Goal: Communication & Community: Answer question/provide support

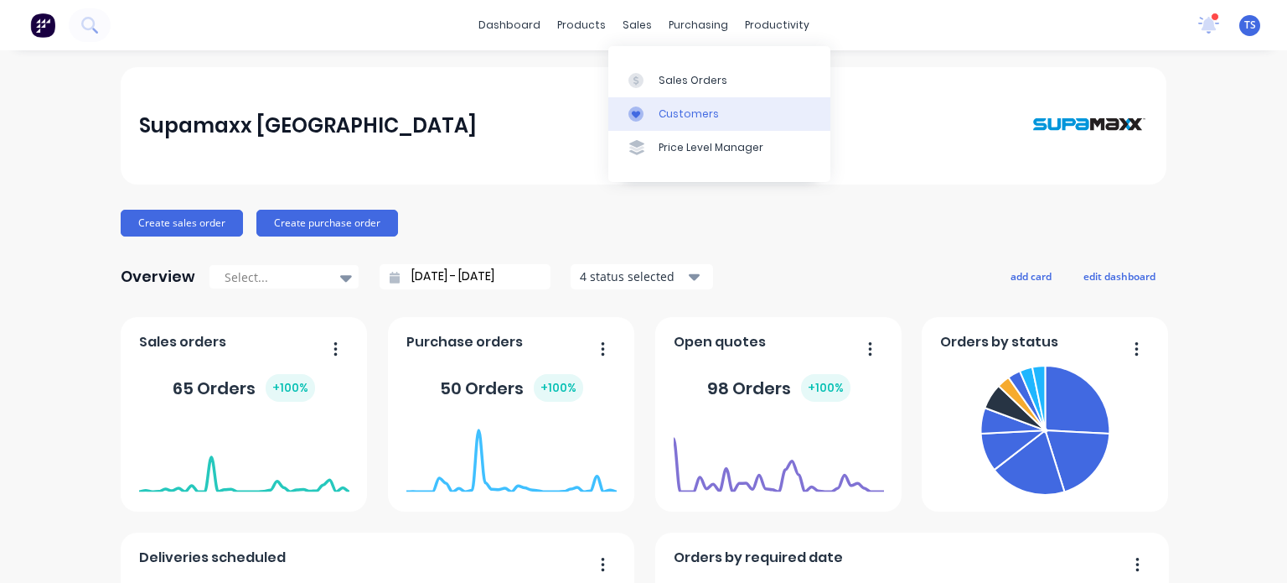
click at [681, 107] on div "Customers" at bounding box center [689, 113] width 60 height 15
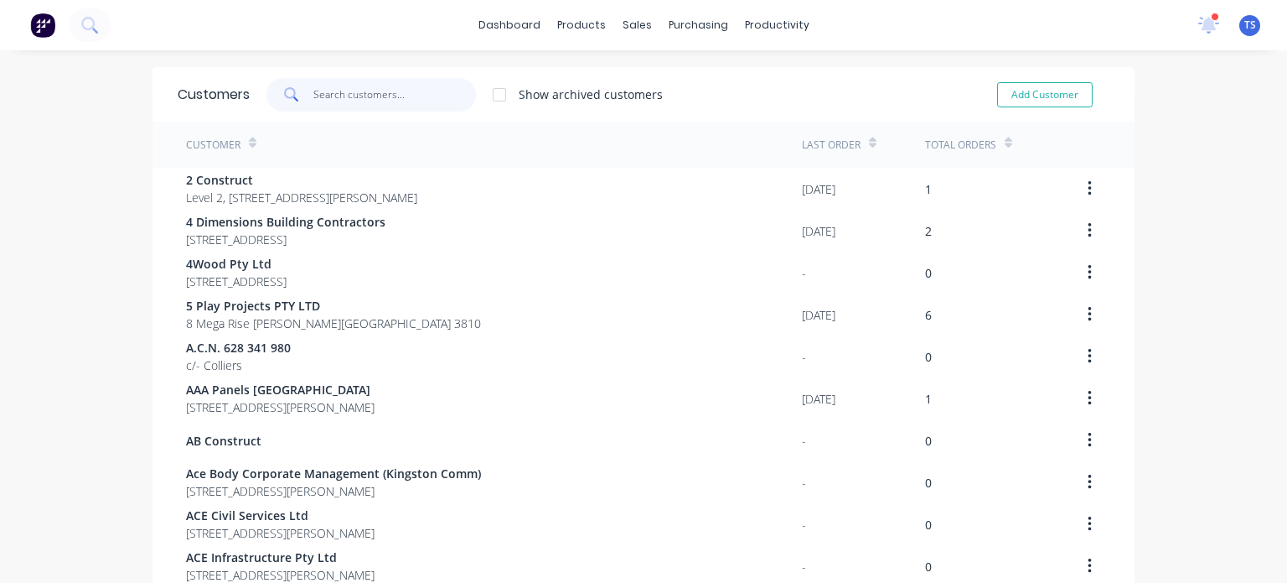
click at [425, 102] on input "text" at bounding box center [394, 95] width 163 height 34
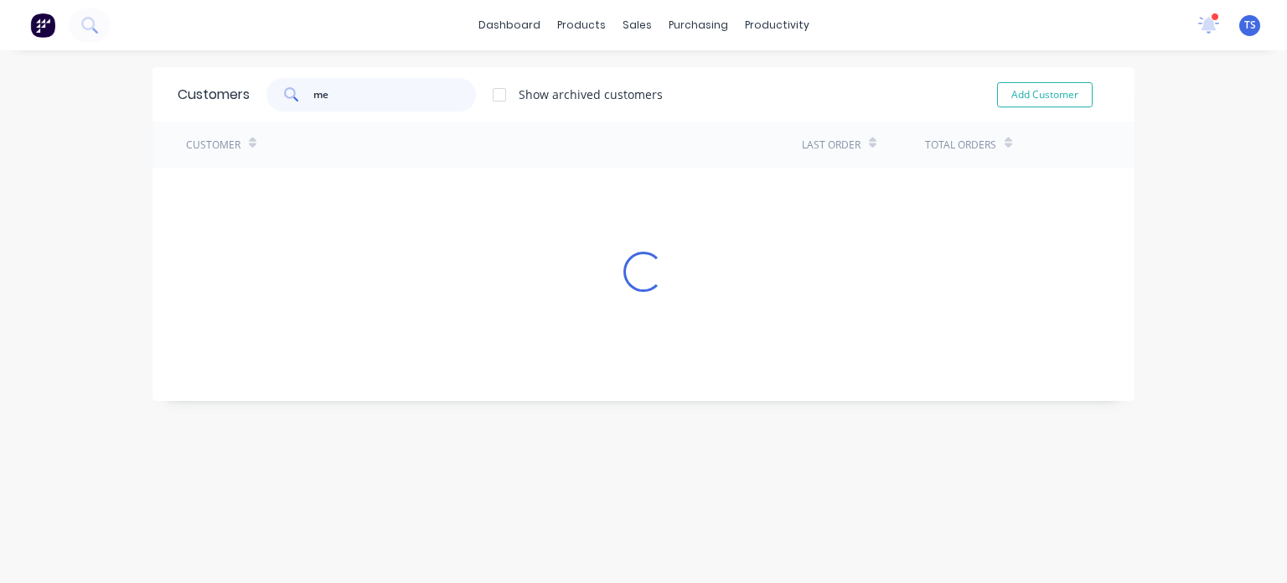
type input "m"
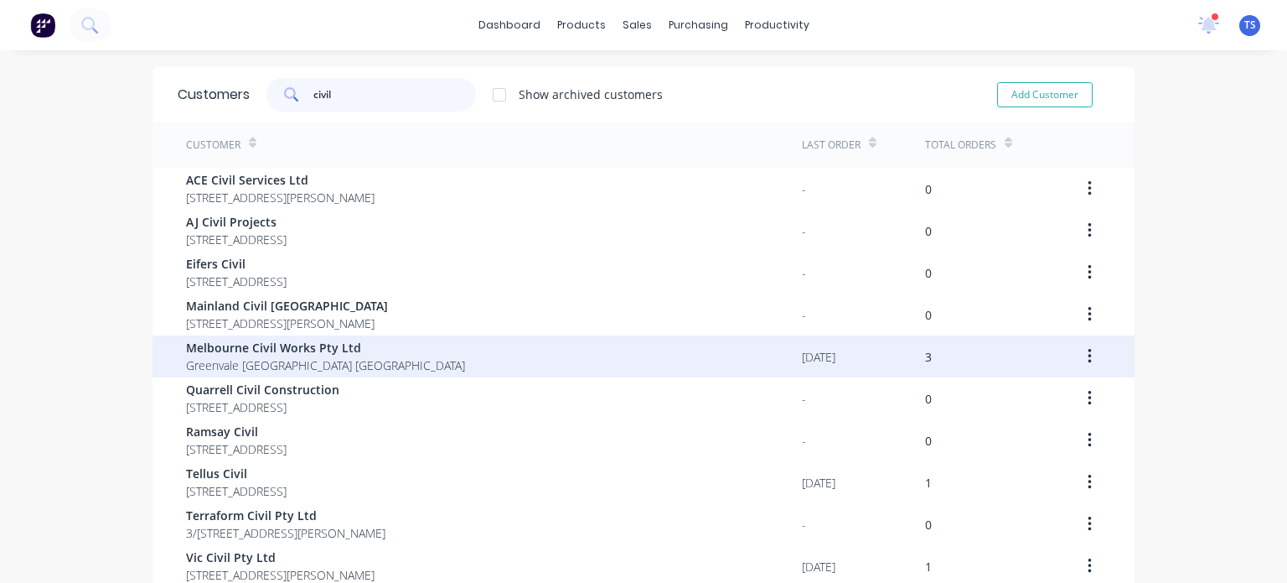
type input "civil"
click at [293, 347] on span "Melbourne Civil Works Pty Ltd" at bounding box center [325, 348] width 279 height 18
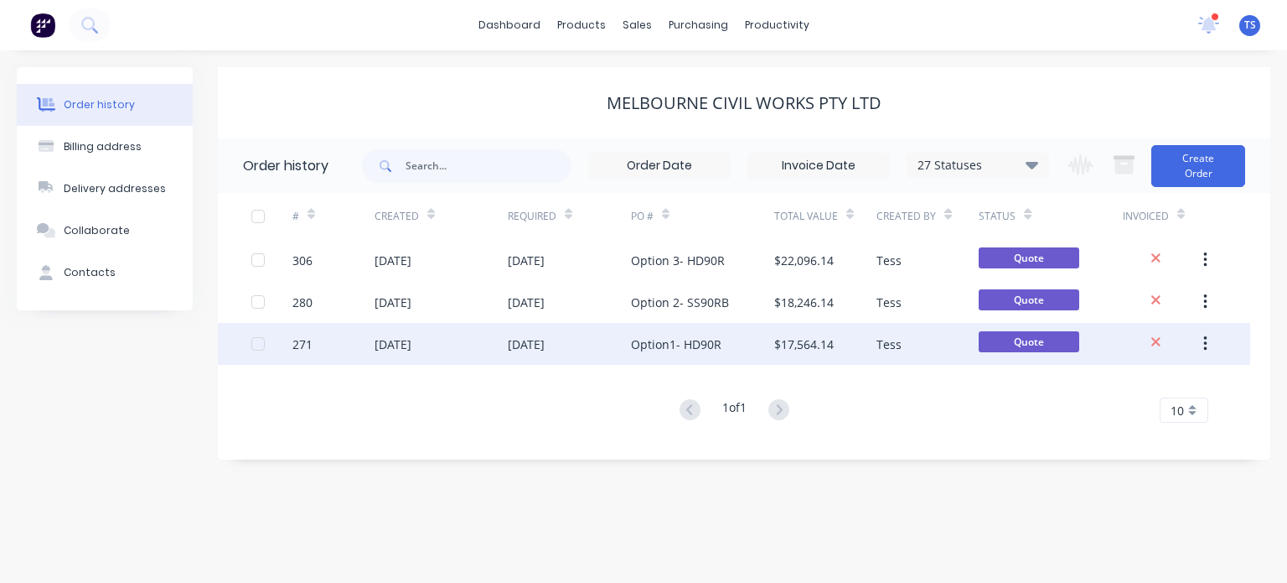
click at [665, 336] on div "Option1- HD90R" at bounding box center [676, 344] width 91 height 18
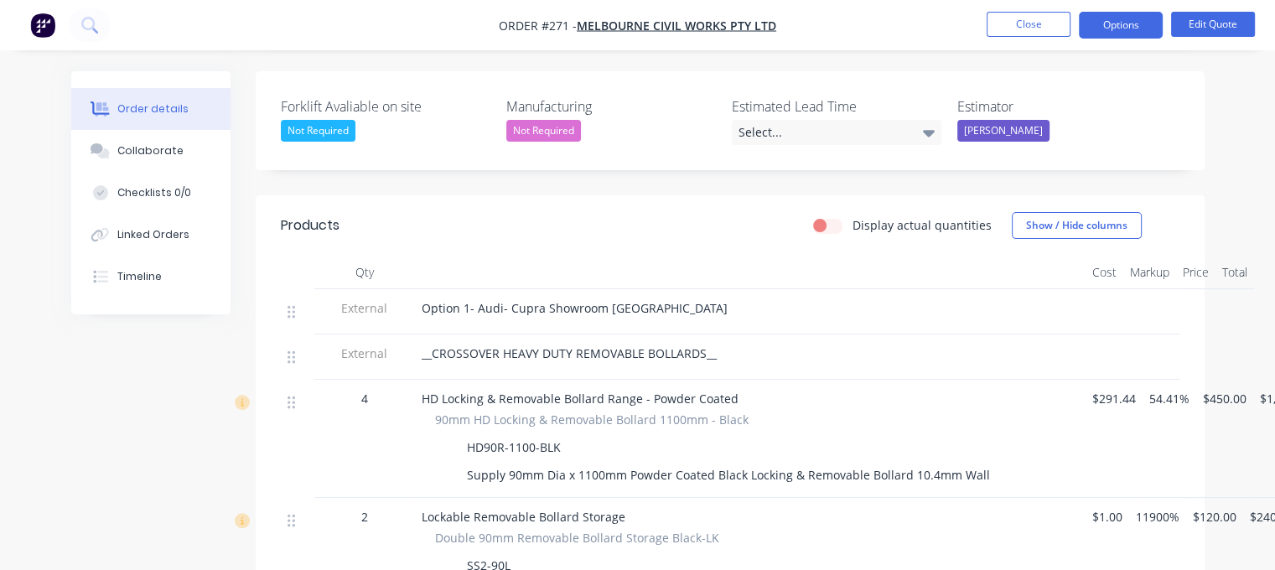
scroll to position [419, 0]
click at [1049, 19] on button "Close" at bounding box center [1028, 24] width 84 height 25
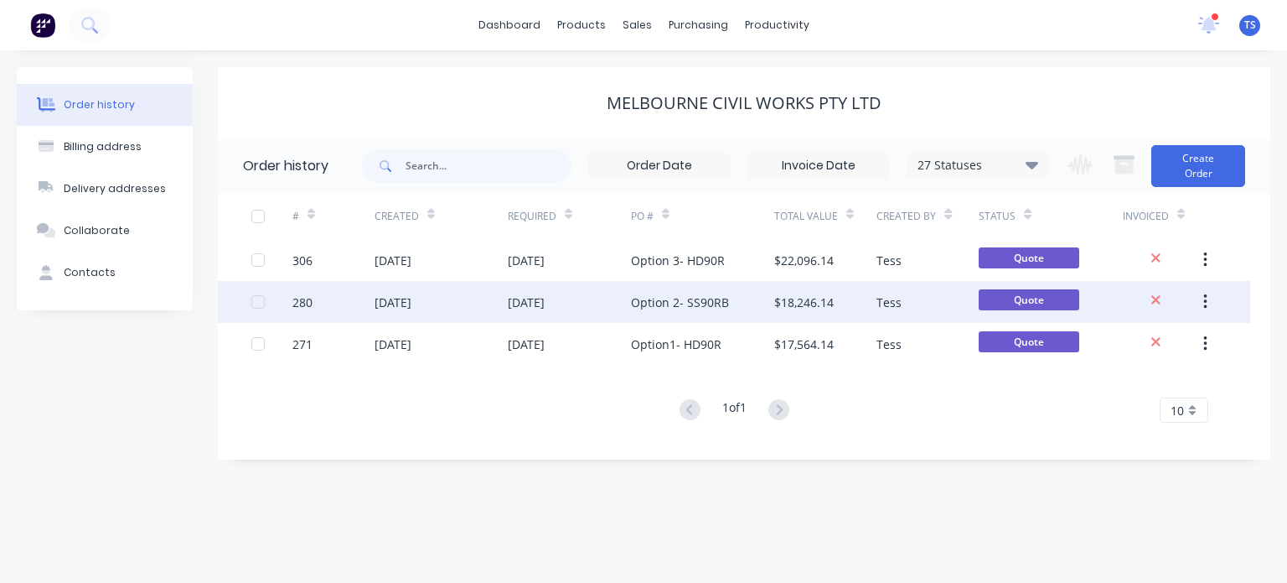
click at [686, 300] on div "Option 2- SS90RB" at bounding box center [680, 302] width 98 height 18
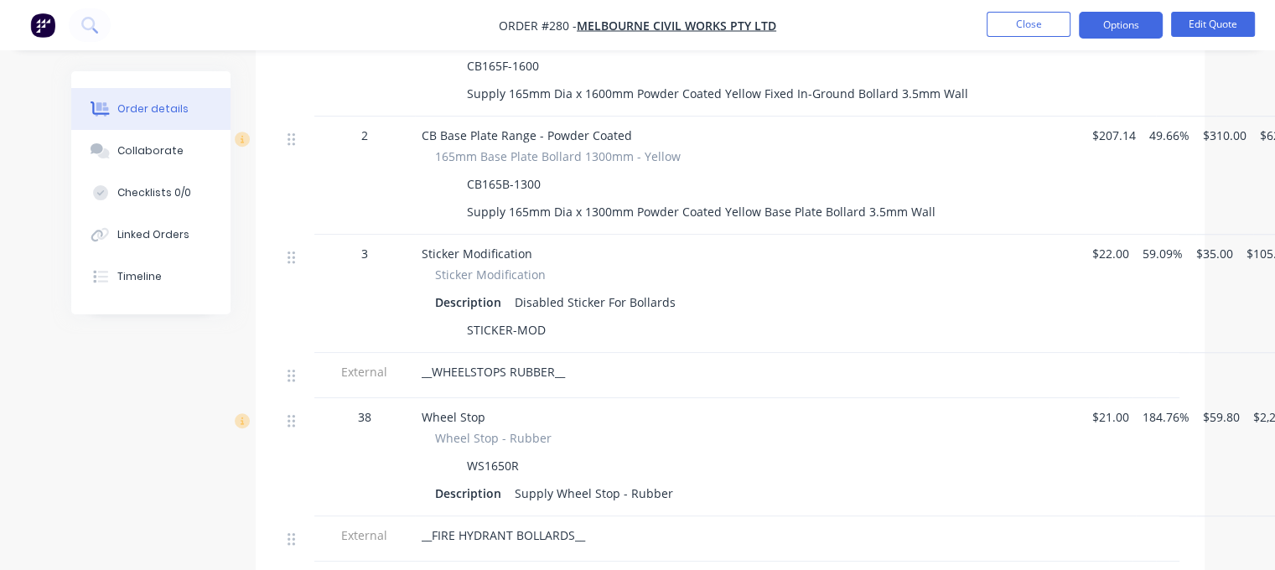
scroll to position [1257, 0]
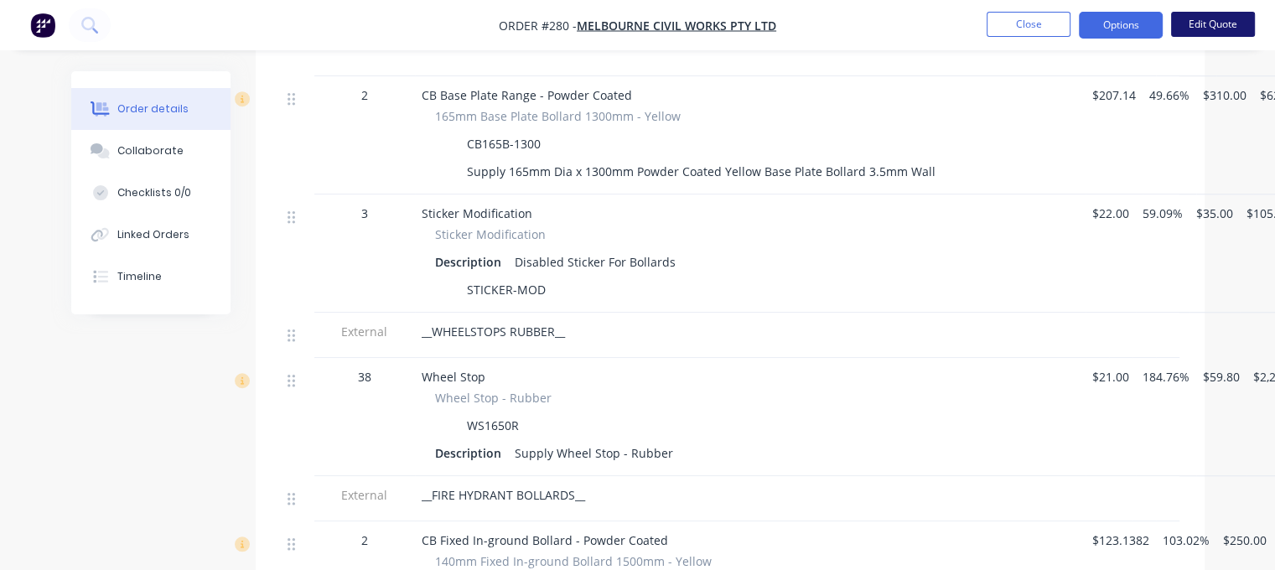
click at [1199, 29] on button "Edit Quote" at bounding box center [1213, 24] width 84 height 25
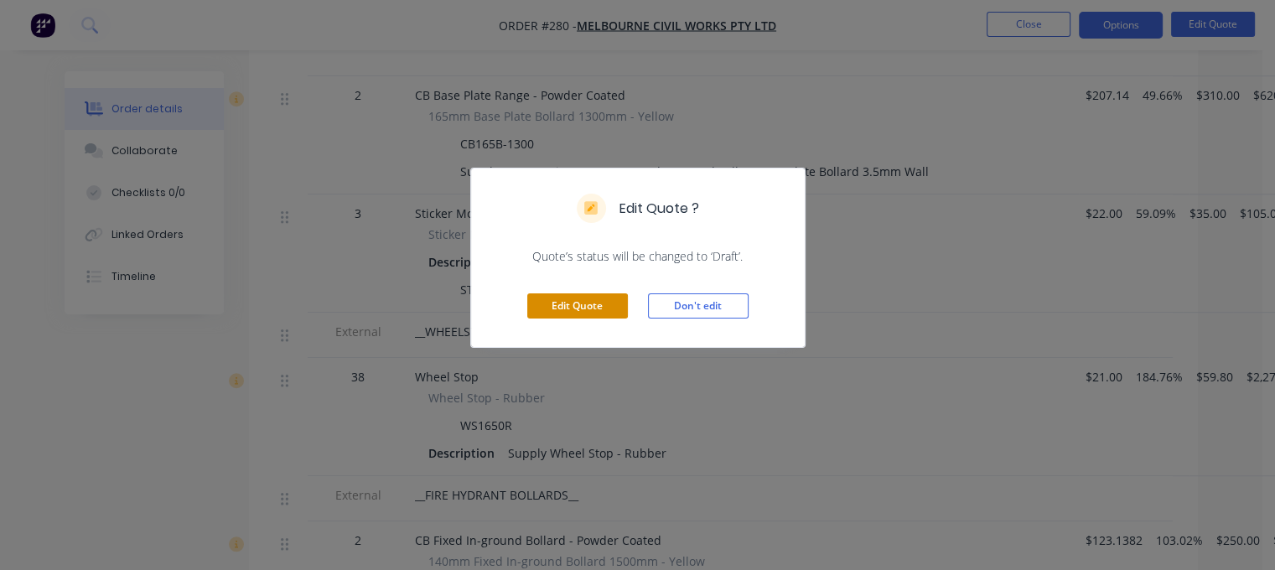
click at [563, 306] on button "Edit Quote" at bounding box center [577, 305] width 101 height 25
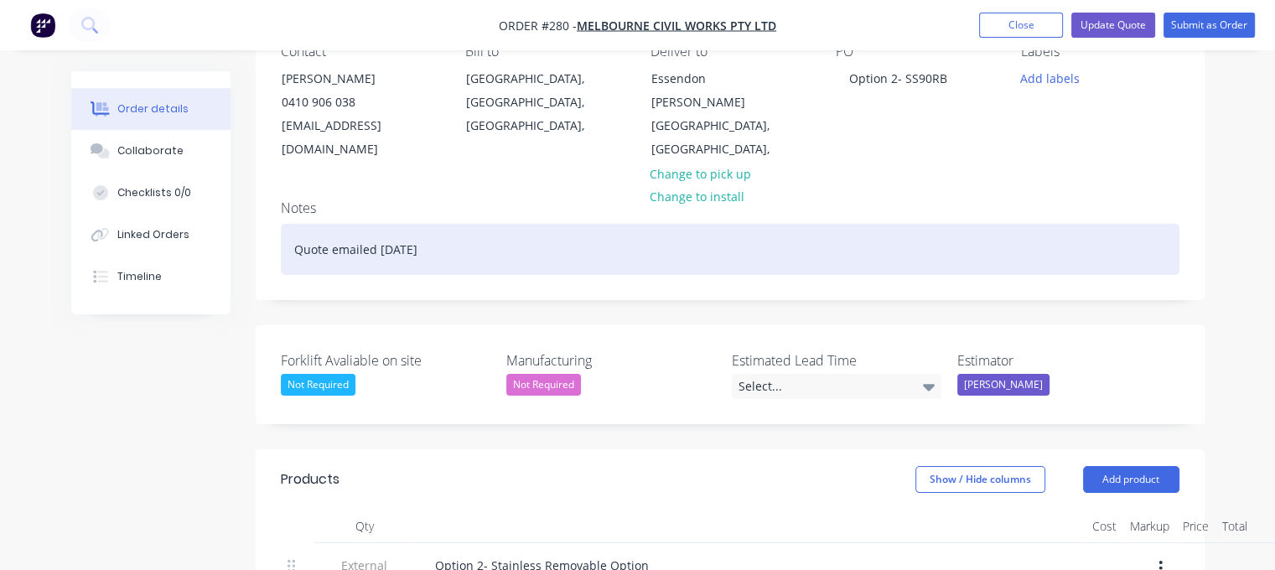
scroll to position [419, 0]
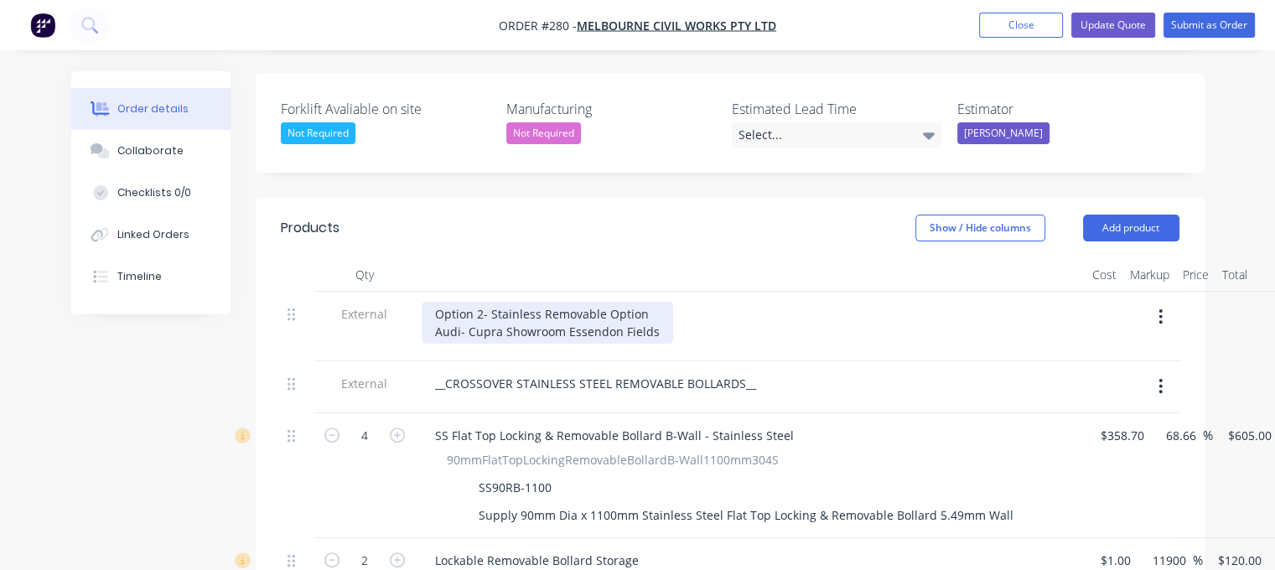
click at [654, 315] on div "Option 2- Stainless Removable Option Audi- Cupra Showroom Essendon Fields" at bounding box center [547, 323] width 251 height 42
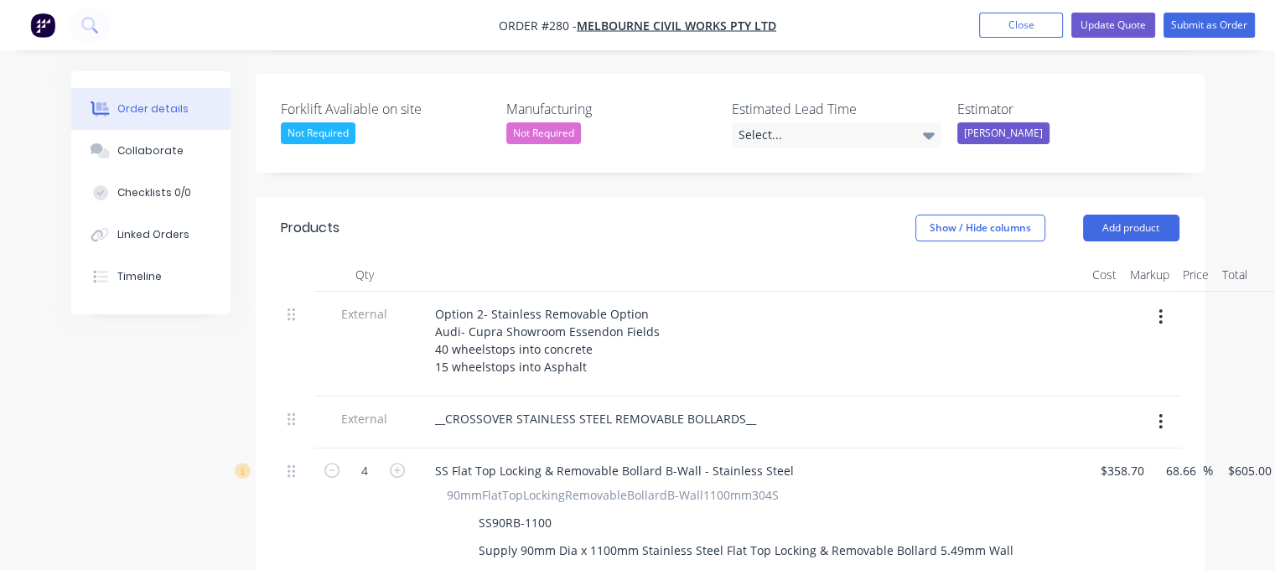
click at [884, 302] on div "Option 2- Stainless Removable Option Audi- Cupra Showroom Essendon Fields 40 wh…" at bounding box center [750, 340] width 657 height 77
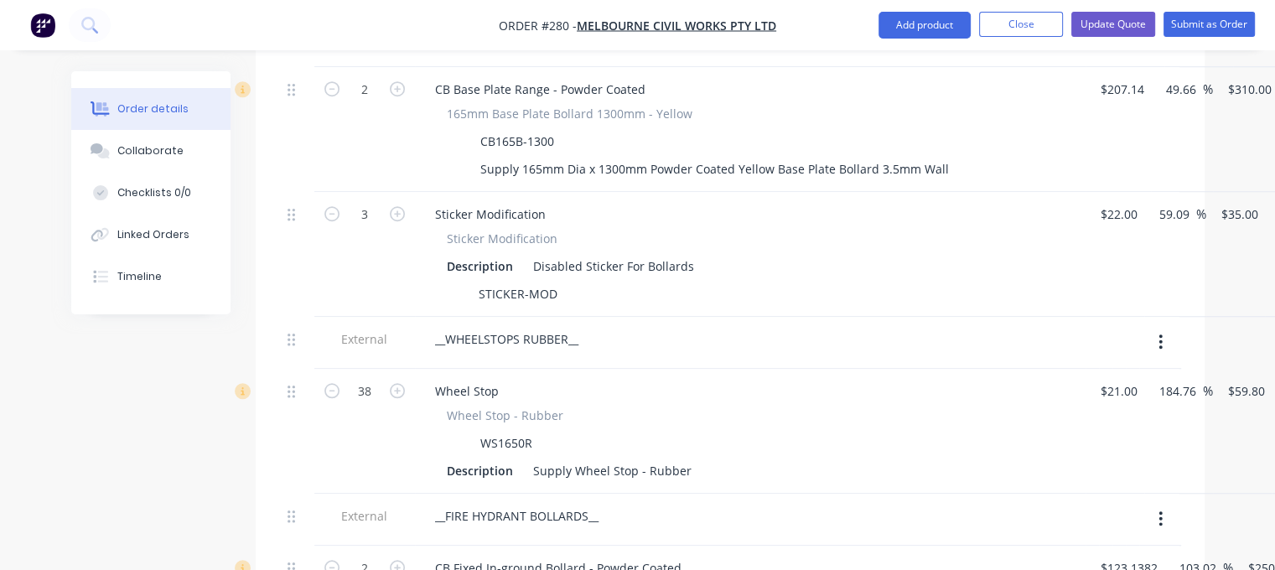
scroll to position [1425, 0]
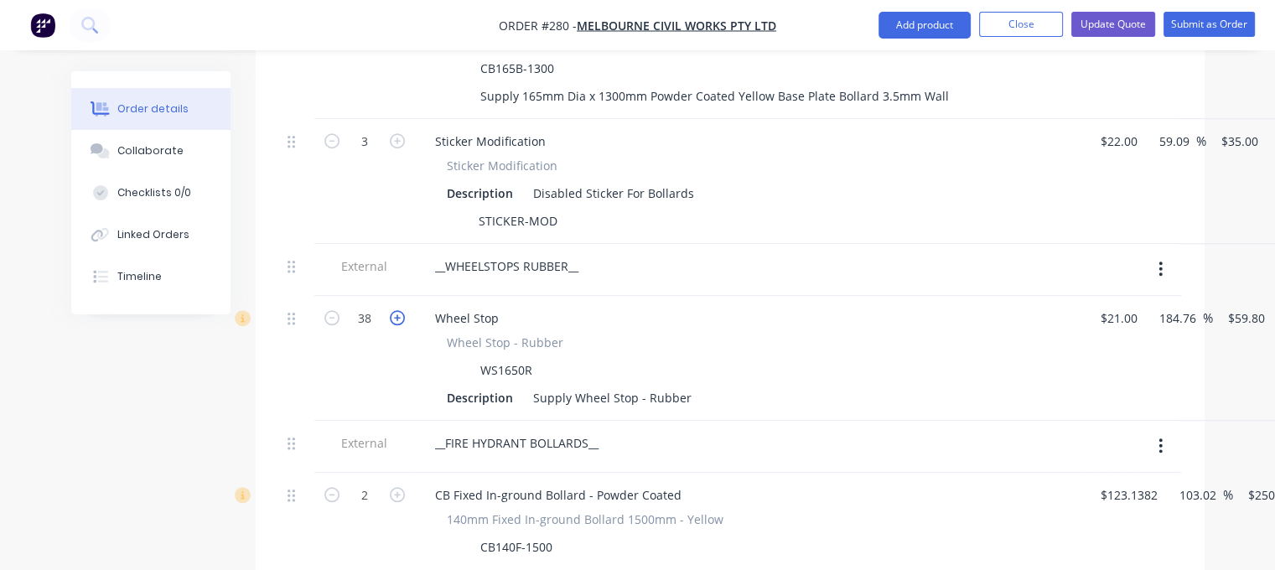
click at [392, 310] on icon "button" at bounding box center [397, 317] width 15 height 15
type input "39"
type input "$2,332.20"
click at [392, 310] on icon "button" at bounding box center [397, 317] width 15 height 15
type input "40"
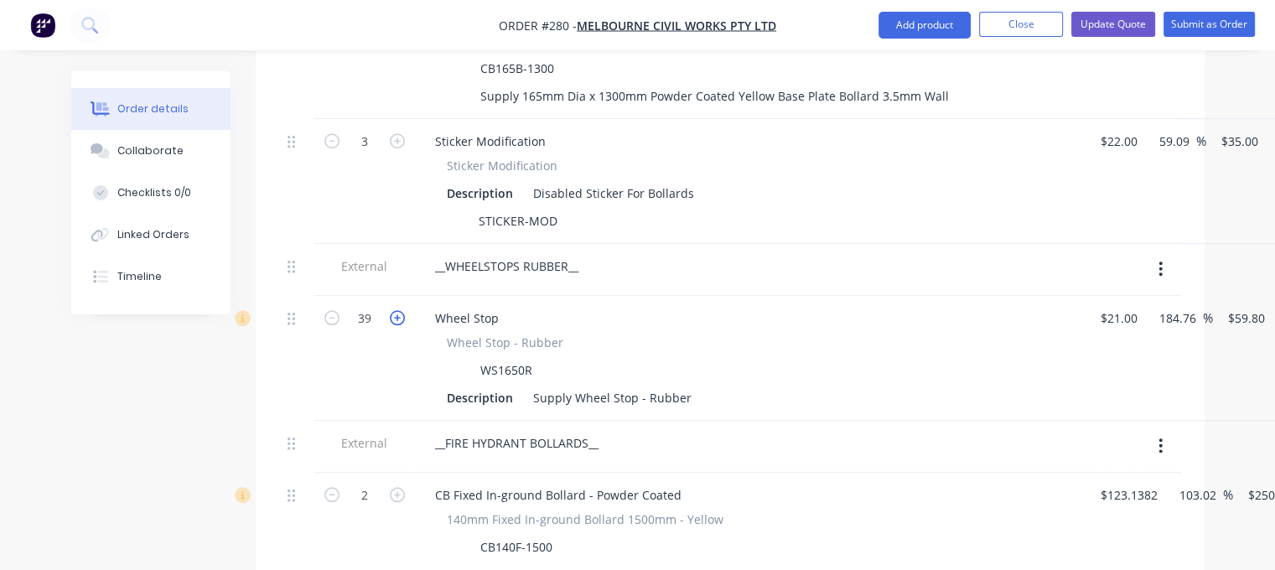
type input "$2,392.00"
type input "55"
type input "$3,289.00"
click at [611, 334] on div "Wheel Stop - Rubber" at bounding box center [750, 343] width 607 height 18
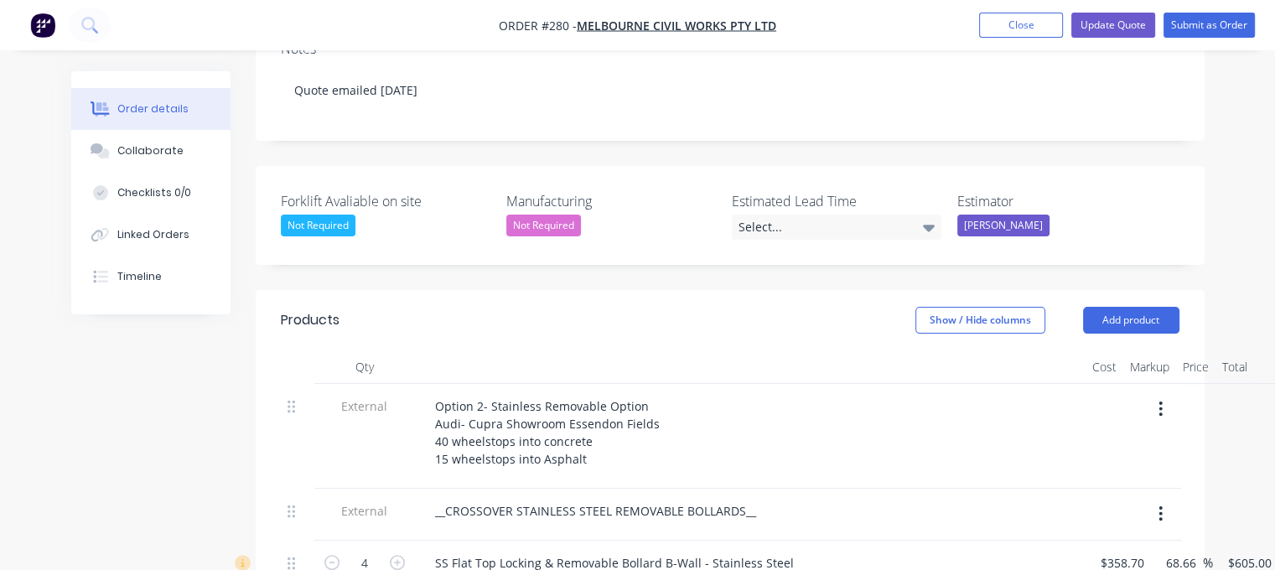
scroll to position [168, 0]
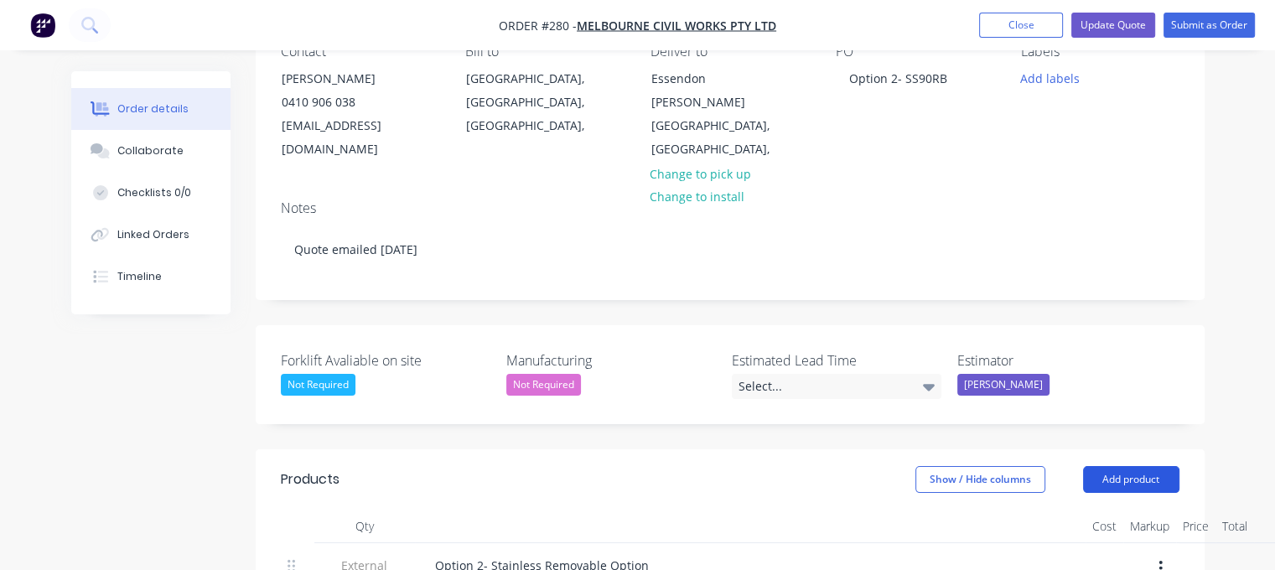
click at [1138, 466] on button "Add product" at bounding box center [1131, 479] width 96 height 27
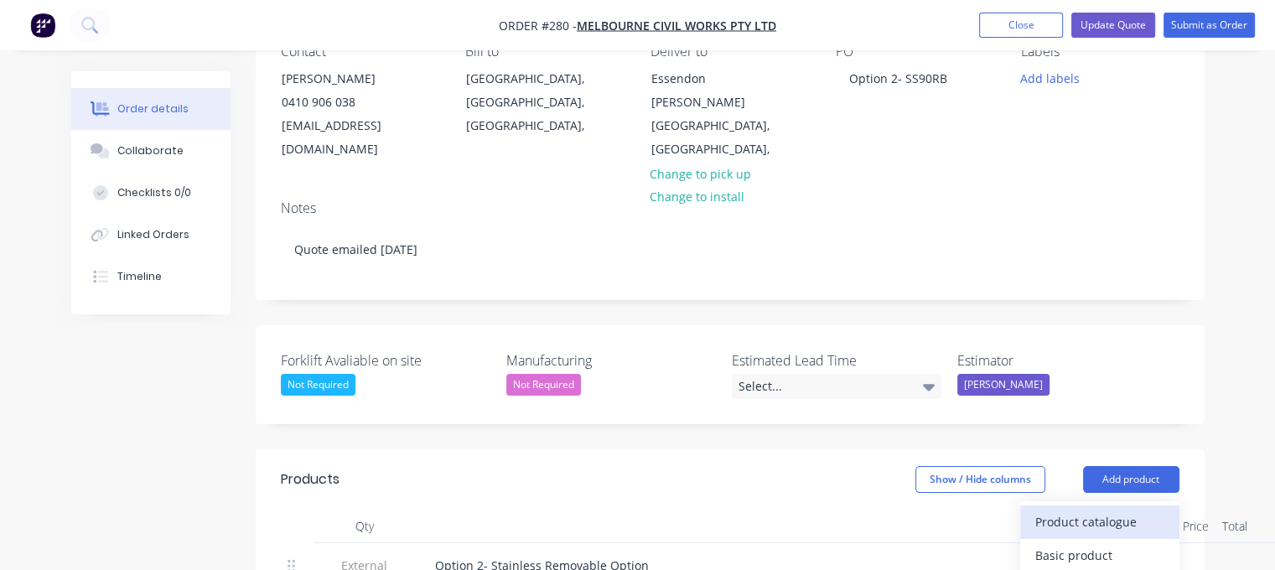
scroll to position [251, 0]
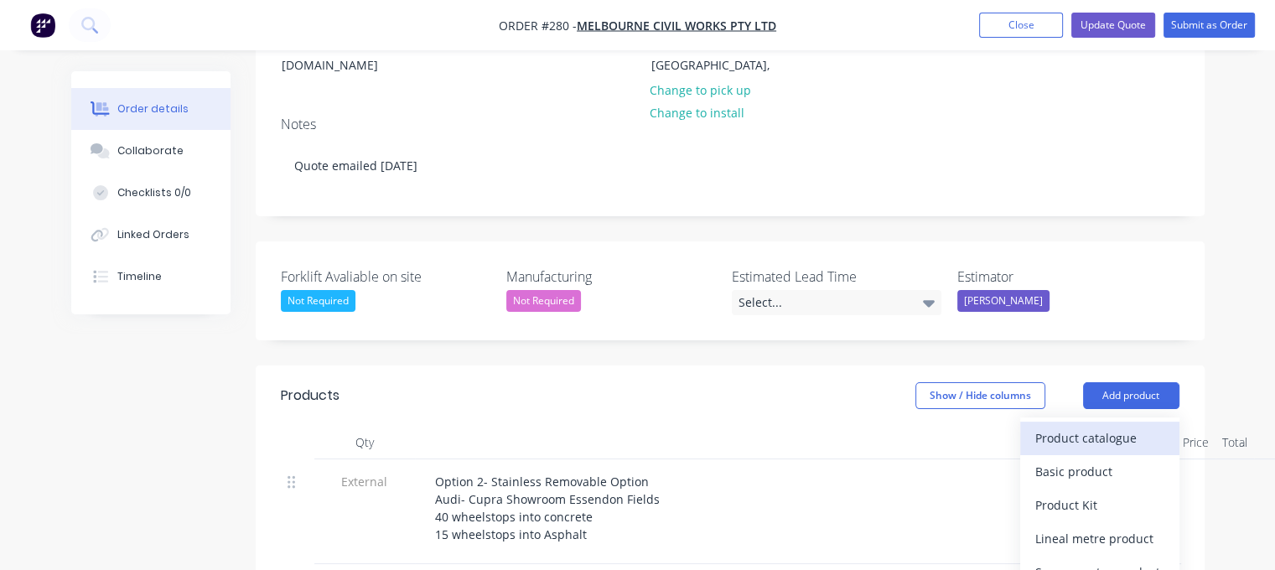
click at [1103, 426] on div "Product catalogue" at bounding box center [1099, 438] width 129 height 24
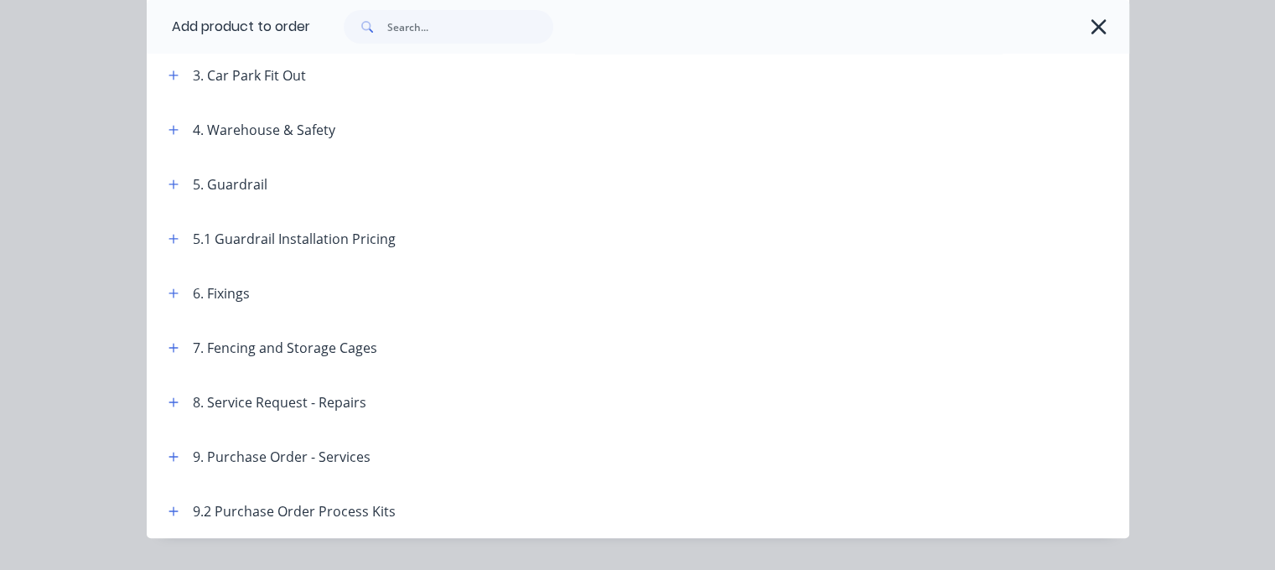
scroll to position [503, 0]
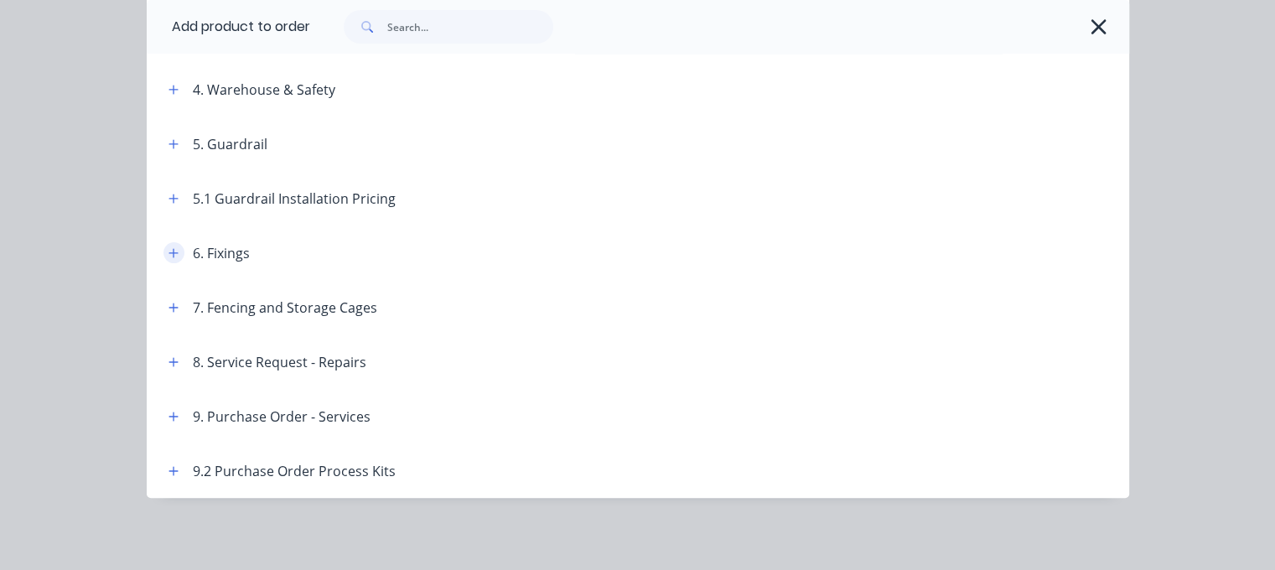
click at [168, 247] on icon "button" at bounding box center [173, 253] width 10 height 12
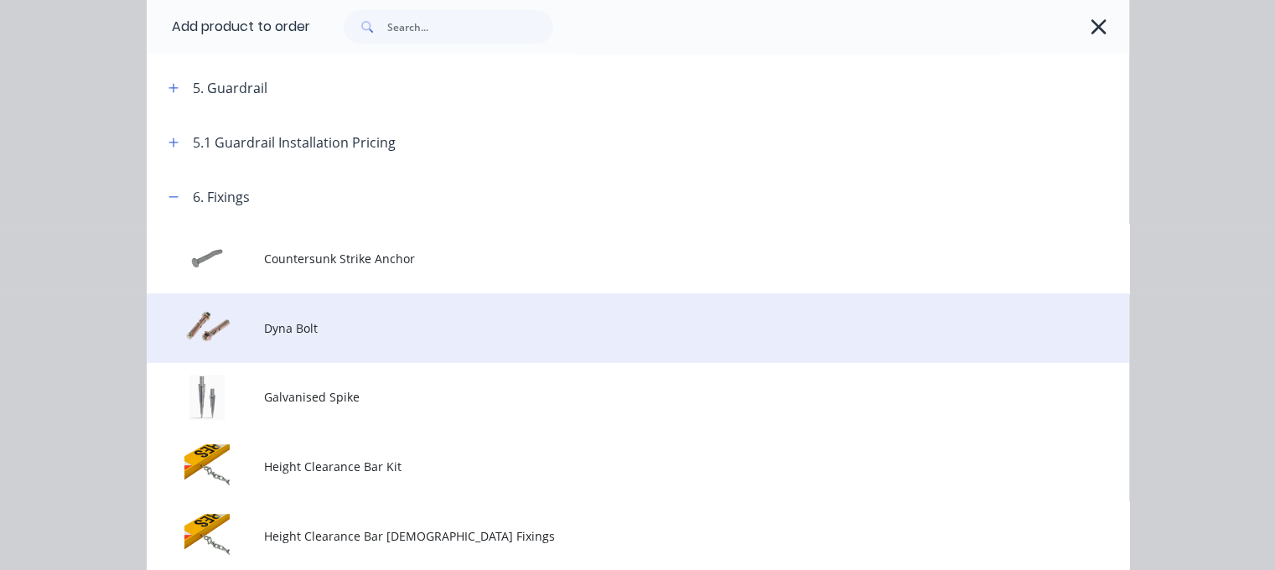
scroll to position [587, 0]
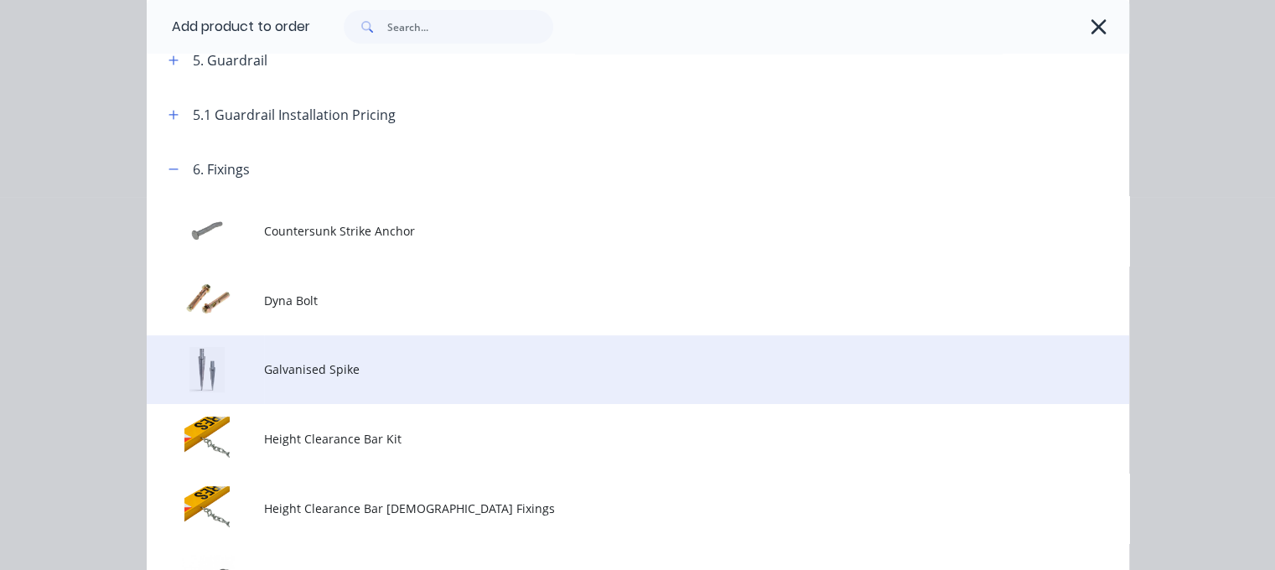
click at [313, 366] on span "Galvanised Spike" at bounding box center [609, 369] width 691 height 18
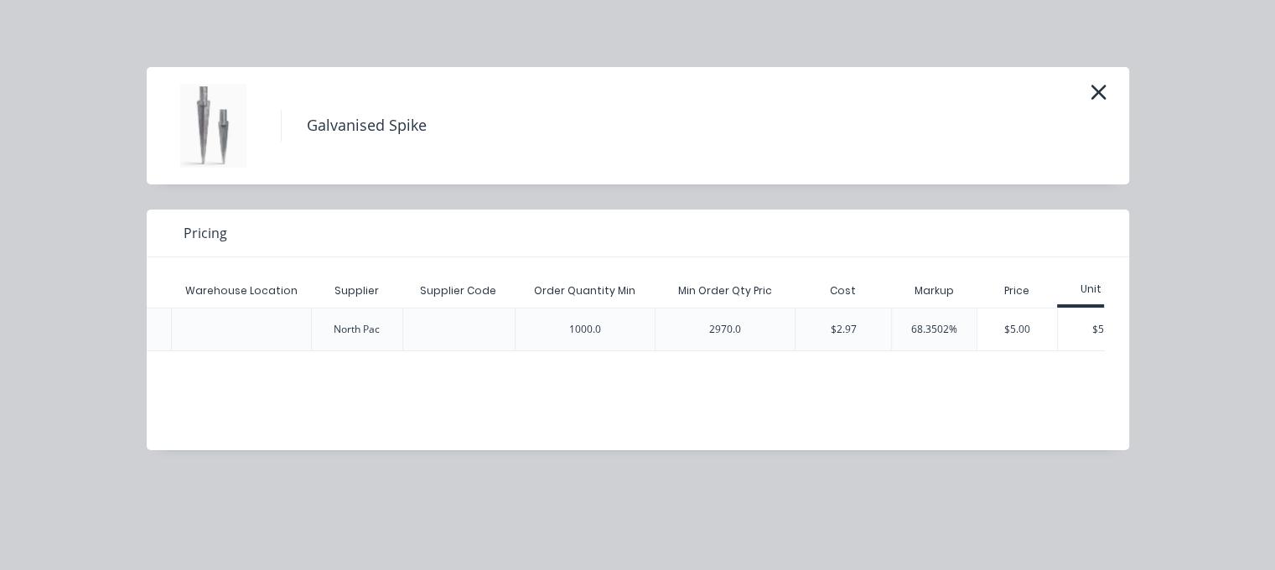
scroll to position [0, 416]
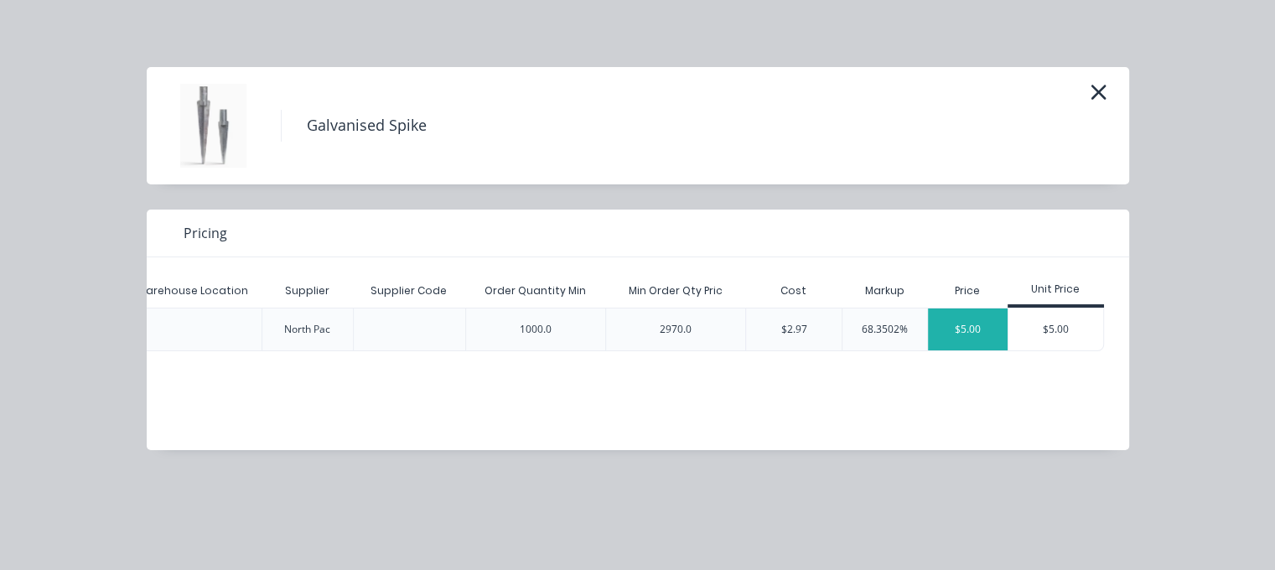
click at [964, 326] on div "$5.00" at bounding box center [968, 329] width 80 height 42
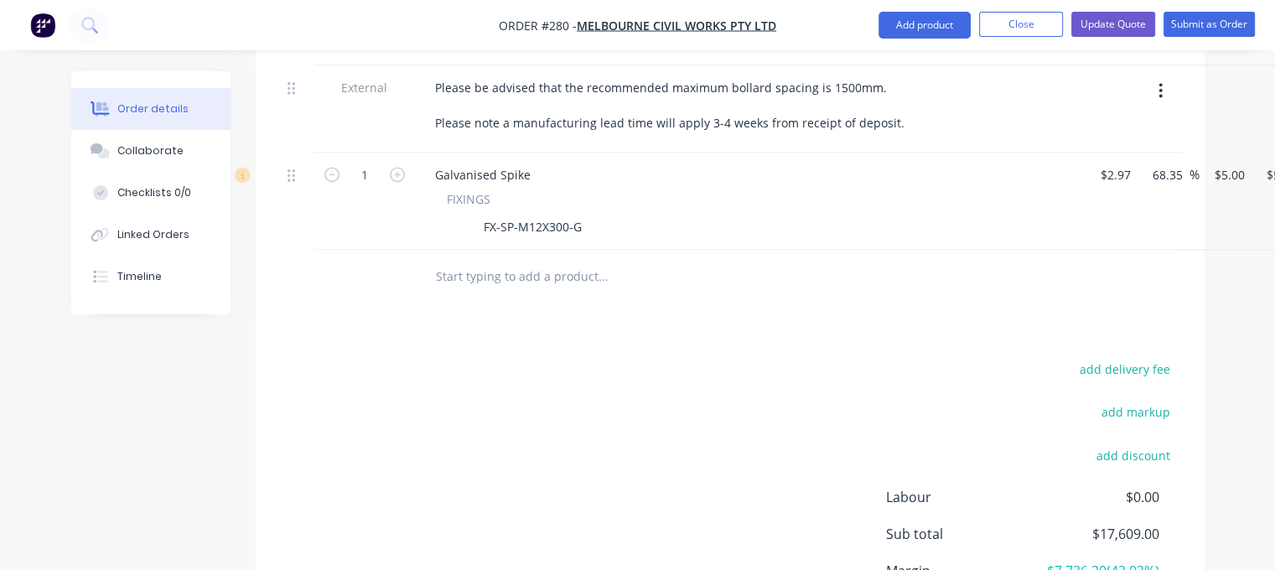
scroll to position [2347, 0]
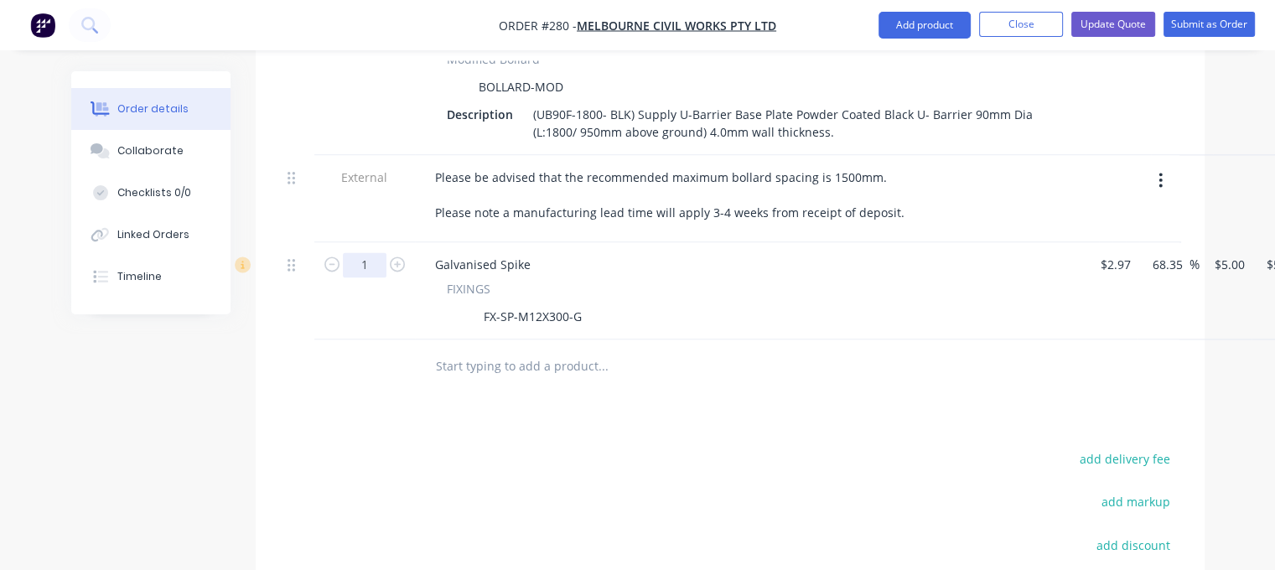
type input "45"
type input "$225.00"
click at [1179, 242] on div "45 Galvanised Spike FIXINGS FX-SP-M12X300-G $2.97 $2.97 68.35 68.35 % 5 5 $225.…" at bounding box center [730, 290] width 898 height 97
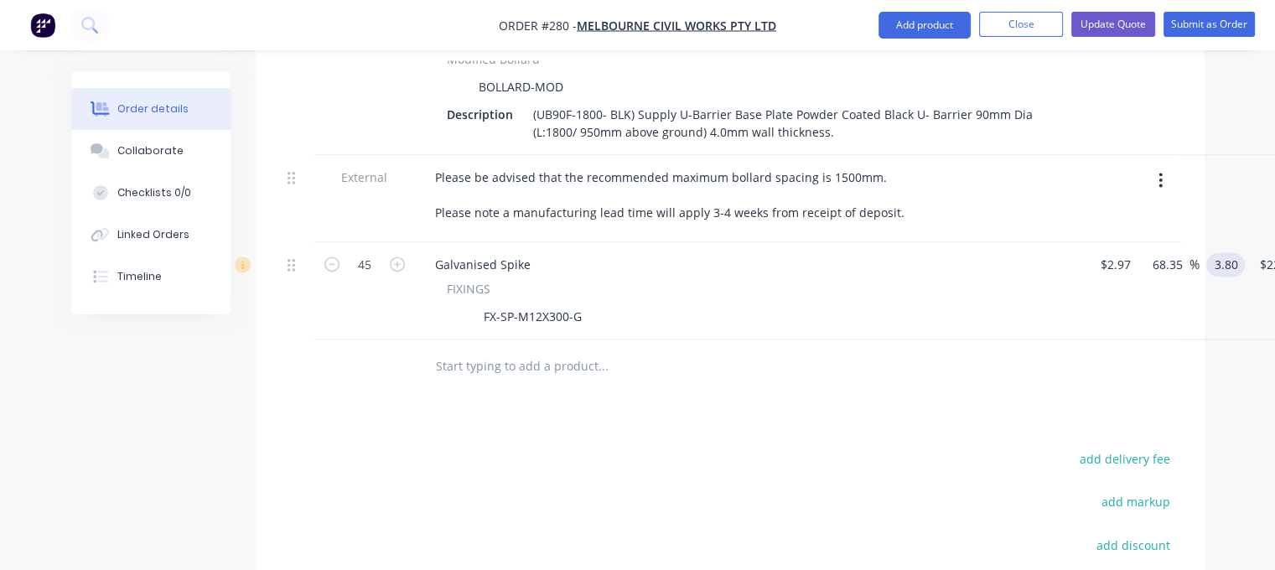
type input "3.80"
type input "27.95"
type input "$3.80"
type input "$171.00"
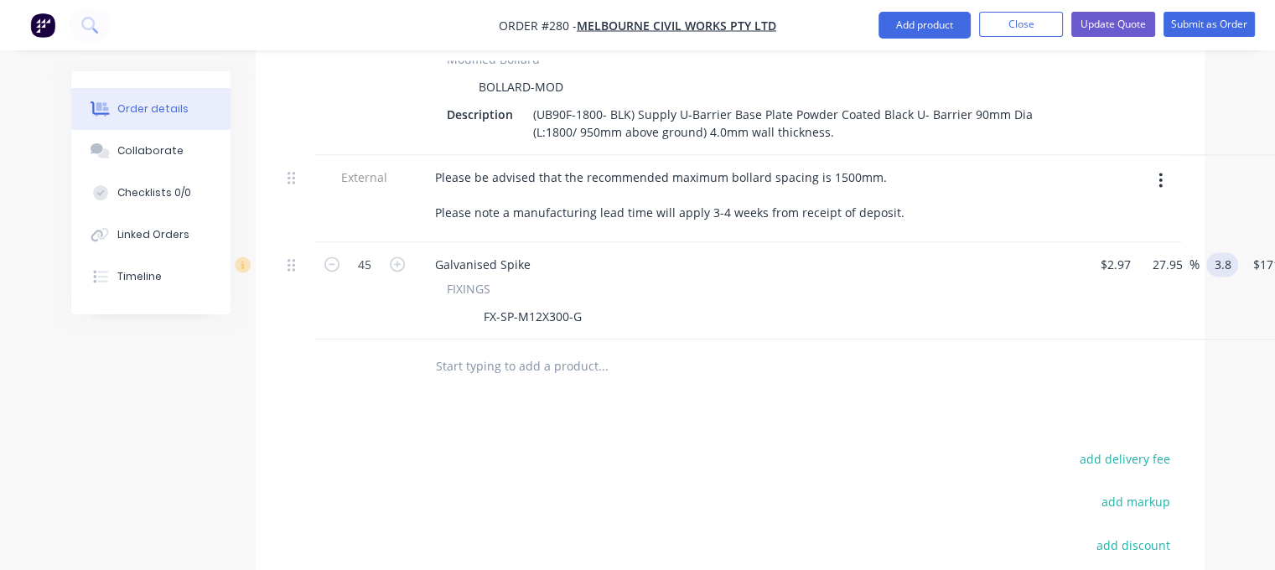
click at [1224, 252] on input "3.8" at bounding box center [1225, 264] width 25 height 24
type input "4.10"
type input "38.05"
type input "$4.10"
type input "$184.50"
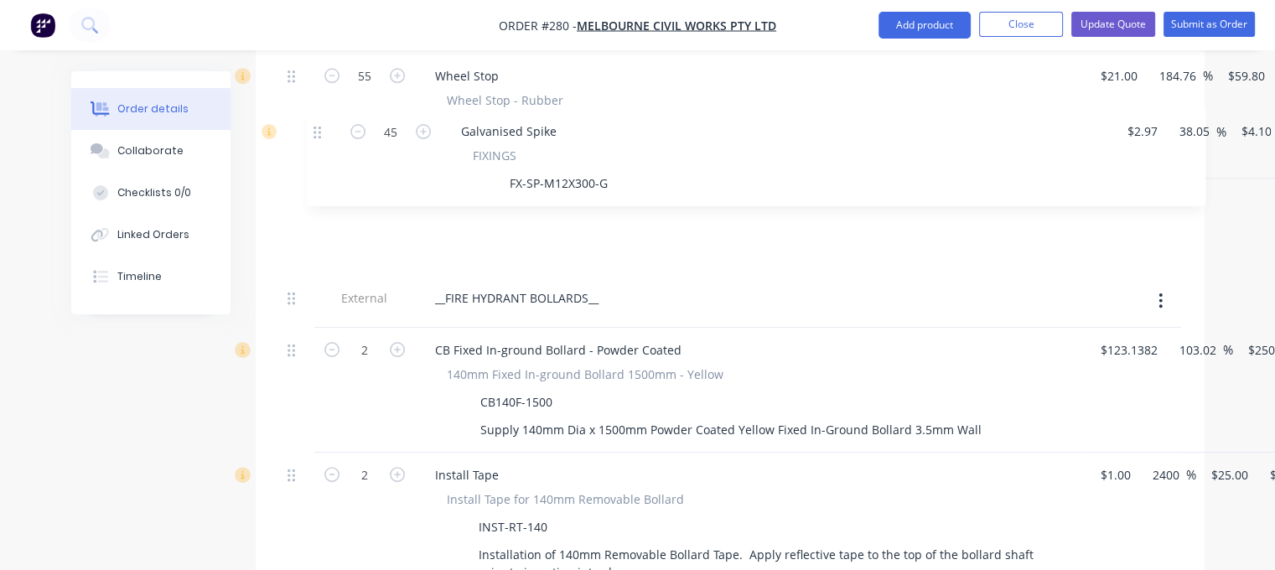
scroll to position [1666, 0]
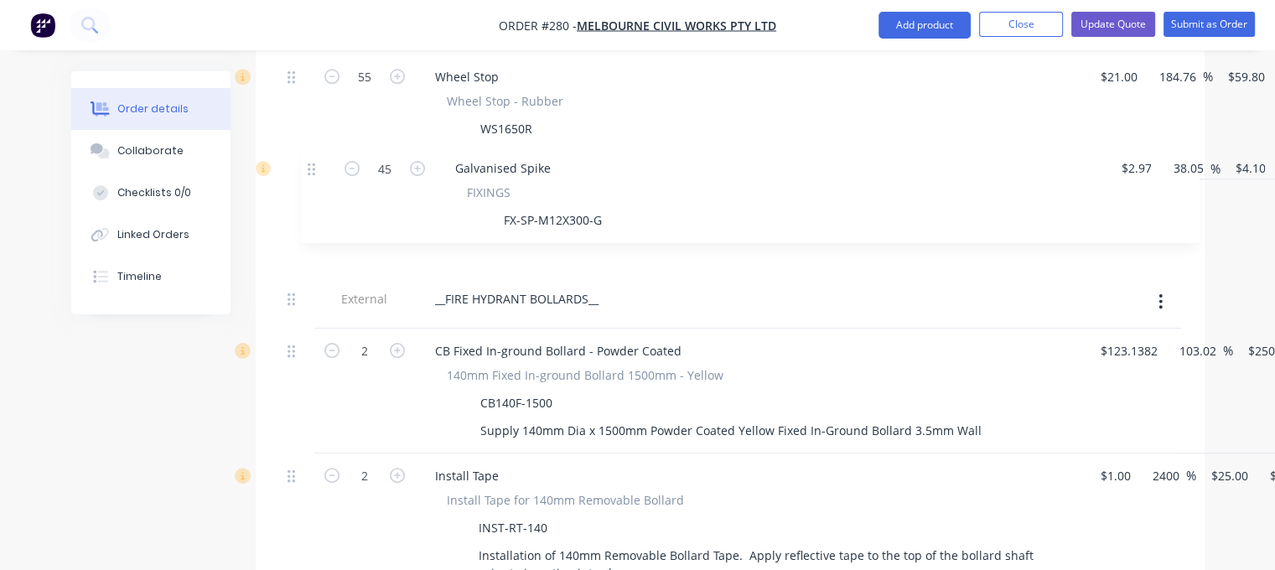
drag, startPoint x: 294, startPoint y: 240, endPoint x: 317, endPoint y: 163, distance: 80.4
click at [317, 163] on div "External Option 2- Stainless Removable Option Audi- Cupra Showroom Essendon Fie…" at bounding box center [730, 32] width 898 height 1975
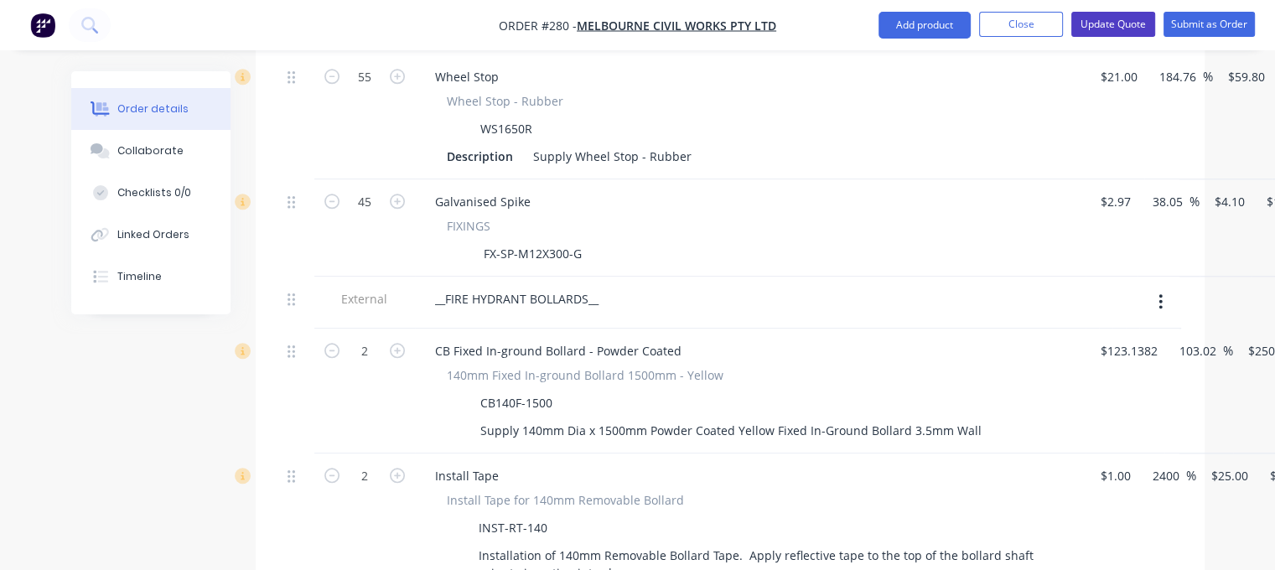
click at [1113, 24] on button "Update Quote" at bounding box center [1113, 24] width 84 height 25
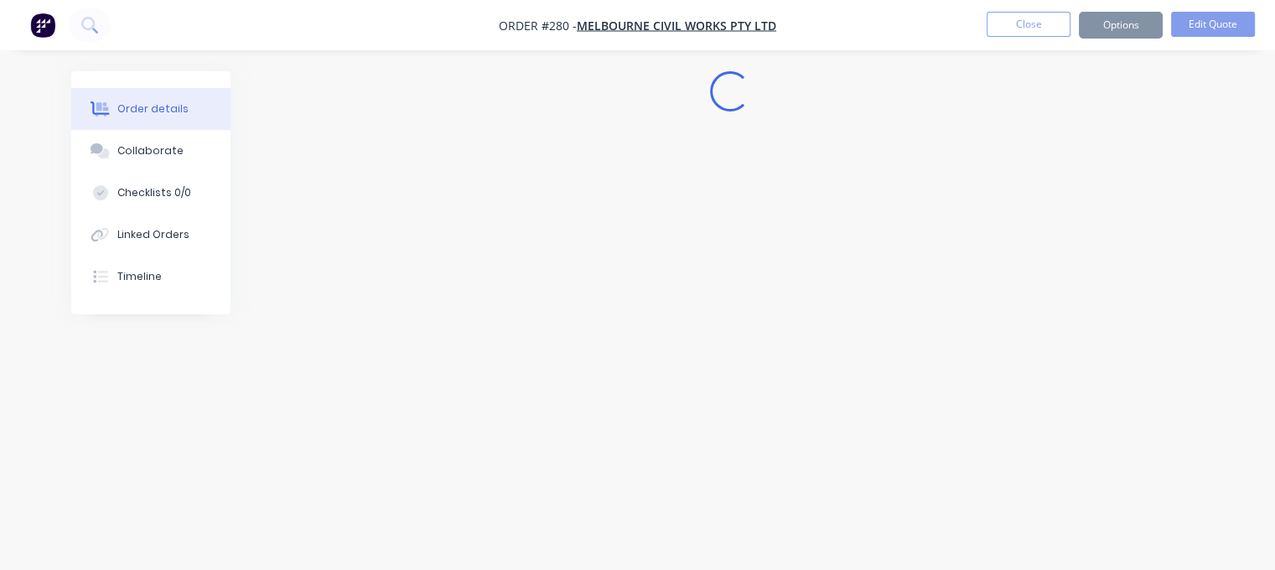
scroll to position [0, 0]
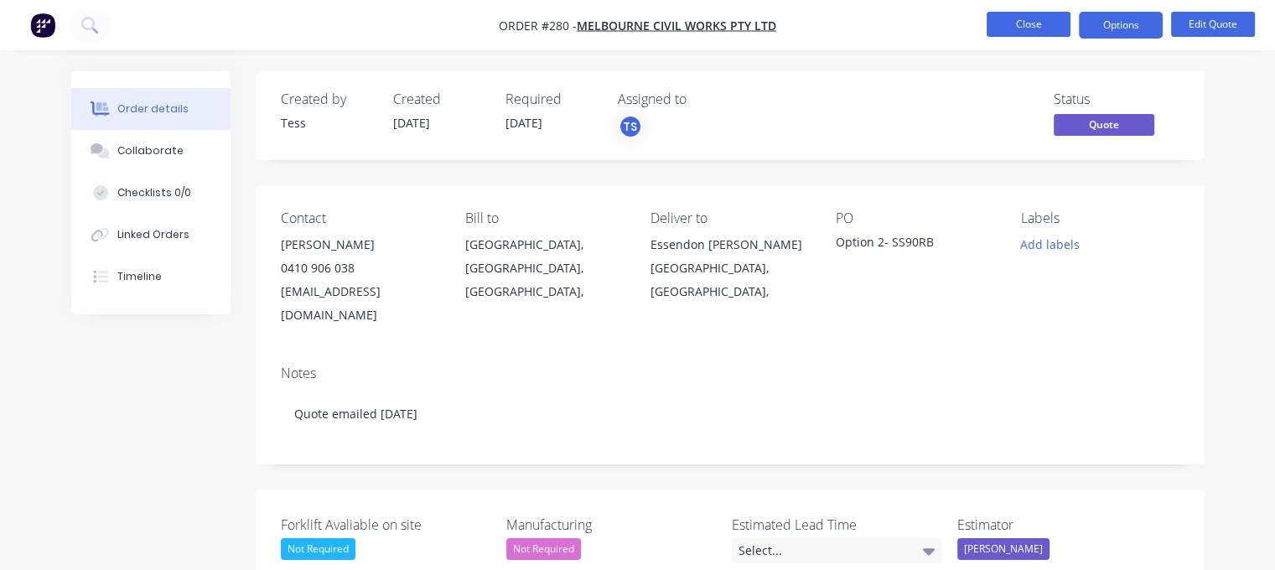
click at [1038, 23] on button "Close" at bounding box center [1028, 24] width 84 height 25
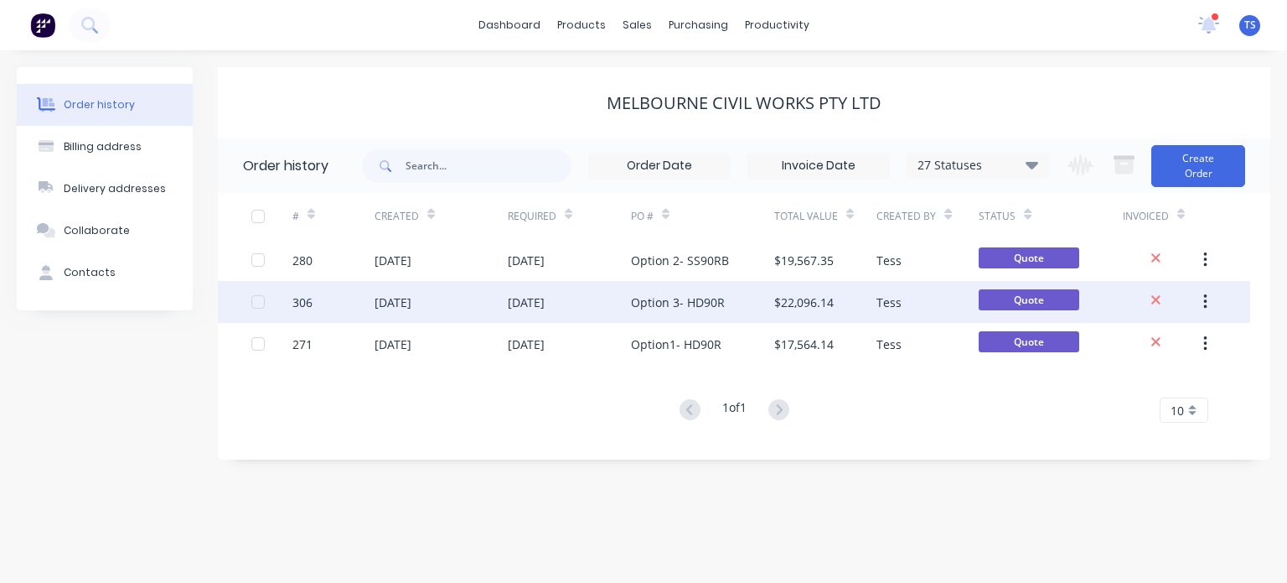
click at [697, 303] on div "Option 3- HD90R" at bounding box center [678, 302] width 94 height 18
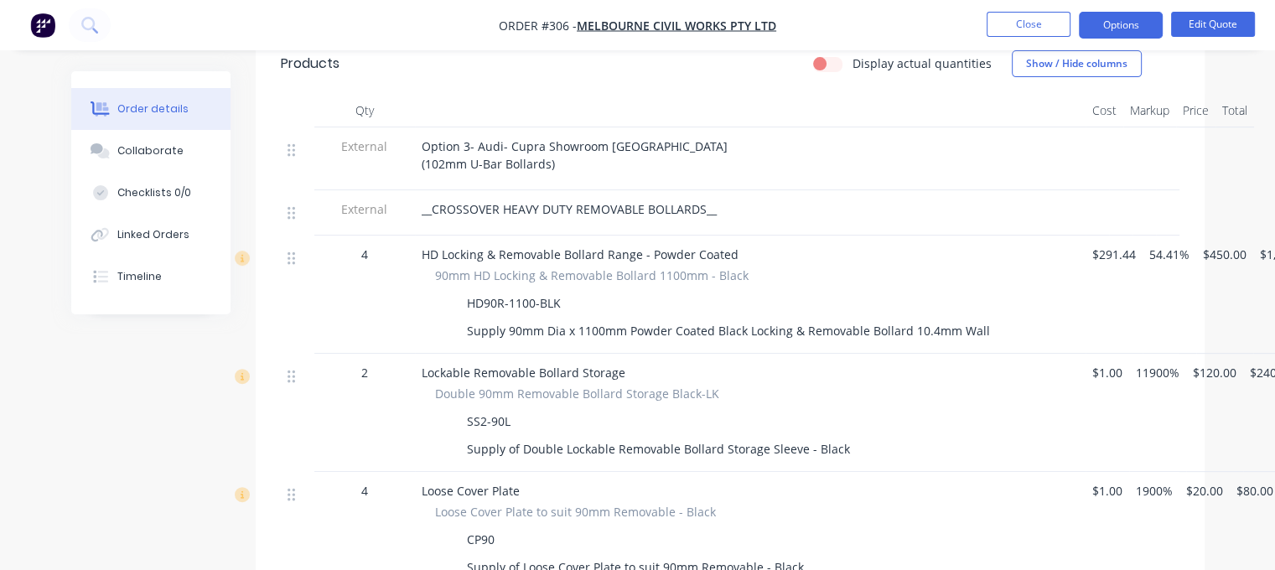
scroll to position [587, 0]
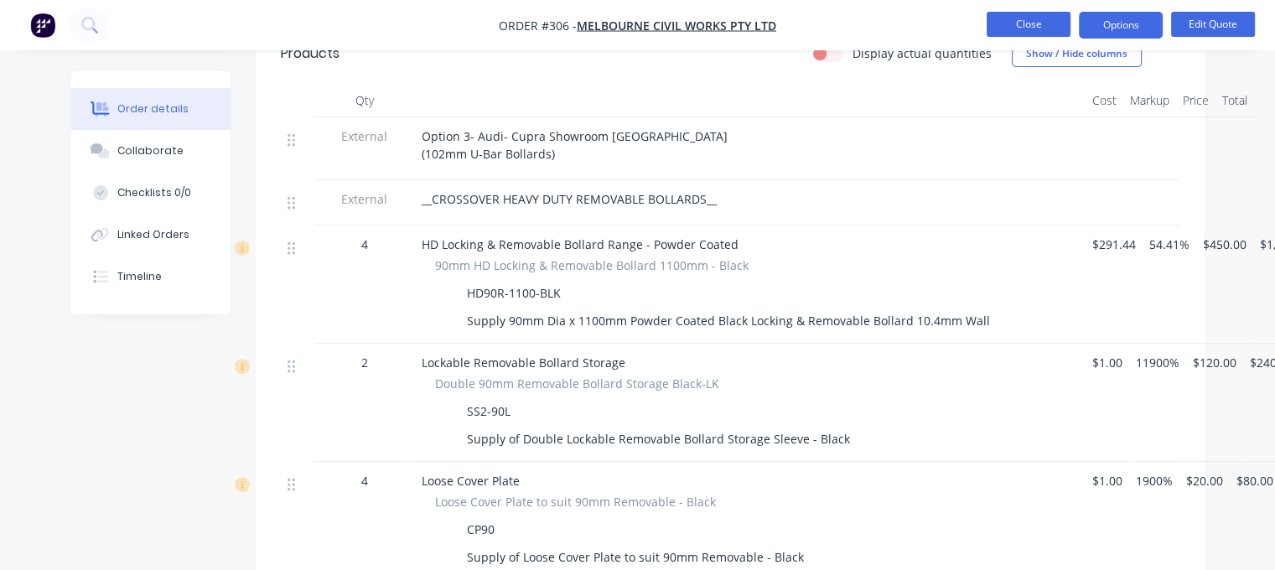
click at [1027, 23] on button "Close" at bounding box center [1028, 24] width 84 height 25
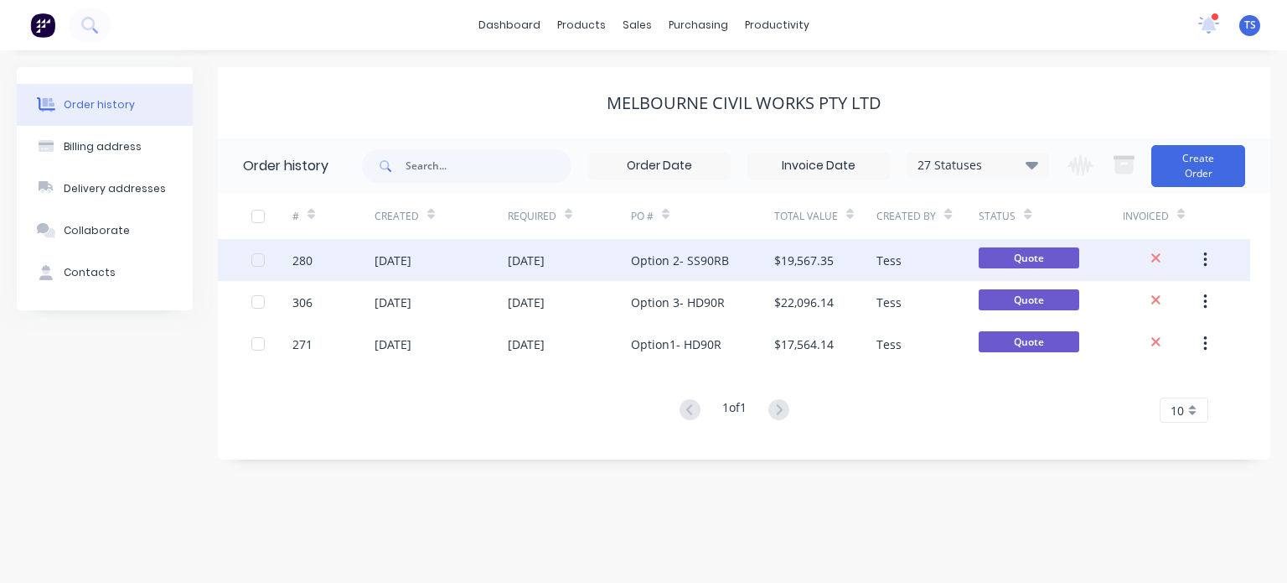
click at [684, 266] on div "Option 2- SS90RB" at bounding box center [680, 260] width 98 height 18
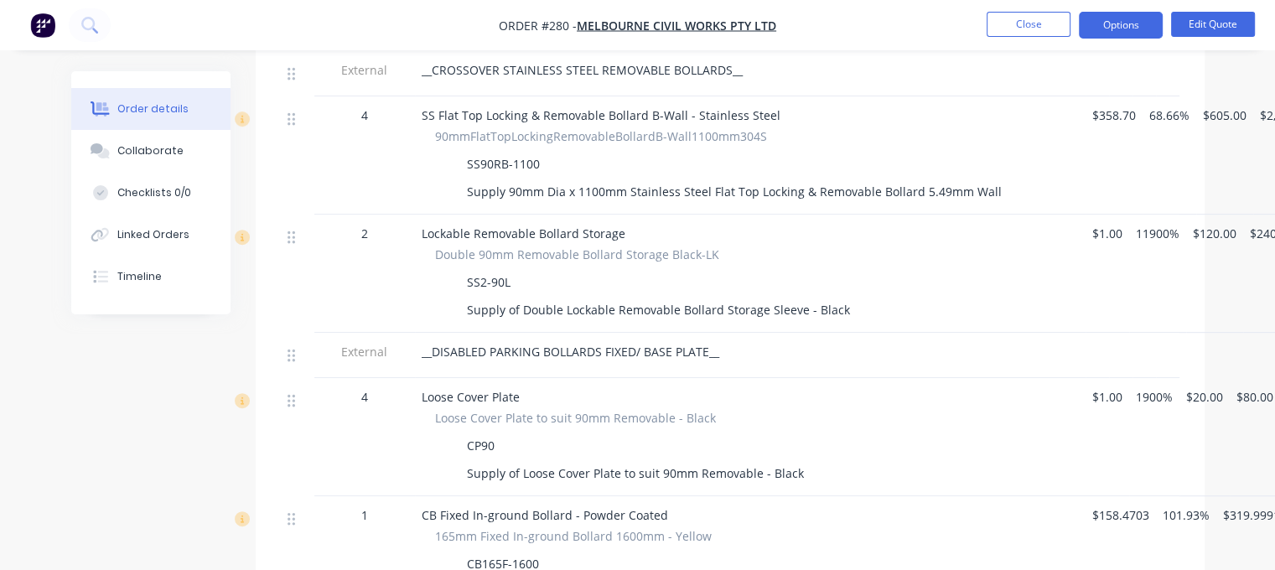
scroll to position [838, 0]
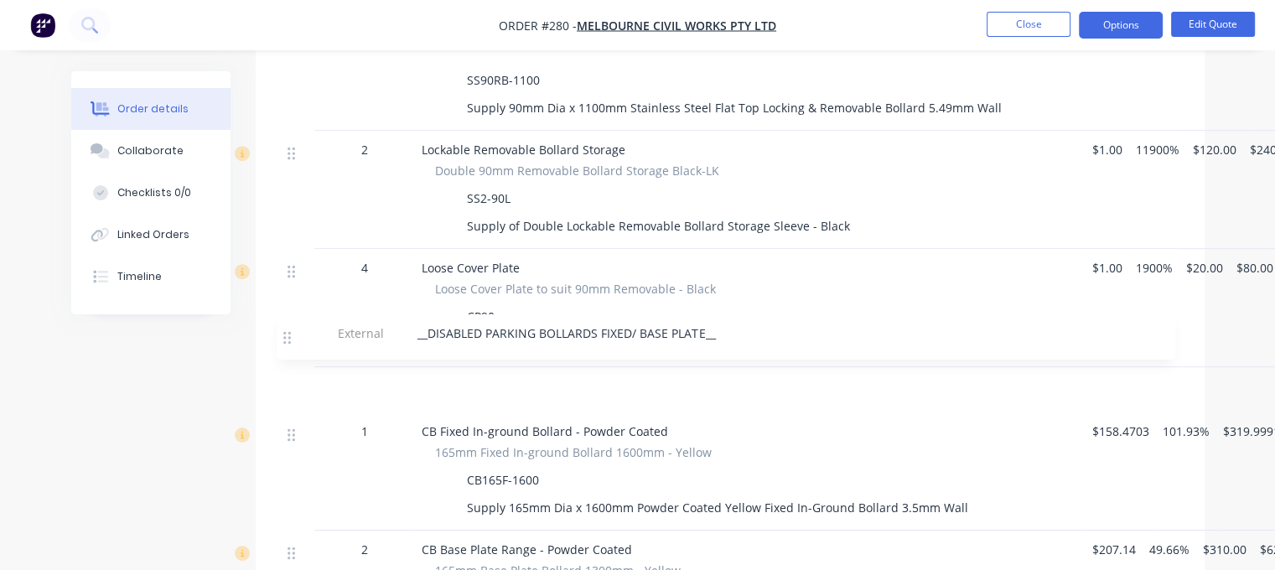
drag, startPoint x: 290, startPoint y: 246, endPoint x: 287, endPoint y: 348, distance: 101.5
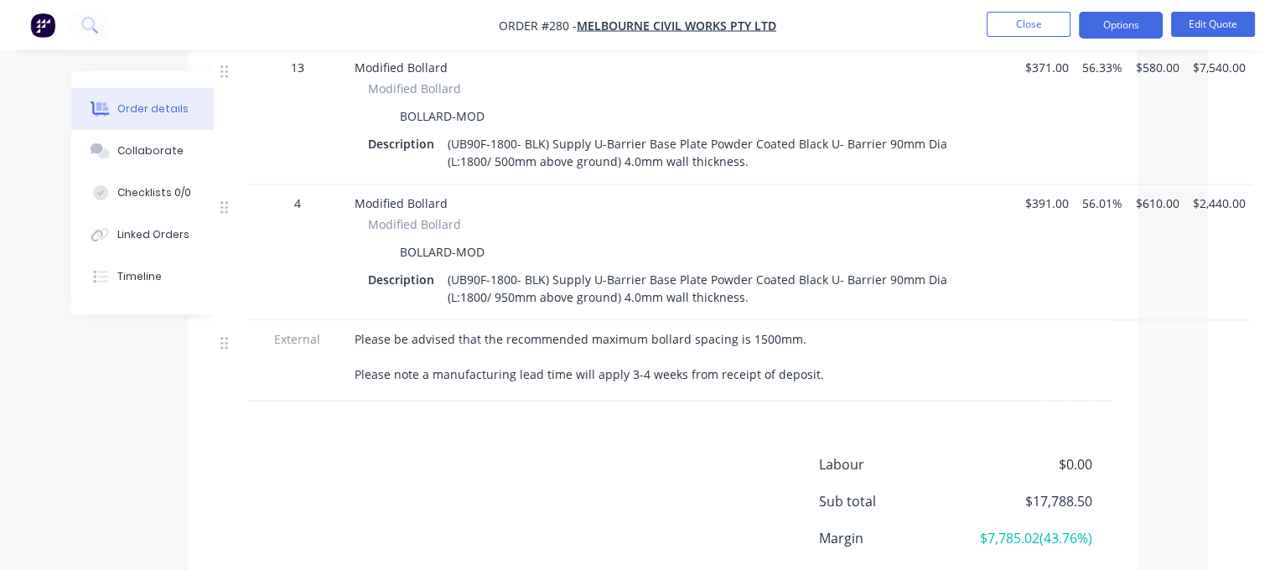
scroll to position [2006, 67]
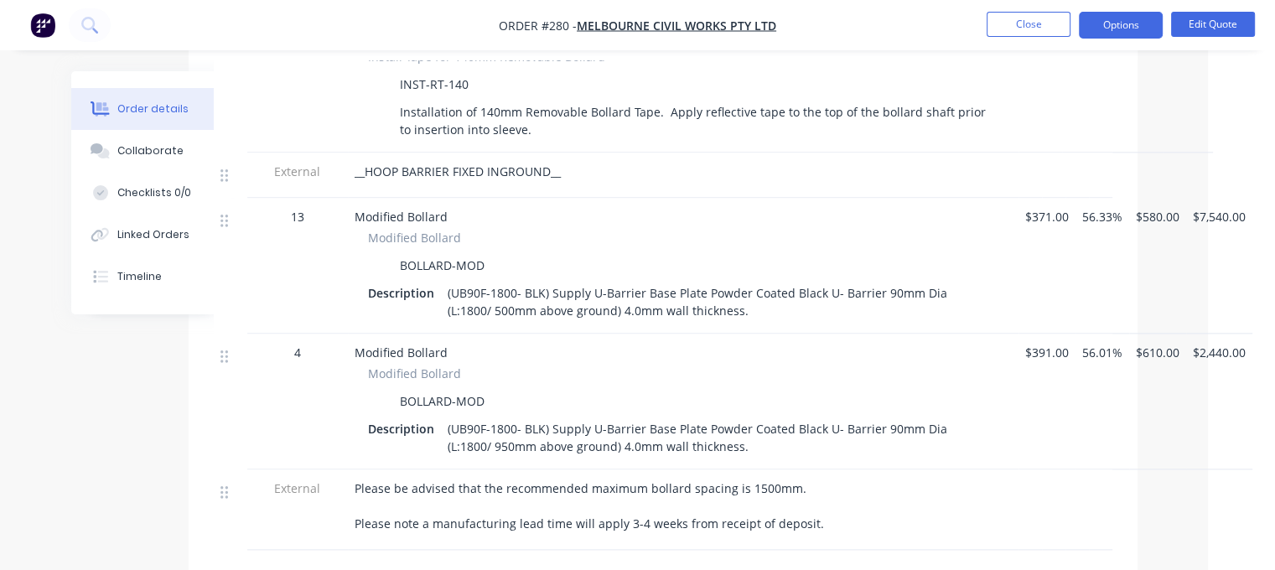
click at [1041, 208] on span "$371.00" at bounding box center [1047, 217] width 44 height 18
click at [1217, 23] on button "Edit Quote" at bounding box center [1213, 24] width 84 height 25
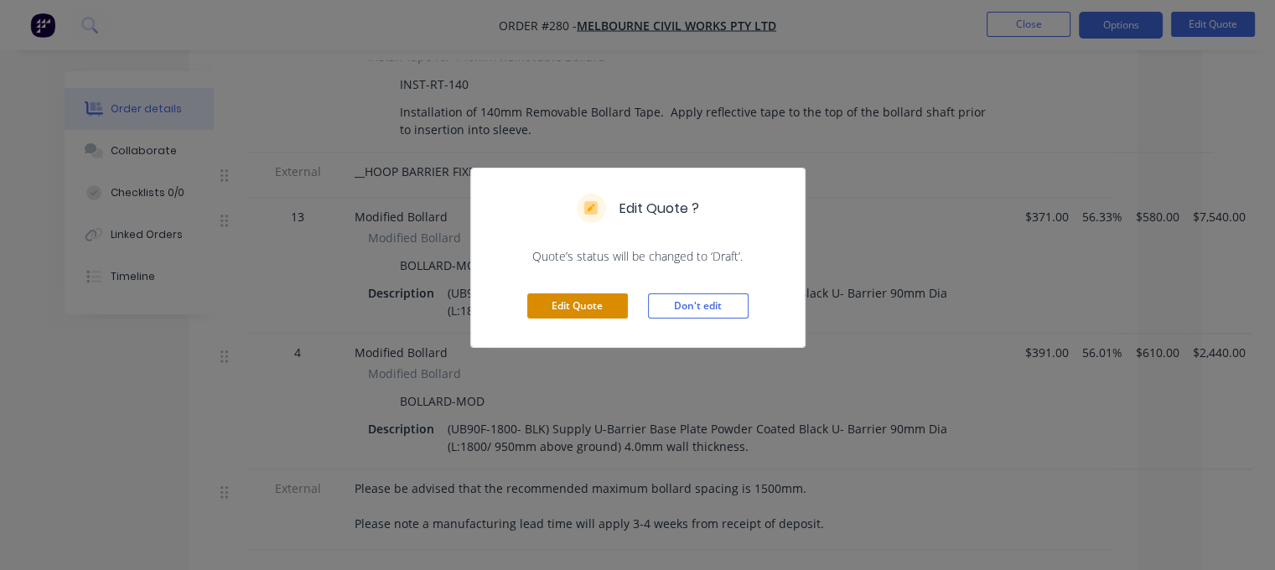
click at [593, 301] on button "Edit Quote" at bounding box center [577, 305] width 101 height 25
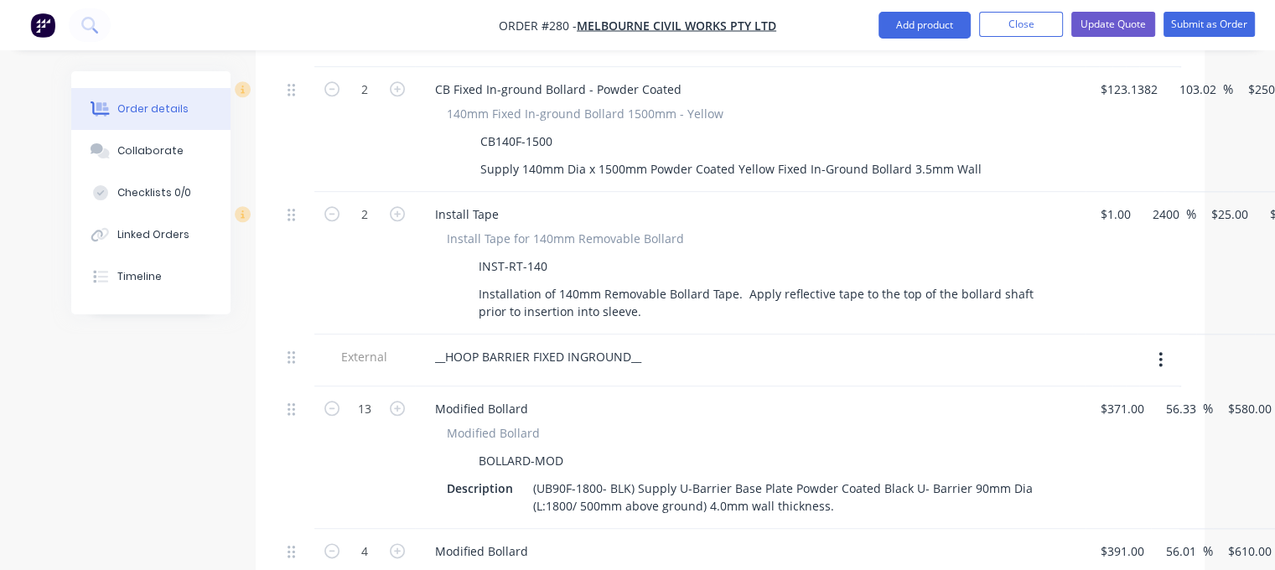
scroll to position [2095, 0]
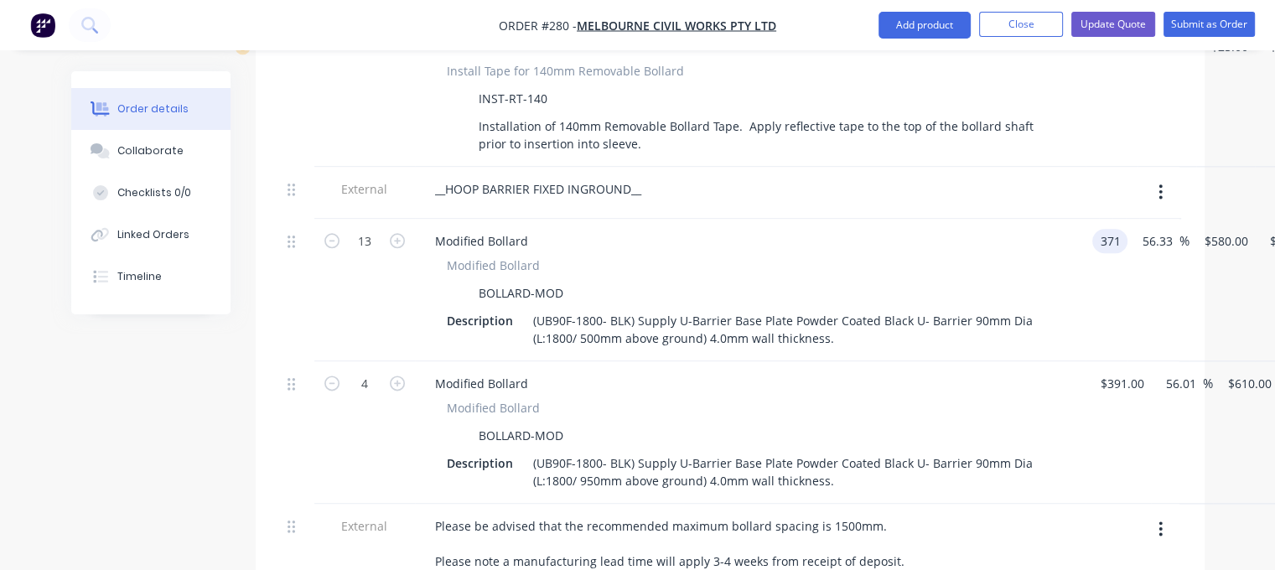
click at [1124, 229] on input "371" at bounding box center [1113, 241] width 28 height 24
click at [1230, 229] on input "$580.00" at bounding box center [1229, 241] width 52 height 24
type input "$351.00"
type input "548.7332"
type input "$7,133.53"
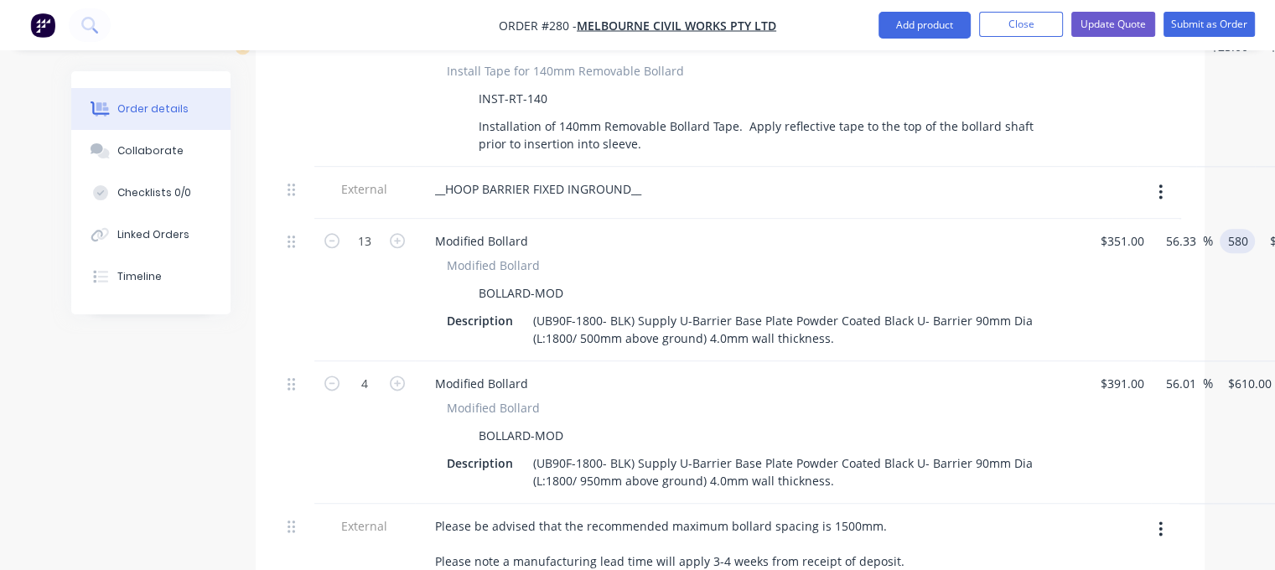
type input "580"
type input "65.24"
type input "$580.00"
type input "$7,540.00"
click at [1009, 256] on div "Modified Bollard" at bounding box center [750, 265] width 607 height 18
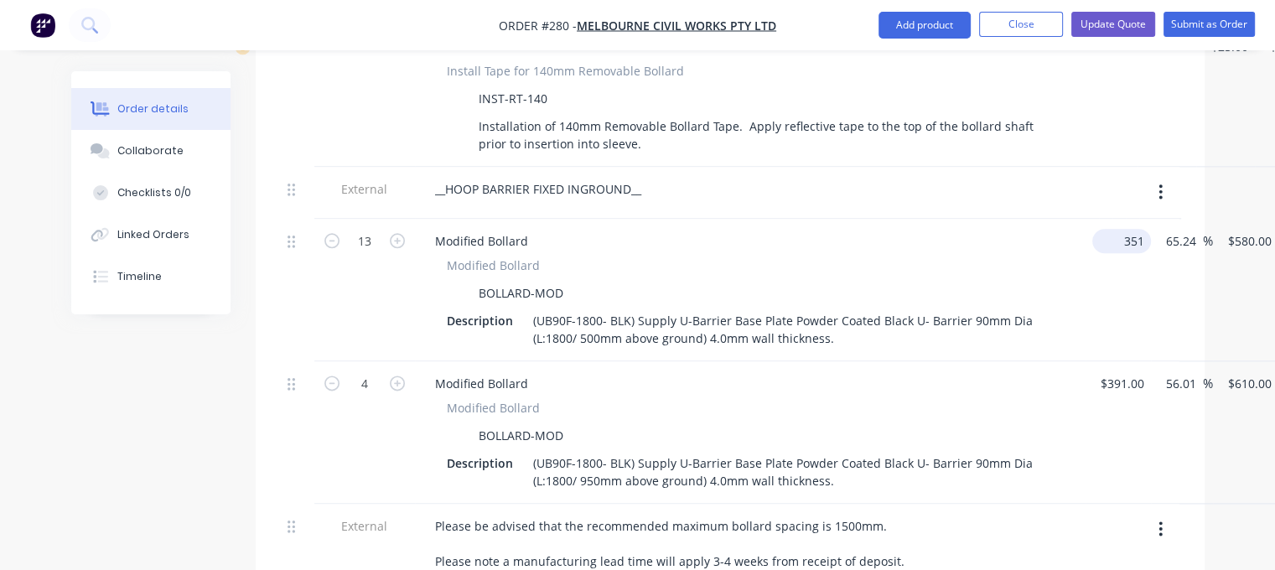
click at [1113, 229] on input "351" at bounding box center [1125, 241] width 52 height 24
click at [1241, 229] on input "$580.00" at bounding box center [1229, 241] width 52 height 24
type input "$361.00"
type input "596.5242"
type input "$7,754.81"
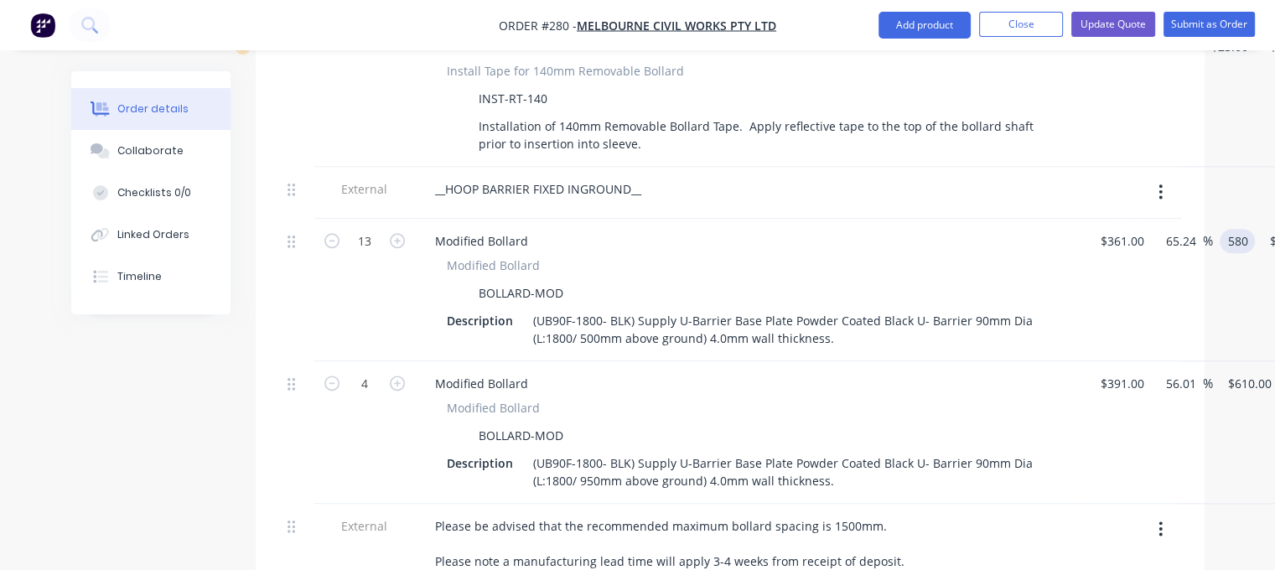
type input "580"
click at [1222, 248] on div "580 580" at bounding box center [1234, 290] width 42 height 142
type input "60.66"
type input "$580.00"
type input "$7,540.00"
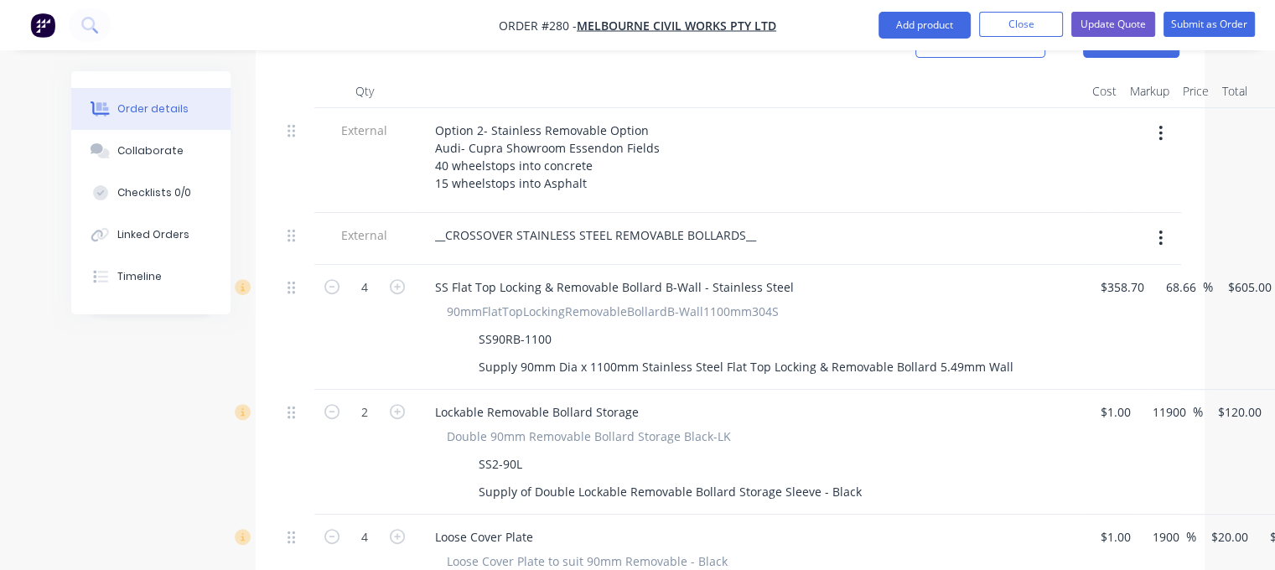
scroll to position [503, 0]
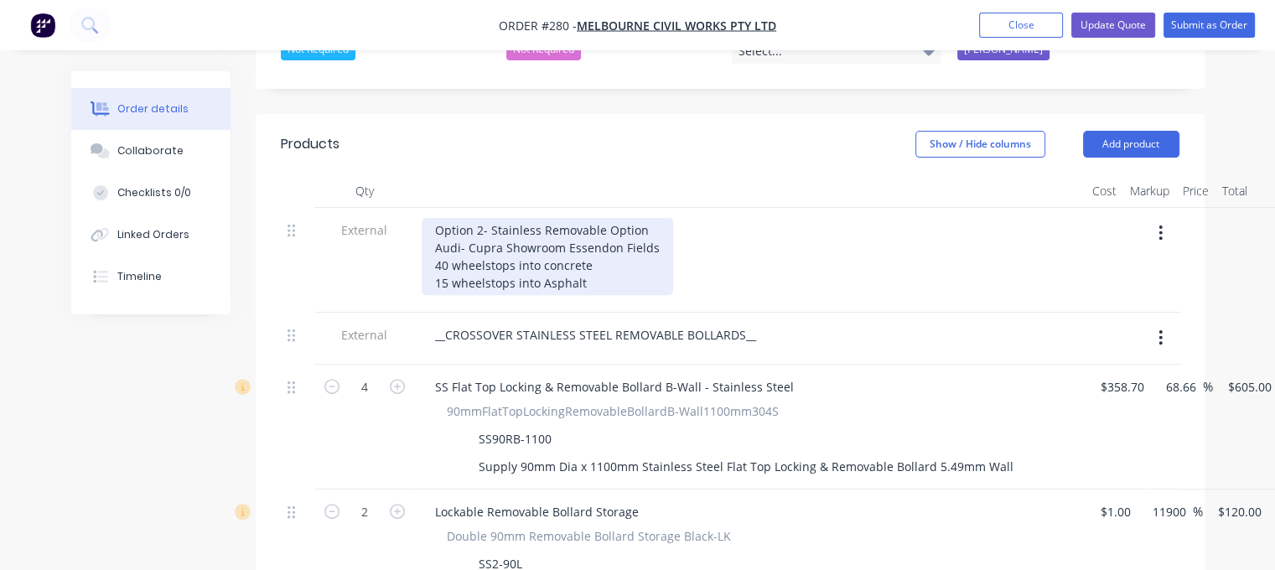
click at [446, 245] on div "Option 2- Stainless Removable Option Audi- Cupra Showroom Essendon Fields 40 wh…" at bounding box center [547, 256] width 251 height 77
click at [445, 261] on div "Option 2- Stainless Removable Option Audi- Cupra Showroom Essendon Fields 40no …" at bounding box center [547, 256] width 251 height 77
click at [636, 241] on div "Option 2- Stainless Removable Option Audi- Cupra Showroom Essendon Fields 40no …" at bounding box center [547, 256] width 251 height 77
click at [614, 261] on div "Option 2- Stainless Removable Option Audi- Cupra Showroom Essendon Fields 40no …" at bounding box center [547, 256] width 251 height 77
click at [623, 242] on div "Option 2- Stainless Removable Option Audi- Cupra Showroom Essendon Fields 40no …" at bounding box center [547, 256] width 251 height 77
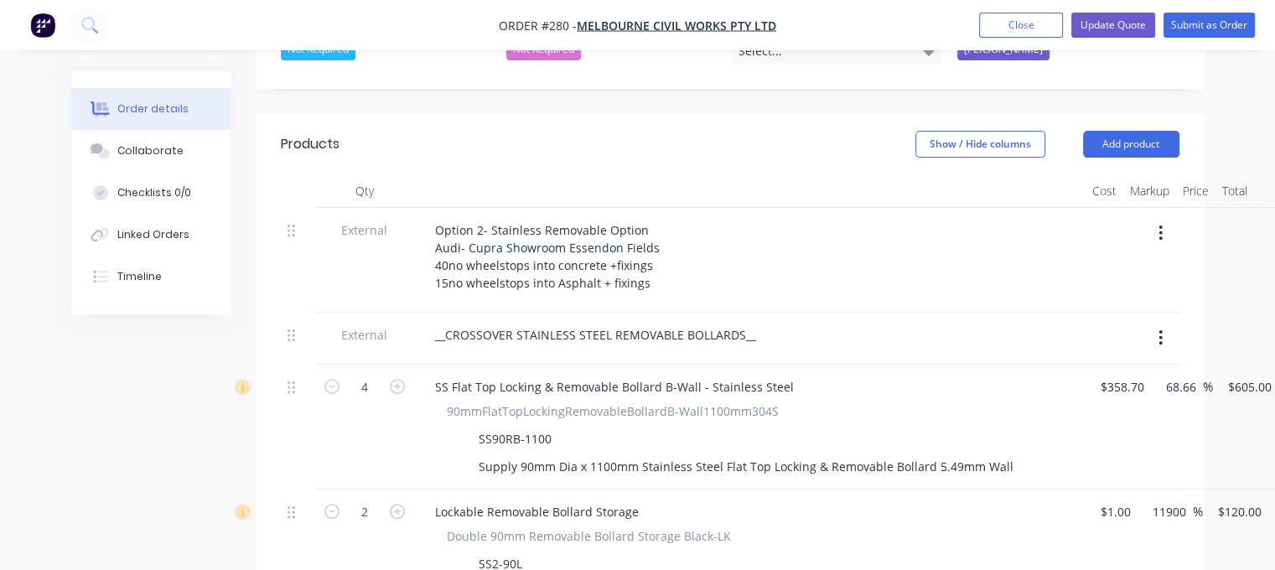
click at [753, 240] on div "Option 2- Stainless Removable Option Audi- Cupra Showroom Essendon Fields 40no …" at bounding box center [750, 256] width 657 height 77
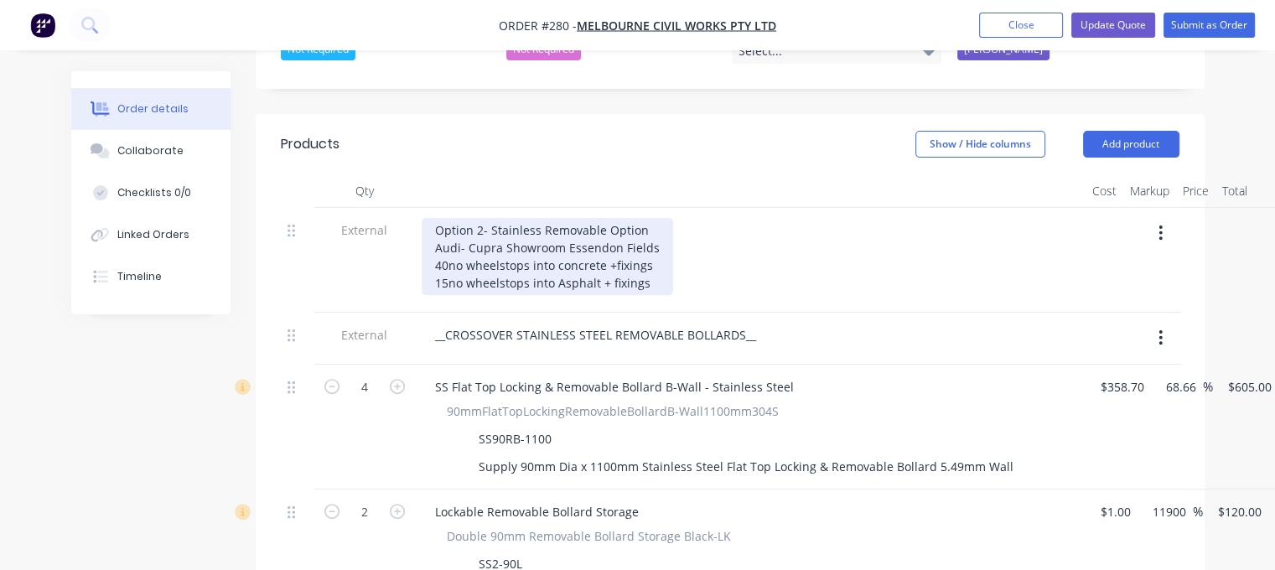
click at [614, 244] on div "Option 2- Stainless Removable Option Audi- Cupra Showroom Essendon Fields 40no …" at bounding box center [547, 256] width 251 height 77
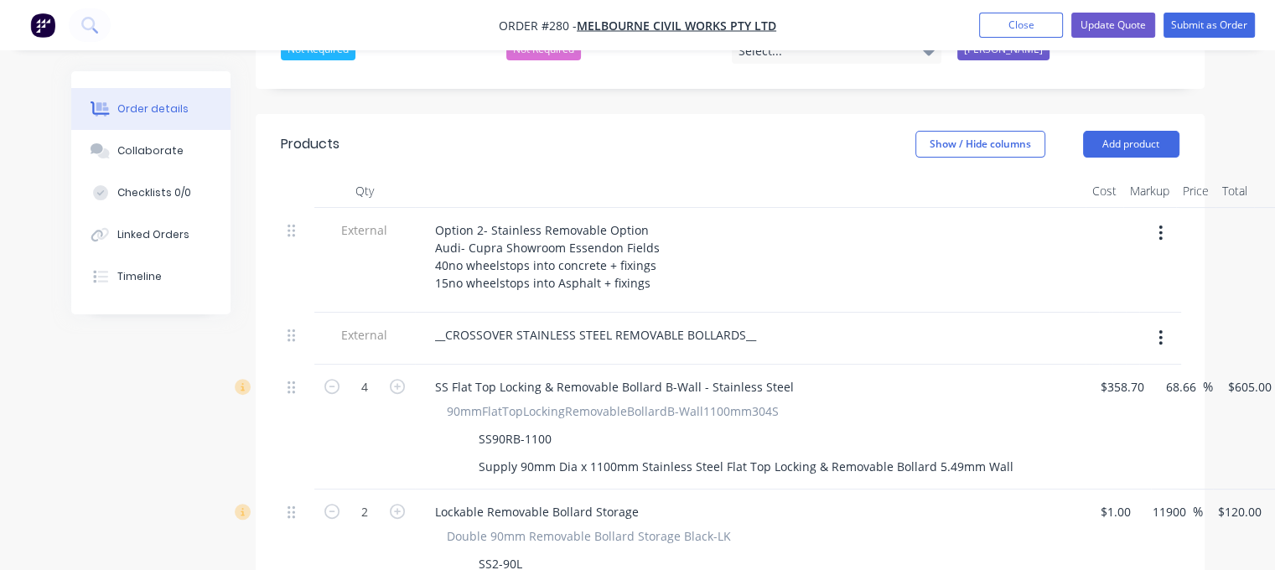
click at [713, 228] on div "Option 2- Stainless Removable Option Audi- Cupra Showroom Essendon Fields 40no …" at bounding box center [750, 256] width 657 height 77
click at [1137, 19] on button "Update Quote" at bounding box center [1113, 25] width 84 height 25
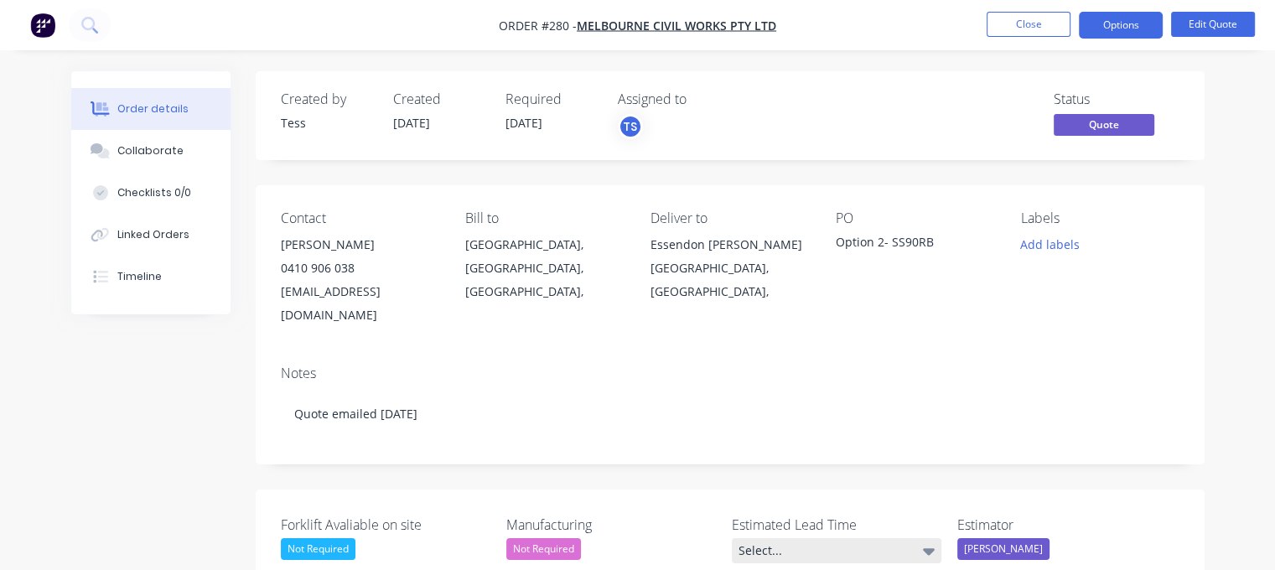
click at [821, 538] on div "Select..." at bounding box center [837, 550] width 210 height 25
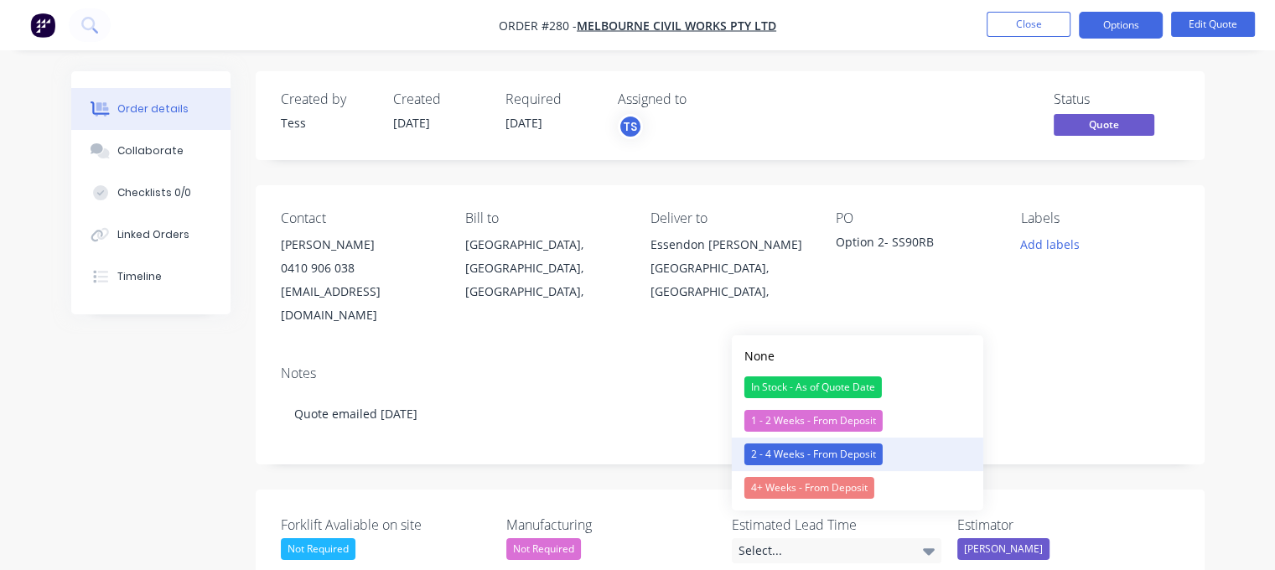
click at [801, 456] on div "2 - 4 Weeks - From Deposit" at bounding box center [813, 454] width 138 height 22
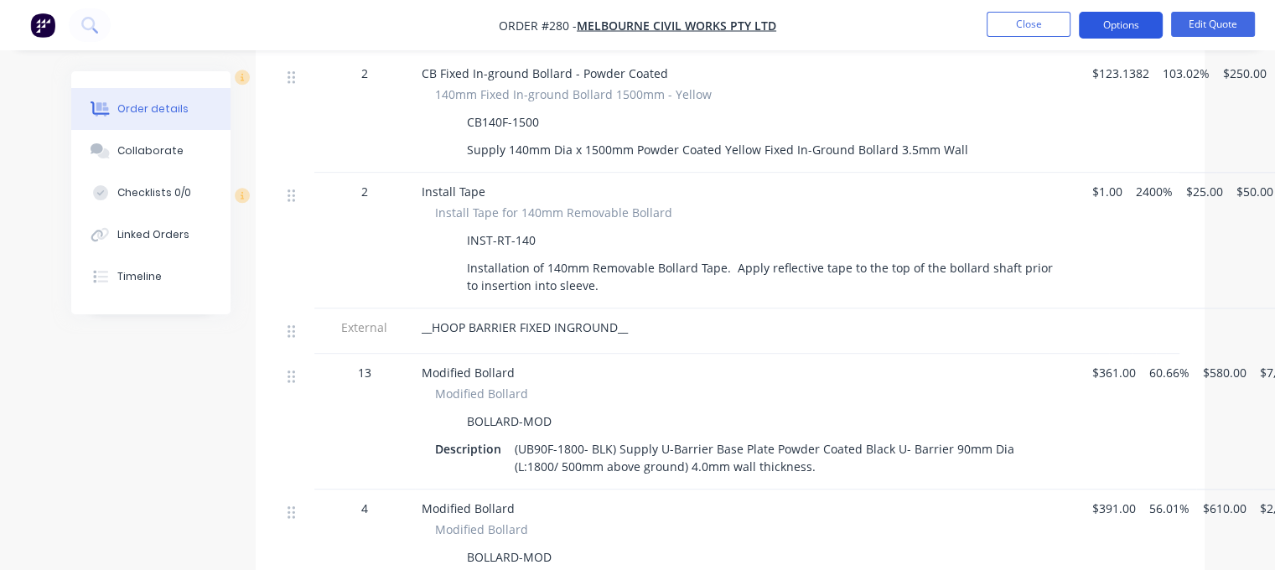
scroll to position [1844, 0]
click at [1120, 18] on button "Options" at bounding box center [1121, 25] width 84 height 27
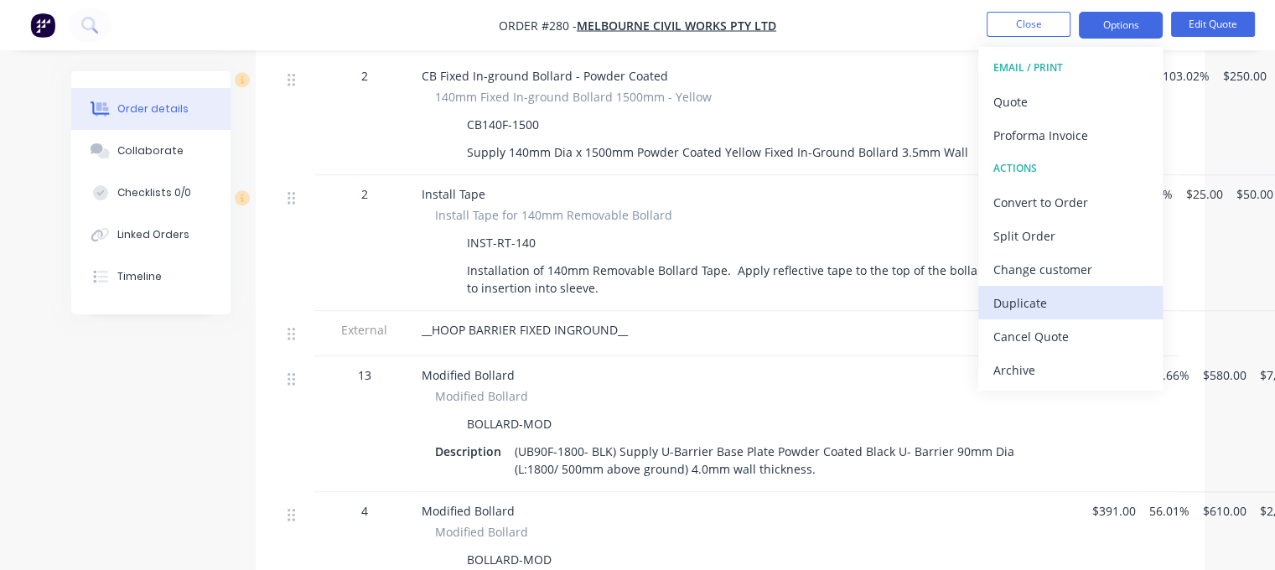
click at [1038, 297] on div "Duplicate" at bounding box center [1070, 303] width 154 height 24
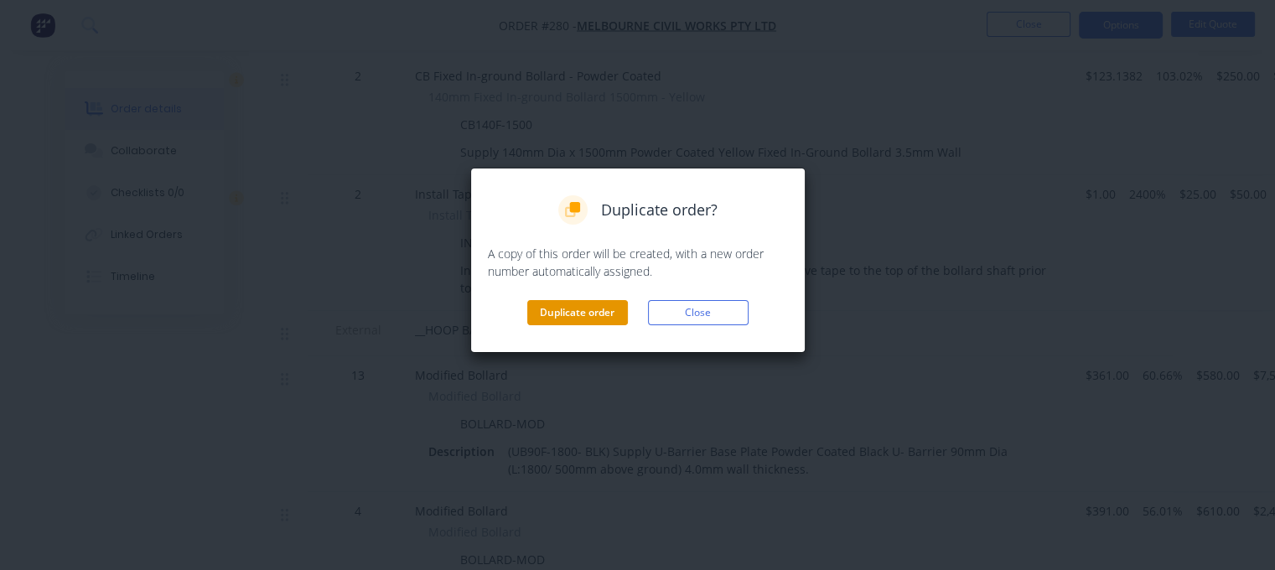
click at [579, 312] on button "Duplicate order" at bounding box center [577, 312] width 101 height 25
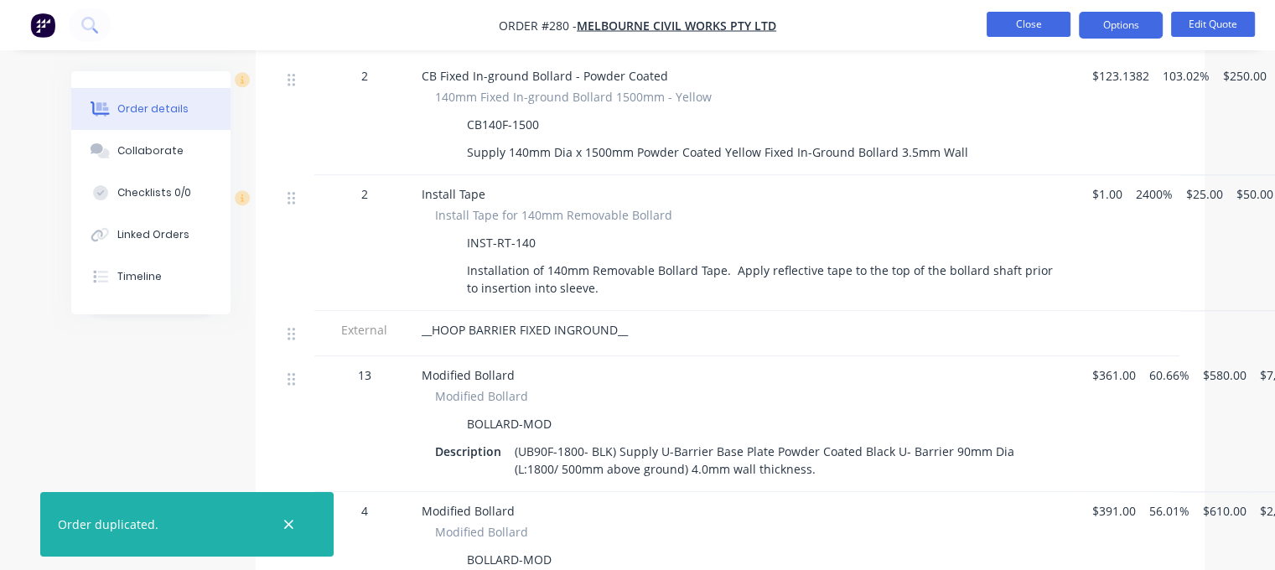
click at [1033, 23] on button "Close" at bounding box center [1028, 24] width 84 height 25
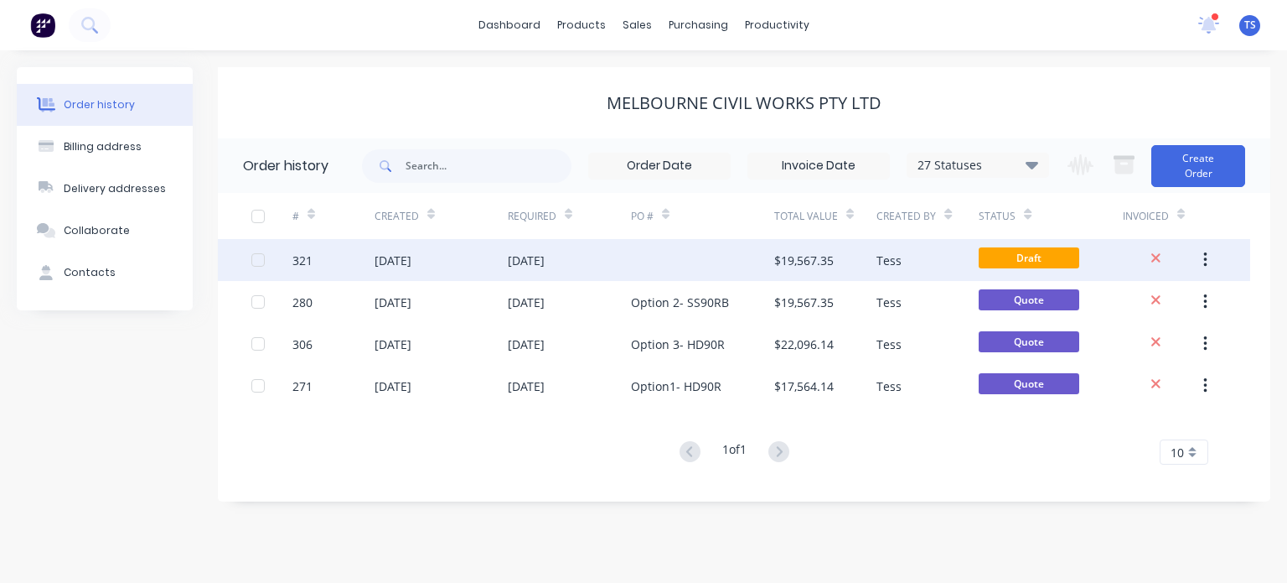
click at [661, 255] on div at bounding box center [702, 260] width 143 height 42
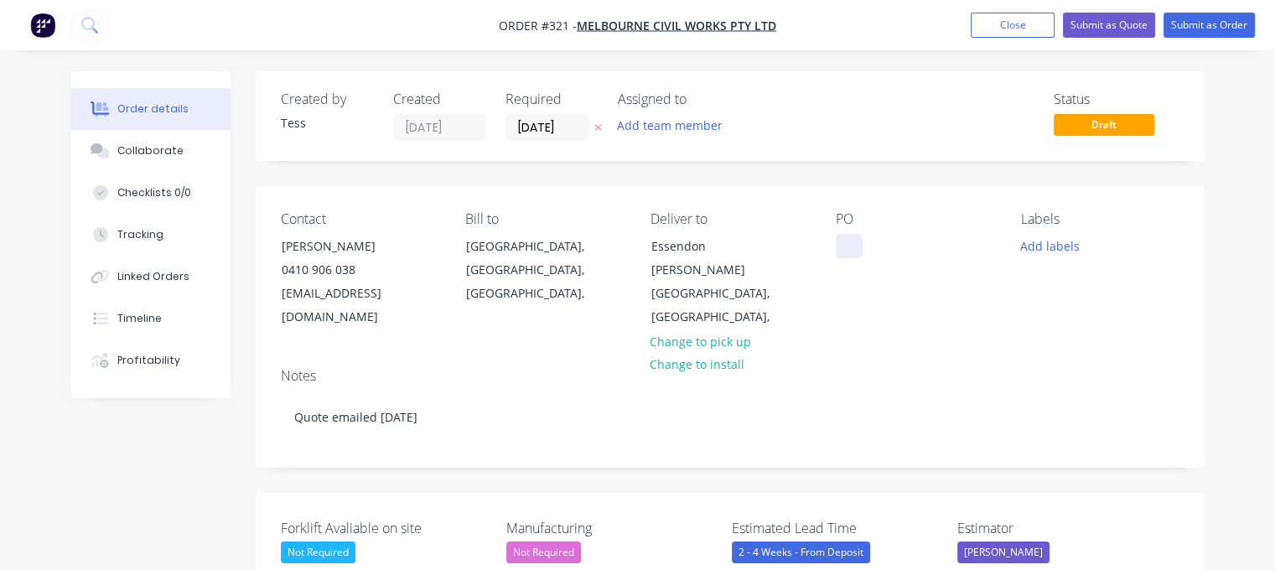
click at [848, 247] on div at bounding box center [849, 246] width 27 height 24
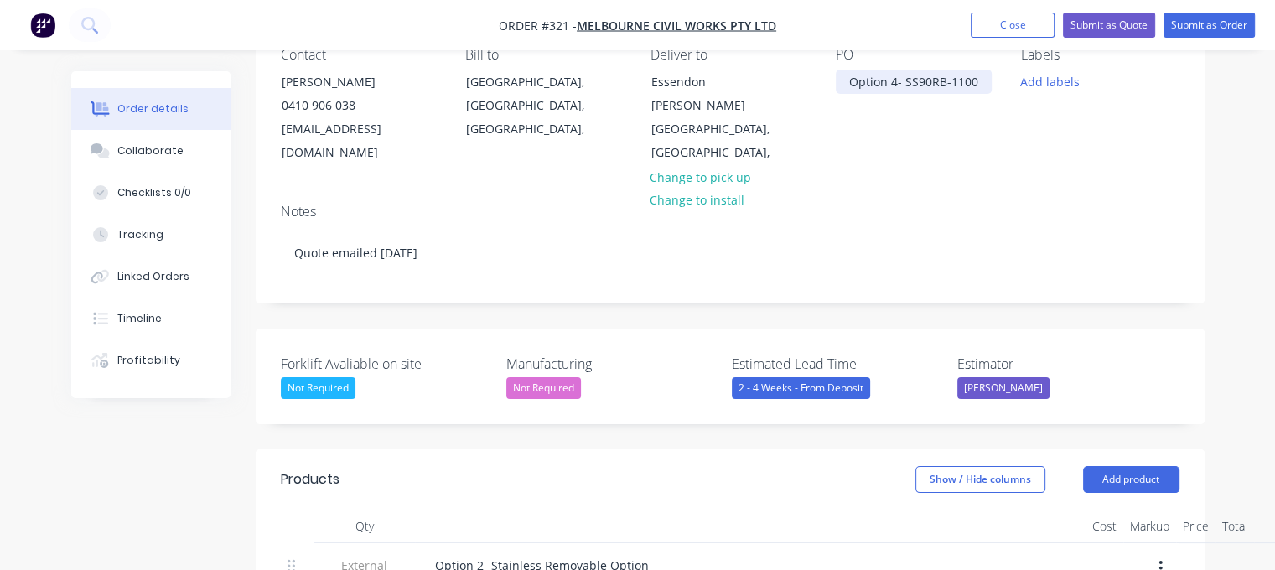
scroll to position [84, 0]
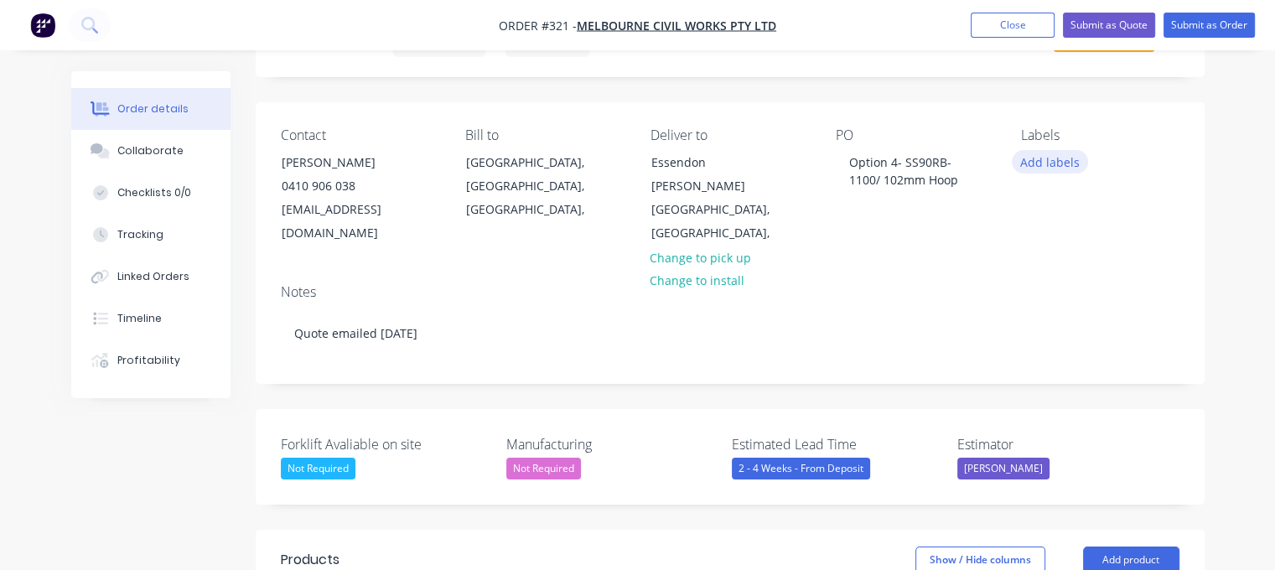
click at [1048, 159] on button "Add labels" at bounding box center [1050, 161] width 77 height 23
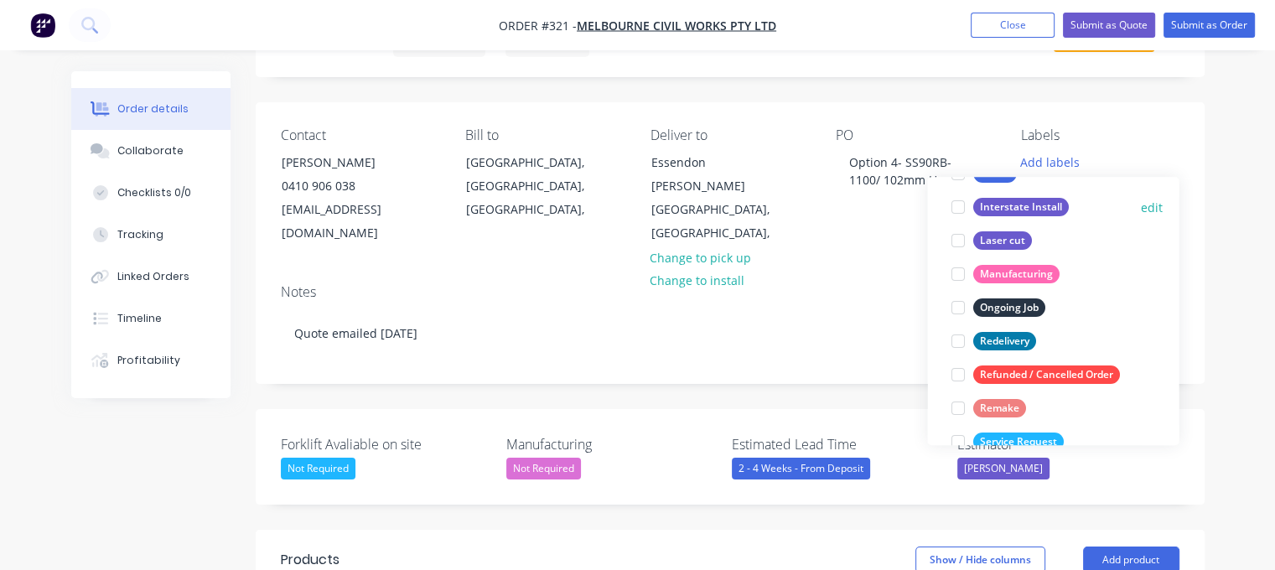
scroll to position [268, 0]
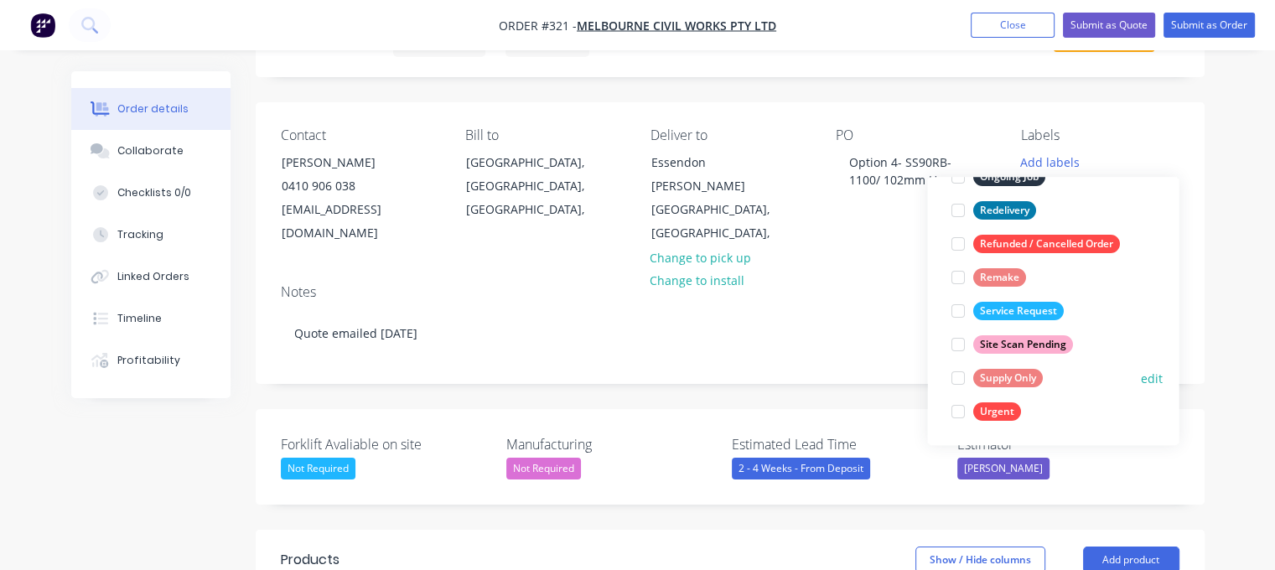
click at [955, 382] on div at bounding box center [957, 378] width 34 height 34
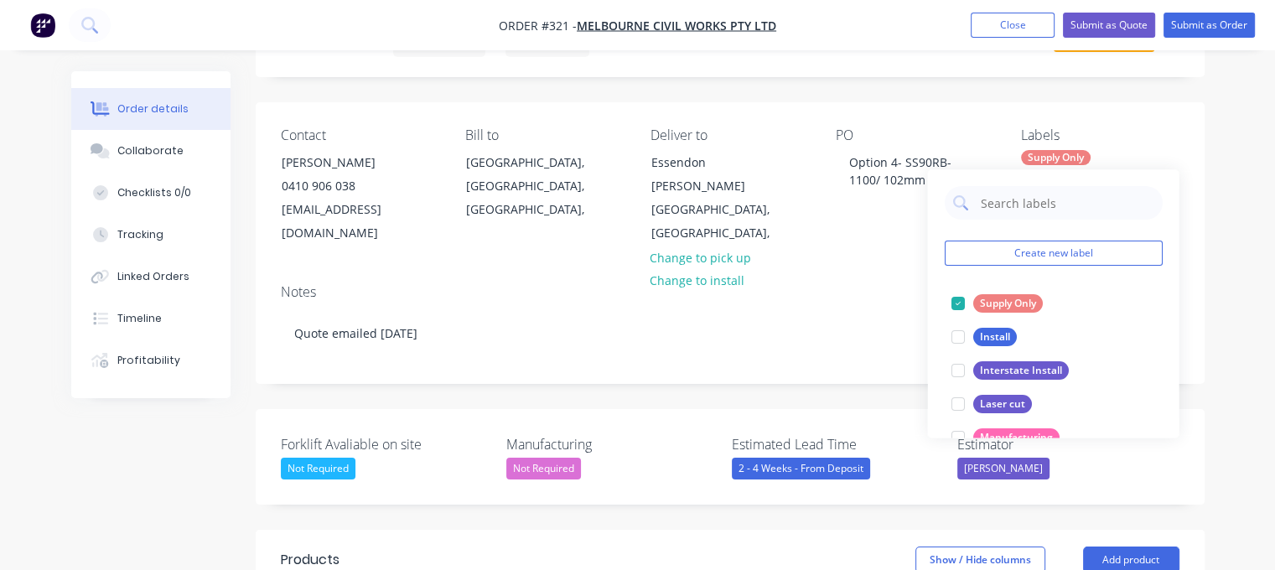
click at [1114, 137] on div "Labels" at bounding box center [1100, 135] width 158 height 16
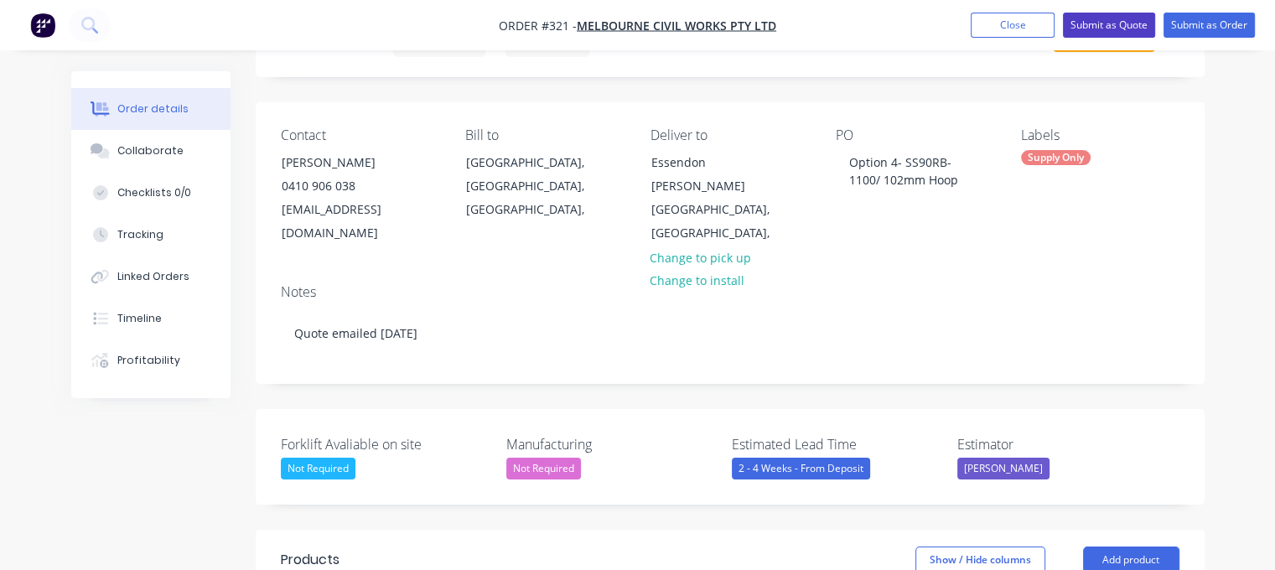
click at [1130, 31] on button "Submit as Quote" at bounding box center [1109, 25] width 92 height 25
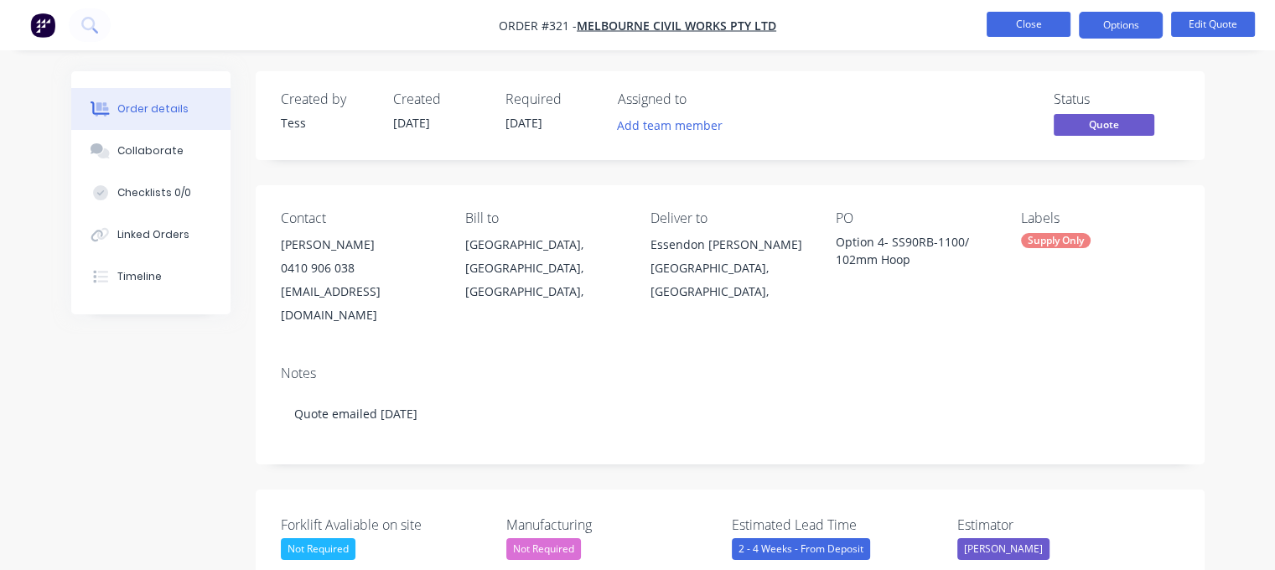
click at [1046, 23] on button "Close" at bounding box center [1028, 24] width 84 height 25
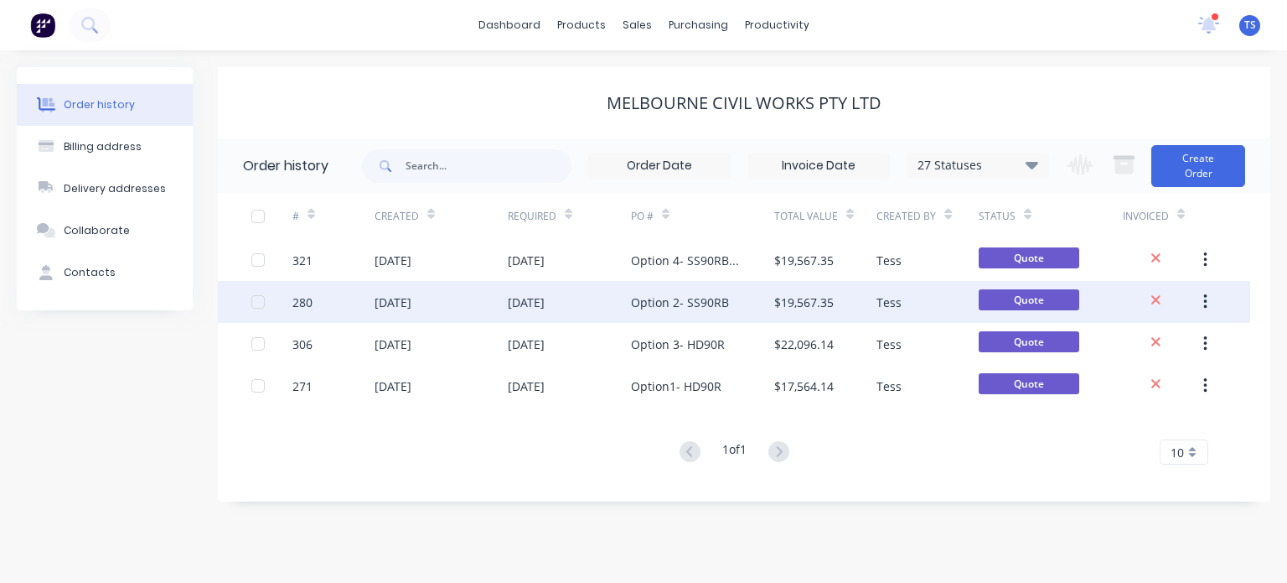
click at [700, 300] on div "Option 2- SS90RB" at bounding box center [680, 302] width 98 height 18
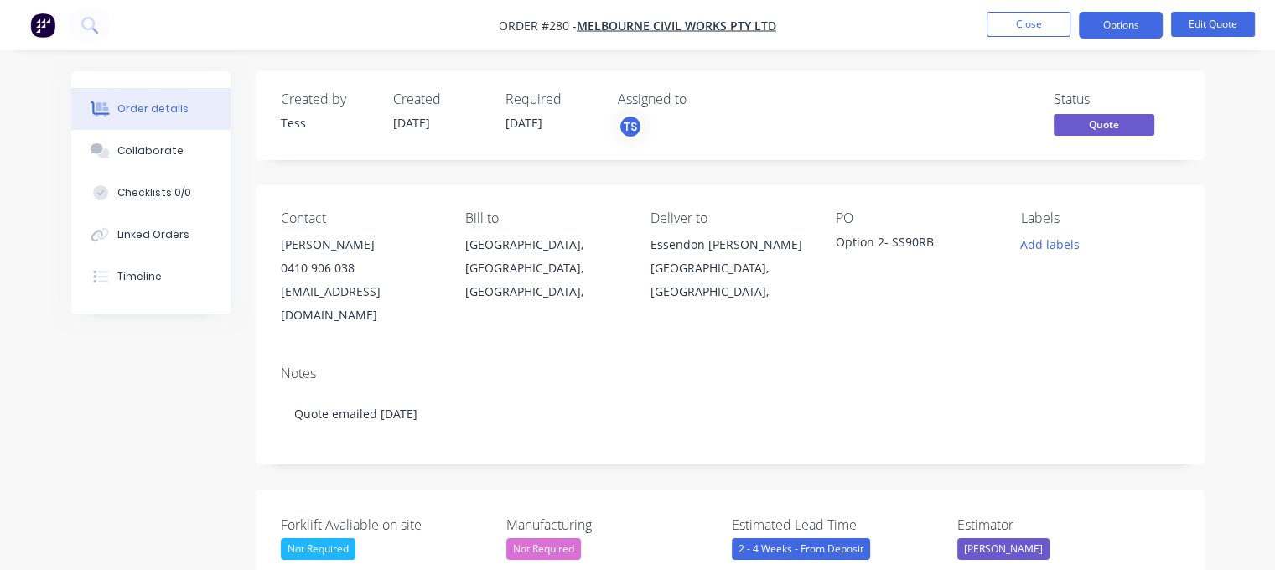
click at [904, 234] on div "Option 2- SS90RB" at bounding box center [915, 244] width 158 height 23
click at [932, 240] on div "Option 2- SS90RB" at bounding box center [915, 244] width 158 height 23
click at [1204, 26] on button "Edit Quote" at bounding box center [1213, 24] width 84 height 25
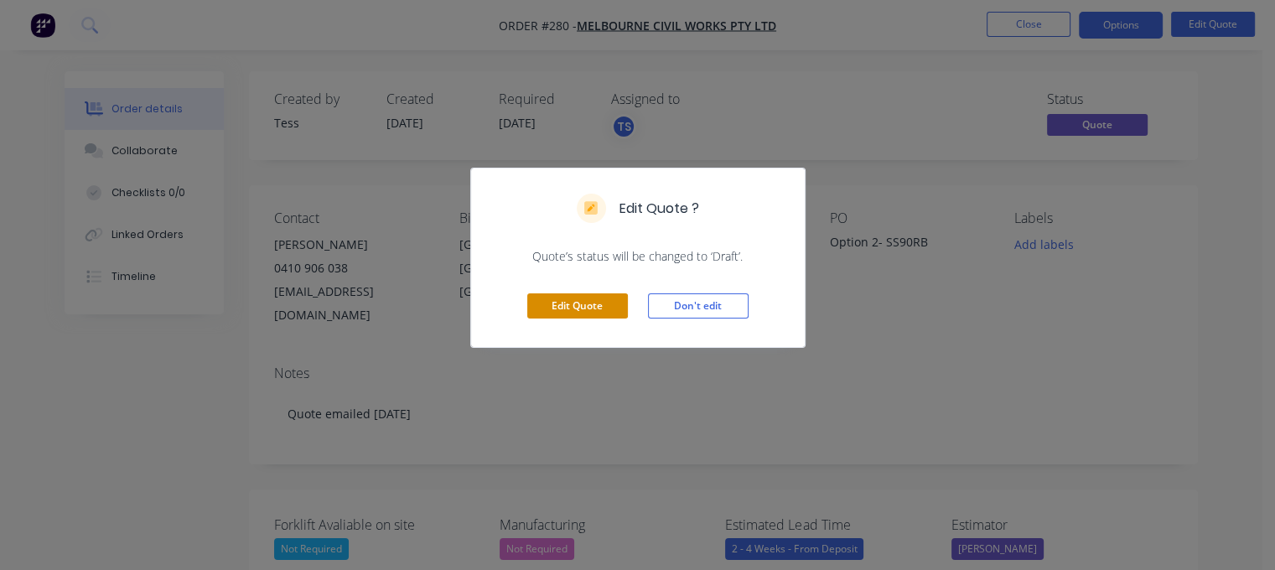
click at [585, 308] on button "Edit Quote" at bounding box center [577, 305] width 101 height 25
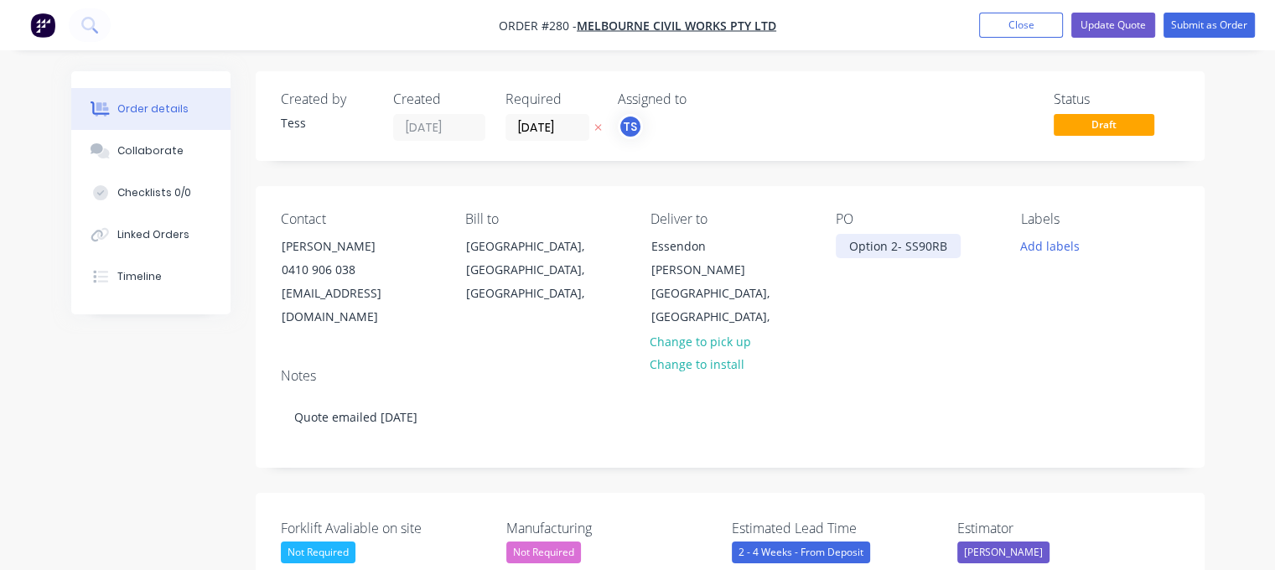
click at [945, 249] on div "Option 2- SS90RB" at bounding box center [898, 246] width 125 height 24
click at [868, 368] on div "Notes" at bounding box center [730, 376] width 898 height 16
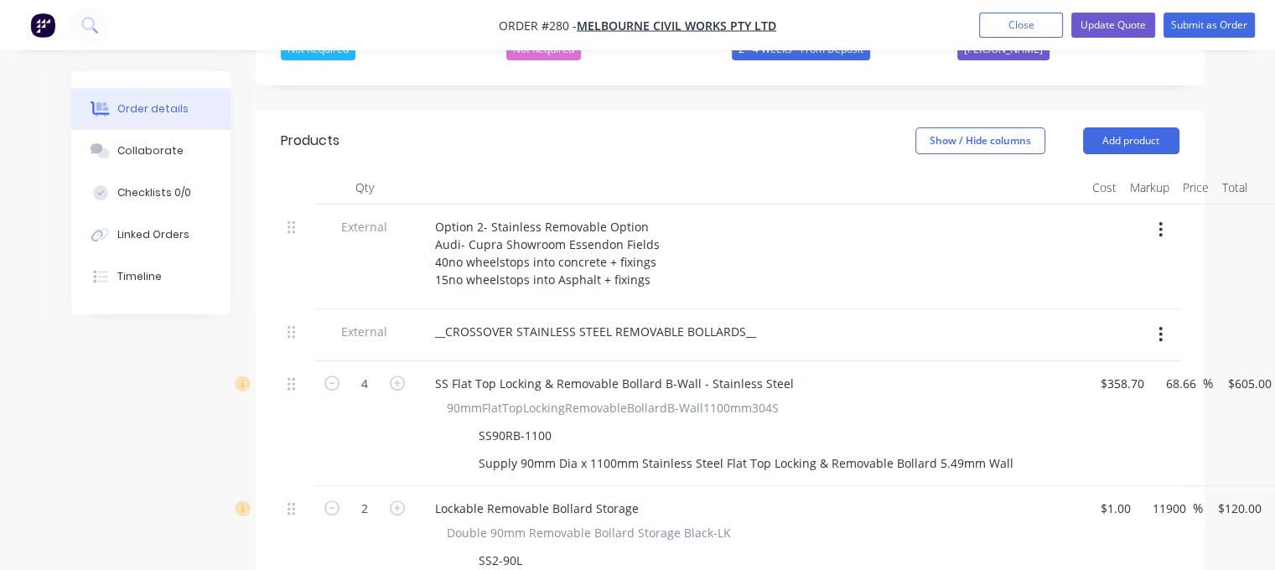
scroll to position [251, 0]
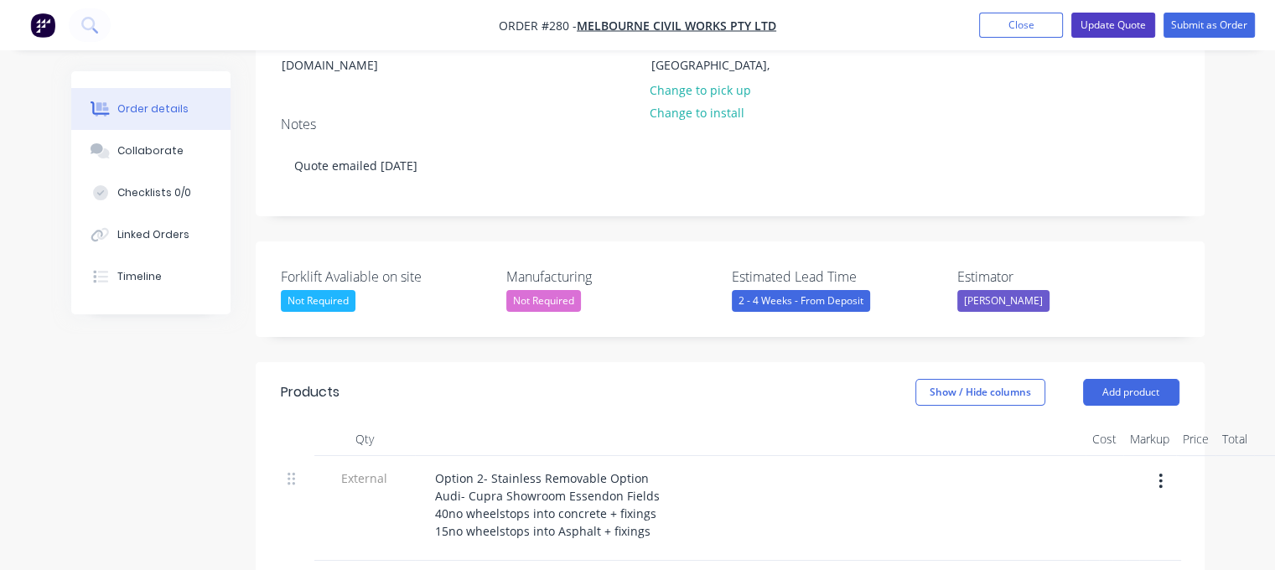
click at [1096, 16] on button "Update Quote" at bounding box center [1113, 25] width 84 height 25
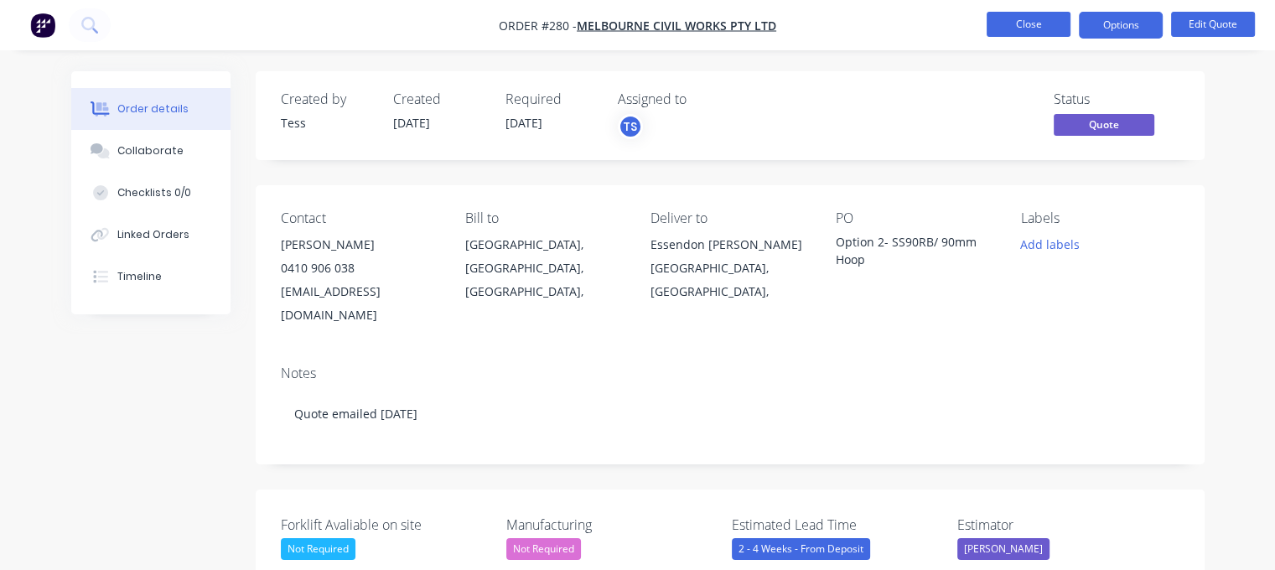
click at [1028, 23] on button "Close" at bounding box center [1028, 24] width 84 height 25
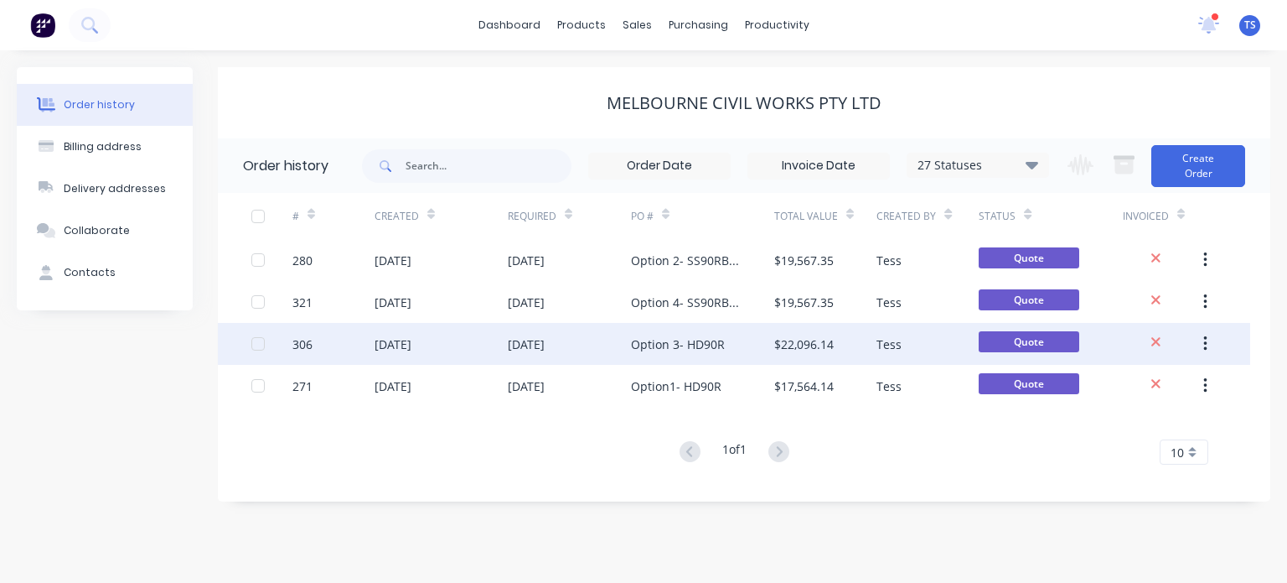
click at [670, 339] on div "Option 3- HD90R" at bounding box center [678, 344] width 94 height 18
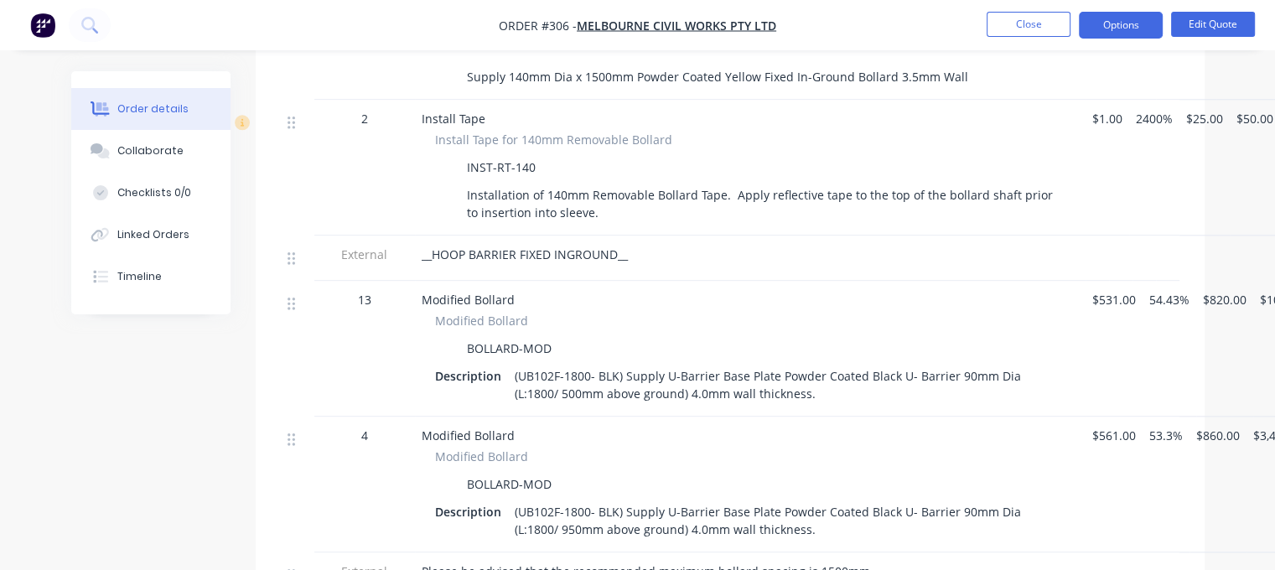
scroll to position [1844, 0]
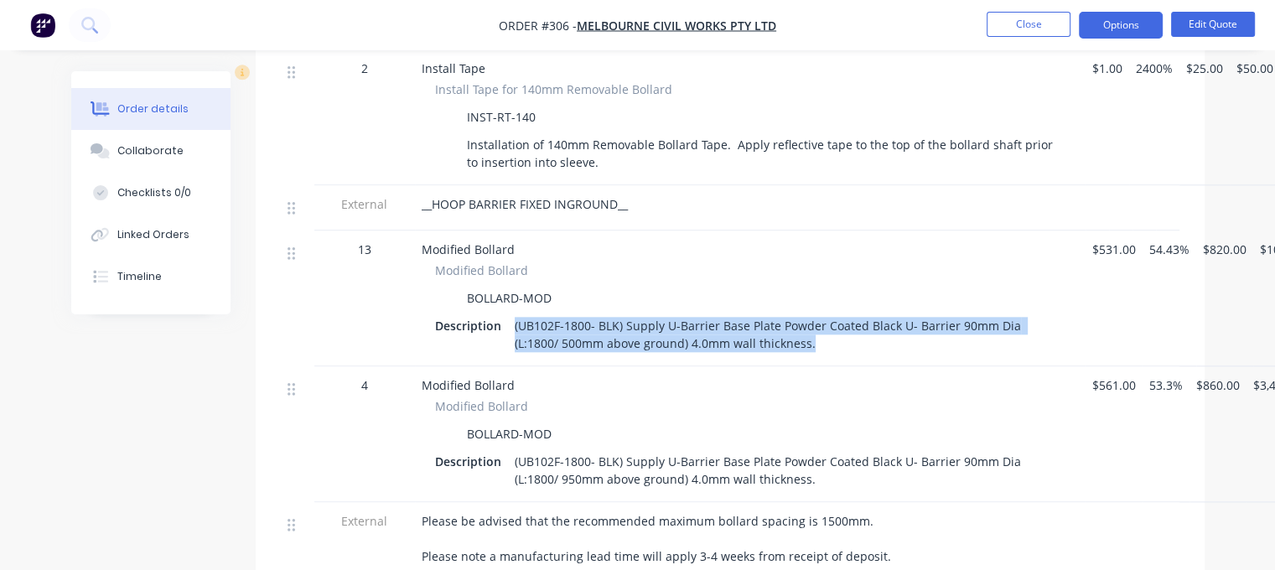
drag, startPoint x: 765, startPoint y: 324, endPoint x: 514, endPoint y: 290, distance: 253.8
click at [514, 313] on div "(UB102F-1800- BLK) Supply U-Barrier Base Plate Powder Coated Black U- Barrier 9…" at bounding box center [786, 334] width 557 height 42
copy div "(UB102F-1800- BLK) Supply U-Barrier Base Plate Powder Coated Black U- Barrier 9…"
click at [1043, 18] on button "Close" at bounding box center [1028, 24] width 84 height 25
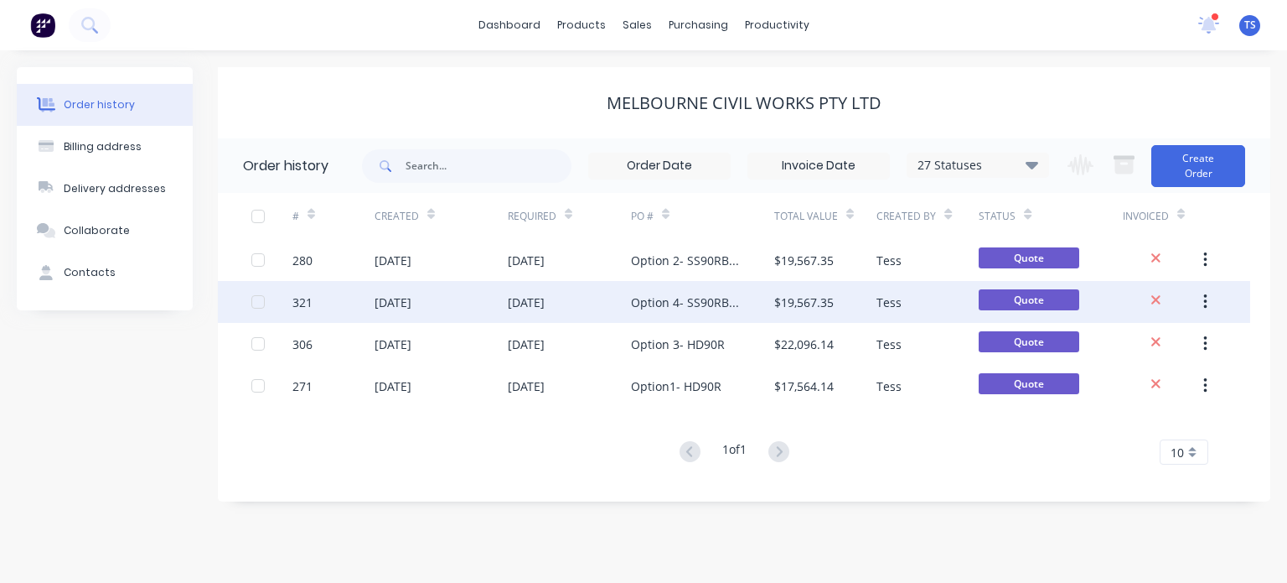
click at [685, 305] on div "Option 4- SS90RB-1100/ 102mm Hoop" at bounding box center [686, 302] width 110 height 18
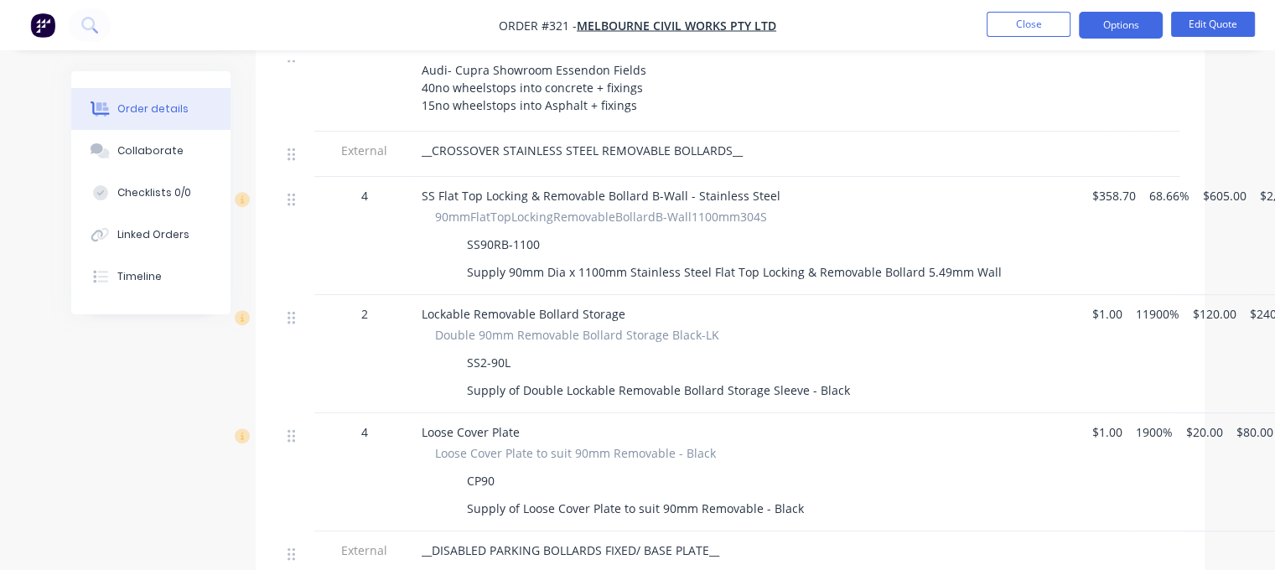
scroll to position [838, 0]
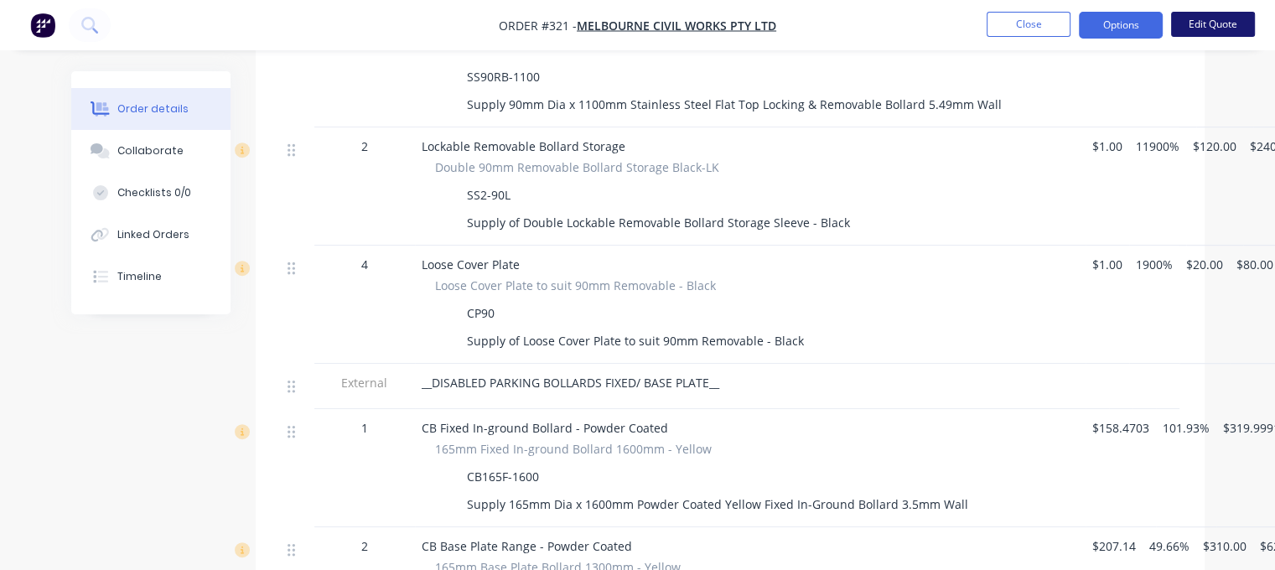
click at [1192, 19] on button "Edit Quote" at bounding box center [1213, 24] width 84 height 25
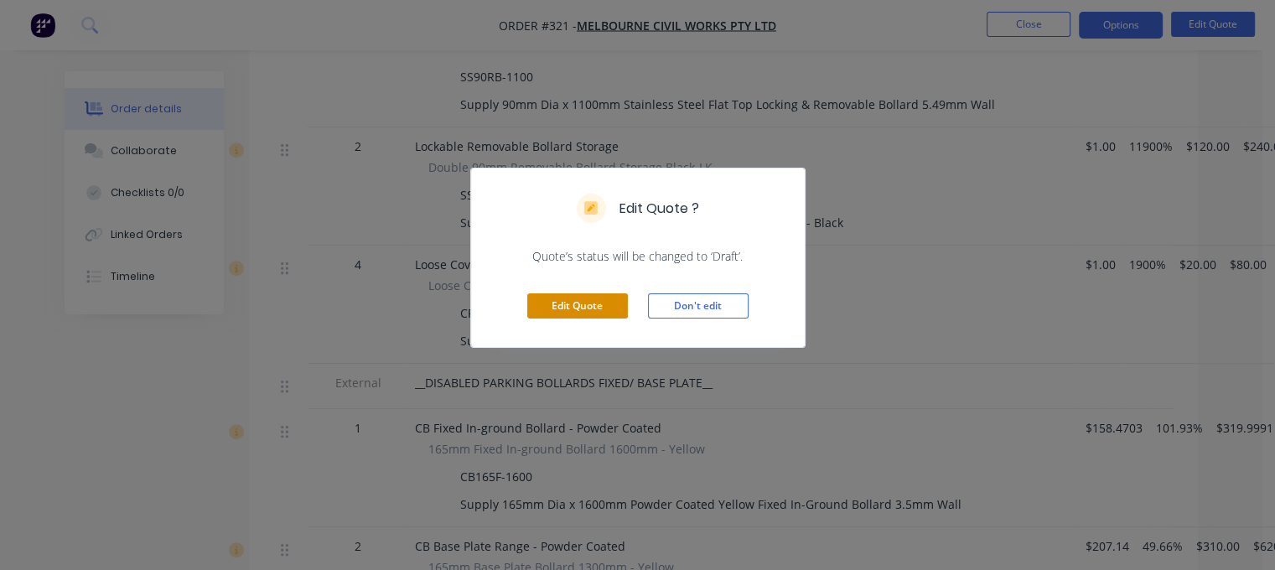
click at [587, 303] on button "Edit Quote" at bounding box center [577, 305] width 101 height 25
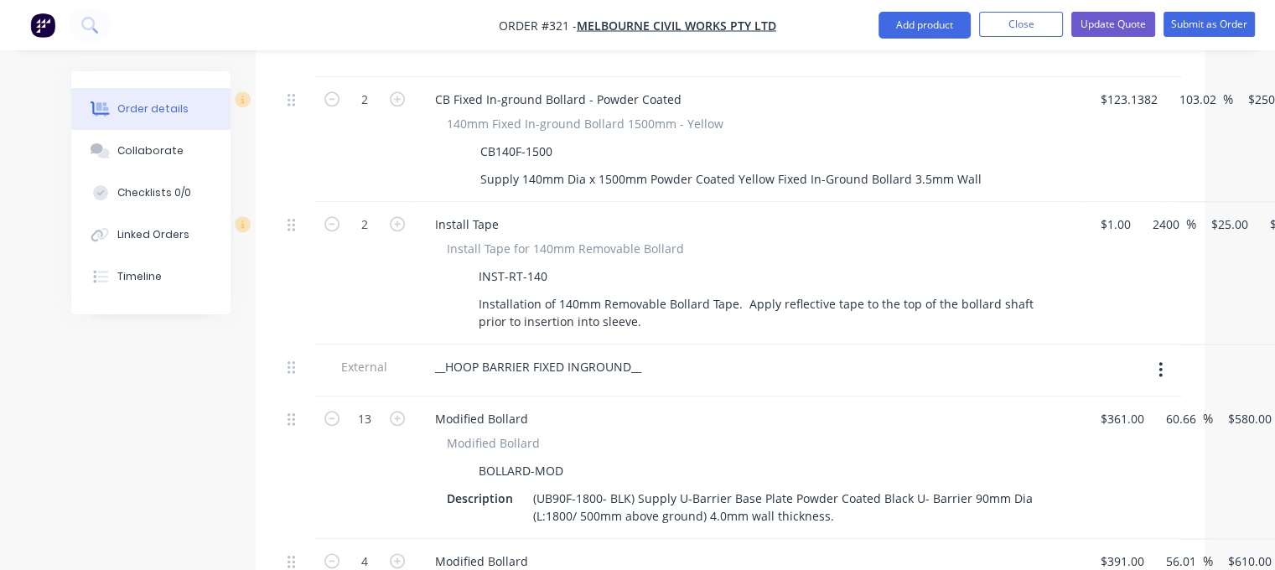
scroll to position [2012, 0]
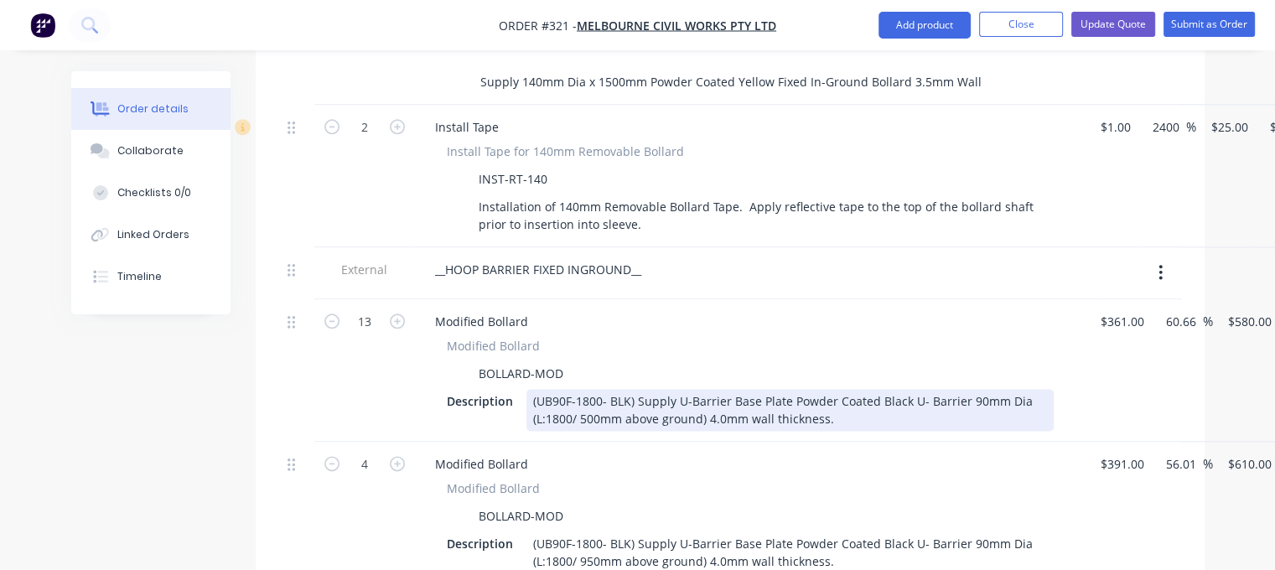
click at [634, 391] on div "(UB90F-1800- BLK) Supply U-Barrier Base Plate Powder Coated Black U- Barrier 90…" at bounding box center [789, 410] width 527 height 42
drag, startPoint x: 833, startPoint y: 393, endPoint x: 509, endPoint y: 365, distance: 325.6
click at [509, 389] on div "Description (UB90F-1800- BLK) Supply U-Barrier Base Plate Powder Coated Black U…" at bounding box center [747, 410] width 614 height 42
paste div
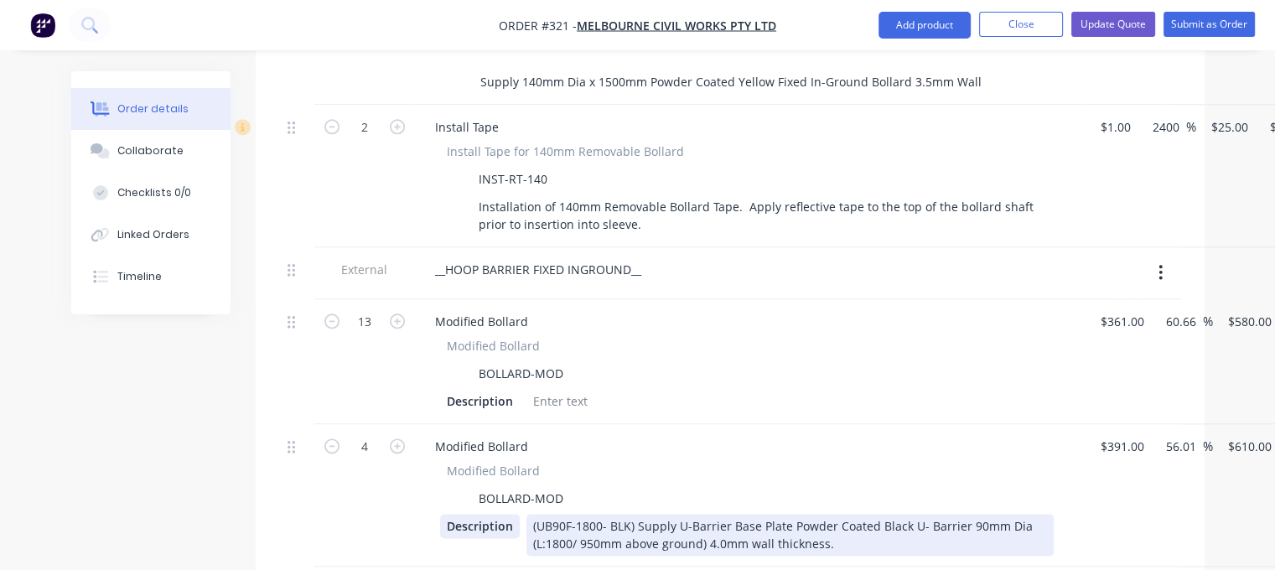
drag, startPoint x: 835, startPoint y: 518, endPoint x: 509, endPoint y: 495, distance: 326.8
click at [509, 514] on div "Description (UB90F-1800- BLK) Supply U-Barrier Base Plate Powder Coated Black U…" at bounding box center [747, 535] width 614 height 42
copy div "(UB90F-1800- BLK) Supply U-Barrier Base Plate Powder Coated Black U- Barrier 90…"
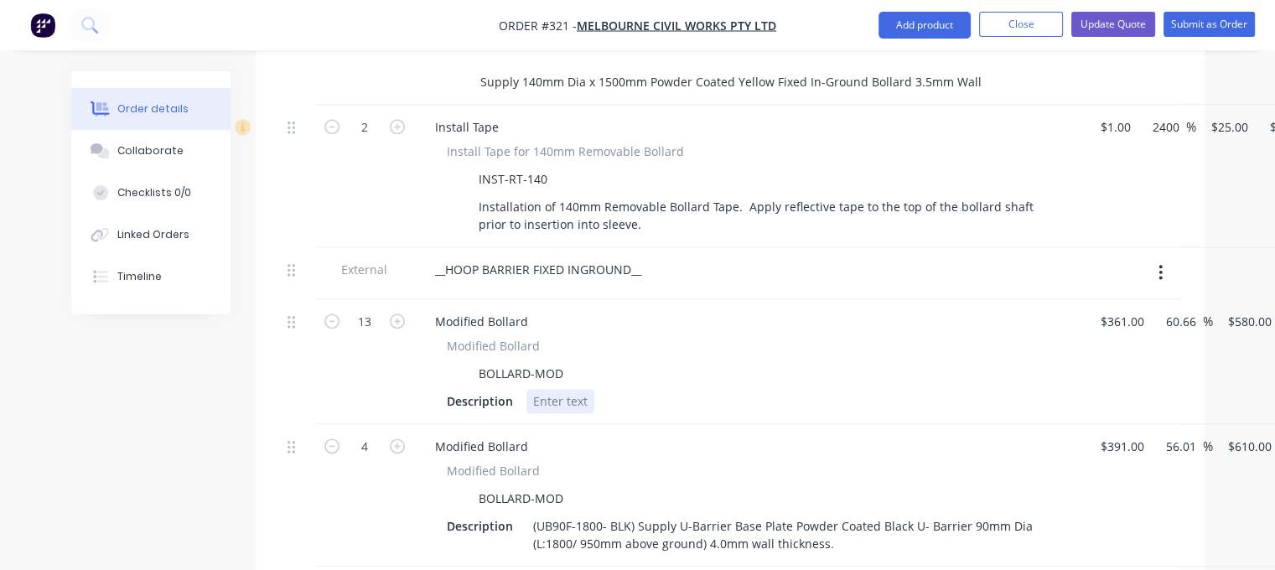
click at [549, 389] on div at bounding box center [560, 401] width 68 height 24
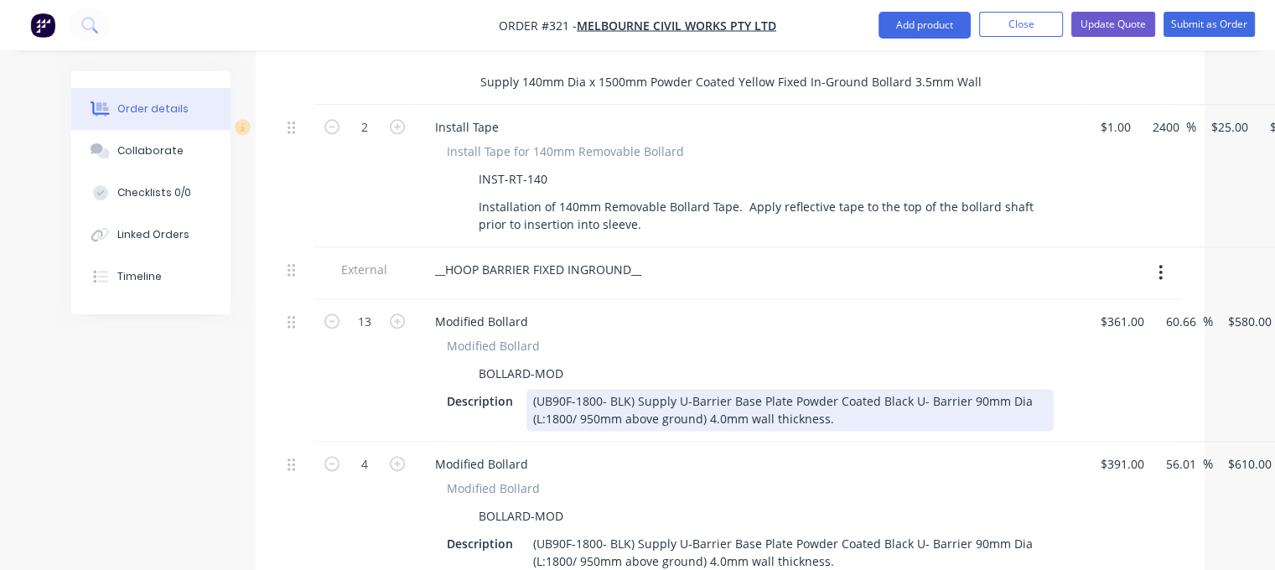
click at [563, 389] on div "(UB90F-1800- BLK) Supply U-Barrier Base Plate Powder Coated Black U- Barrier 90…" at bounding box center [789, 410] width 527 height 42
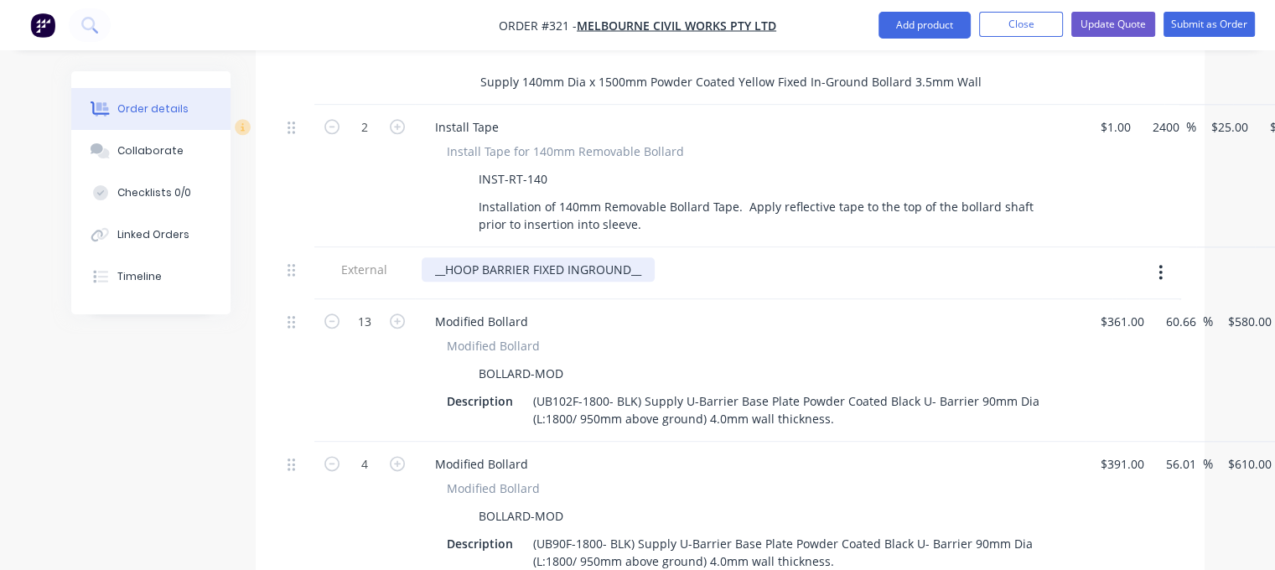
click at [446, 257] on div "__HOOP BARRIER FIXED INGROUND__" at bounding box center [538, 269] width 233 height 24
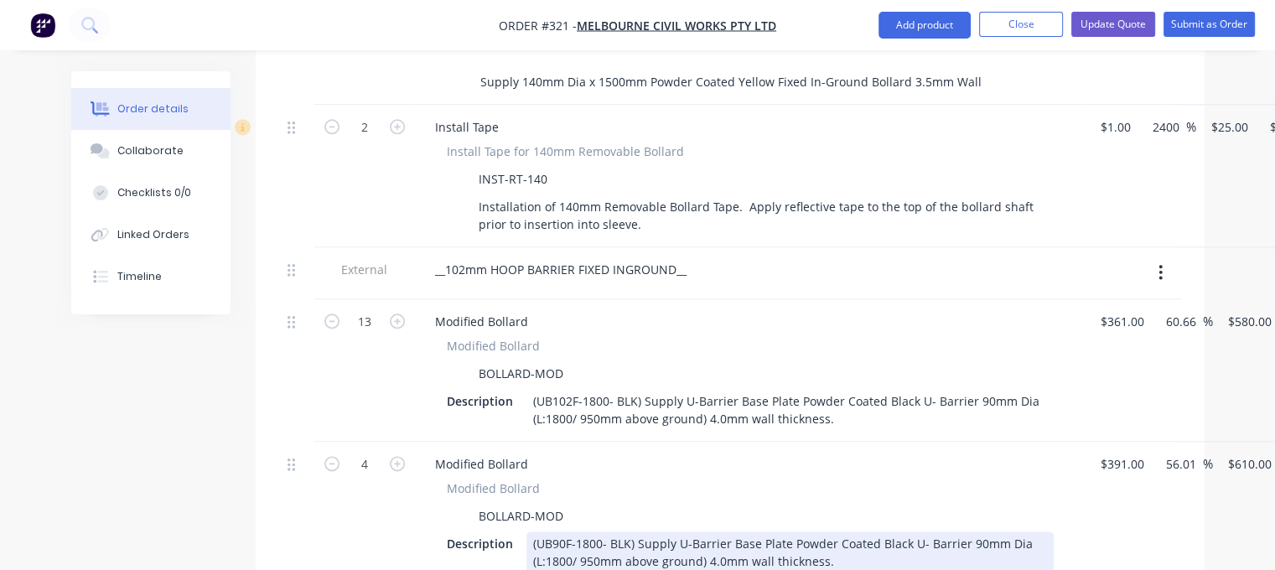
click at [563, 531] on div "(UB90F-1800- BLK) Supply U-Barrier Base Plate Powder Coated Black U- Barrier 90…" at bounding box center [789, 552] width 527 height 42
click at [836, 536] on div "(UB102F-1800- BLK) Supply U-Barrier Base Plate Powder Coated Black U- Barrier 9…" at bounding box center [789, 552] width 527 height 42
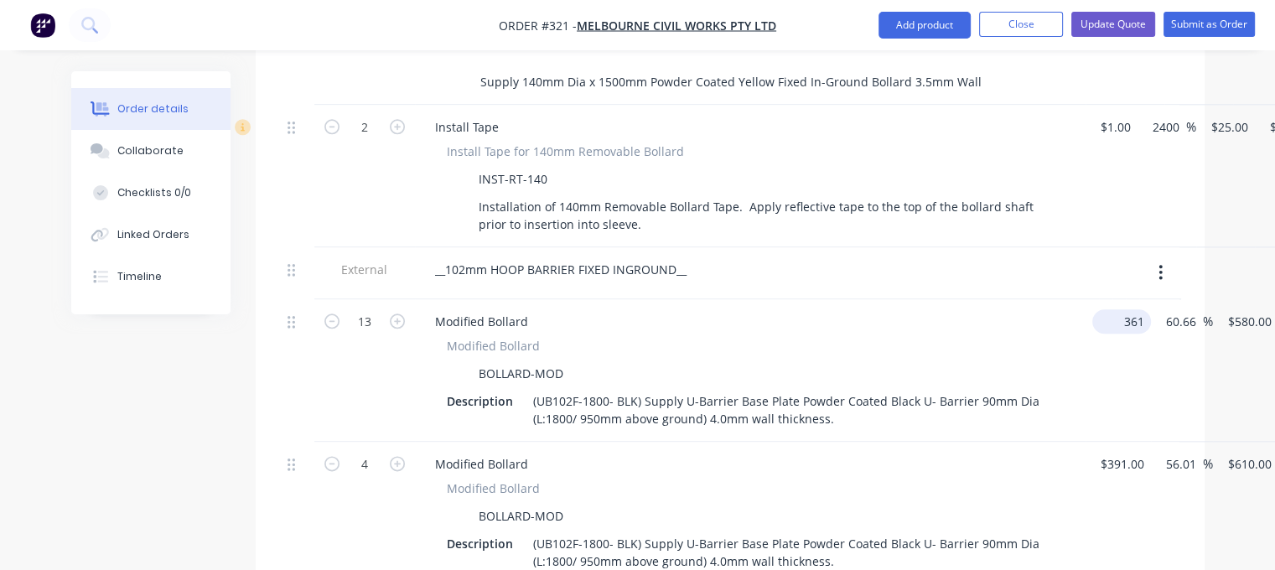
click at [1116, 309] on input "361" at bounding box center [1125, 321] width 52 height 24
click at [954, 337] on div "Modified Bollard" at bounding box center [750, 346] width 607 height 18
type input "$531.00"
type input "$853.1302"
type input "$11,090.69"
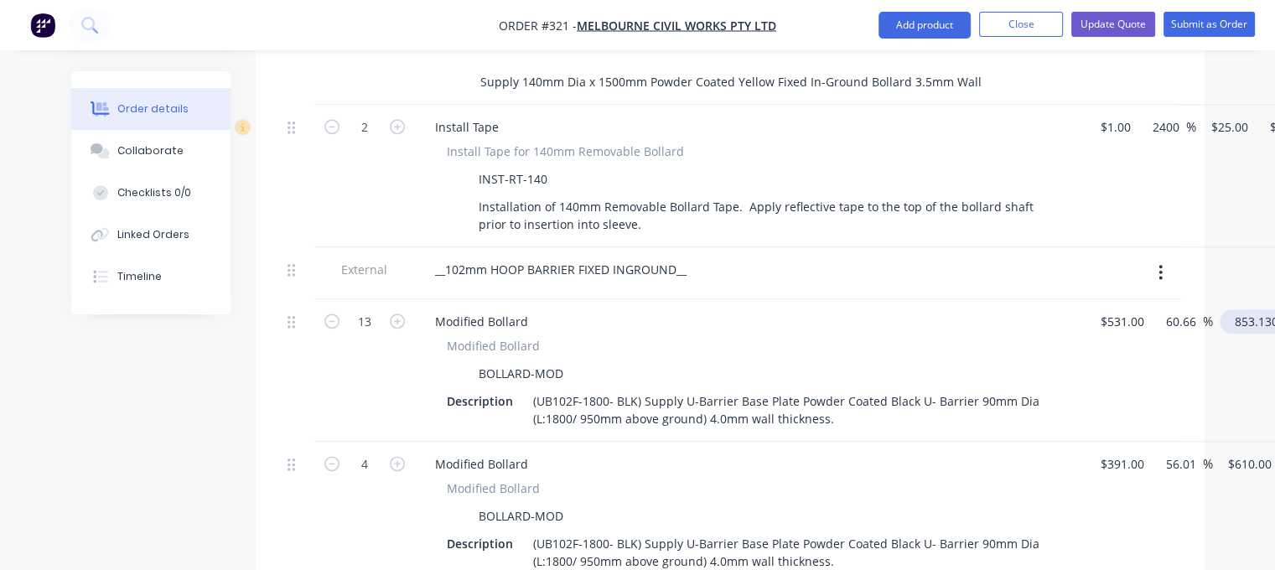
click at [1253, 309] on input "853.1302" at bounding box center [1258, 321] width 65 height 24
type input "820"
type input "54.43"
type input "$820.00"
type input "$10,660.00"
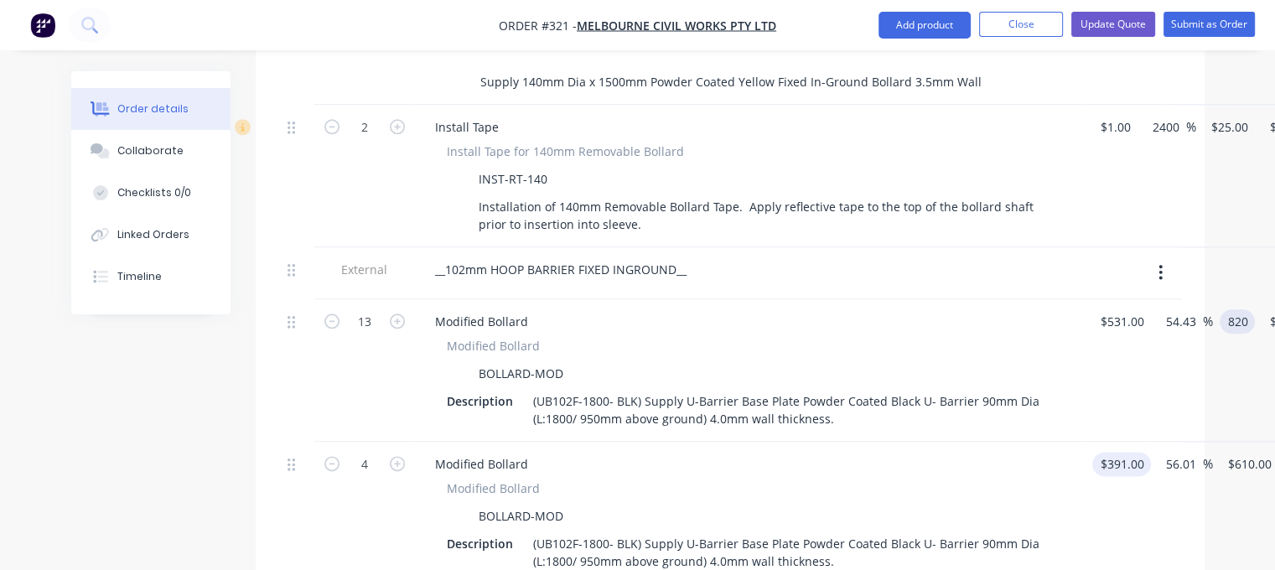
type input "$820.00"
click at [1116, 452] on input "391" at bounding box center [1113, 464] width 28 height 24
type input "$561.00"
type input "$875.2174"
type input "$3,500.87"
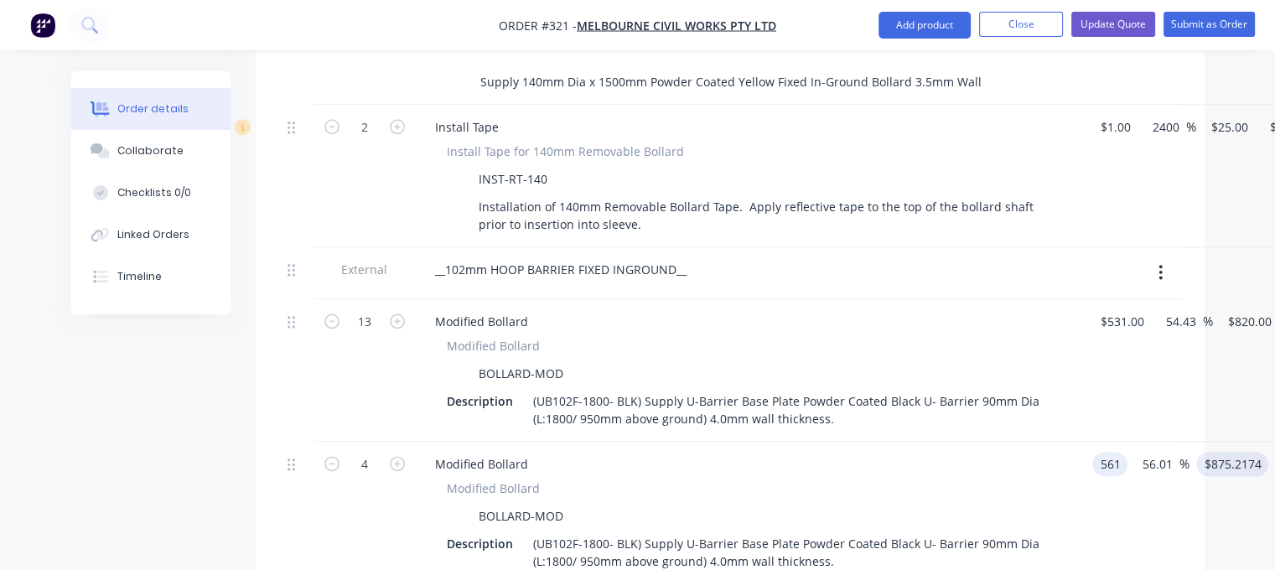
type input "$561.00"
click at [1229, 452] on input "875.2174" at bounding box center [1235, 464] width 65 height 24
type input "860"
type input "53.3"
type input "$860.00"
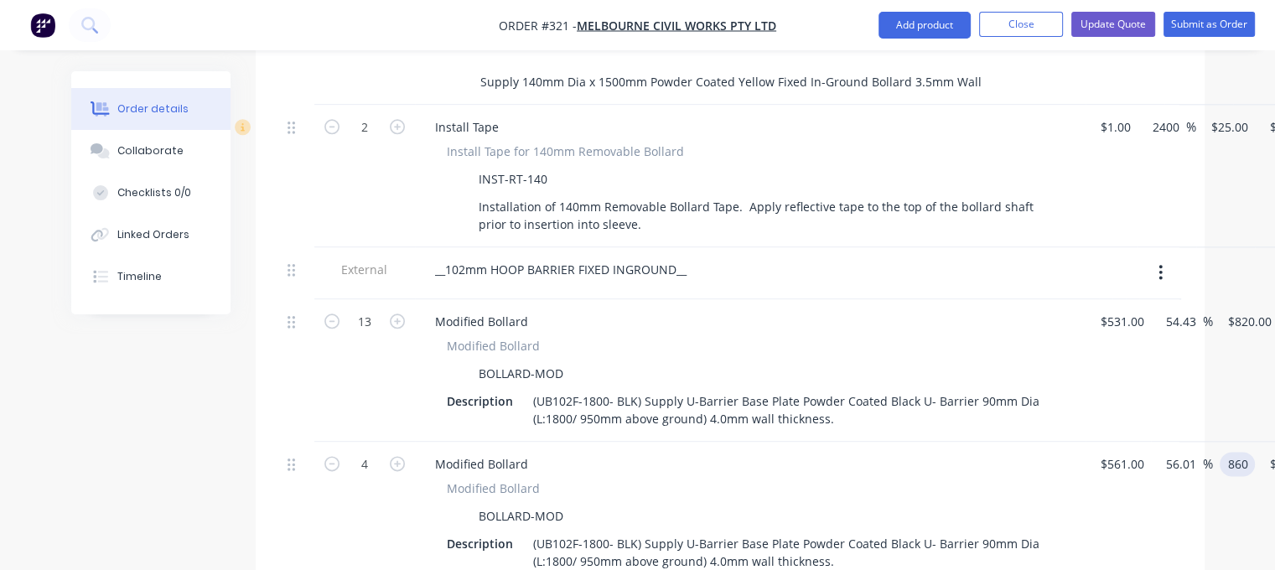
type input "$3,440.00"
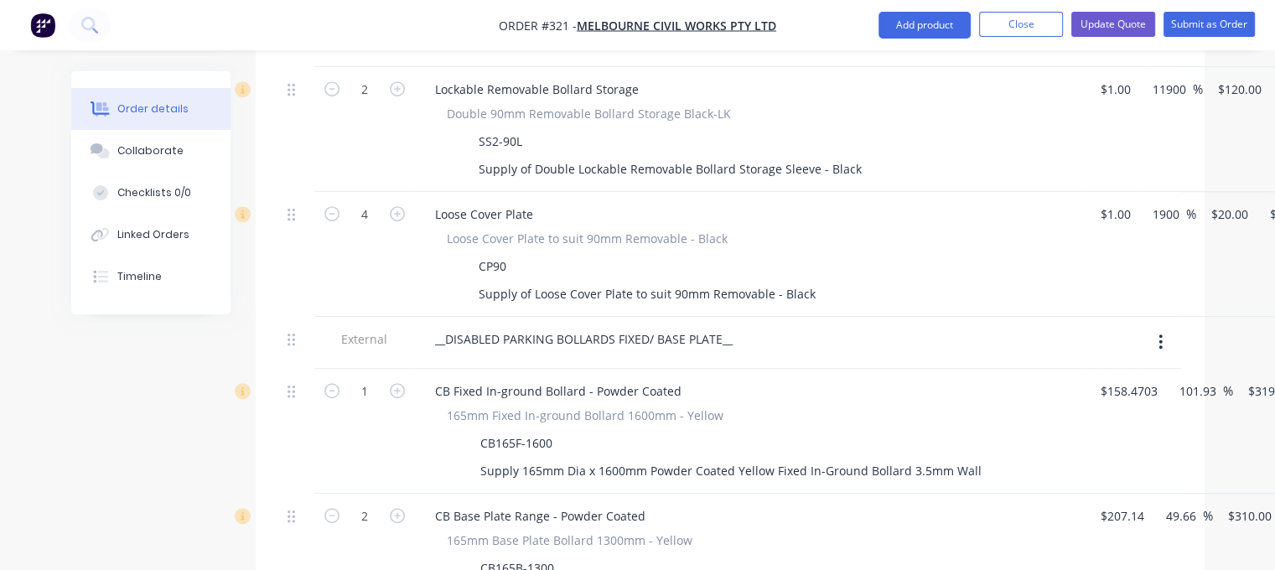
scroll to position [587, 0]
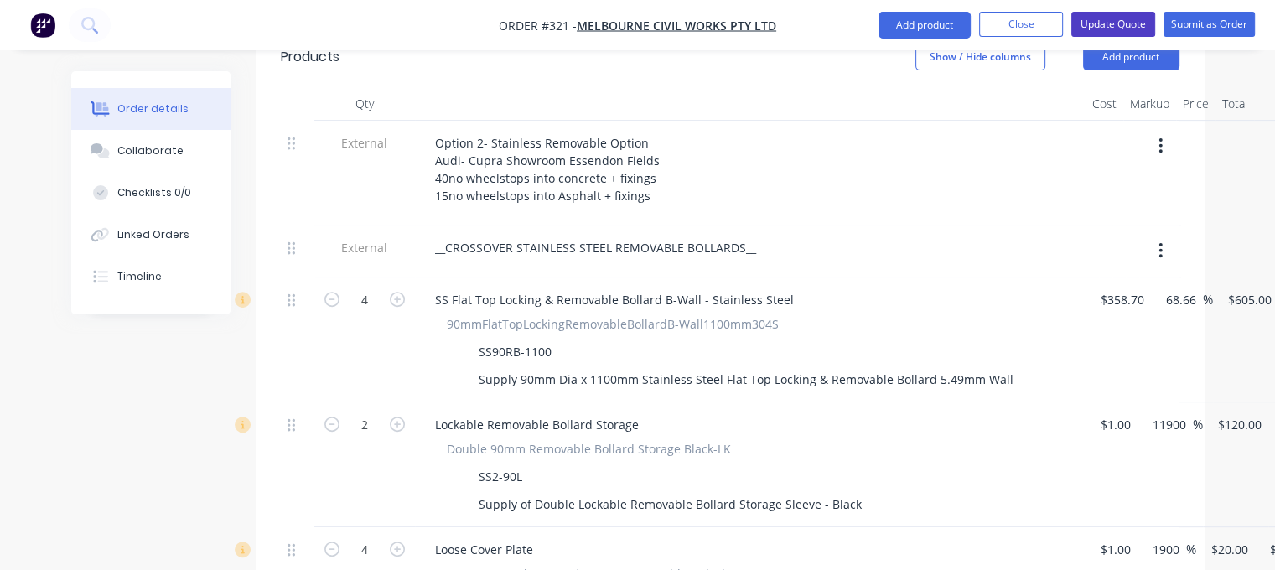
click at [1103, 24] on button "Update Quote" at bounding box center [1113, 24] width 84 height 25
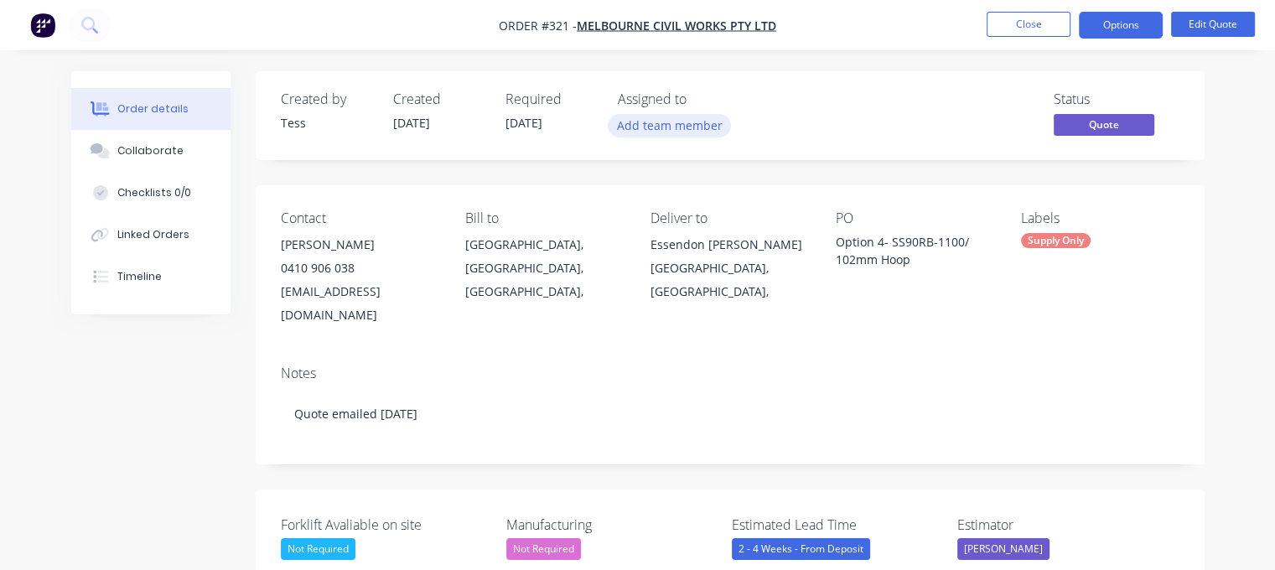
click at [653, 122] on button "Add team member" at bounding box center [669, 125] width 123 height 23
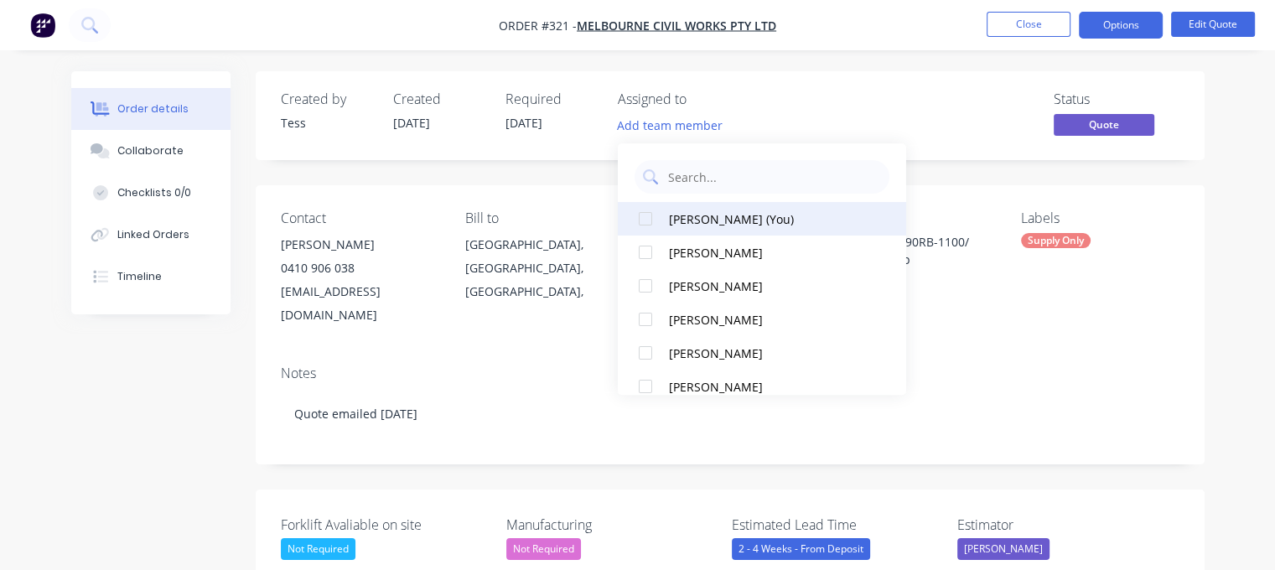
click at [696, 225] on div "[PERSON_NAME] (You)" at bounding box center [767, 219] width 197 height 18
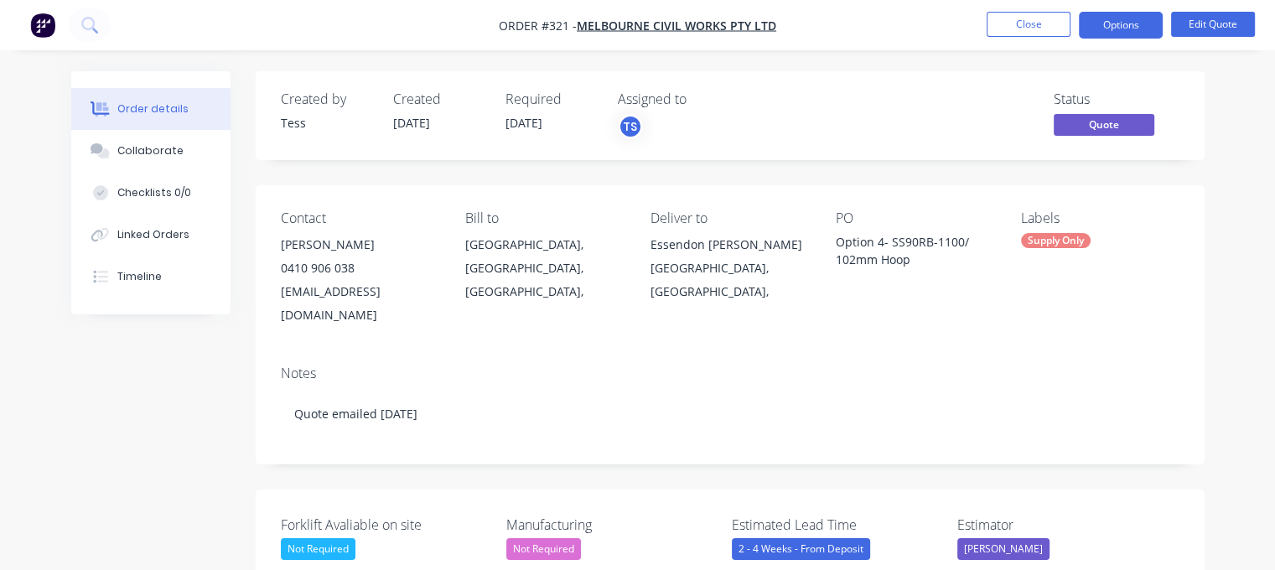
click at [786, 75] on div "Created by Tess Created [DATE] Required [DATE] Assigned to TS Status Quote" at bounding box center [730, 115] width 949 height 89
click at [1053, 29] on button "Close" at bounding box center [1028, 24] width 84 height 25
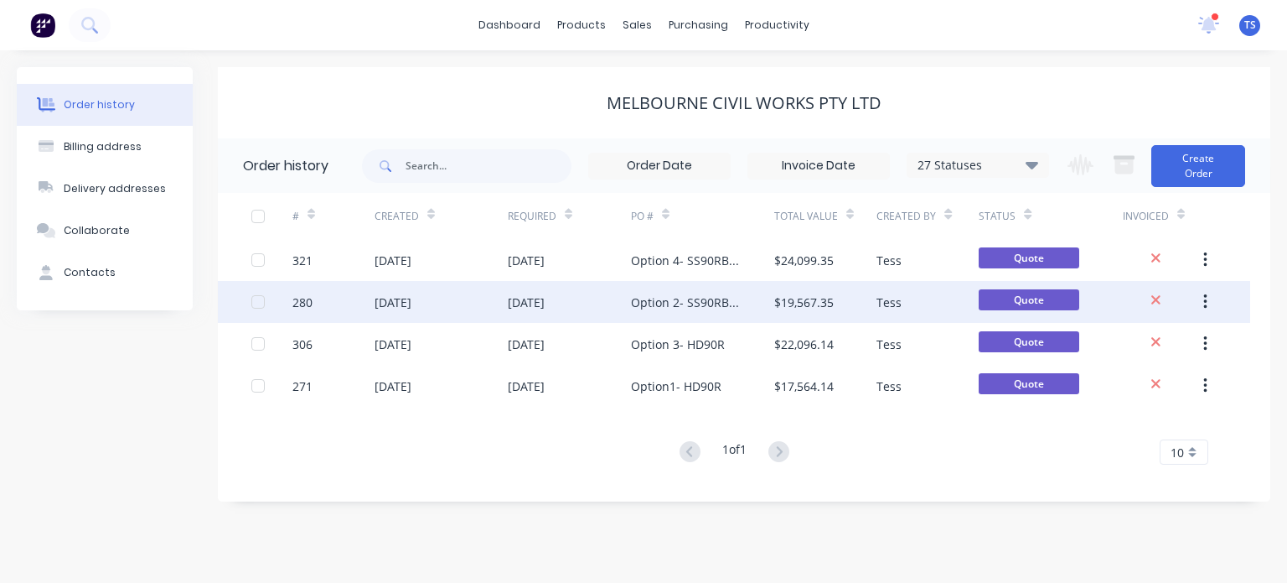
click at [672, 308] on div "Option 2- SS90RB/ 90mm Hoop" at bounding box center [686, 302] width 110 height 18
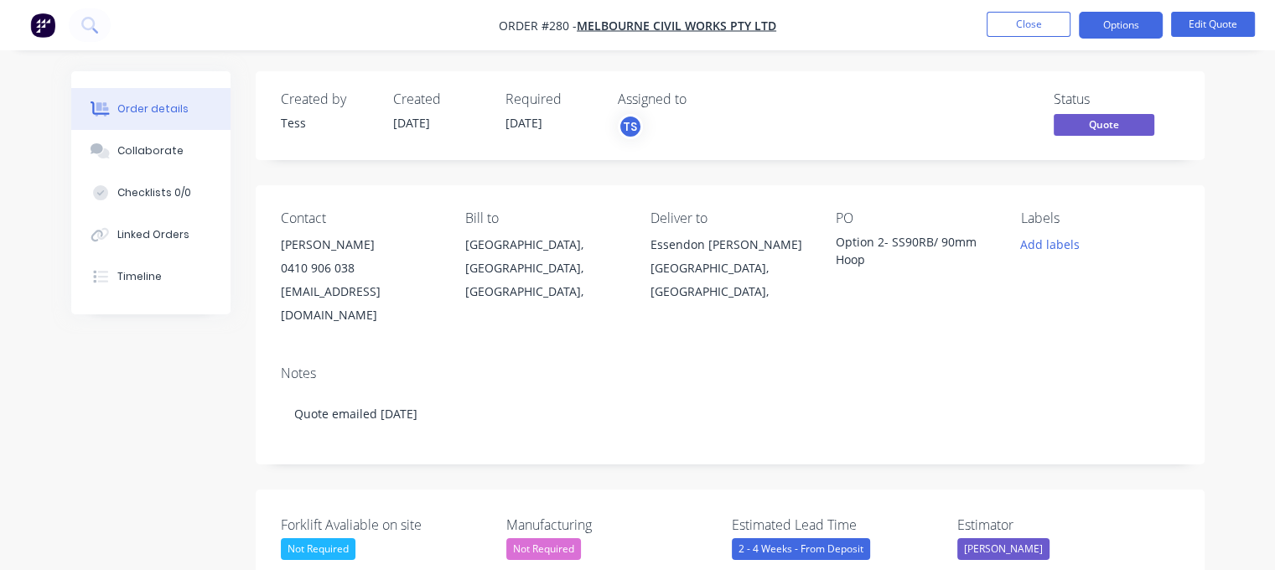
scroll to position [251, 0]
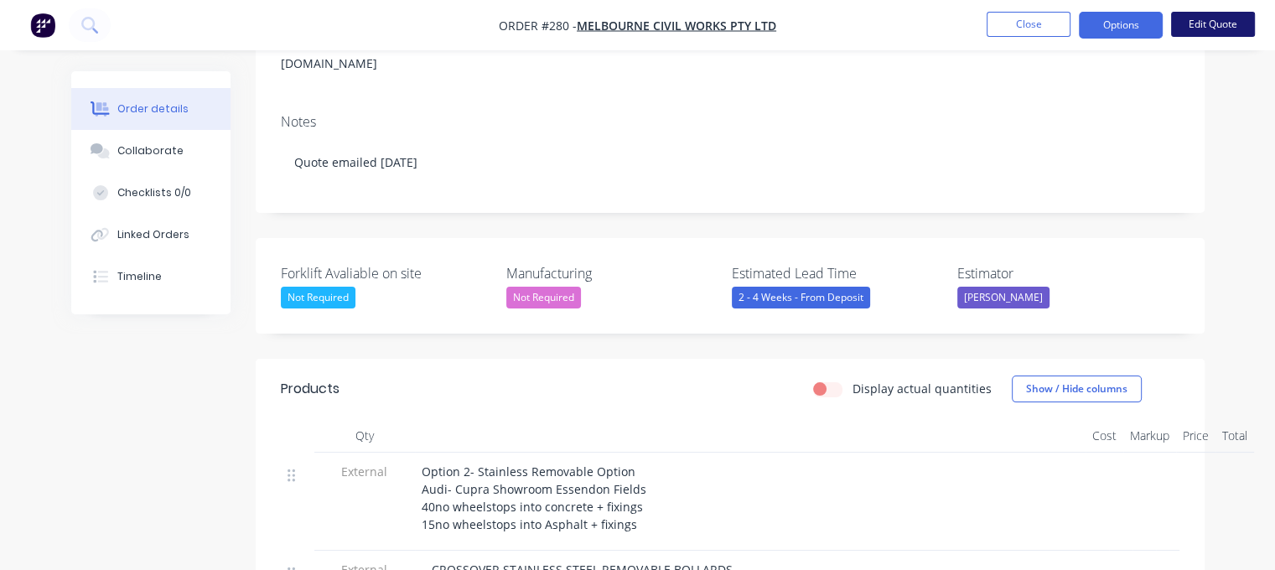
click at [1204, 26] on button "Edit Quote" at bounding box center [1213, 24] width 84 height 25
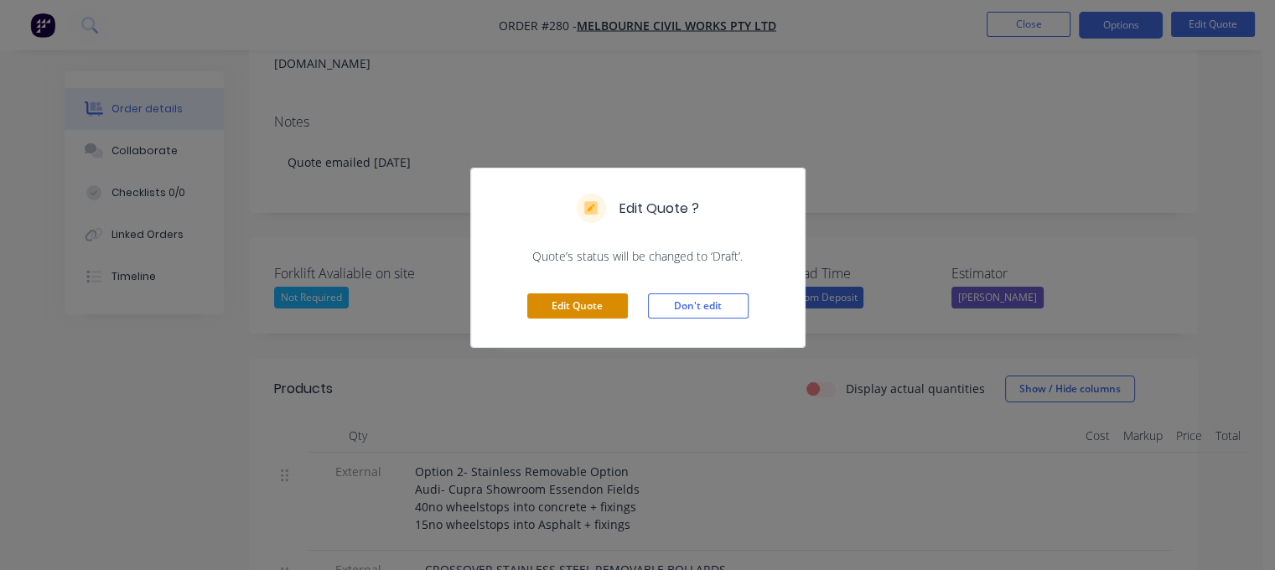
click at [569, 299] on button "Edit Quote" at bounding box center [577, 305] width 101 height 25
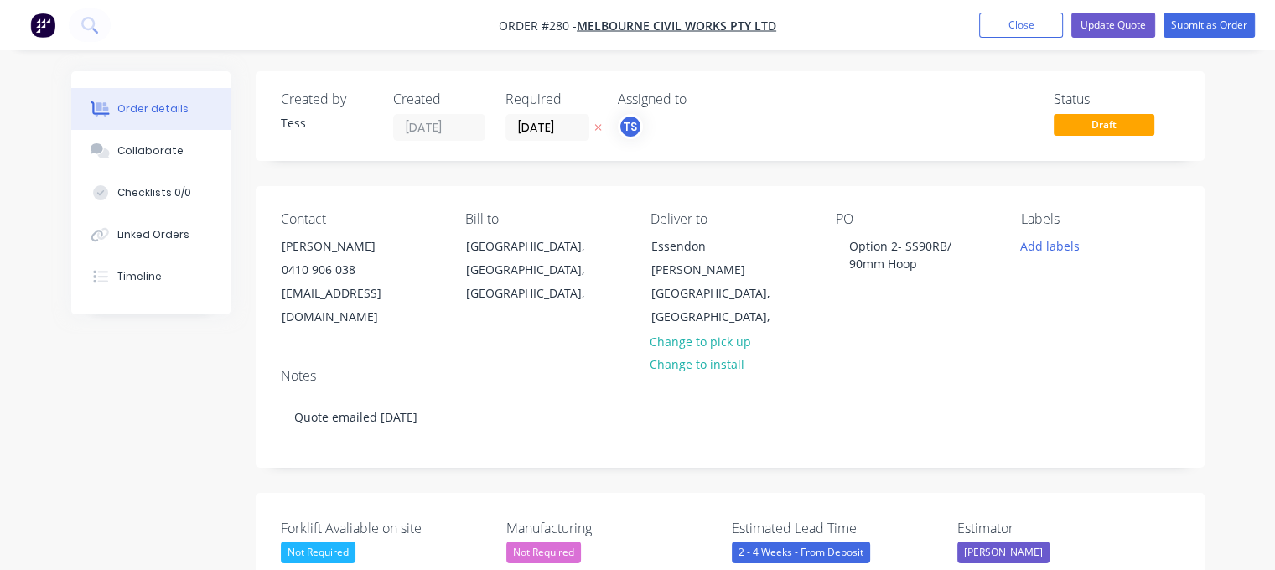
scroll to position [335, 0]
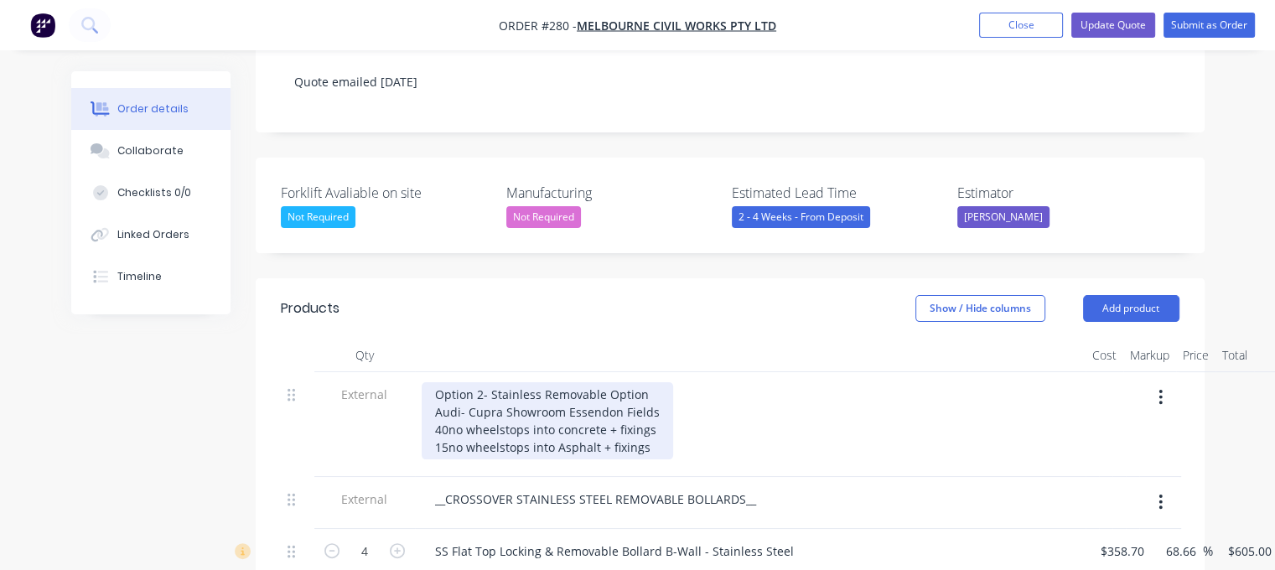
click at [643, 382] on div "Option 2- Stainless Removable Option Audi- Cupra Showroom Essendon Fields 40no …" at bounding box center [547, 420] width 251 height 77
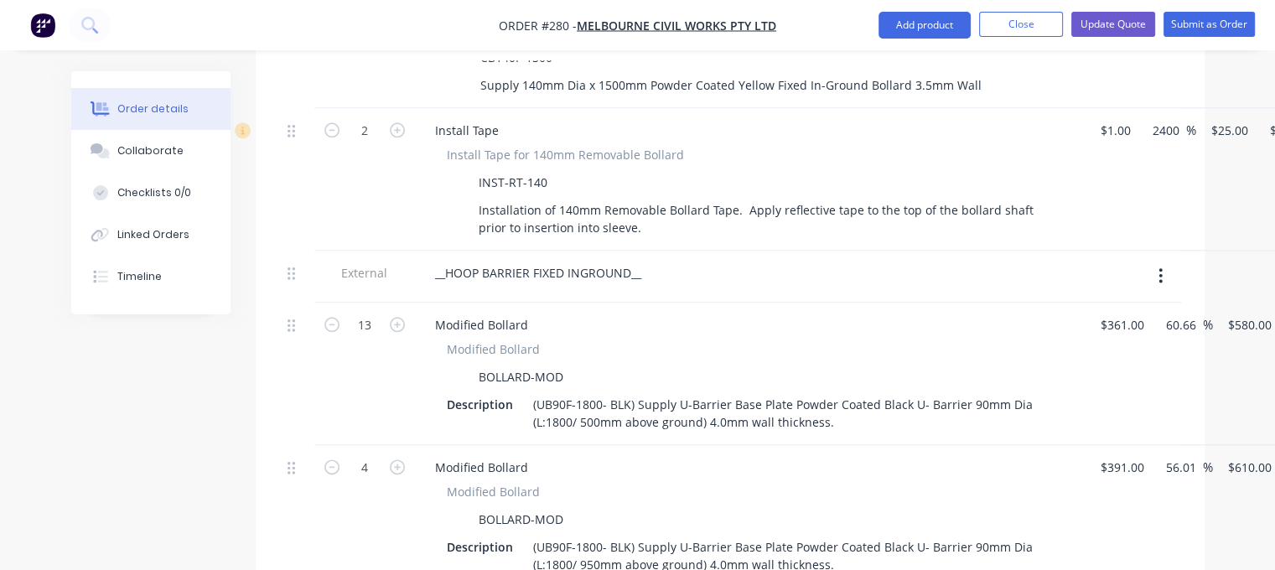
scroll to position [2012, 0]
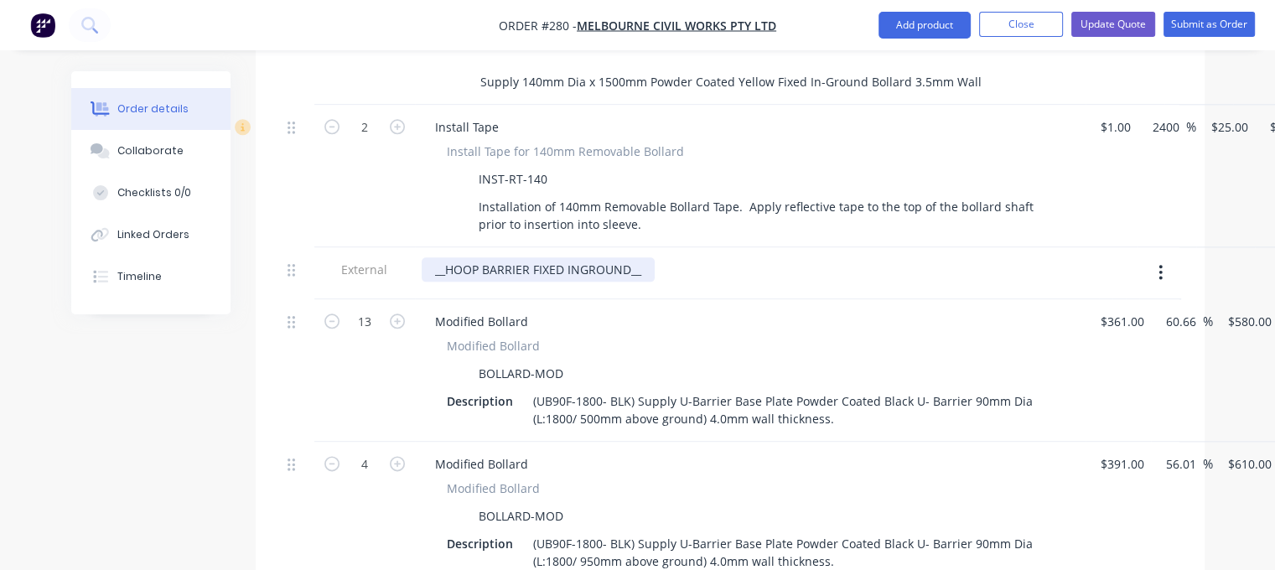
click at [445, 257] on div "__HOOP BARRIER FIXED INGROUND__" at bounding box center [538, 269] width 233 height 24
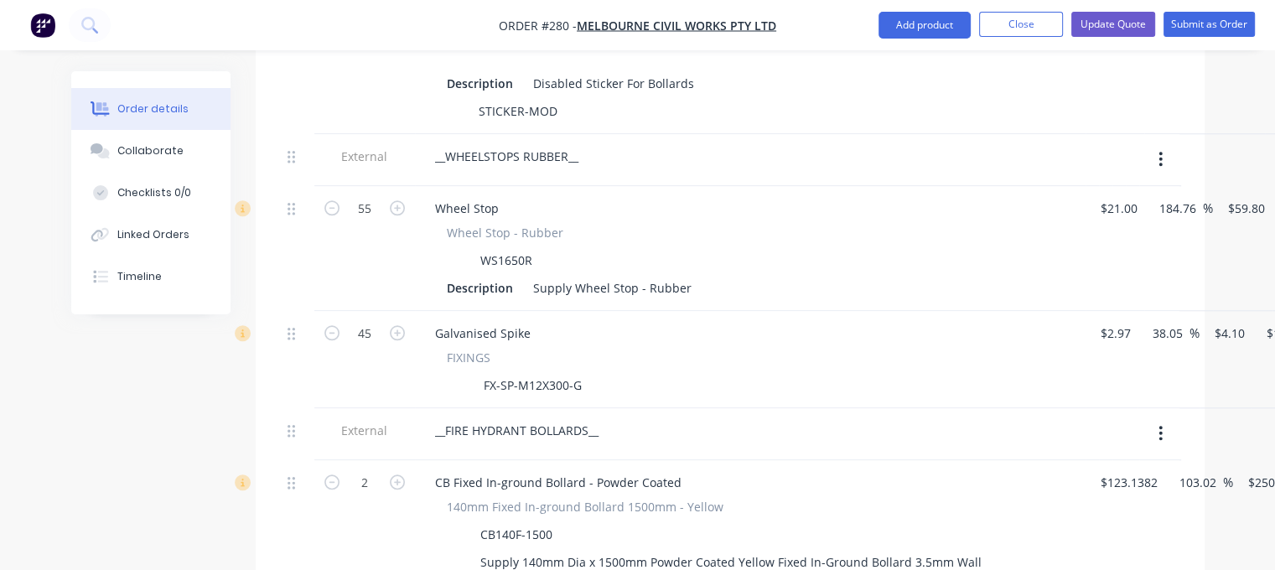
scroll to position [1509, 0]
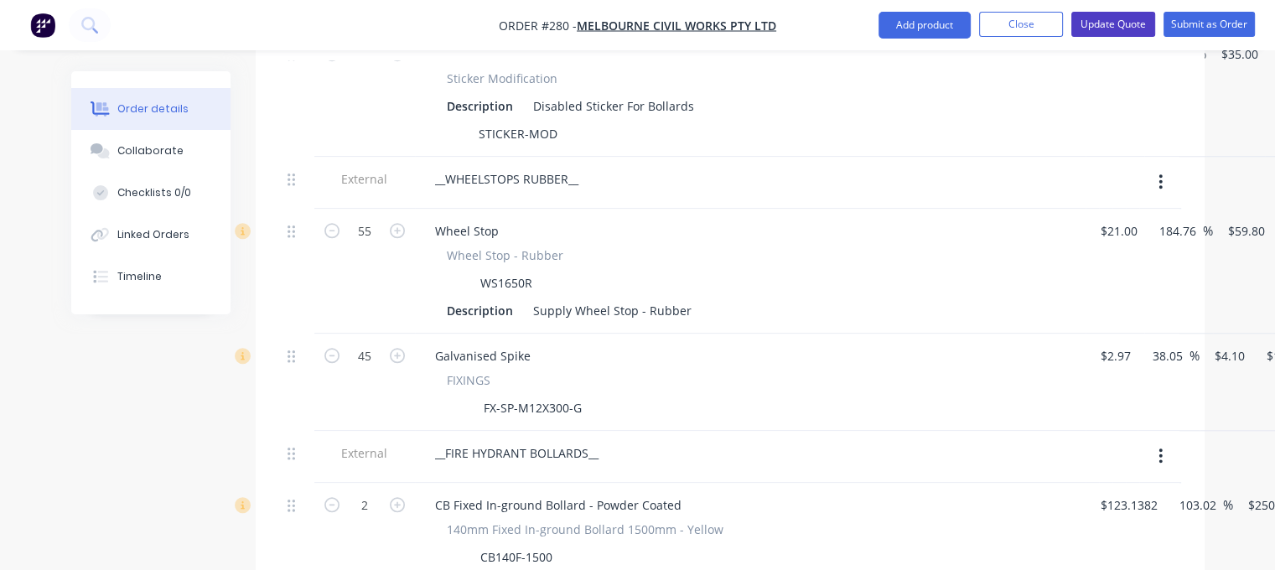
click at [1111, 26] on button "Update Quote" at bounding box center [1113, 24] width 84 height 25
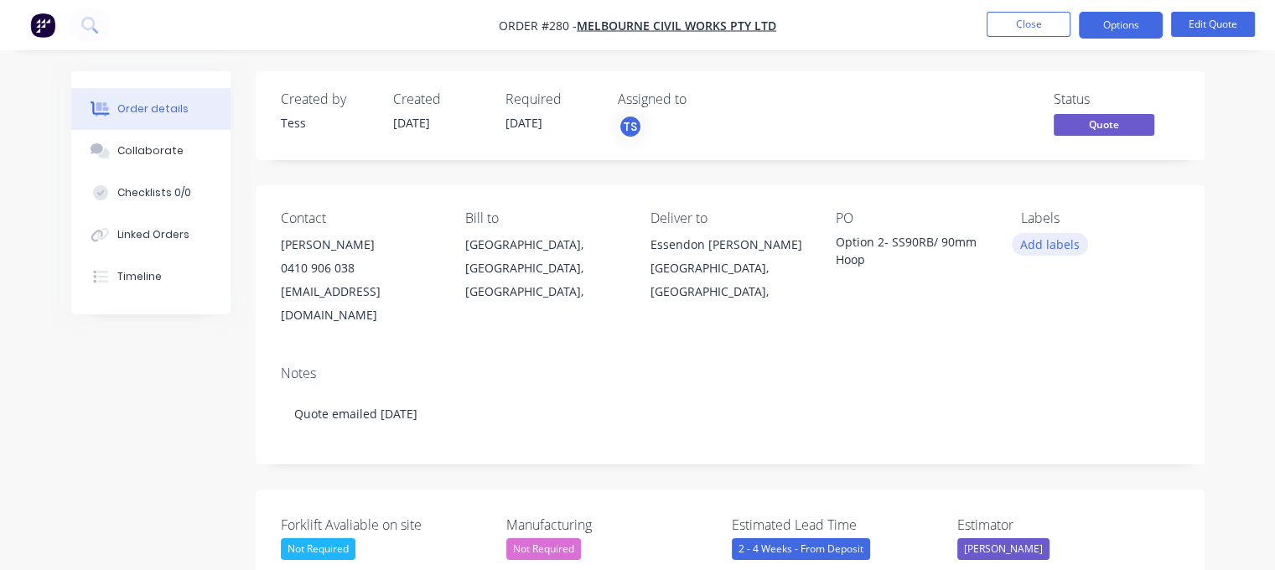
click at [1053, 241] on button "Add labels" at bounding box center [1050, 244] width 77 height 23
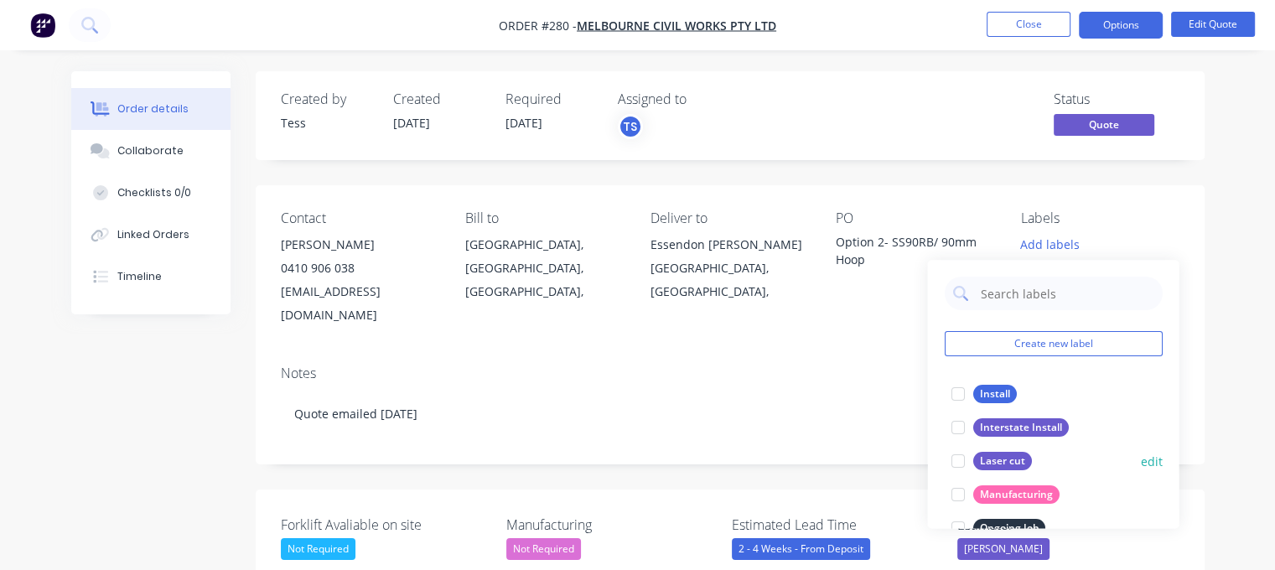
scroll to position [251, 0]
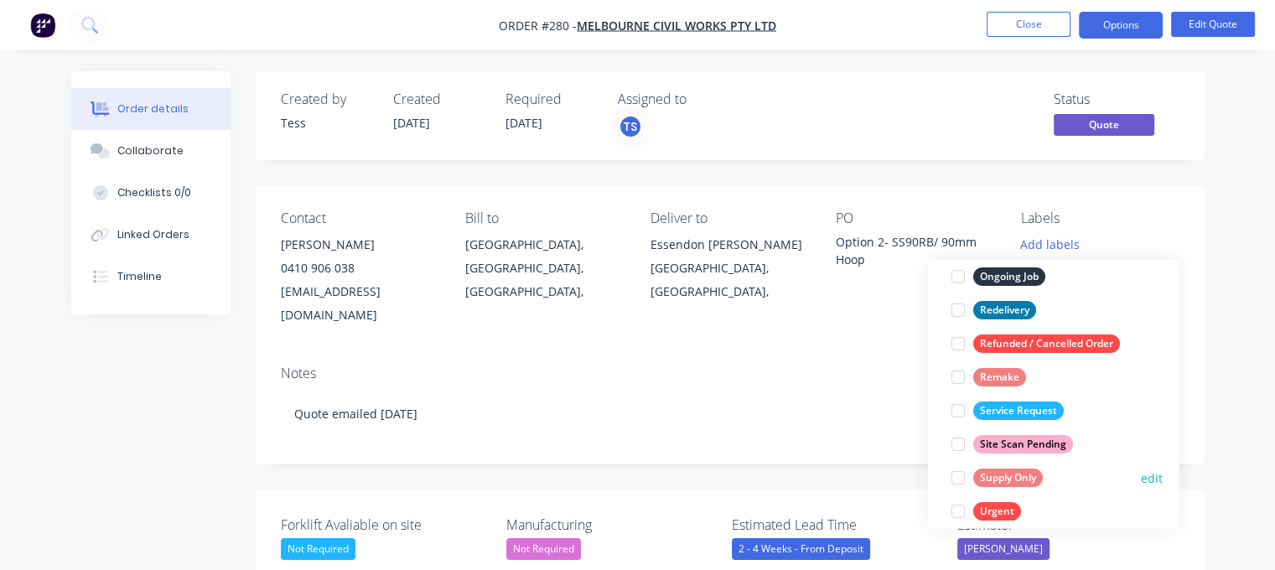
click at [995, 479] on div "Supply Only" at bounding box center [1007, 478] width 70 height 18
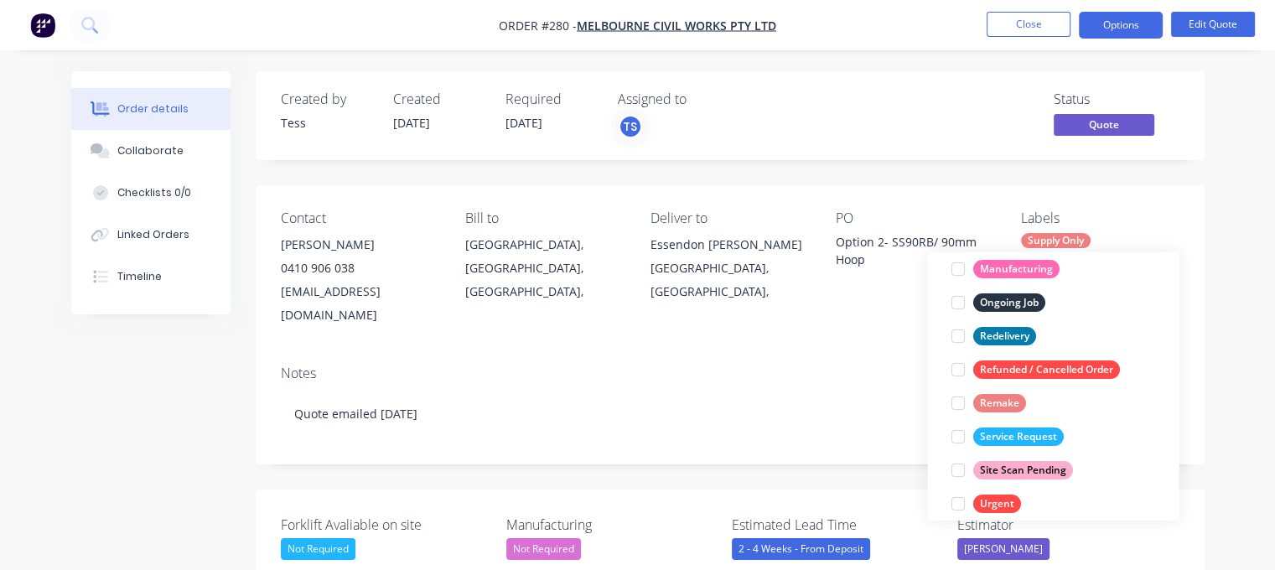
scroll to position [0, 0]
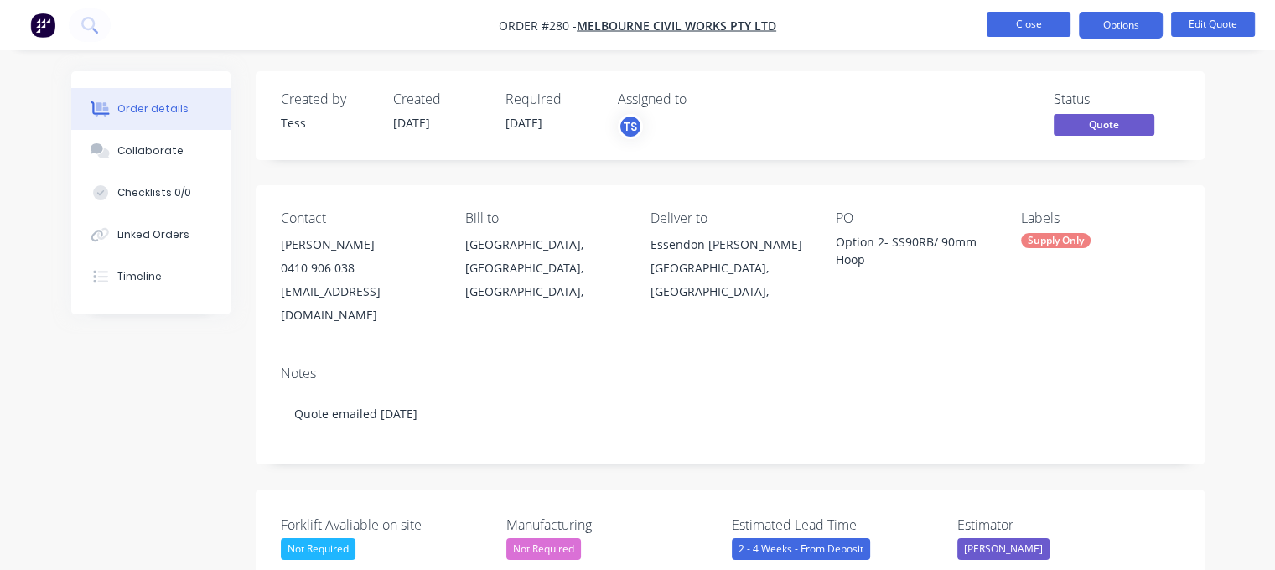
click at [1054, 29] on button "Close" at bounding box center [1028, 24] width 84 height 25
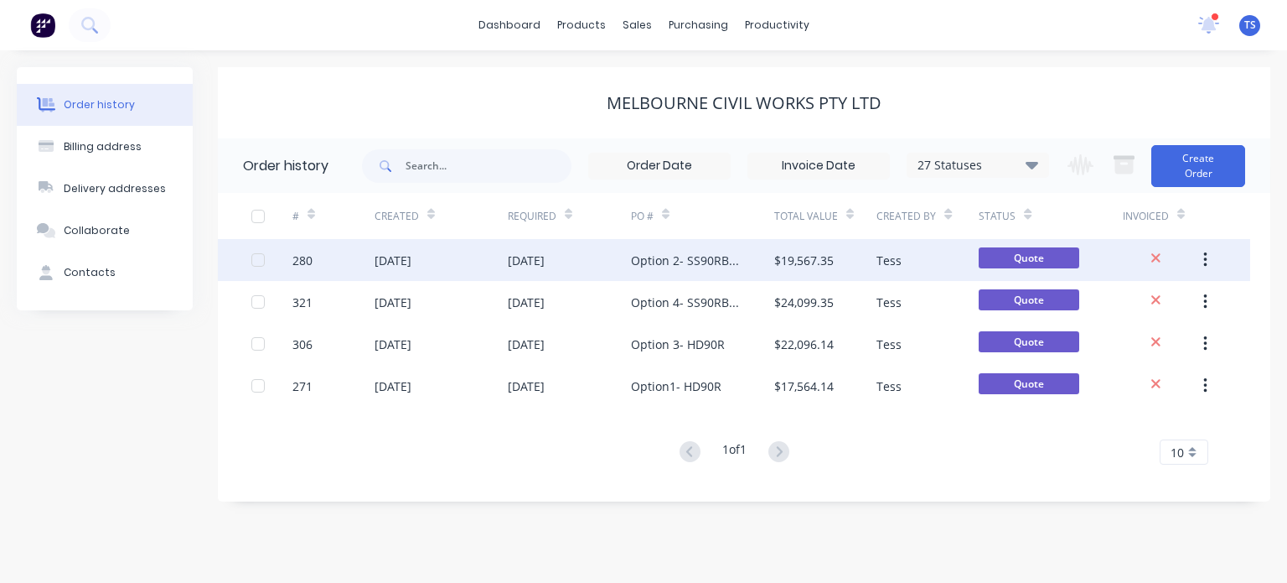
click at [684, 273] on div "Option 2- SS90RB/ 90mm Hoop" at bounding box center [702, 260] width 143 height 42
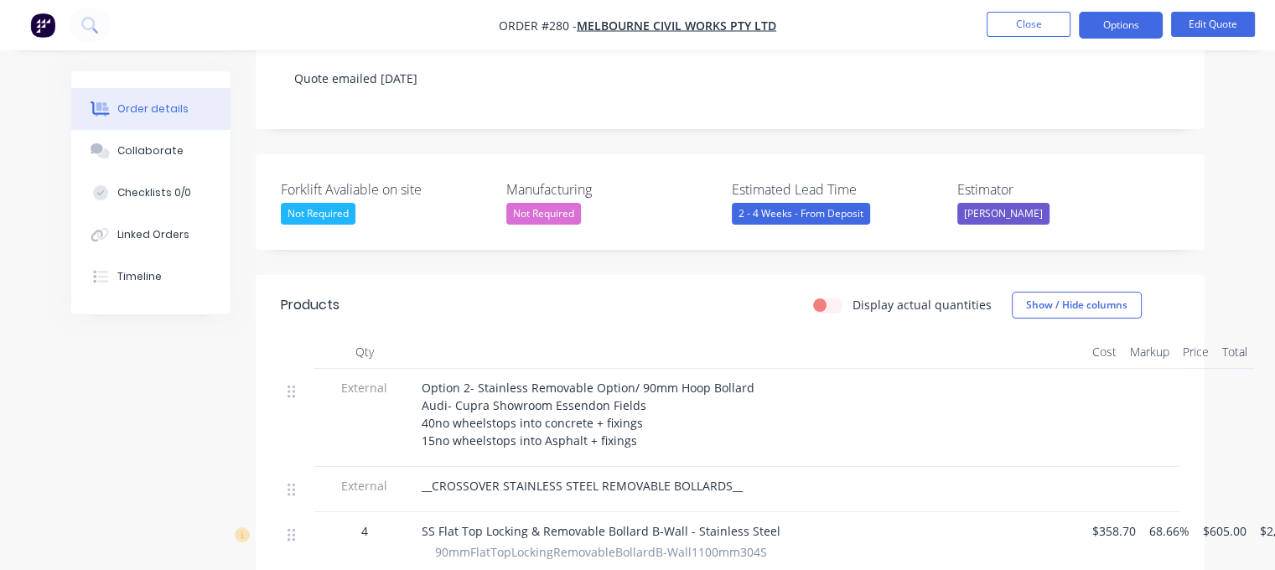
scroll to position [419, 0]
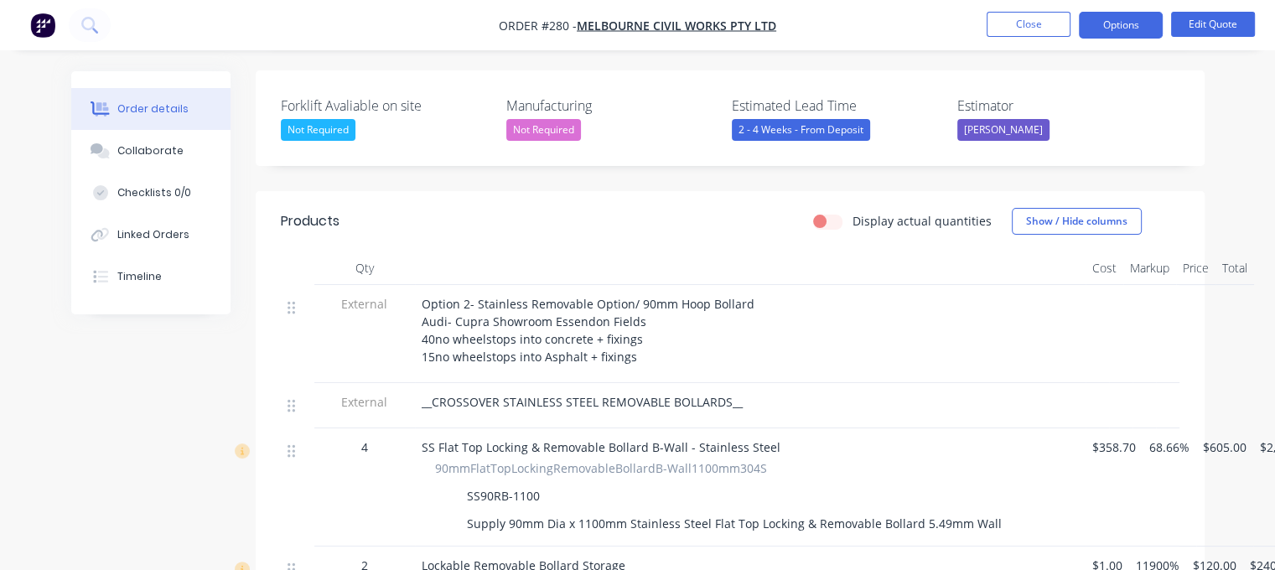
click at [563, 119] on div "Not Required" at bounding box center [543, 130] width 75 height 22
click at [641, 96] on label "Manufacturing" at bounding box center [611, 106] width 210 height 20
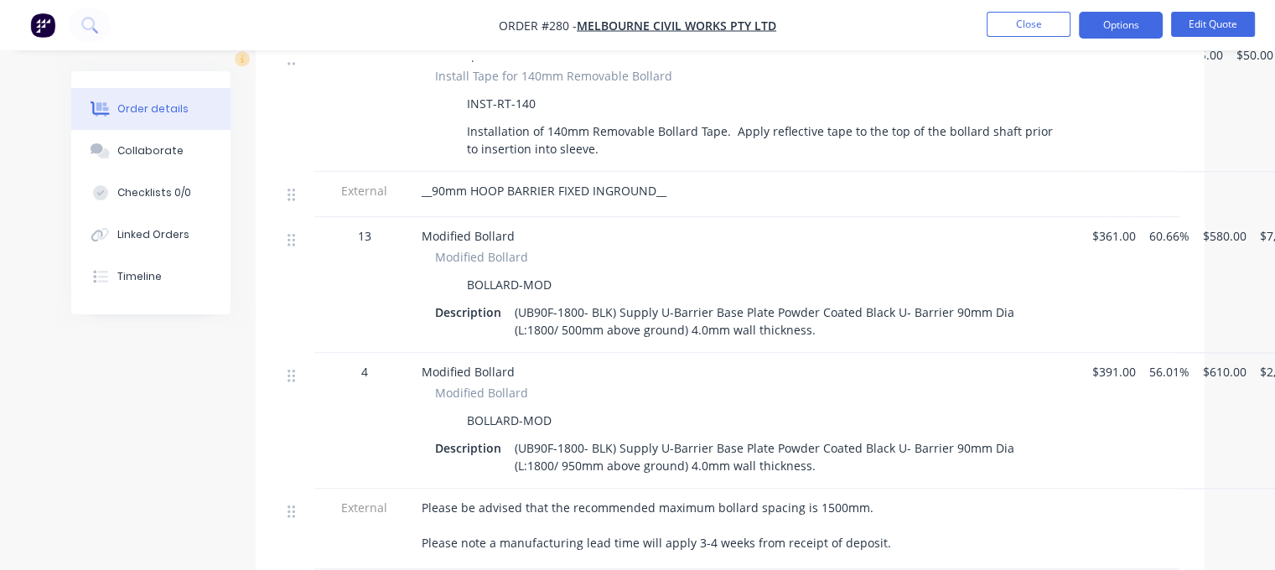
scroll to position [2095, 0]
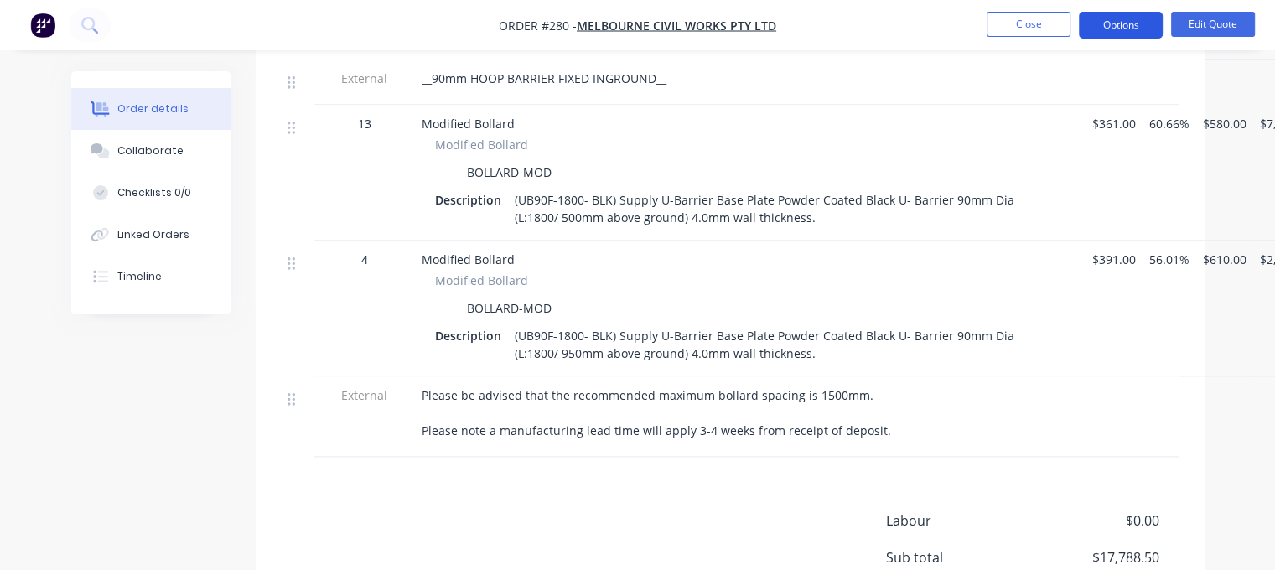
click at [1144, 28] on button "Options" at bounding box center [1121, 25] width 84 height 27
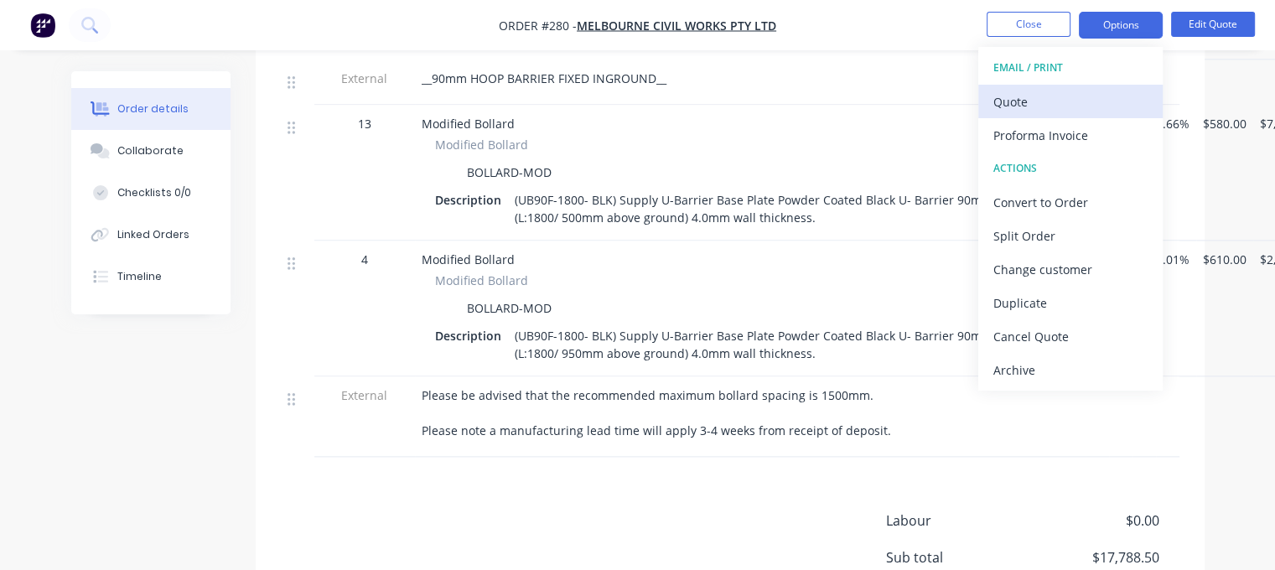
click at [1035, 93] on div "Quote" at bounding box center [1070, 102] width 154 height 24
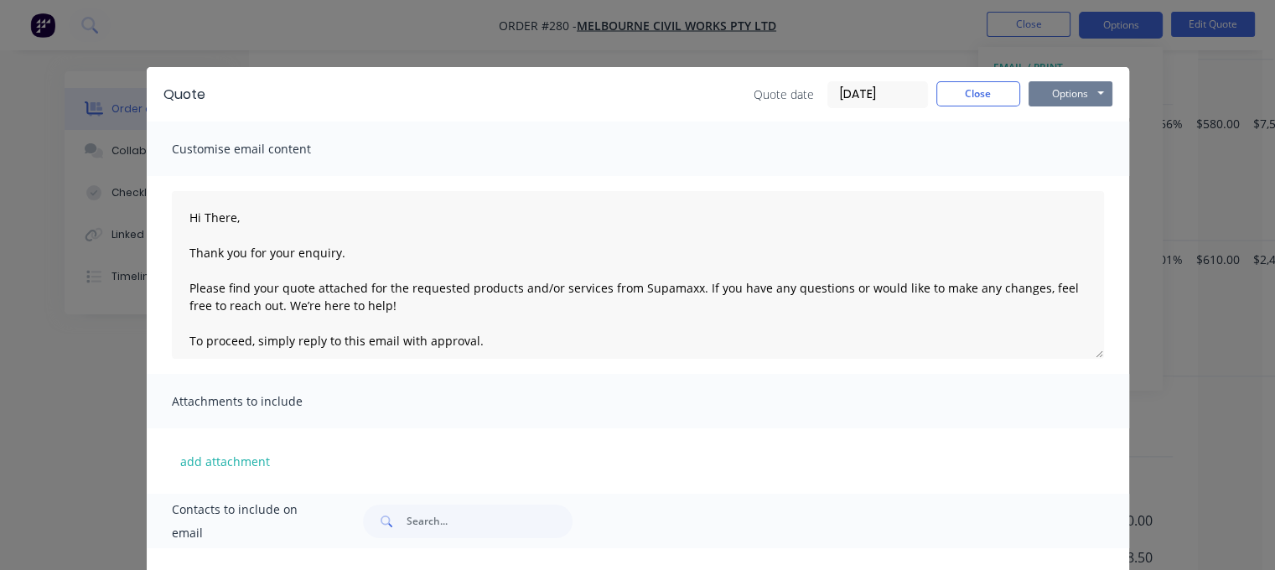
click at [1054, 83] on button "Options" at bounding box center [1070, 93] width 84 height 25
click at [1054, 133] on button "Preview" at bounding box center [1081, 124] width 107 height 28
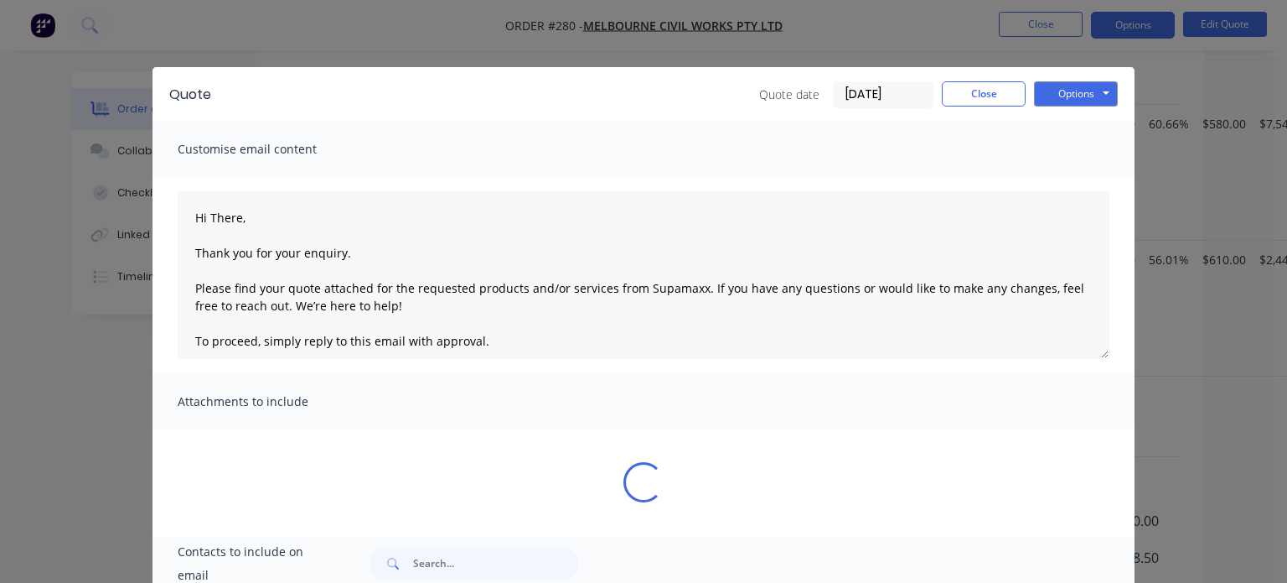
type textarea "Hi There, Thank you for your enquiry. Please find your quote attached for the r…"
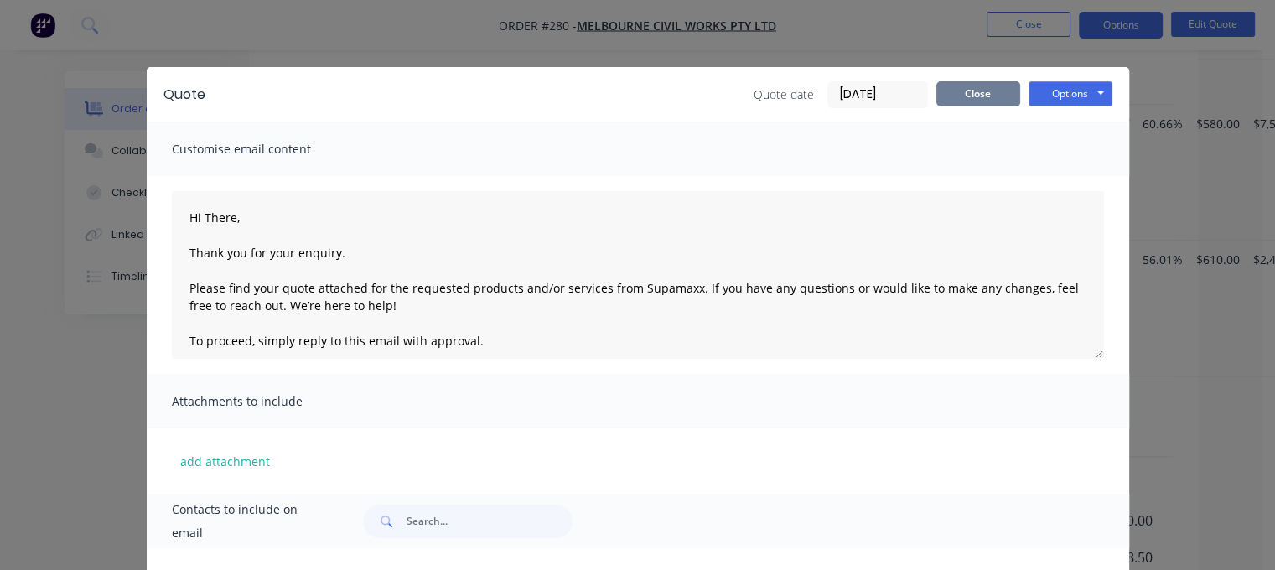
click at [966, 97] on button "Close" at bounding box center [978, 93] width 84 height 25
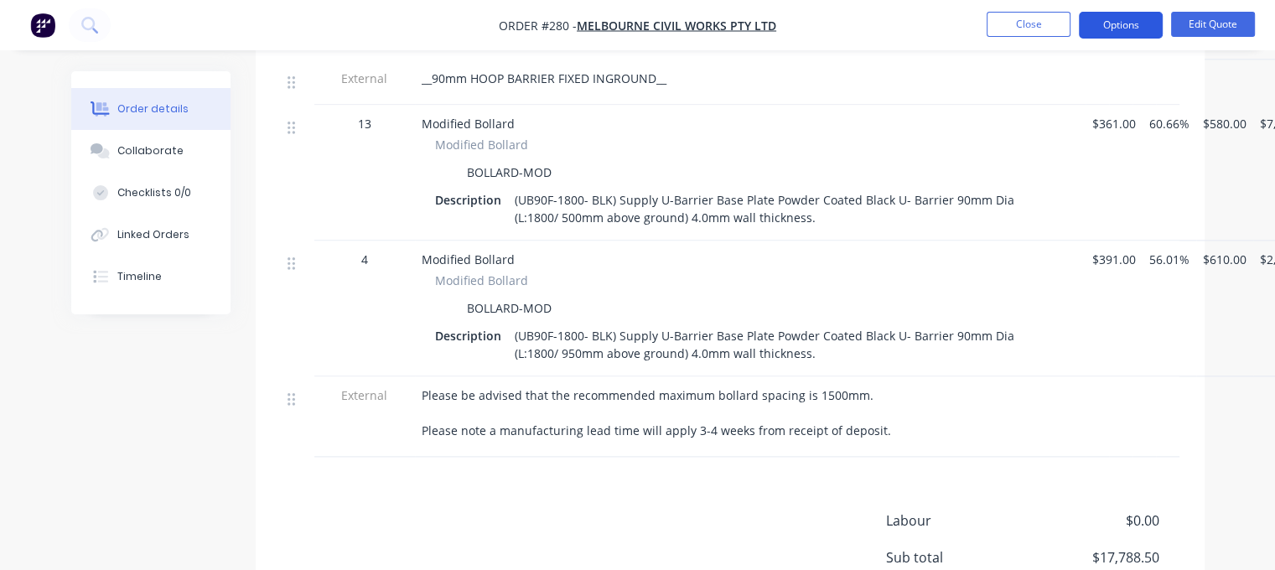
click at [1137, 26] on button "Options" at bounding box center [1121, 25] width 84 height 27
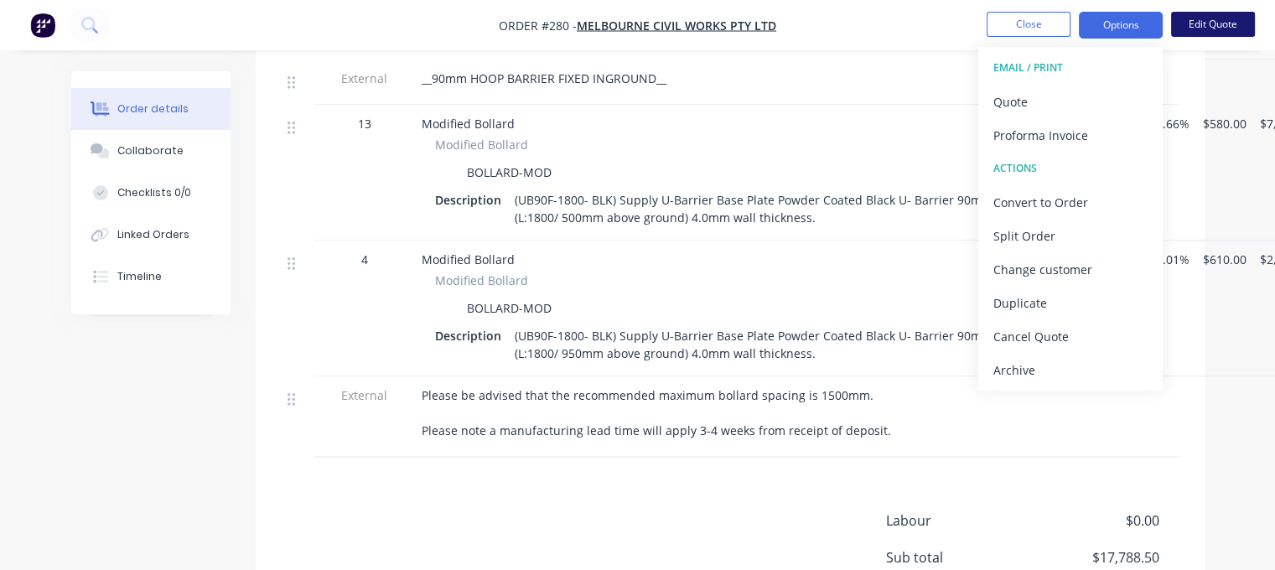
click at [1195, 19] on button "Edit Quote" at bounding box center [1213, 24] width 84 height 25
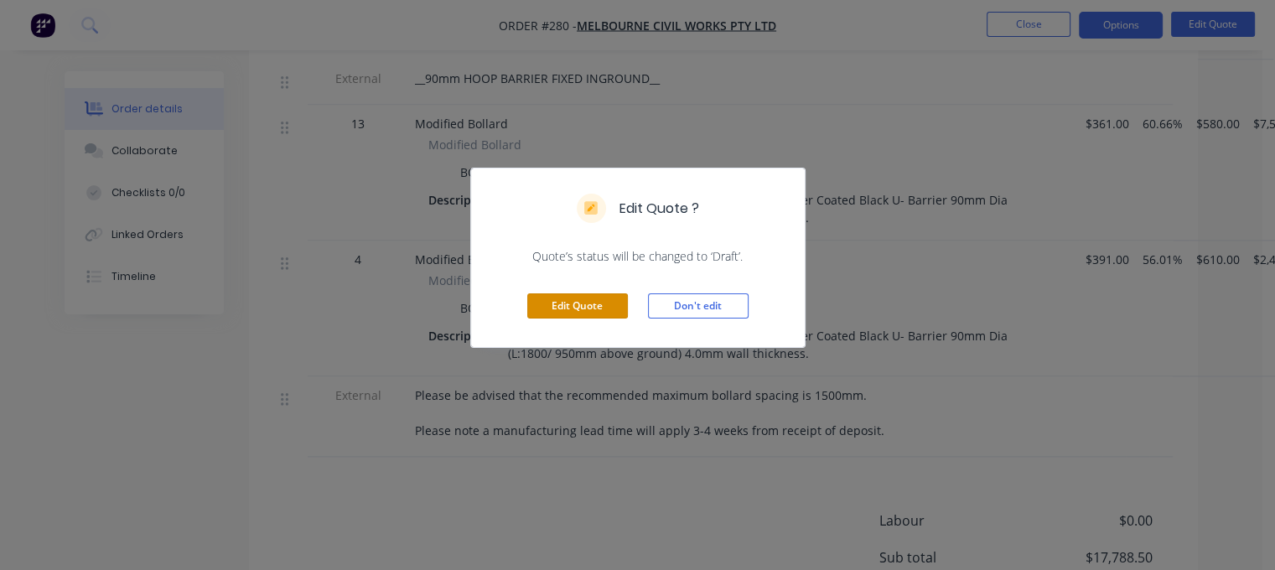
click at [609, 308] on button "Edit Quote" at bounding box center [577, 305] width 101 height 25
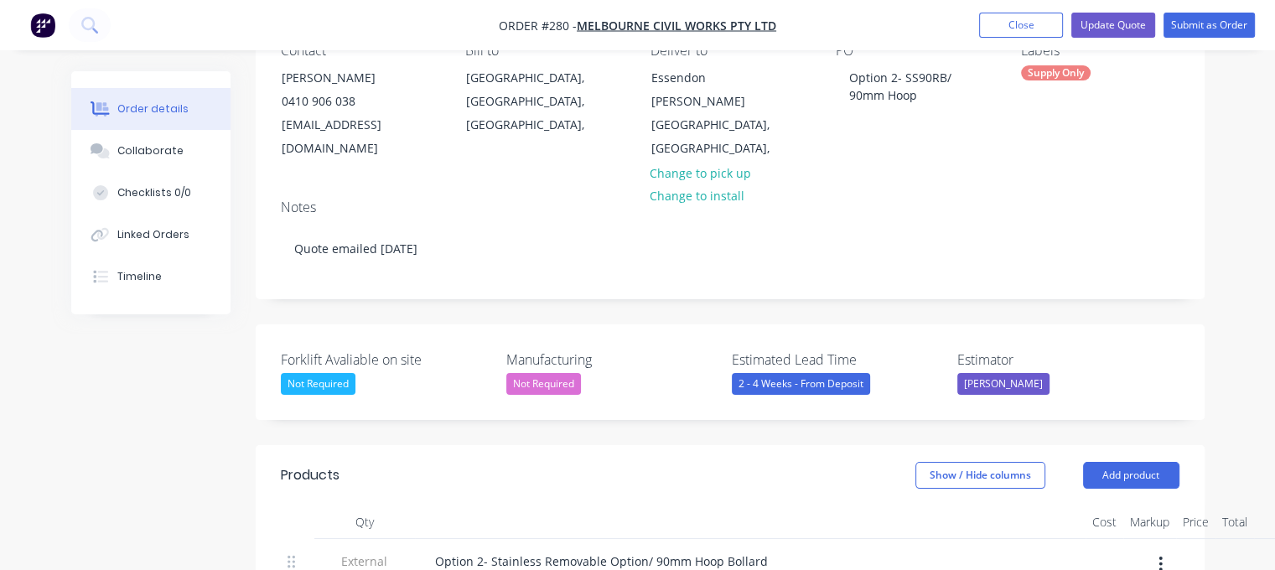
scroll to position [251, 0]
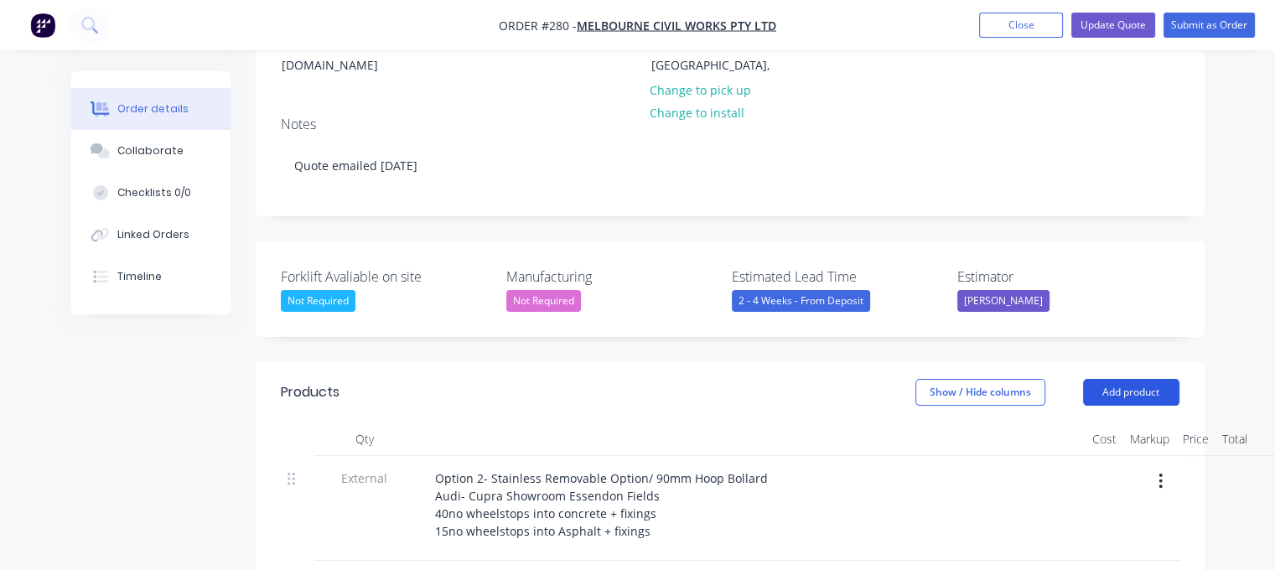
click at [1157, 379] on button "Add product" at bounding box center [1131, 392] width 96 height 27
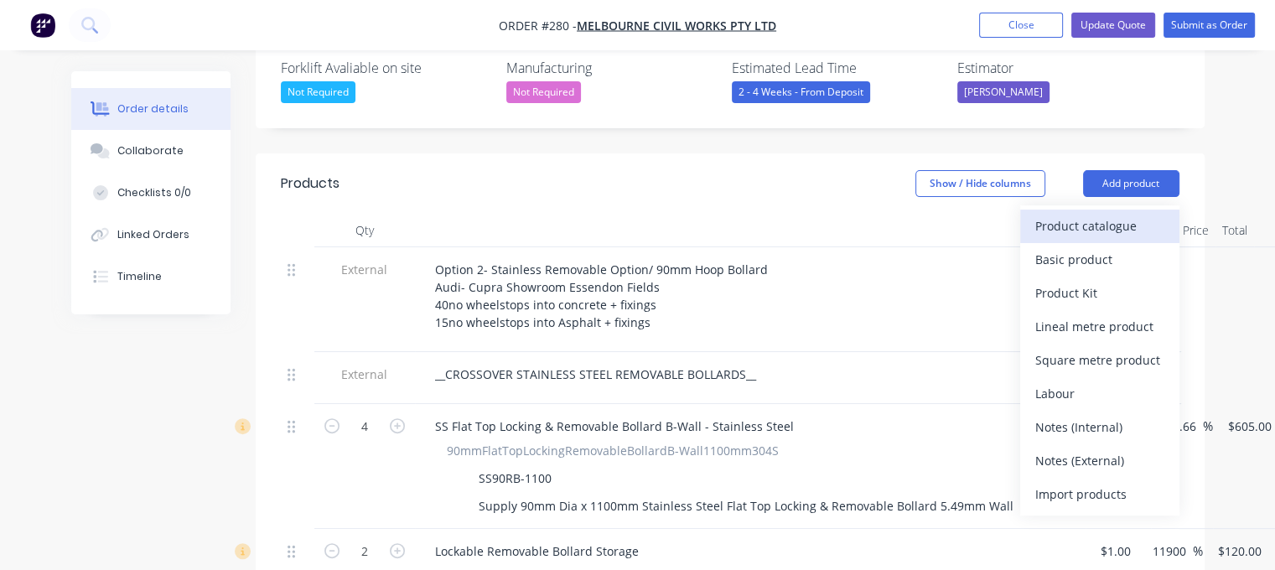
scroll to position [503, 0]
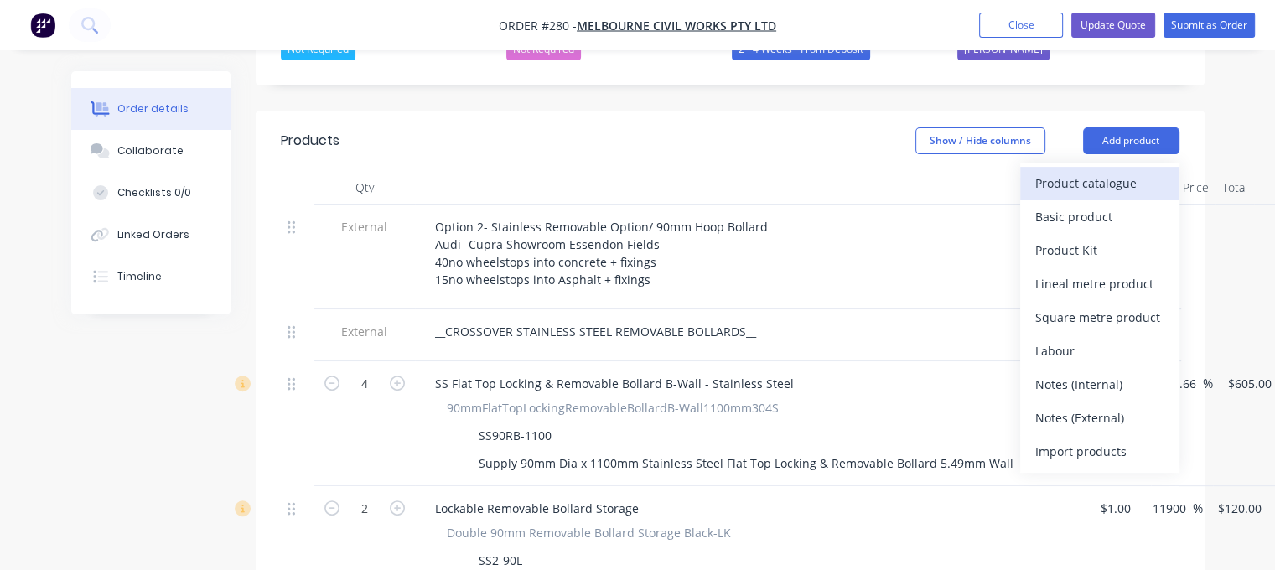
click at [1089, 171] on div "Product catalogue" at bounding box center [1099, 183] width 129 height 24
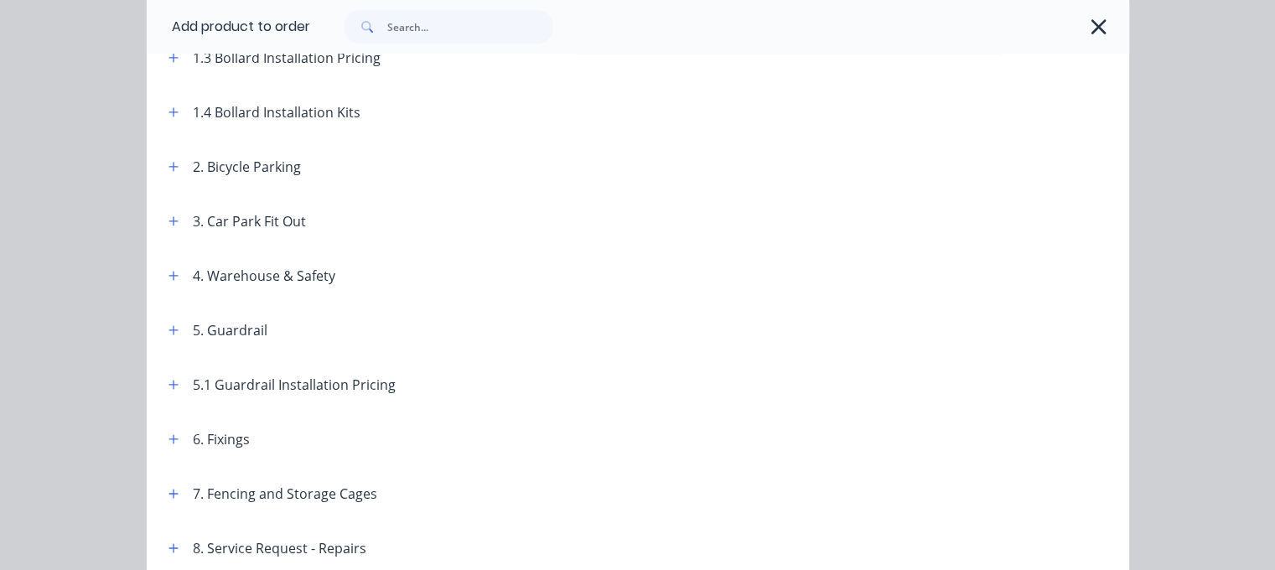
scroll to position [335, 0]
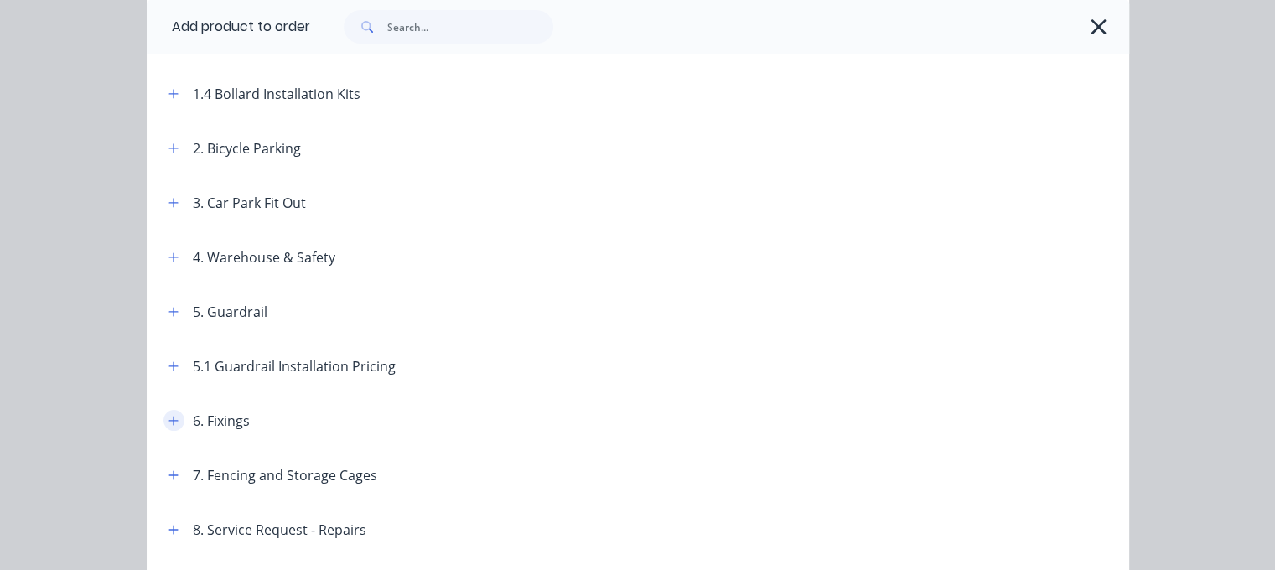
click at [168, 420] on icon "button" at bounding box center [172, 420] width 9 height 9
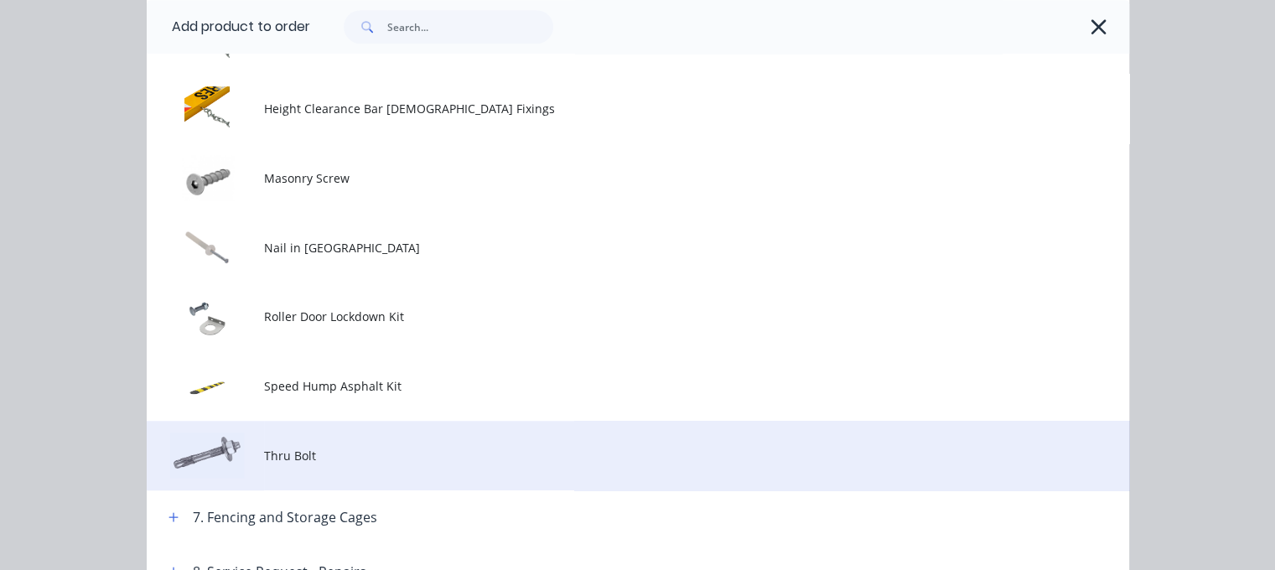
scroll to position [1006, 0]
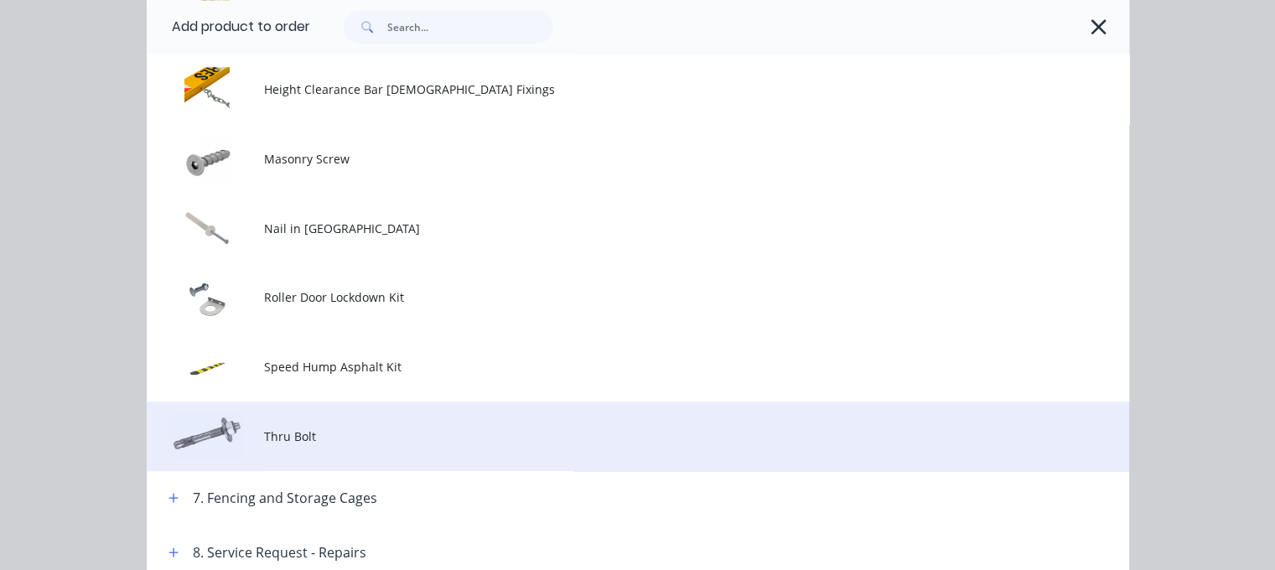
click at [306, 428] on span "Thru Bolt" at bounding box center [609, 436] width 691 height 18
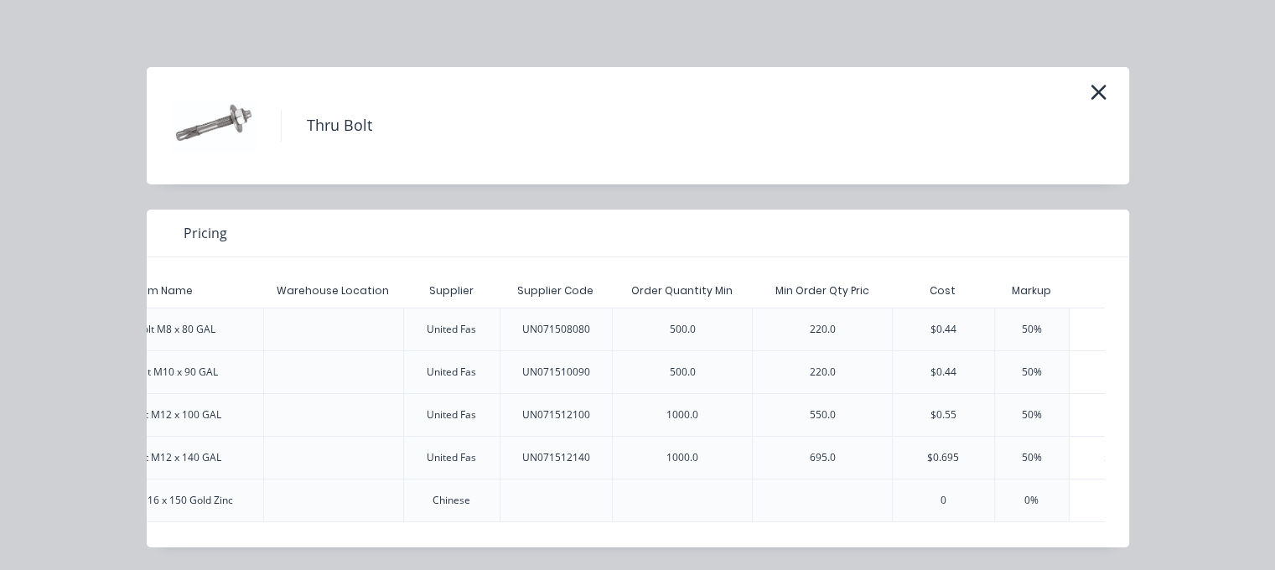
scroll to position [0, 452]
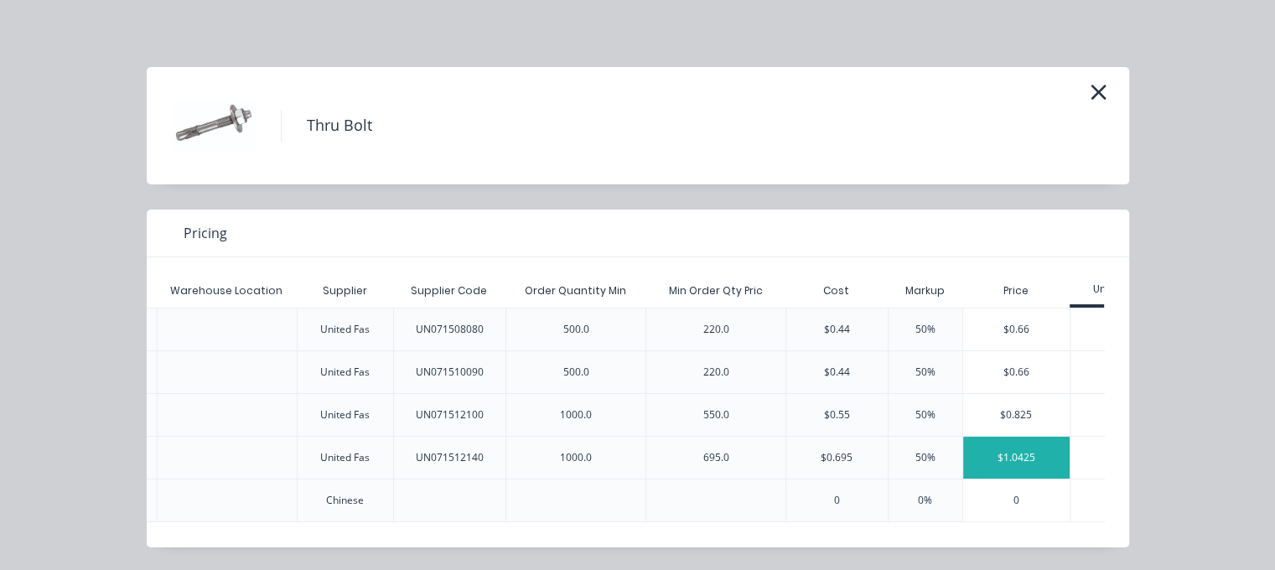
click at [995, 455] on div "$1.0425" at bounding box center [1016, 458] width 106 height 42
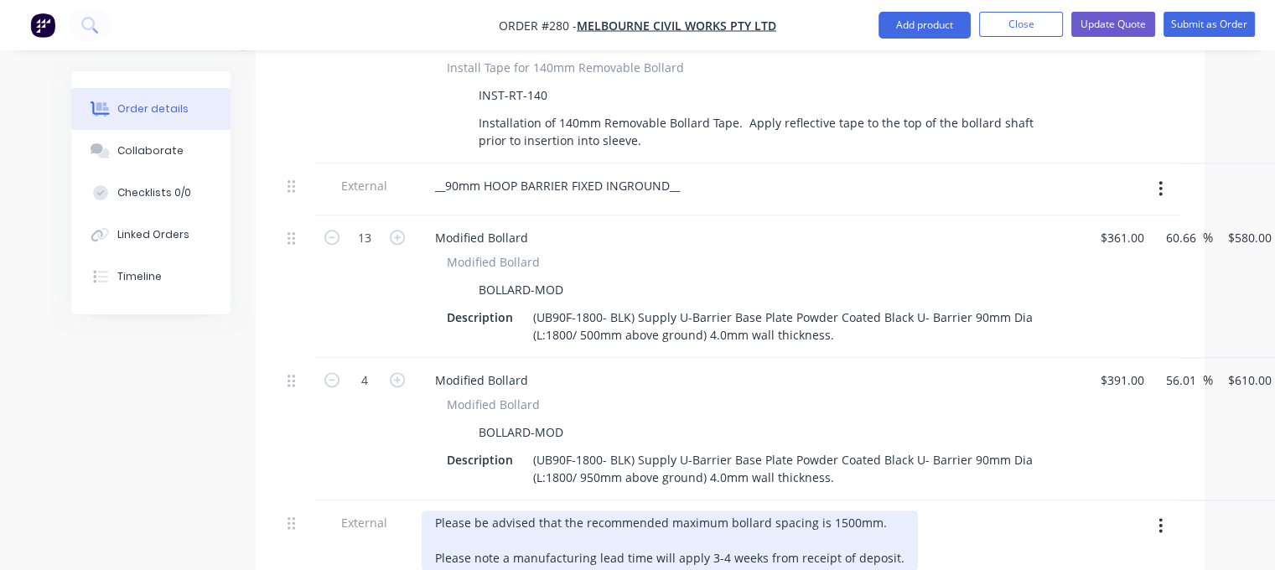
scroll to position [2347, 0]
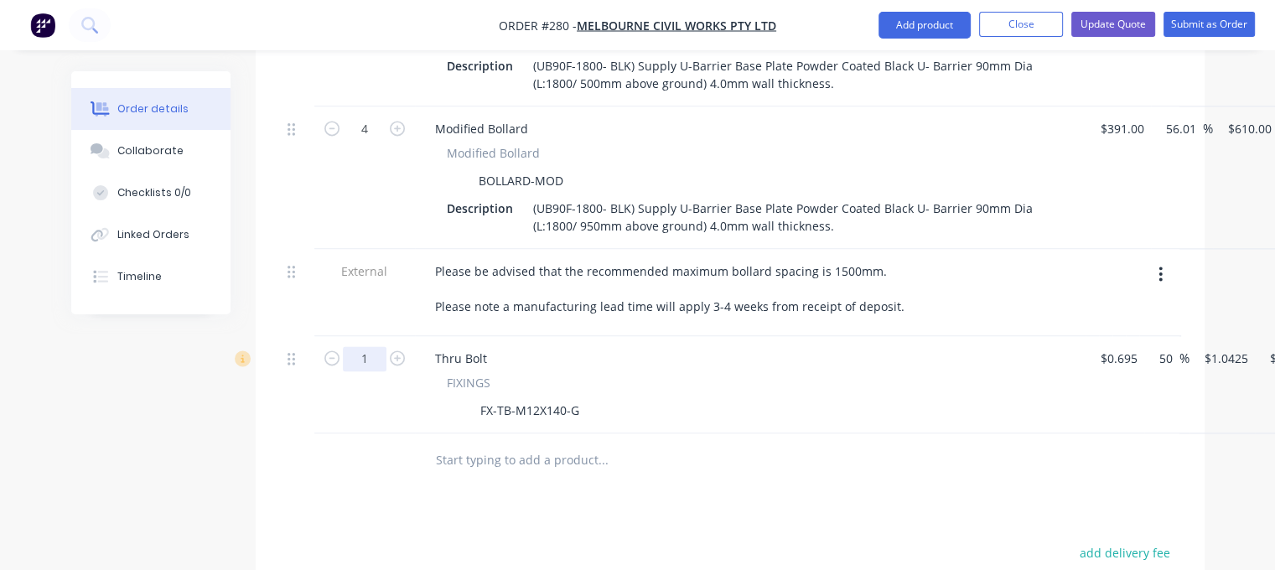
drag, startPoint x: 364, startPoint y: 330, endPoint x: 381, endPoint y: 335, distance: 18.3
type input "120"
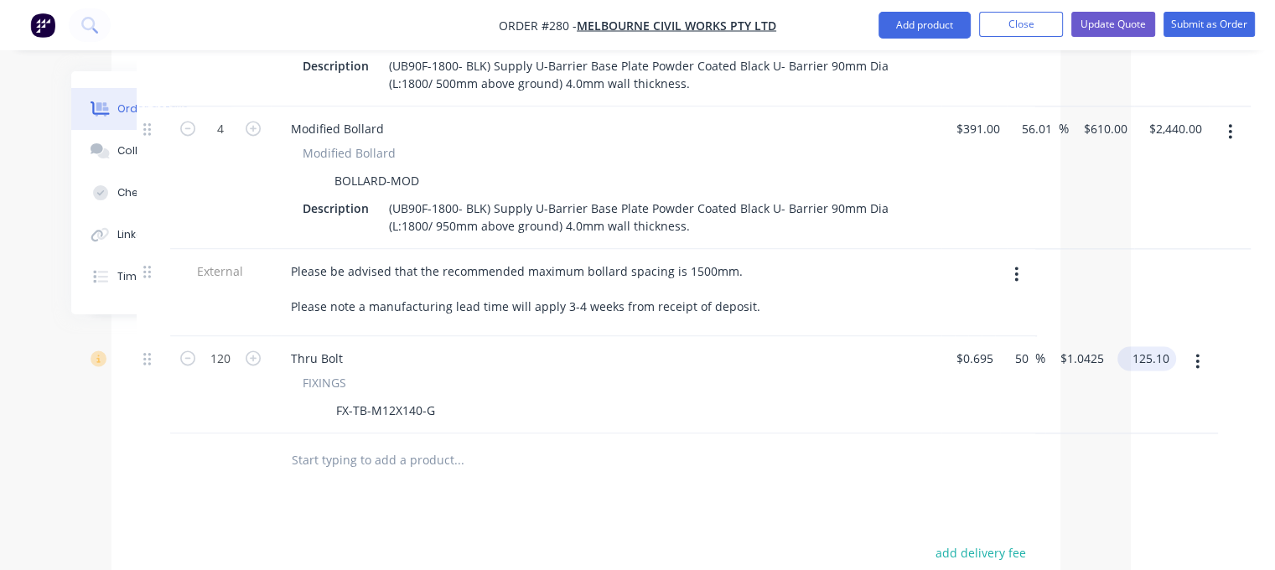
click at [1151, 346] on input "125.10" at bounding box center [1150, 358] width 52 height 24
type input "0"
click at [1003, 457] on div at bounding box center [586, 460] width 898 height 54
type input "-100"
type input "$0.00"
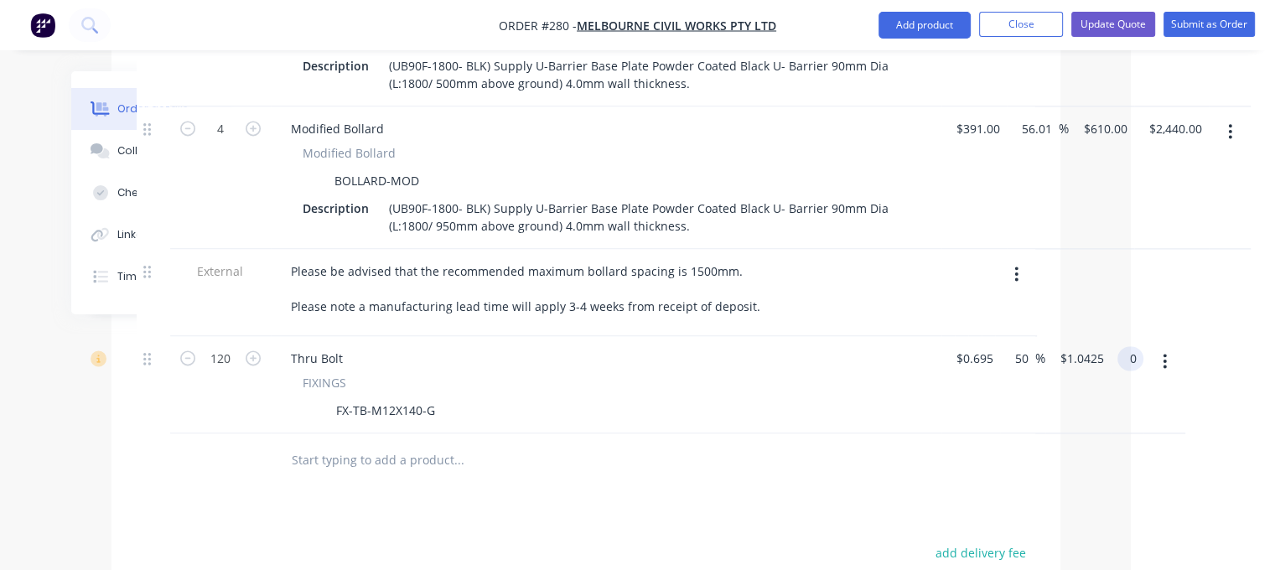
type input "$0.00"
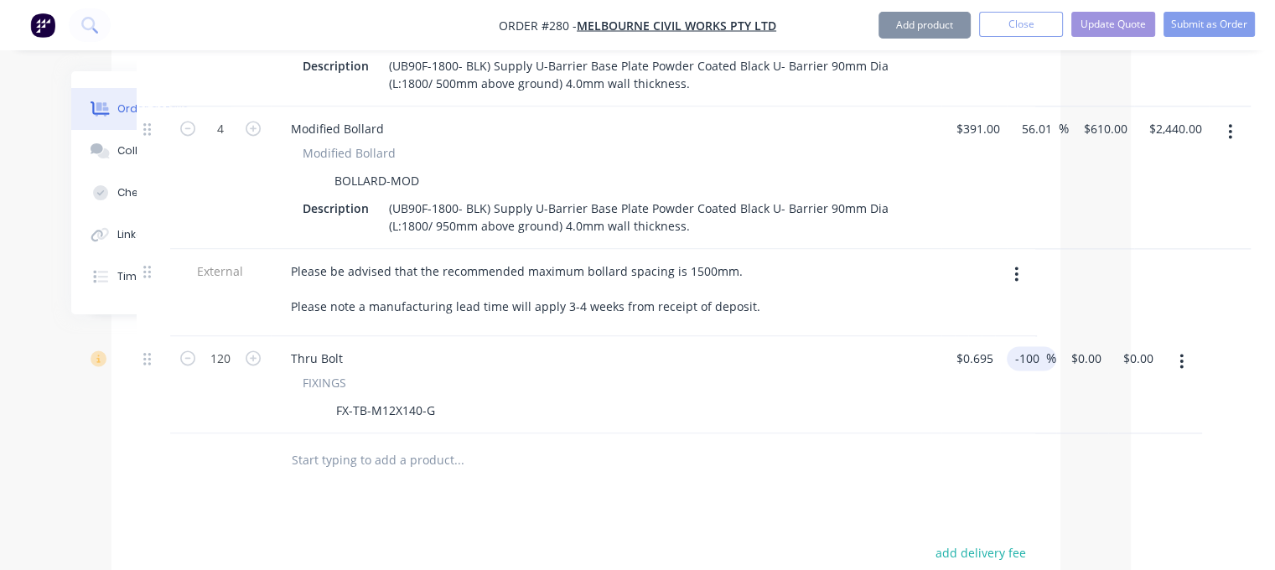
click at [1029, 346] on input "-100" at bounding box center [1029, 358] width 33 height 24
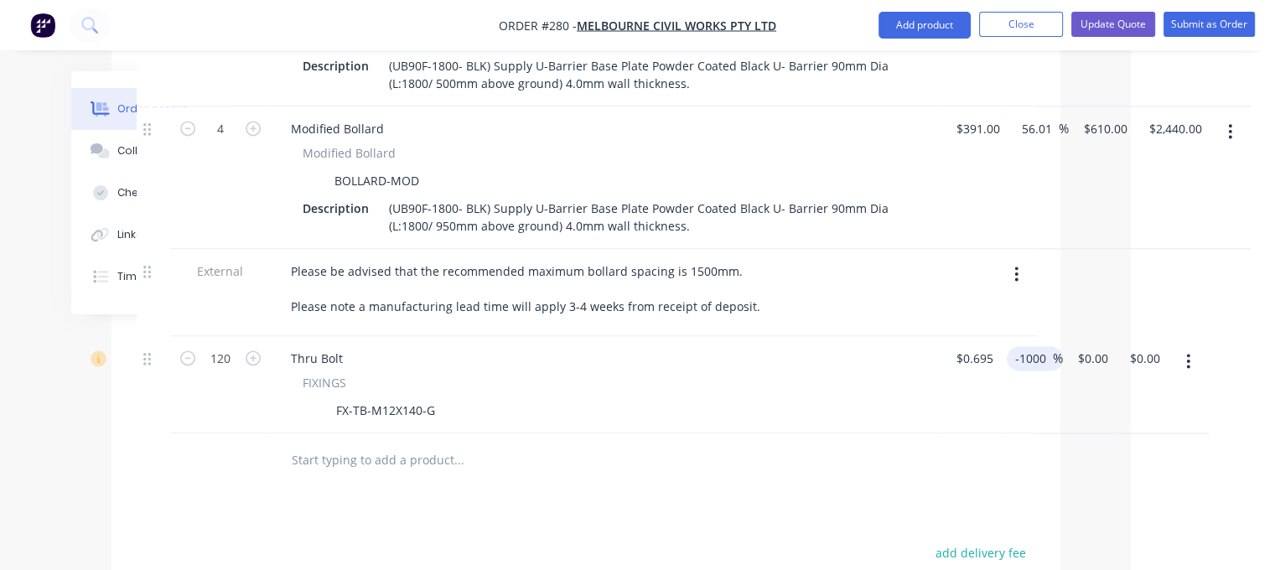
type input "-1000"
type input "$-6.255"
type input "$-750.60"
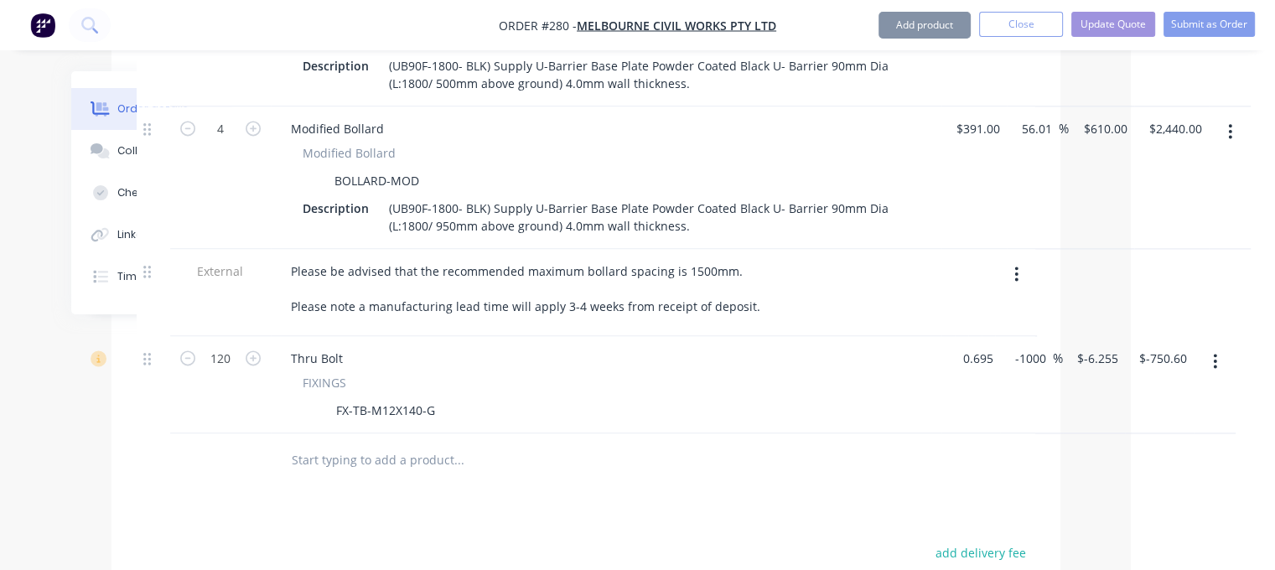
click at [990, 346] on input "0.695" at bounding box center [977, 358] width 45 height 24
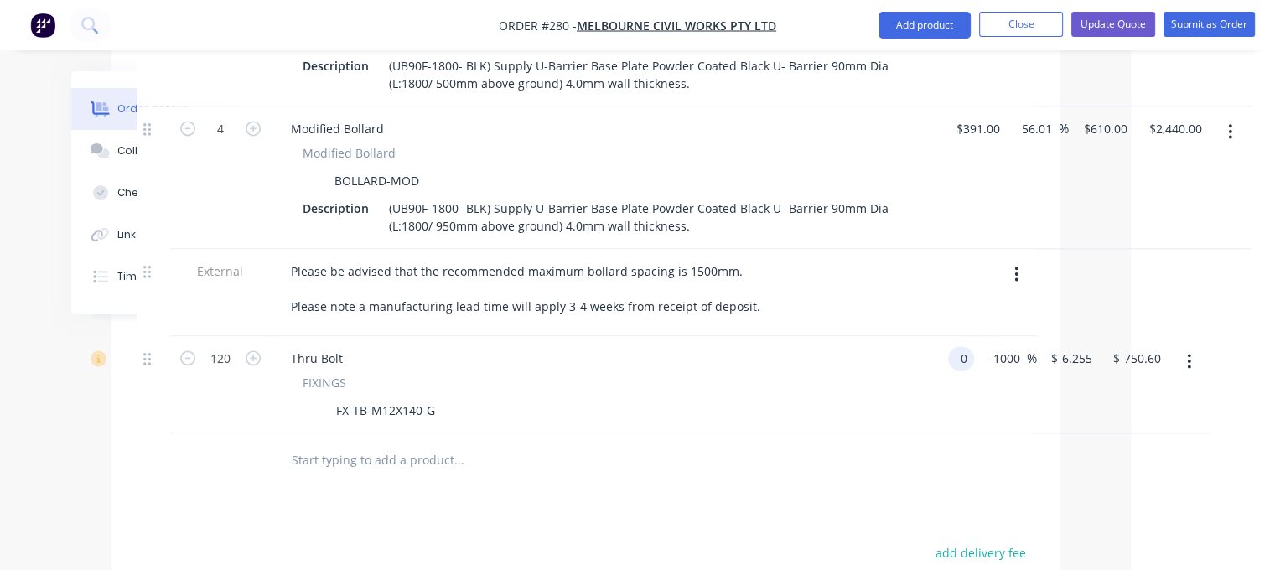
click at [919, 433] on div at bounding box center [586, 460] width 898 height 54
type input "$0.00"
click at [1022, 346] on input "-1000" at bounding box center [1026, 358] width 39 height 24
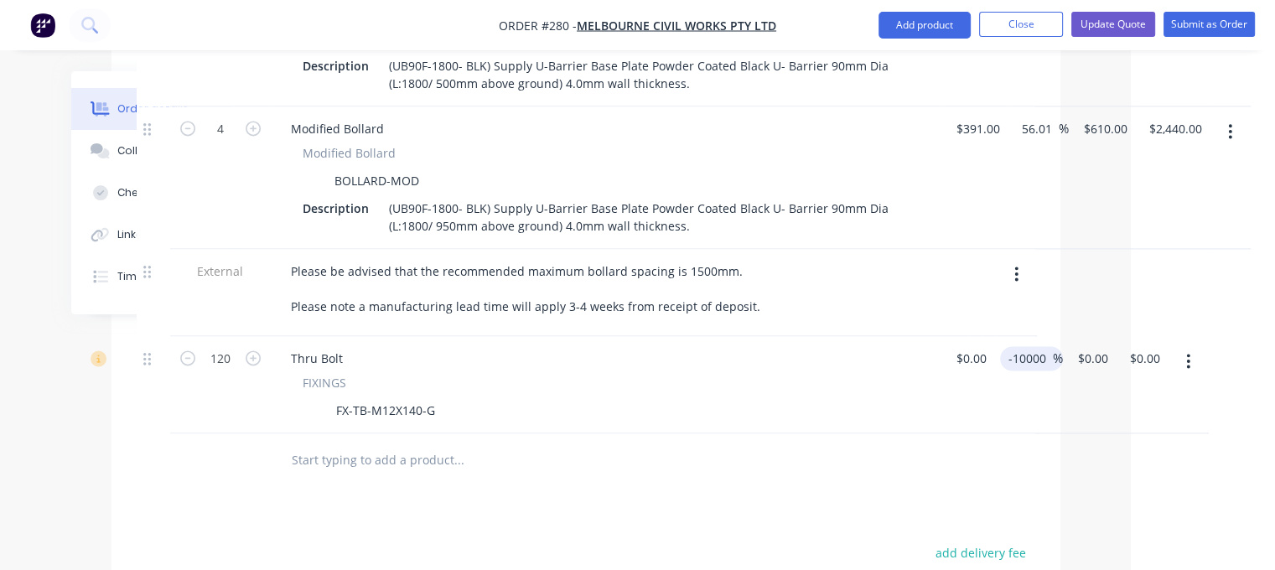
click at [972, 442] on div at bounding box center [586, 460] width 898 height 54
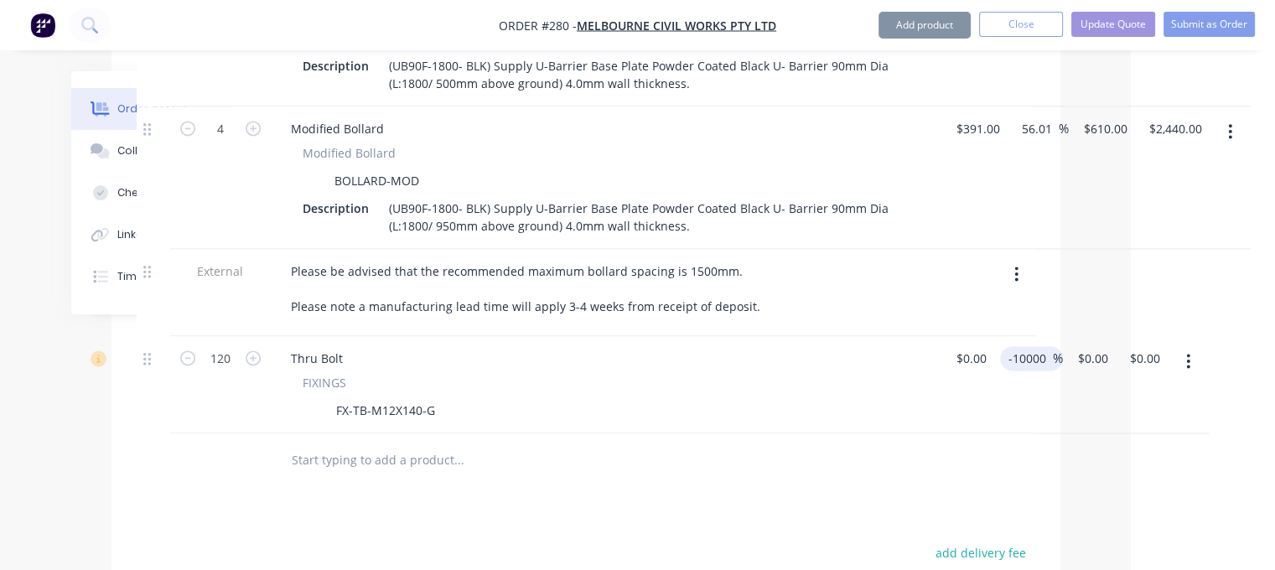
click at [1042, 346] on input "-10000" at bounding box center [1030, 358] width 46 height 24
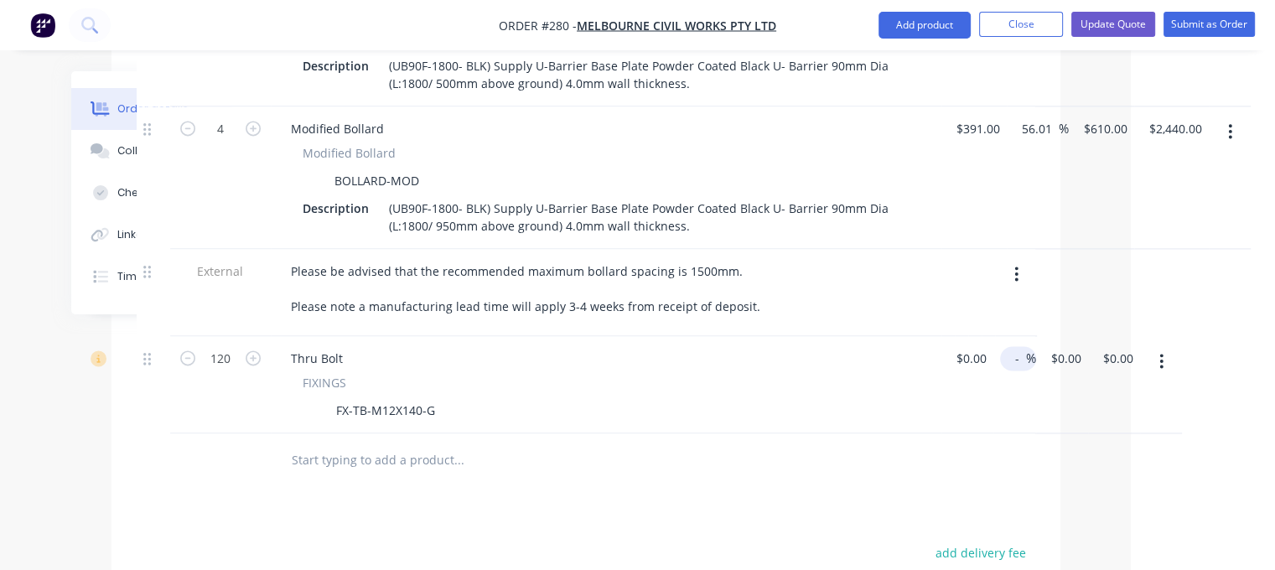
type input "-"
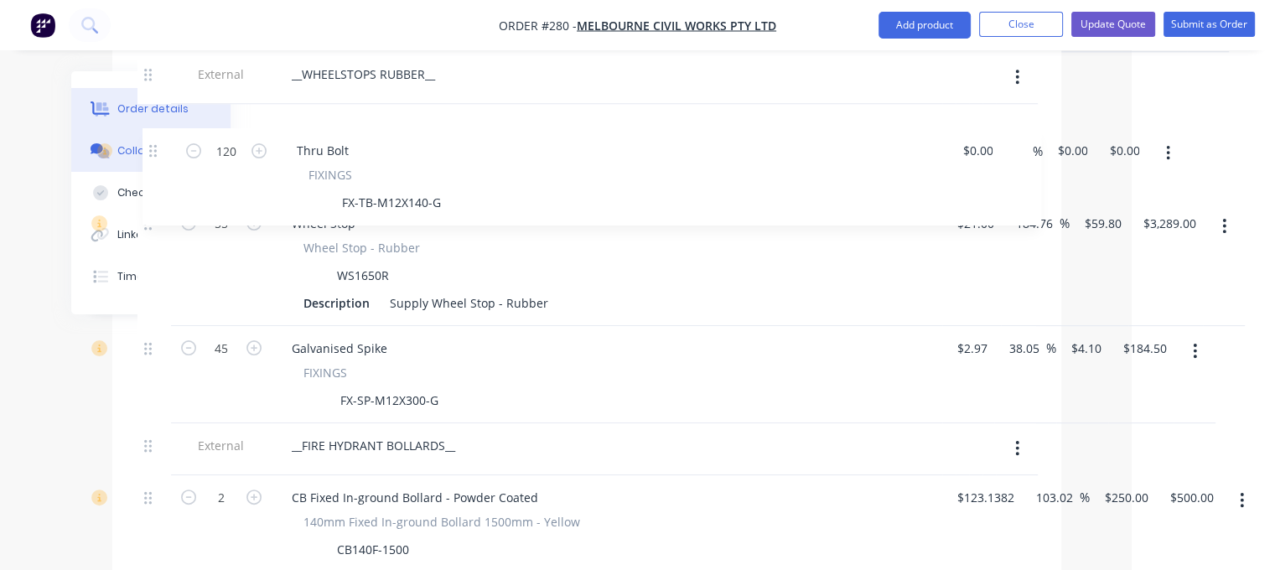
scroll to position [1613, 143]
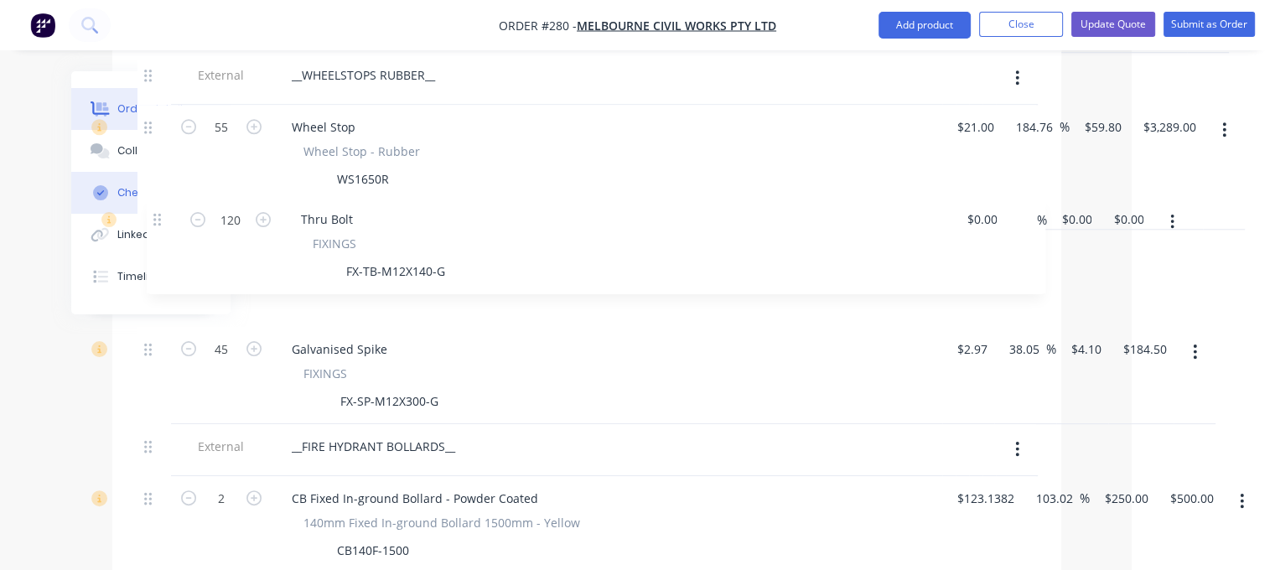
drag, startPoint x: 148, startPoint y: 330, endPoint x: 170, endPoint y: 213, distance: 119.5
click at [159, 209] on div "Order details Collaborate Checklists 0/0 Linked Orders Timeline Order details C…" at bounding box center [494, 54] width 1167 height 3190
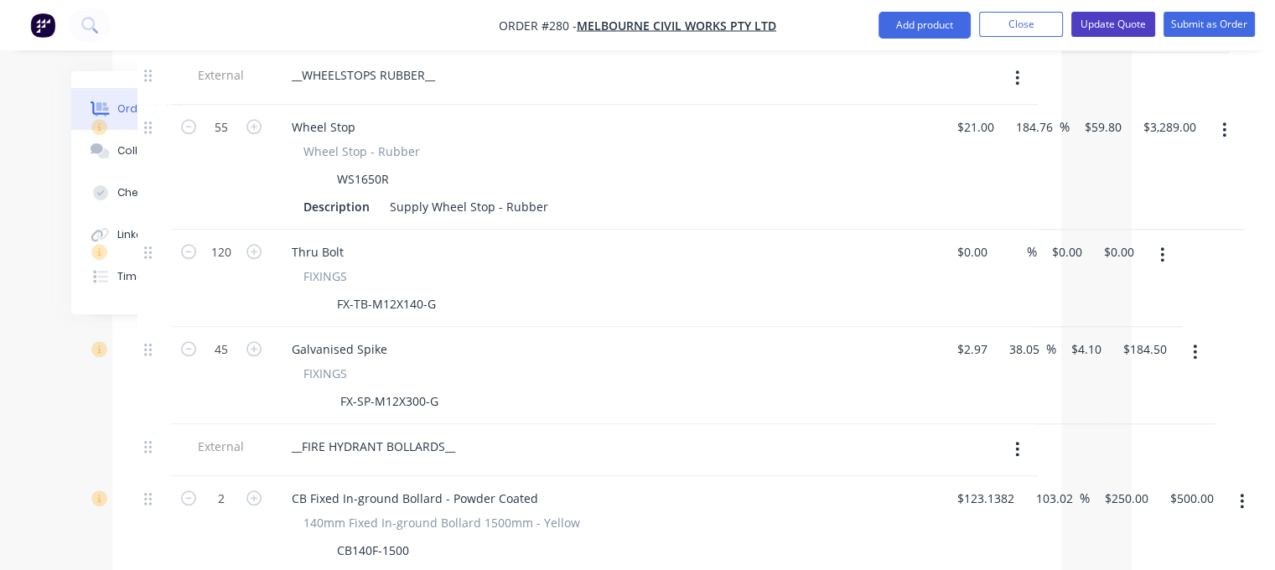
click at [1116, 31] on button "Update Quote" at bounding box center [1113, 24] width 84 height 25
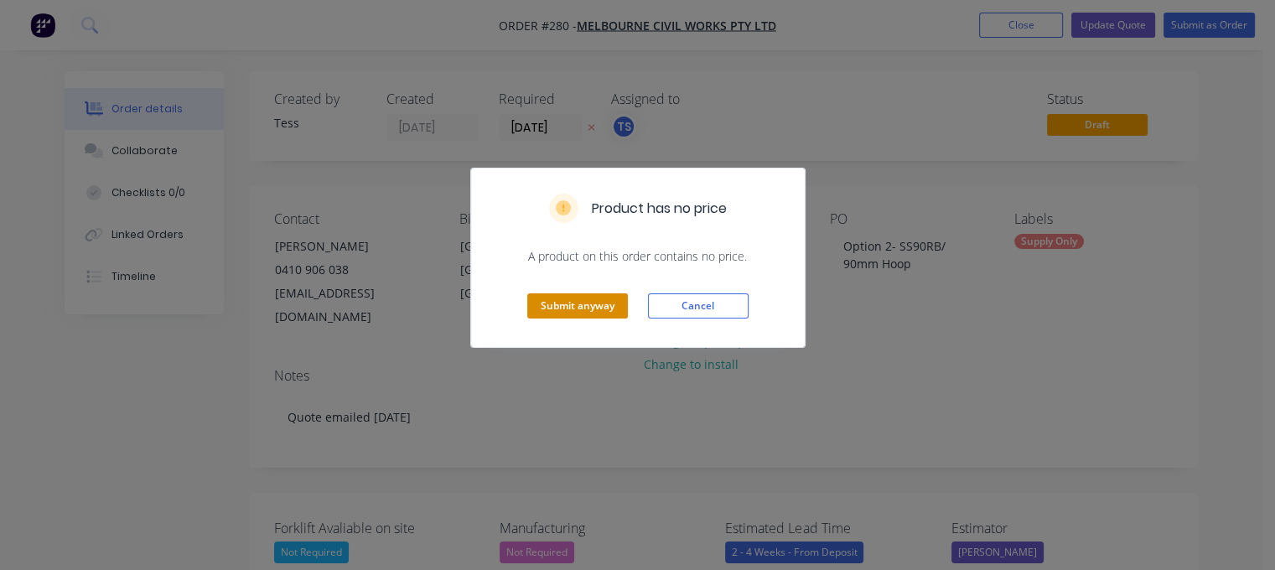
click at [592, 314] on button "Submit anyway" at bounding box center [577, 305] width 101 height 25
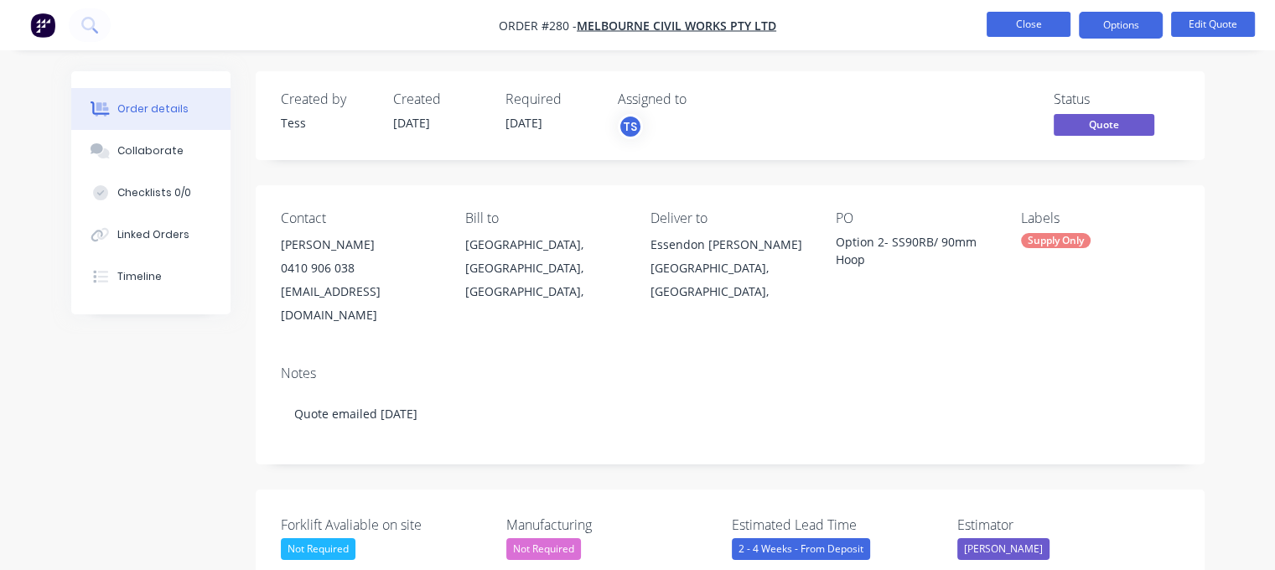
click at [1016, 31] on button "Close" at bounding box center [1028, 24] width 84 height 25
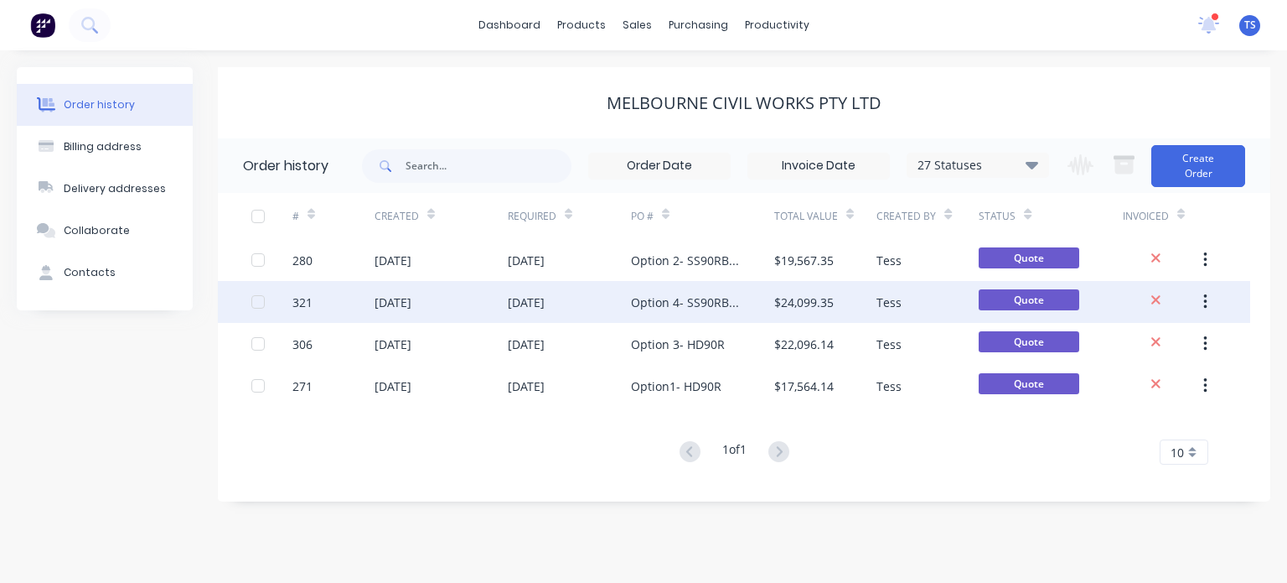
click at [667, 293] on div "Option 4- SS90RB-1100/ 102mm Hoop" at bounding box center [686, 302] width 110 height 18
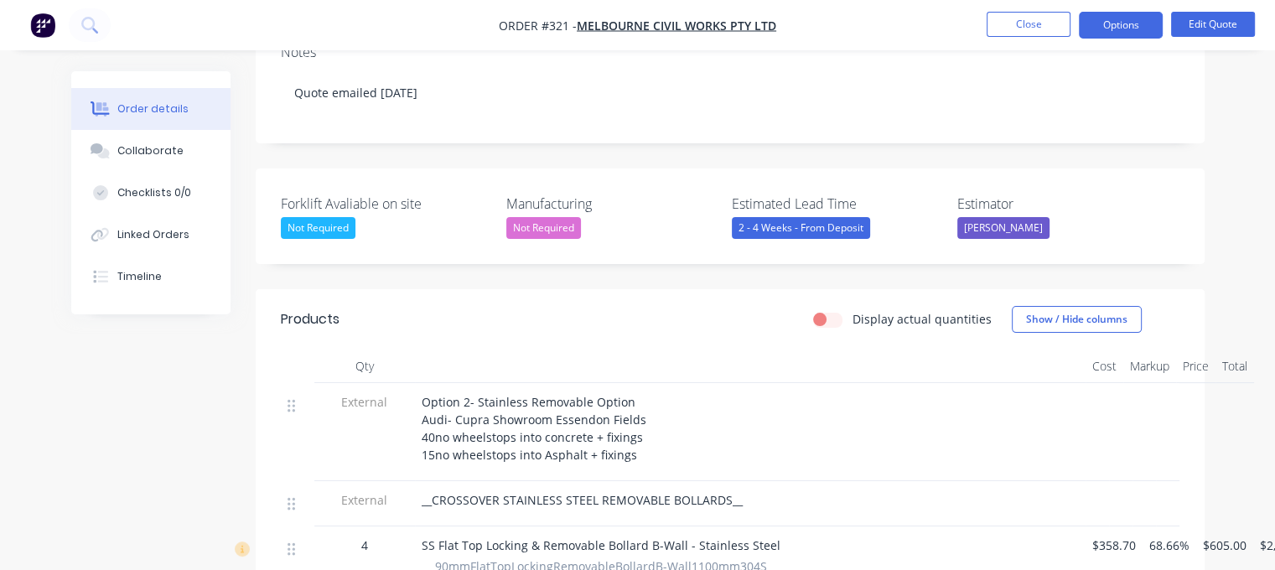
scroll to position [335, 0]
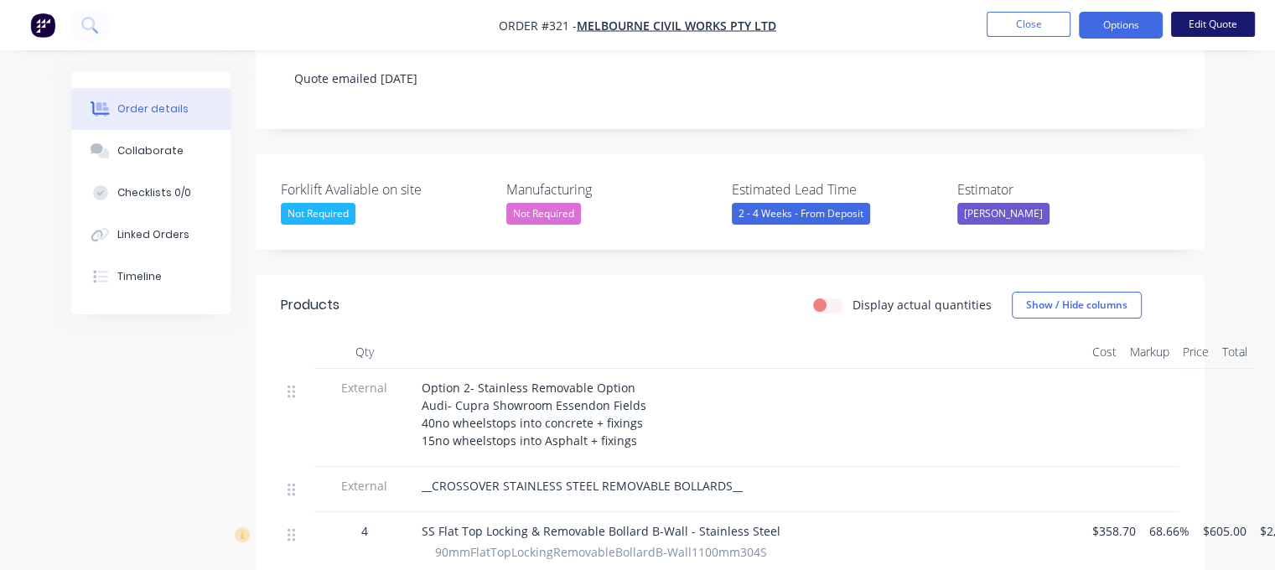
click at [1198, 23] on button "Edit Quote" at bounding box center [1213, 24] width 84 height 25
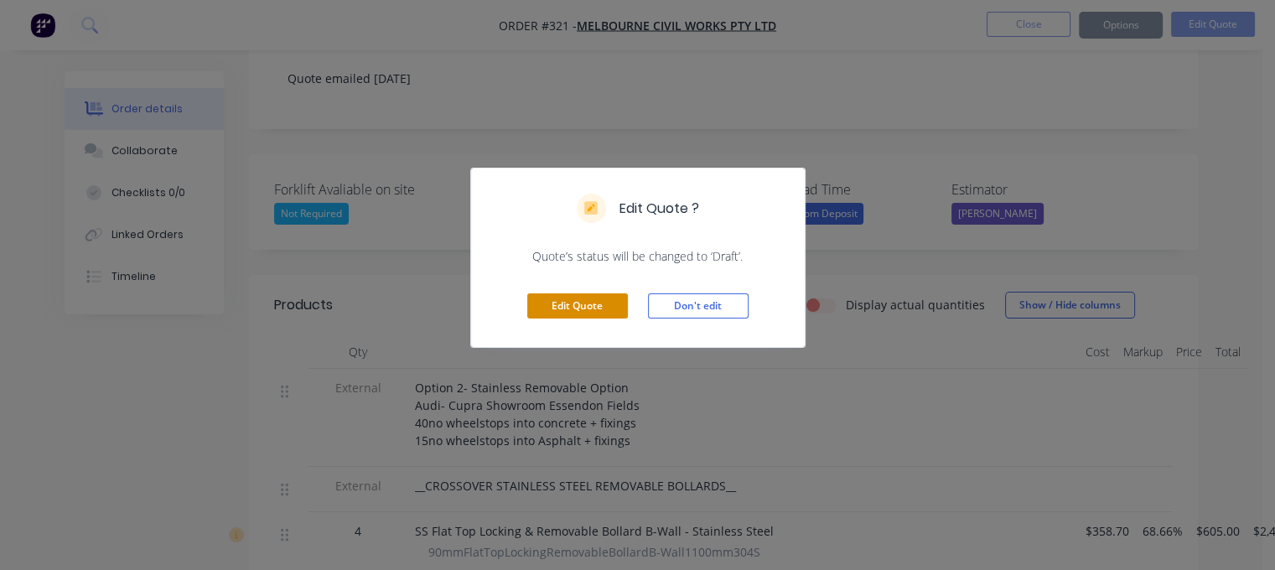
click at [614, 307] on button "Edit Quote" at bounding box center [577, 305] width 101 height 25
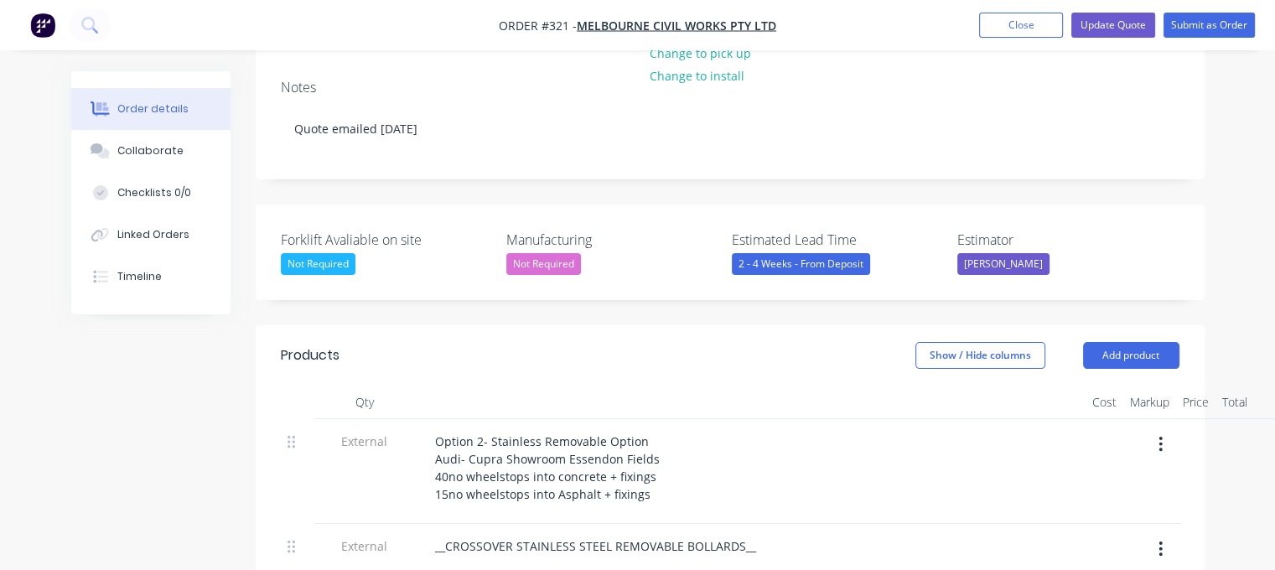
scroll to position [419, 0]
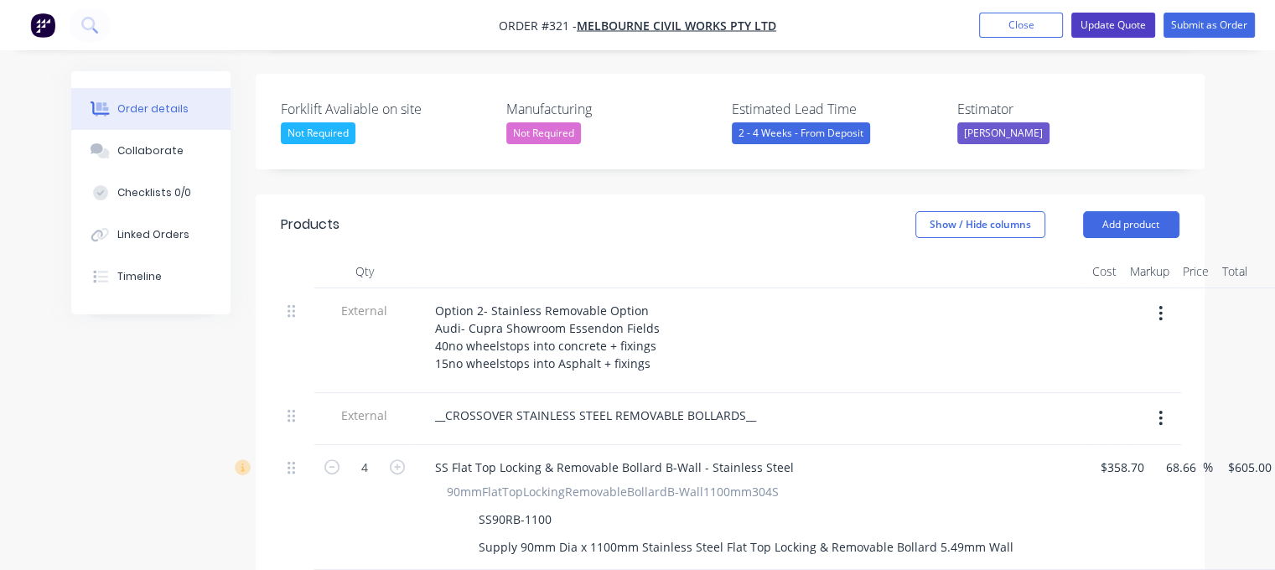
click at [1123, 21] on button "Update Quote" at bounding box center [1113, 25] width 84 height 25
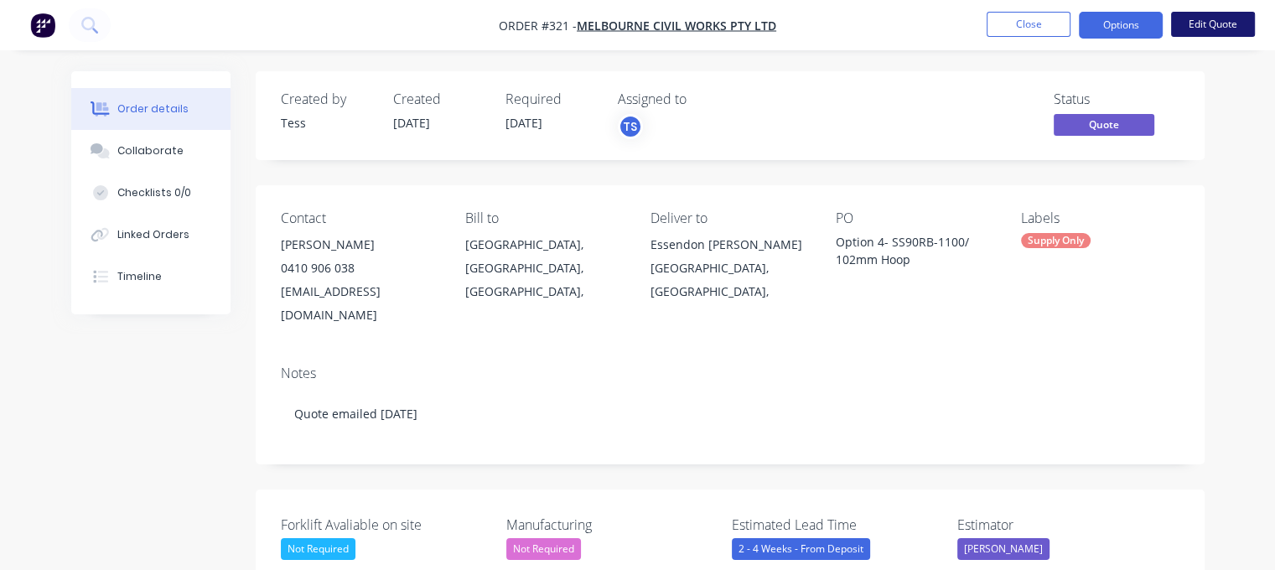
click at [1203, 26] on button "Edit Quote" at bounding box center [1213, 24] width 84 height 25
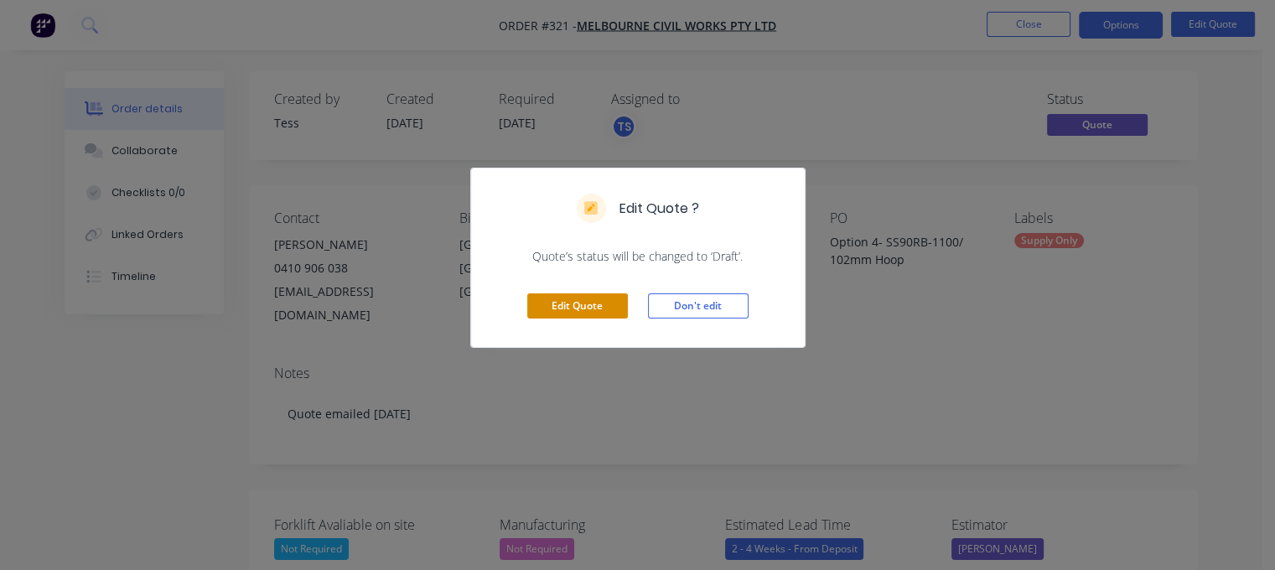
click at [603, 306] on button "Edit Quote" at bounding box center [577, 305] width 101 height 25
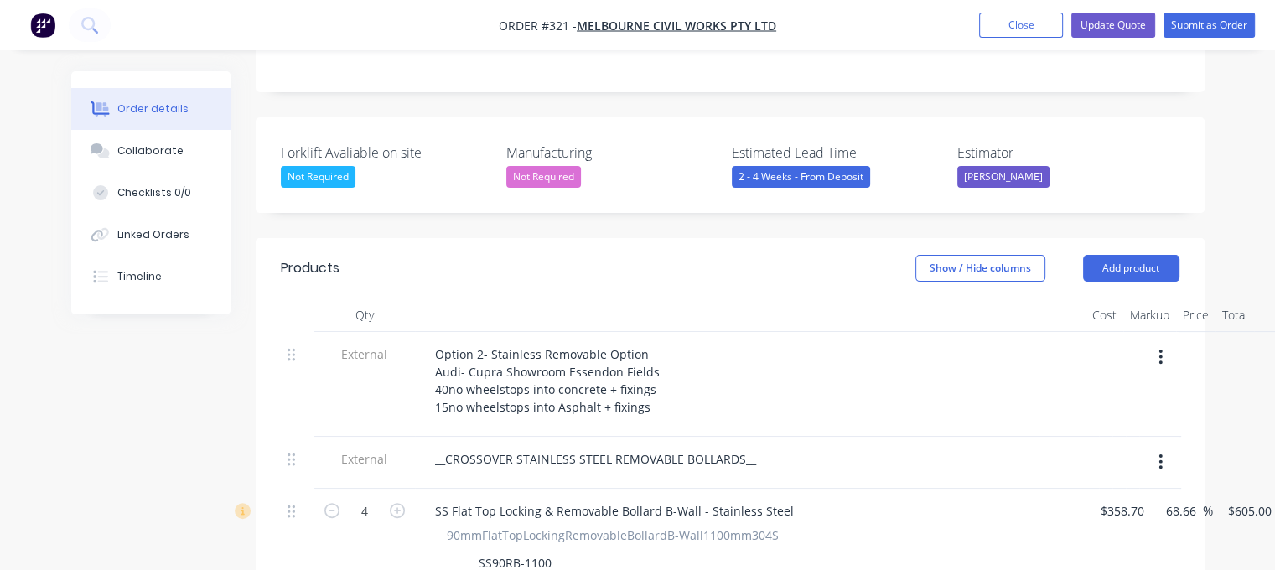
scroll to position [335, 0]
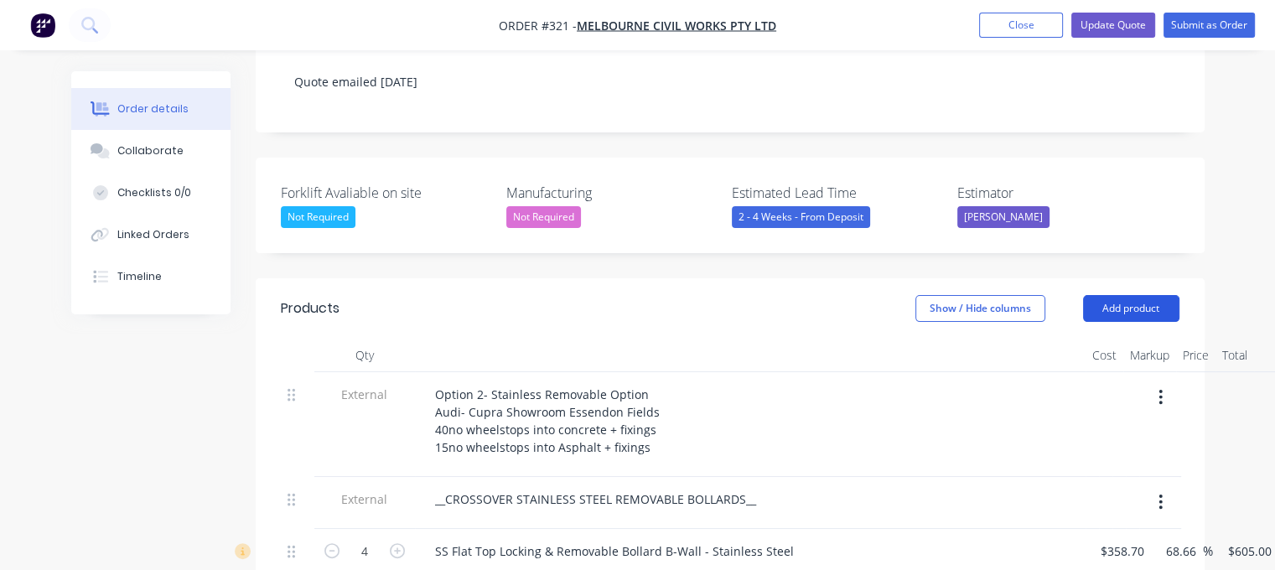
click at [1143, 295] on button "Add product" at bounding box center [1131, 308] width 96 height 27
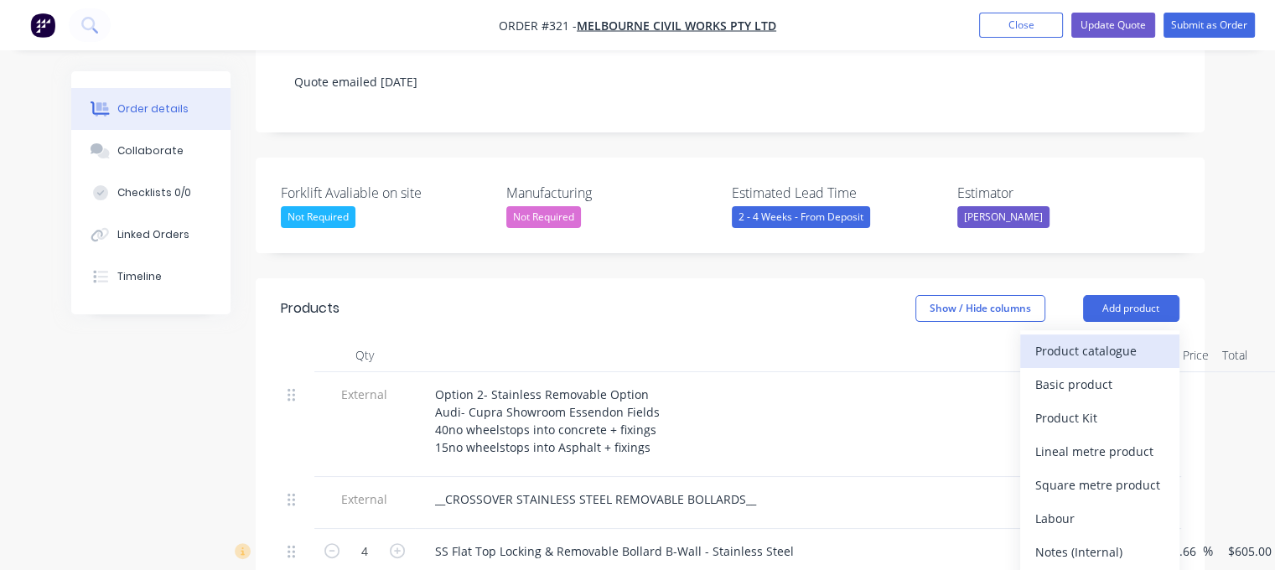
click at [1090, 339] on div "Product catalogue" at bounding box center [1099, 351] width 129 height 24
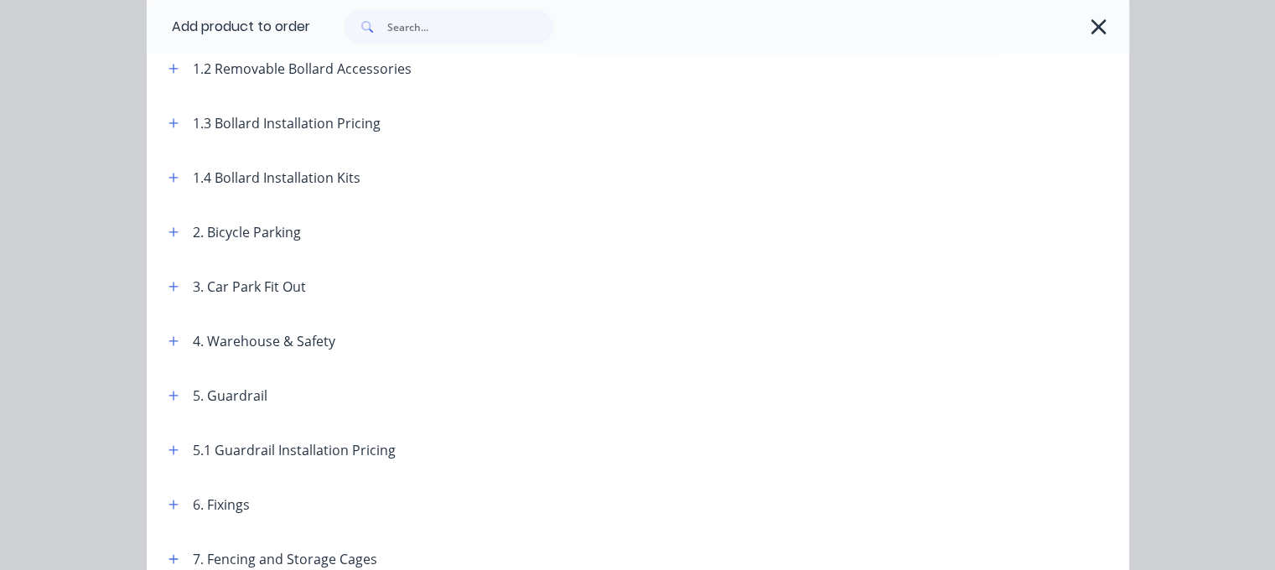
scroll to position [419, 0]
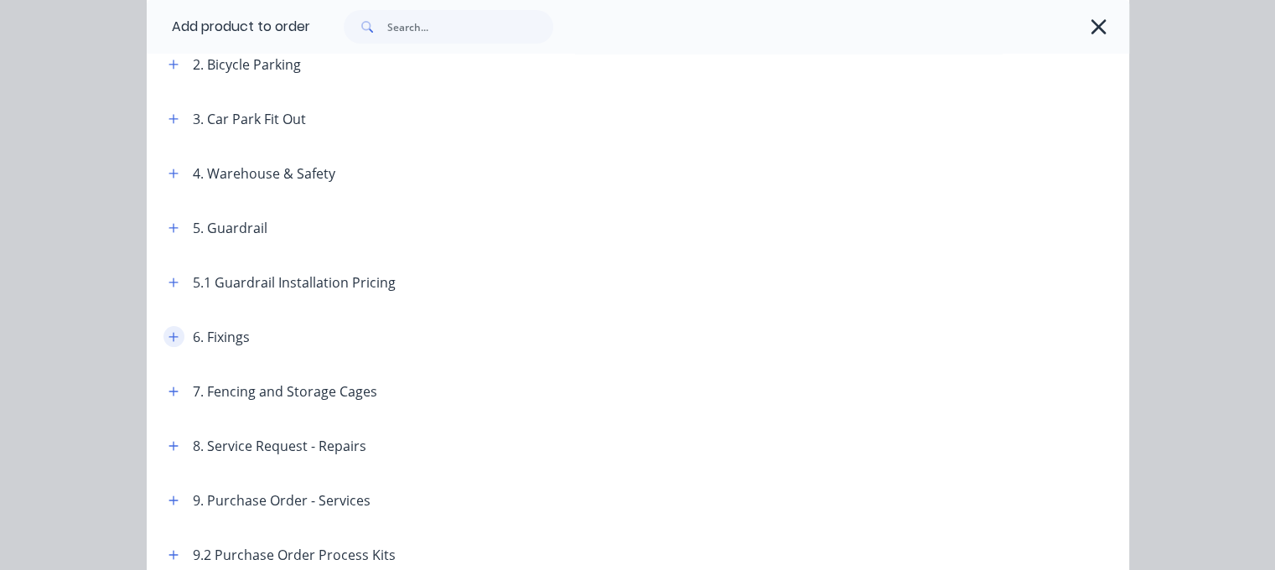
click at [168, 335] on icon "button" at bounding box center [173, 337] width 10 height 12
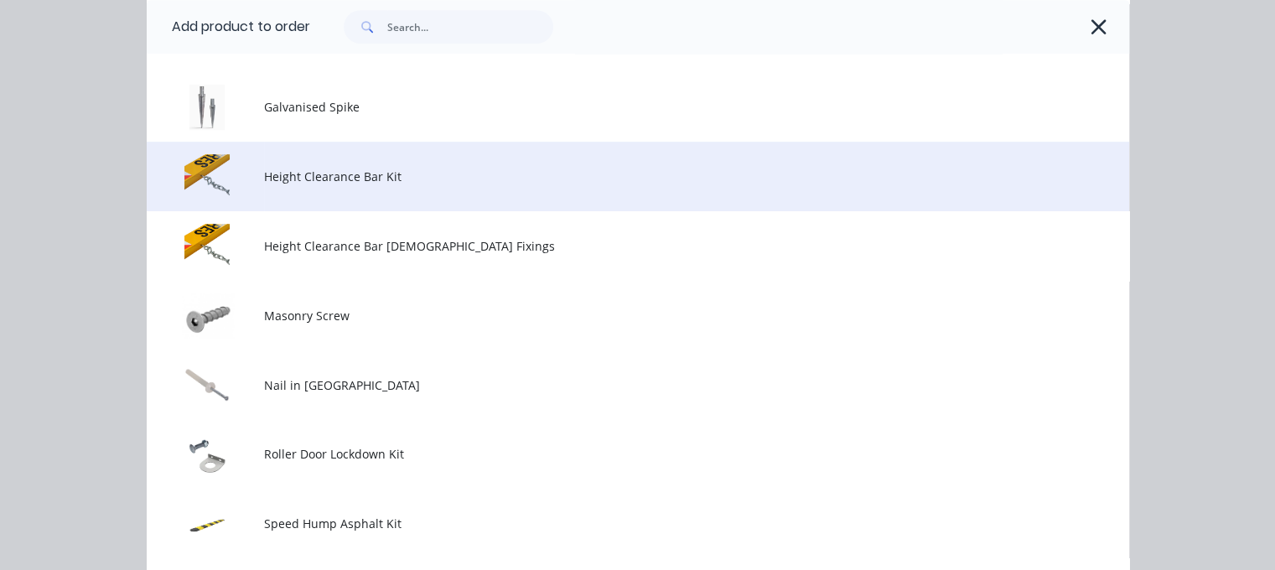
scroll to position [922, 0]
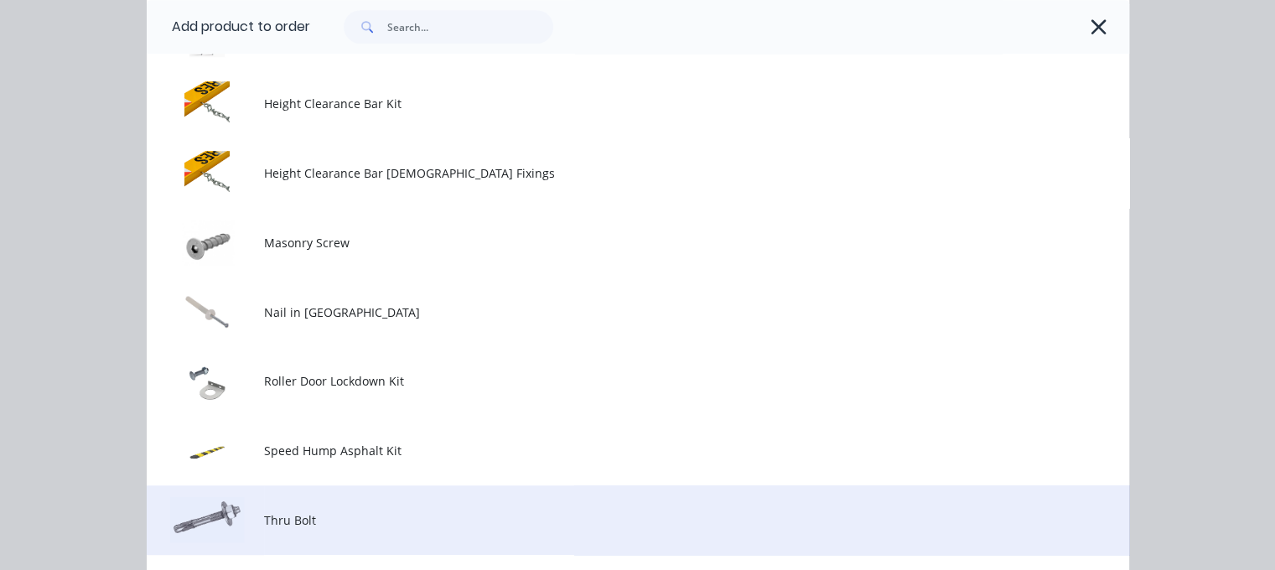
click at [300, 517] on span "Thru Bolt" at bounding box center [609, 520] width 691 height 18
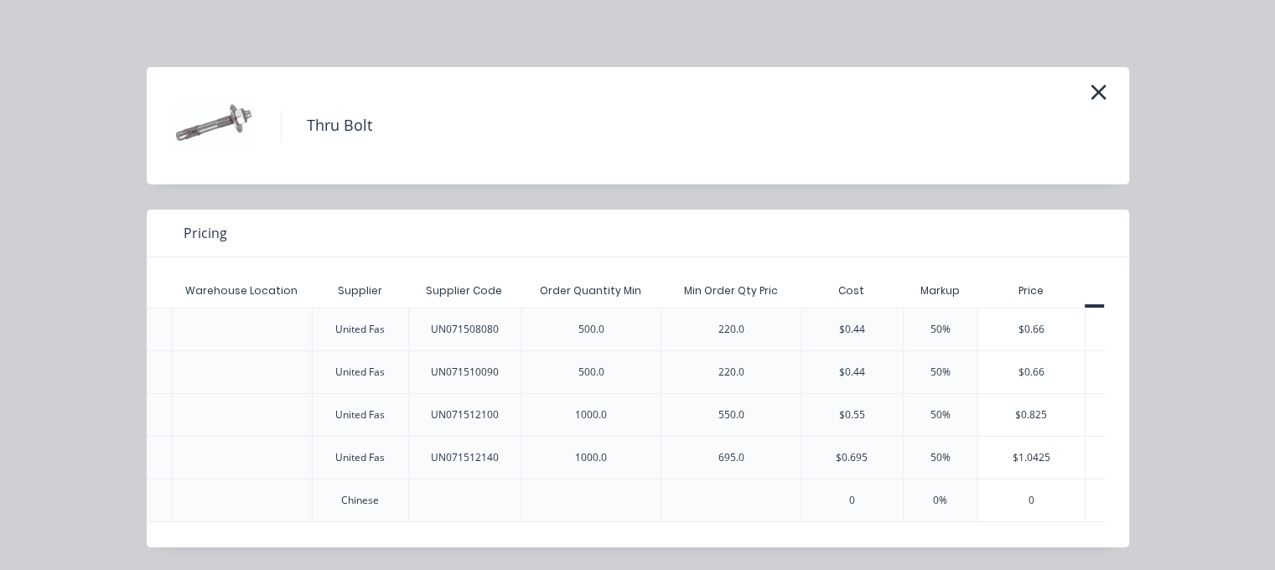
scroll to position [0, 513]
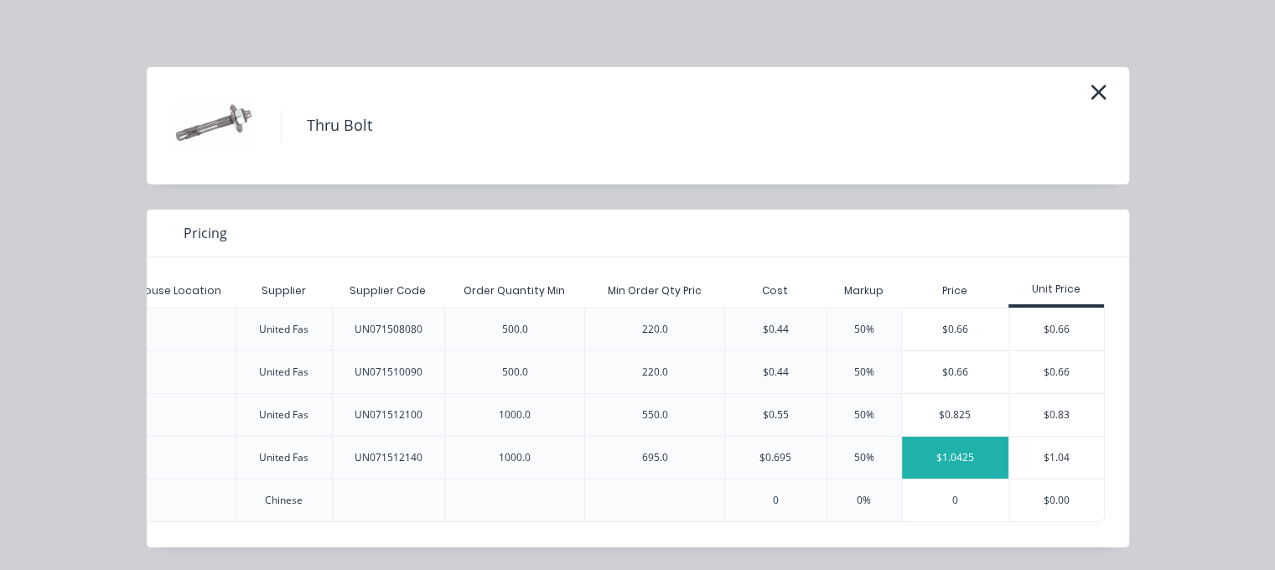
click at [948, 458] on div "$1.0425" at bounding box center [955, 458] width 106 height 42
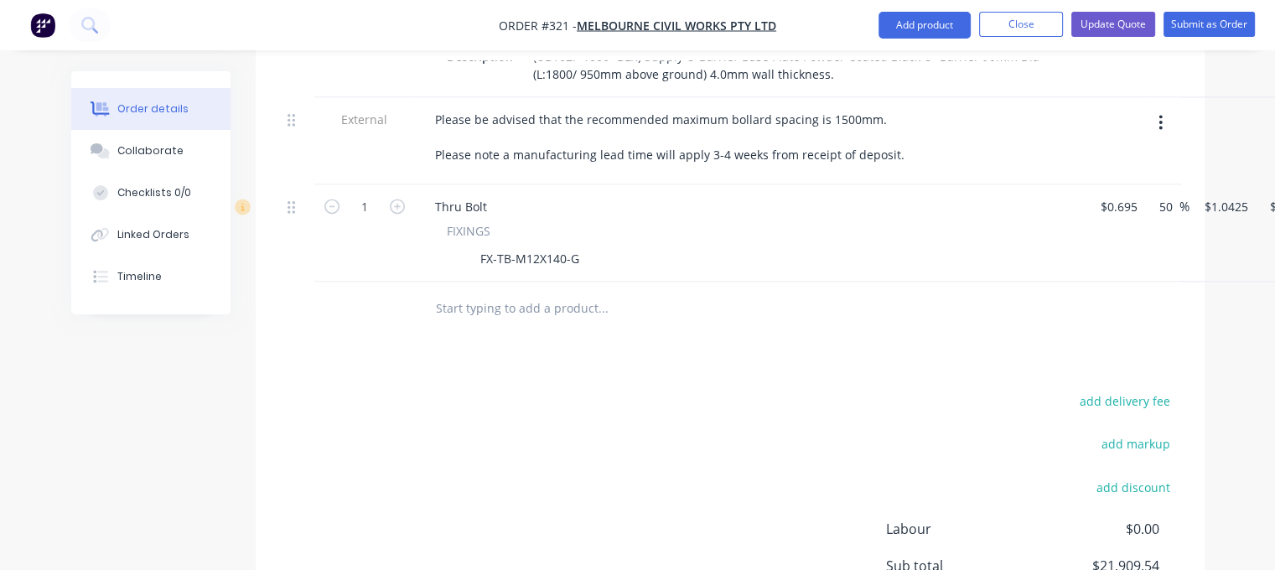
scroll to position [2431, 0]
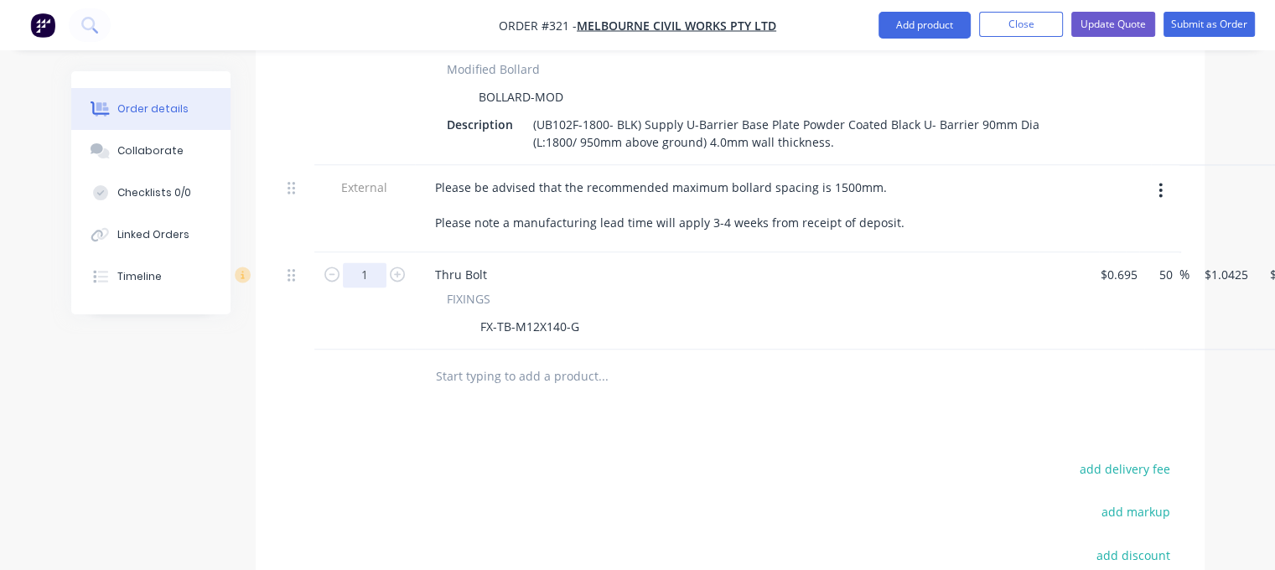
type input "120"
type input "$125.10"
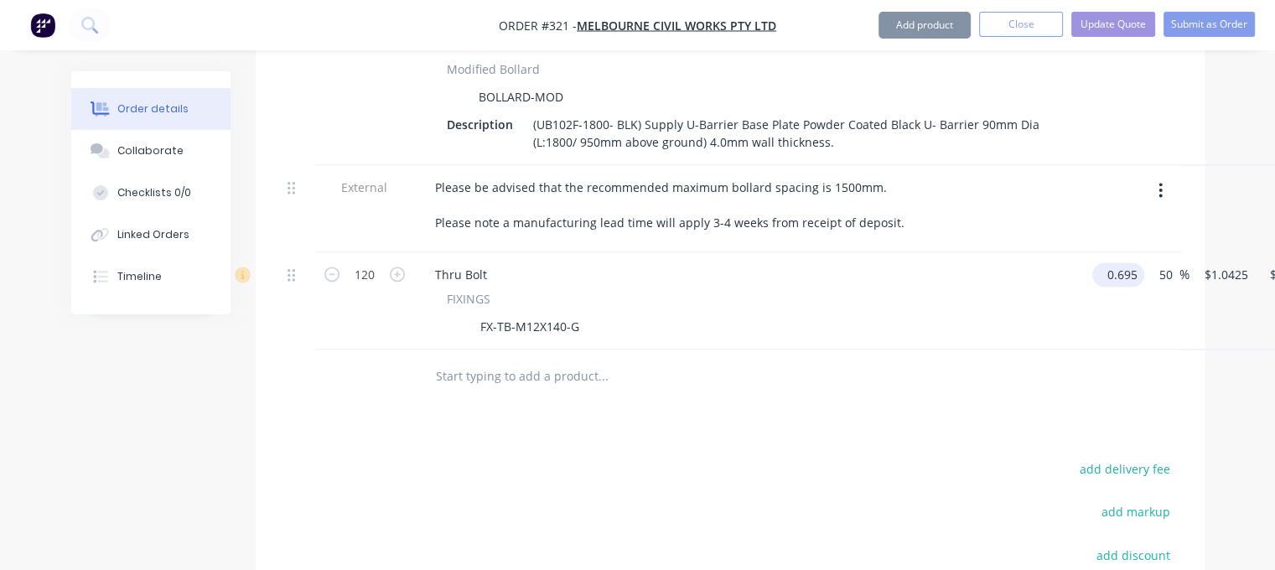
click at [1123, 262] on input "0.695" at bounding box center [1121, 274] width 45 height 24
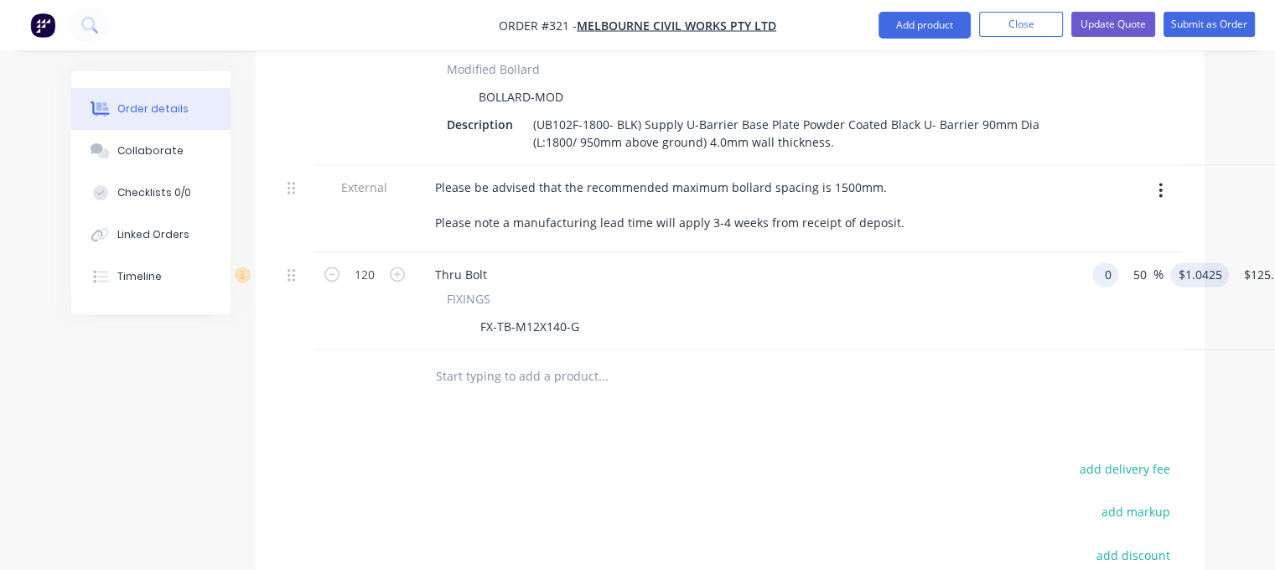
click at [1203, 262] on input "$1.0425" at bounding box center [1203, 274] width 52 height 24
type input "$0.00"
type input "0"
type input "$0.00"
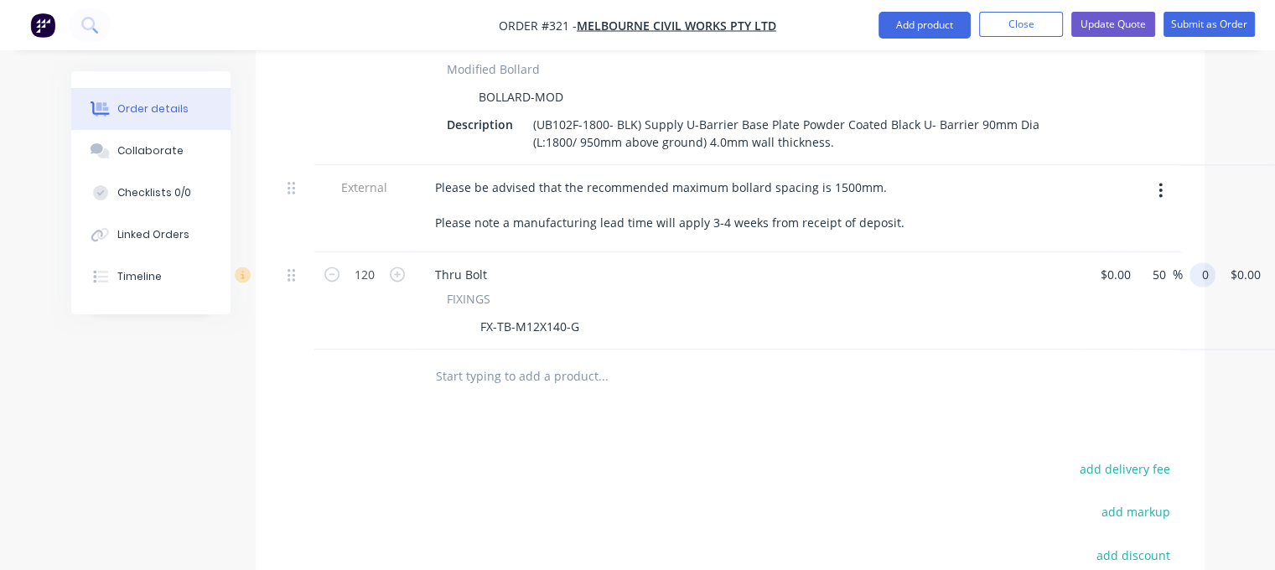
type input "$0.00"
drag, startPoint x: 939, startPoint y: 410, endPoint x: 1134, endPoint y: 285, distance: 231.8
click at [1157, 262] on input "50" at bounding box center [1162, 274] width 22 height 24
click at [1061, 363] on div at bounding box center [730, 377] width 898 height 54
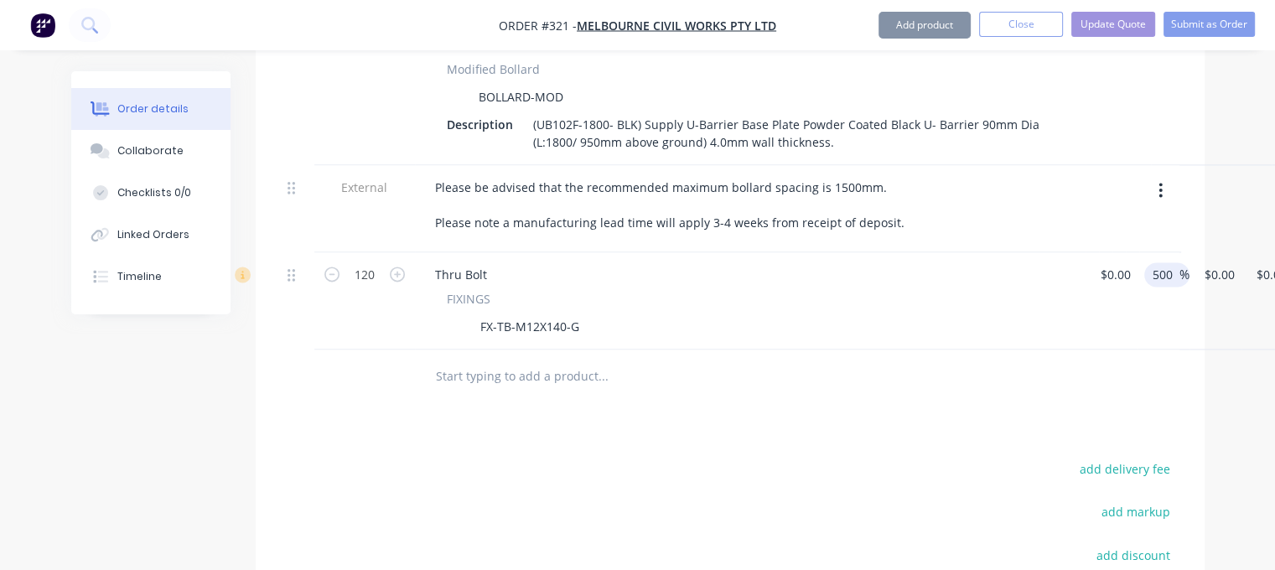
click at [1161, 262] on input "500" at bounding box center [1165, 274] width 28 height 24
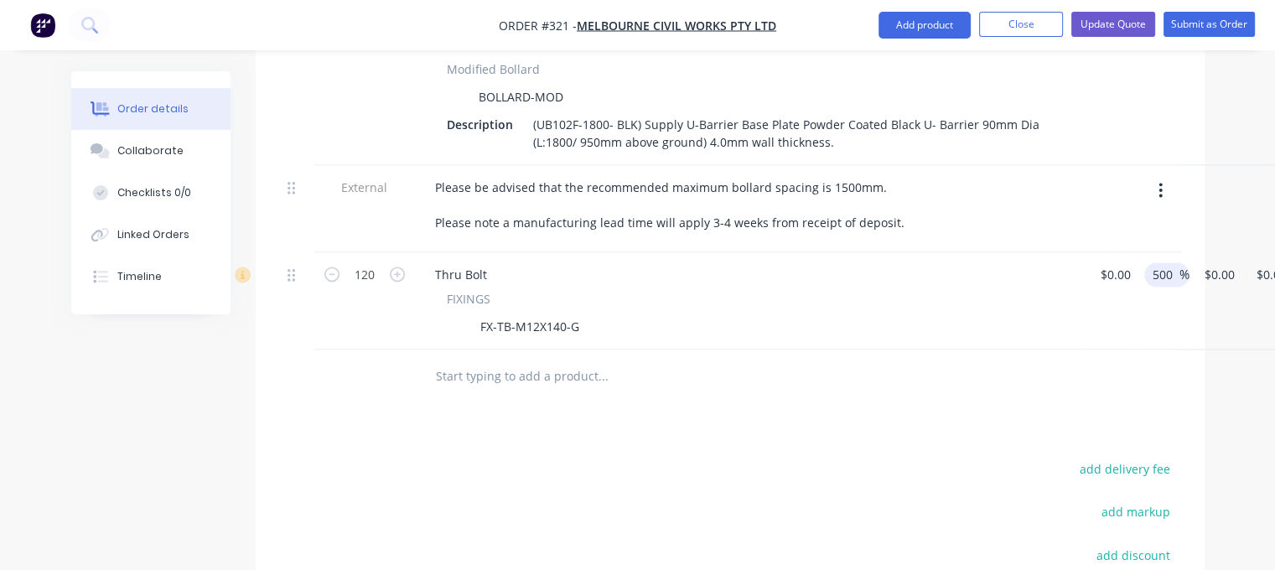
click at [1166, 262] on input "500" at bounding box center [1165, 274] width 28 height 24
type input "0"
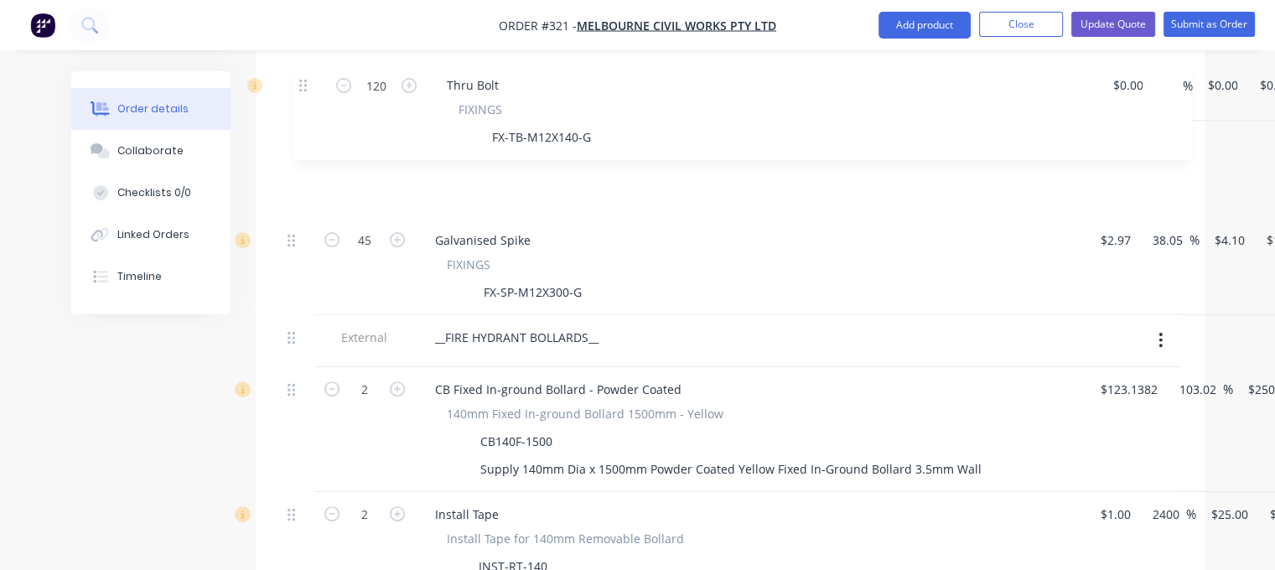
scroll to position [1708, 0]
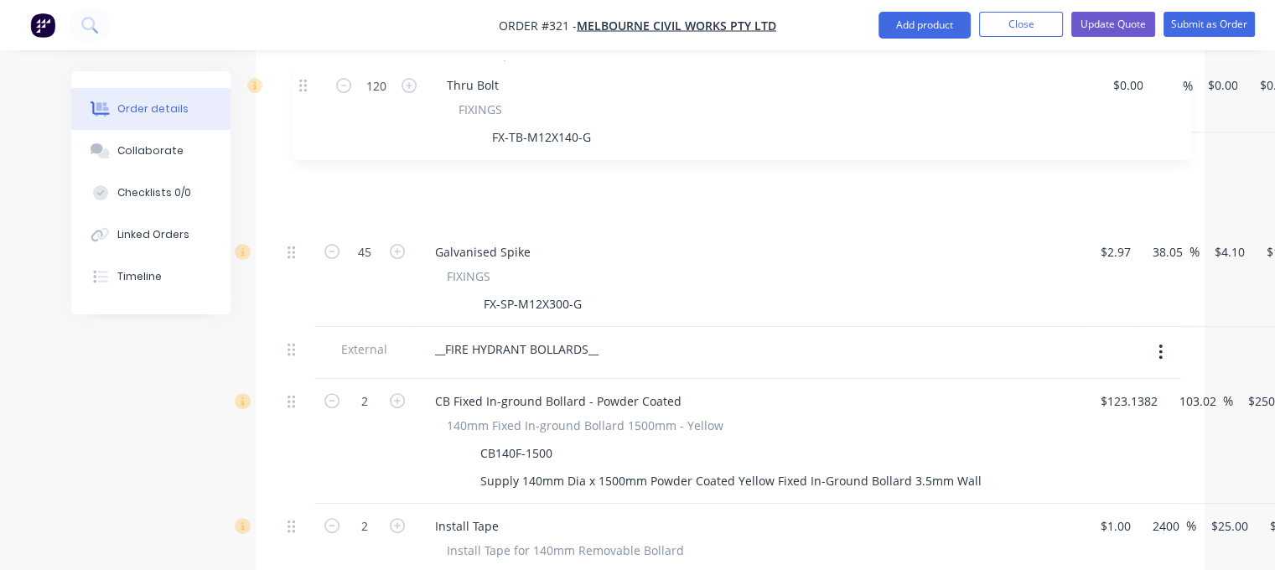
drag, startPoint x: 295, startPoint y: 253, endPoint x: 307, endPoint y: 82, distance: 171.4
click at [307, 82] on div "External Option 2- Stainless Removable Option Audi- Cupra Showroom Essendon Fie…" at bounding box center [730, 34] width 898 height 2073
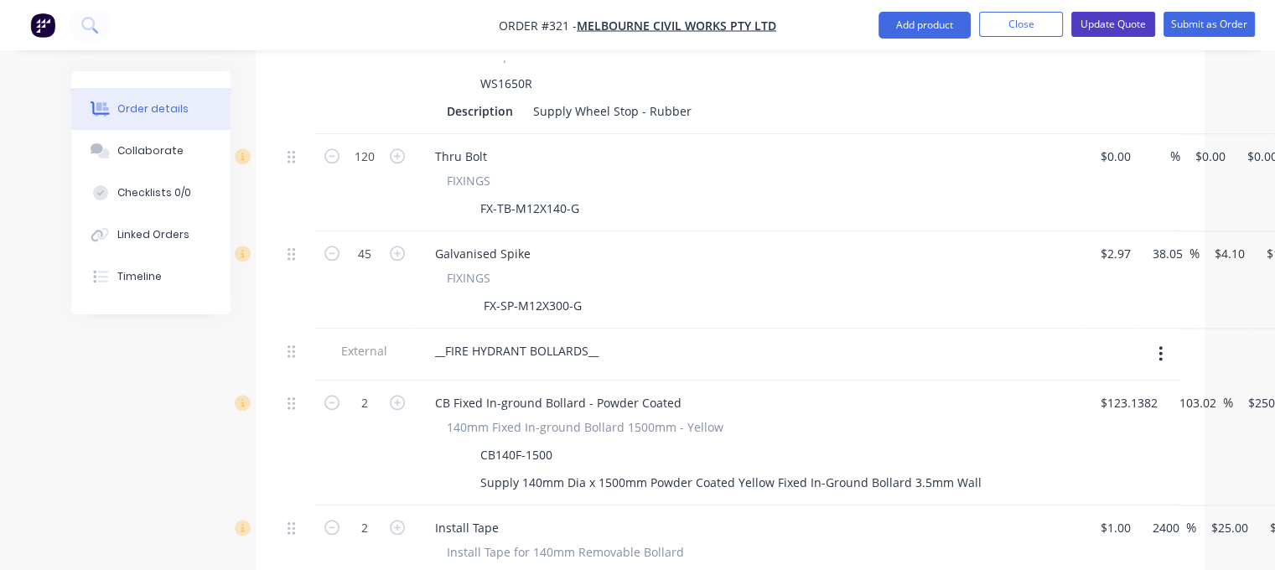
click at [1119, 22] on button "Update Quote" at bounding box center [1113, 24] width 84 height 25
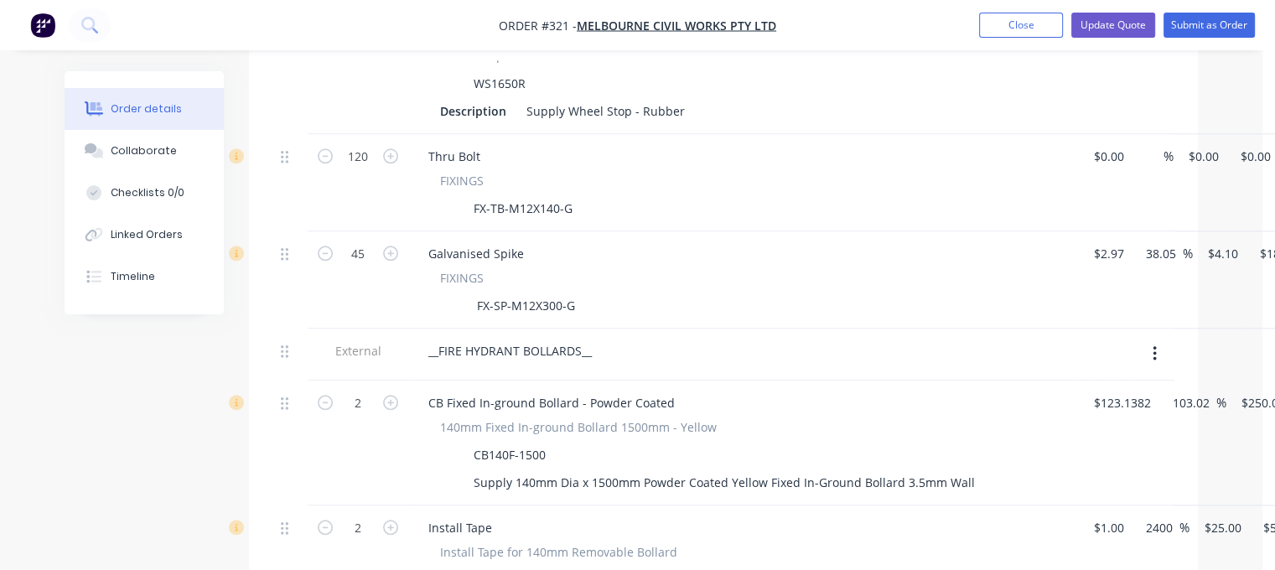
scroll to position [0, 0]
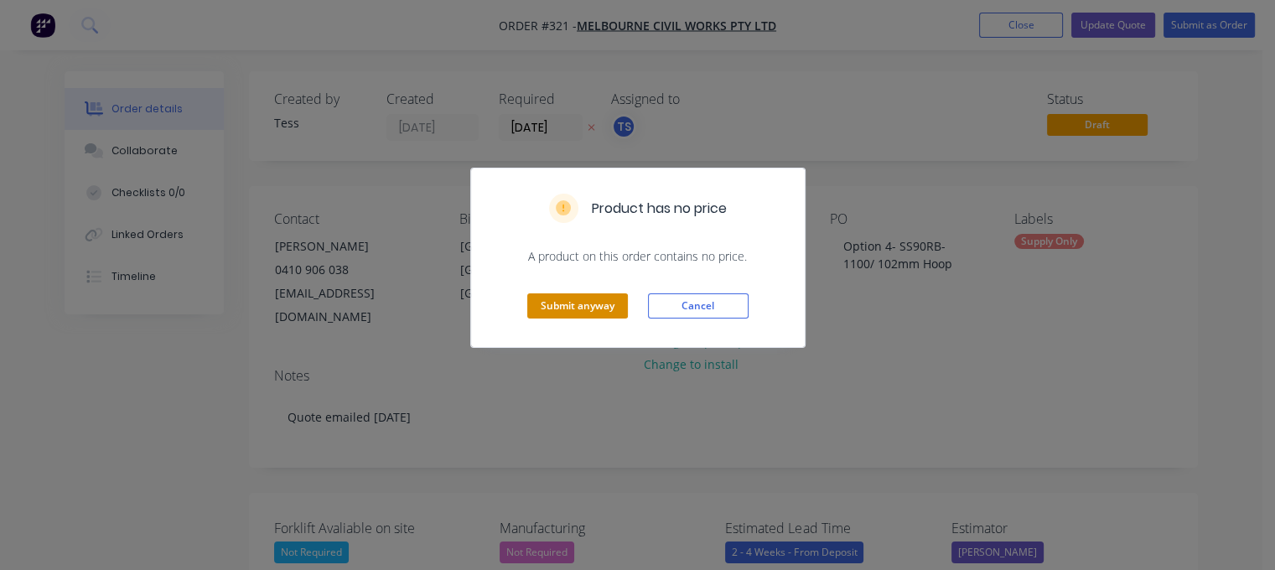
click at [593, 304] on button "Submit anyway" at bounding box center [577, 305] width 101 height 25
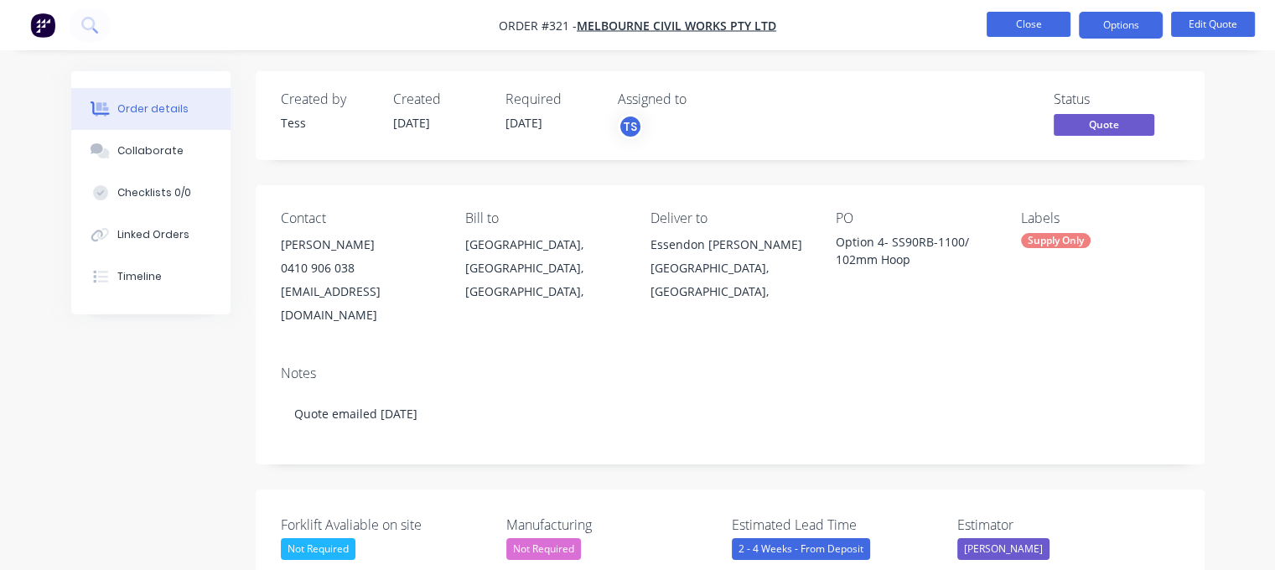
click at [1040, 23] on button "Close" at bounding box center [1028, 24] width 84 height 25
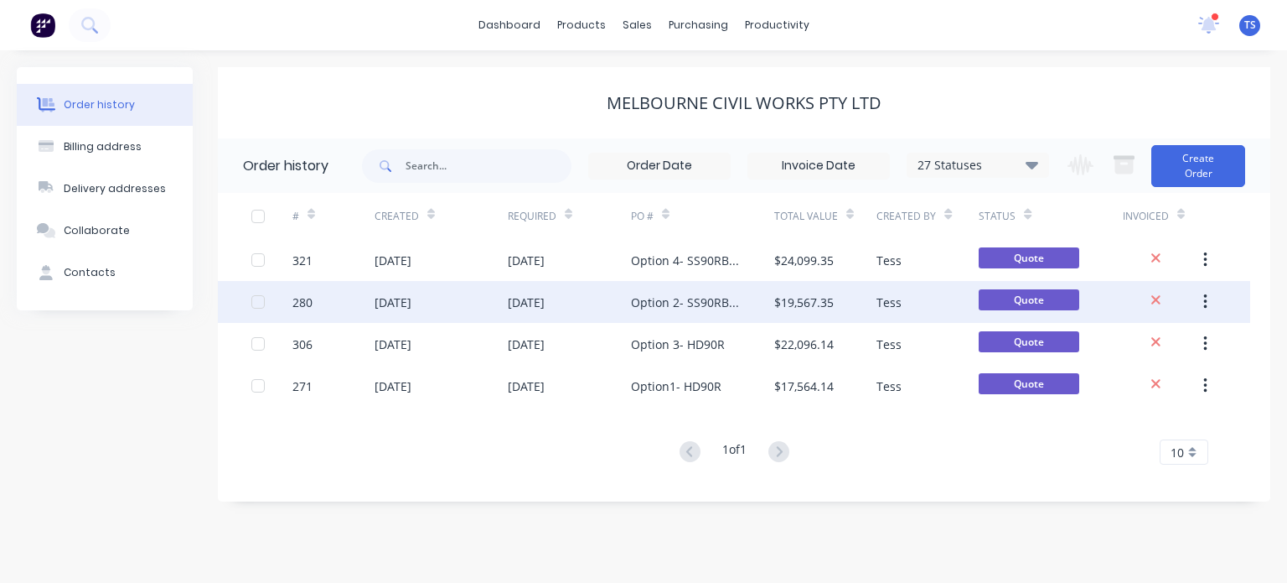
click at [717, 310] on div "Option 2- SS90RB/ 90mm Hoop" at bounding box center [686, 302] width 110 height 18
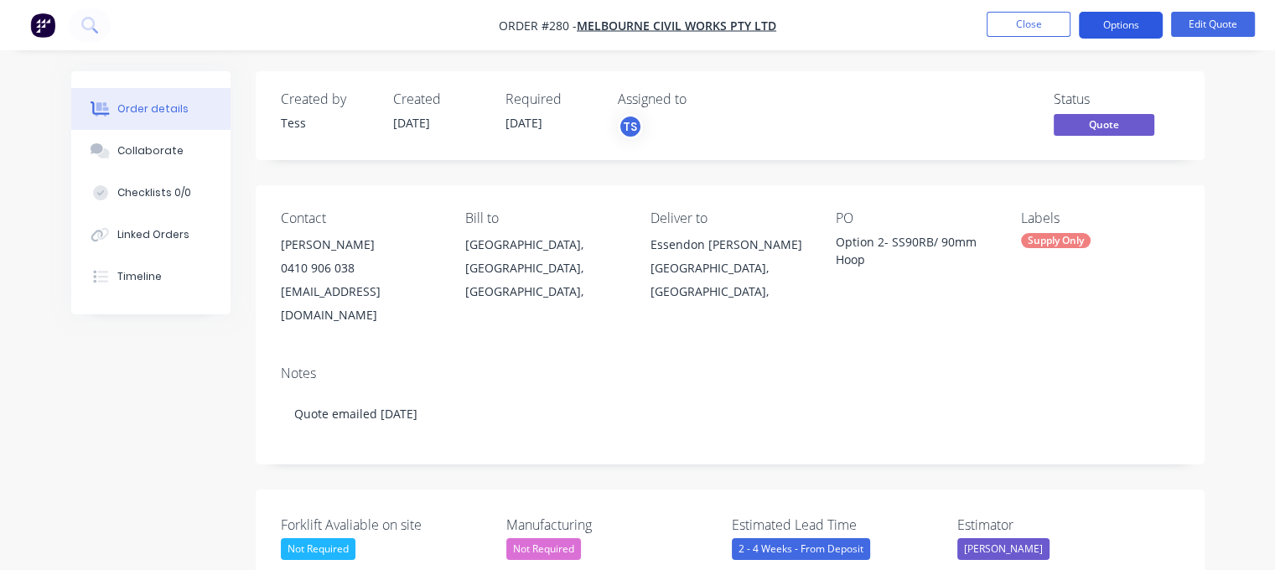
click at [1113, 30] on button "Options" at bounding box center [1121, 25] width 84 height 27
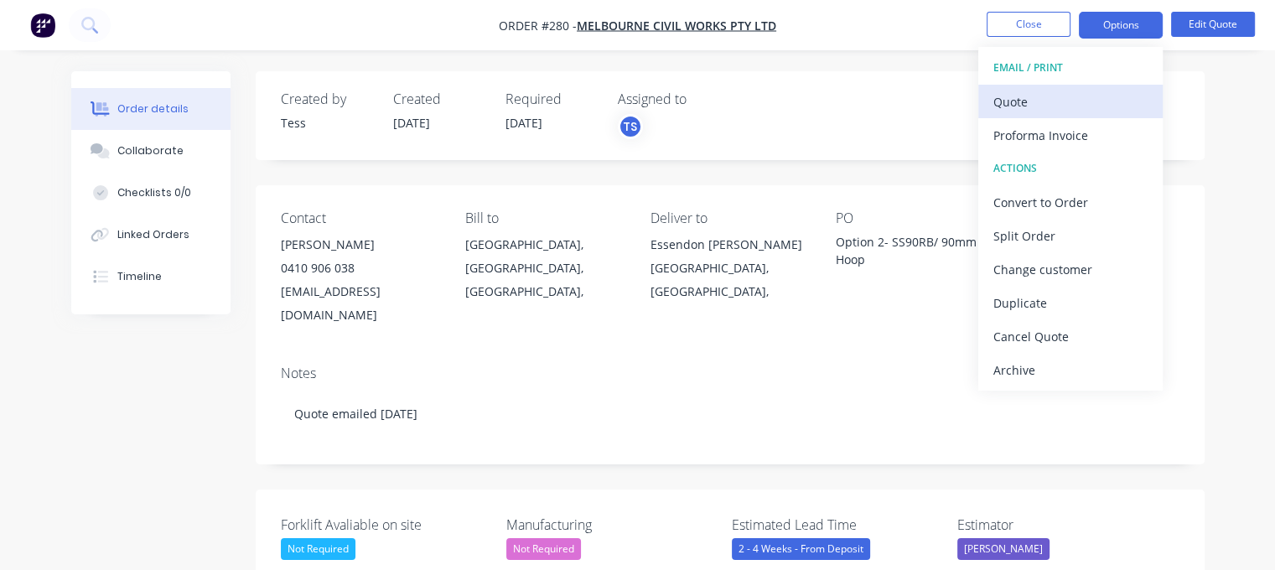
click at [1037, 103] on div "Quote" at bounding box center [1070, 102] width 154 height 24
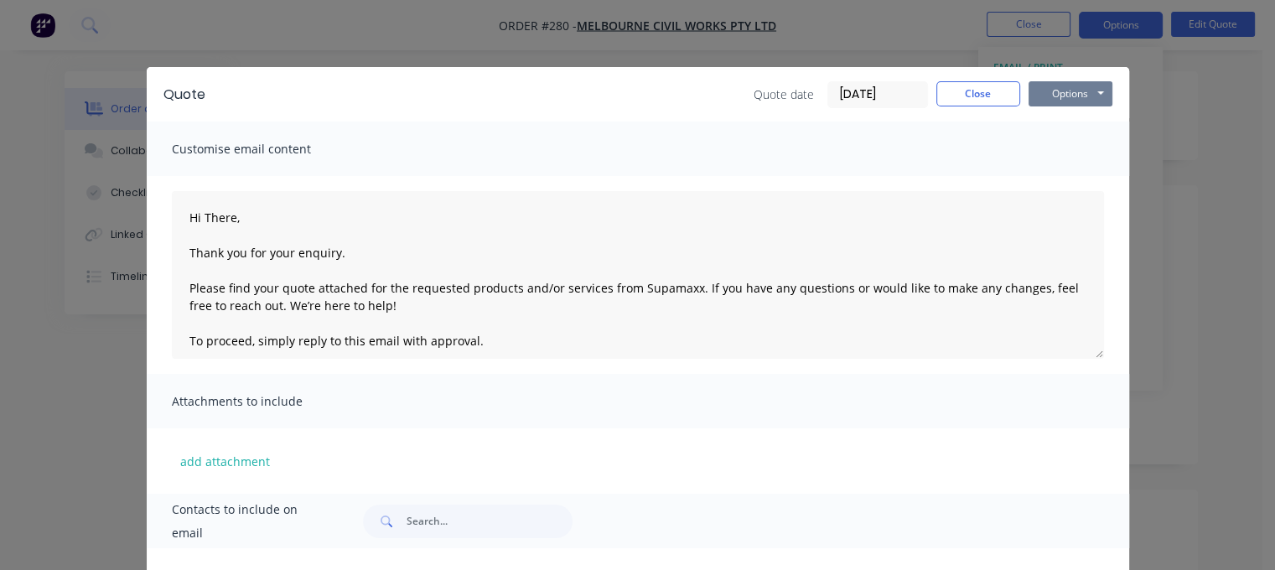
click at [1086, 96] on button "Options" at bounding box center [1070, 93] width 84 height 25
click at [1082, 124] on button "Preview" at bounding box center [1081, 124] width 107 height 28
click at [1075, 95] on button "Options" at bounding box center [1070, 93] width 84 height 25
click at [1087, 120] on button "Preview" at bounding box center [1081, 124] width 107 height 28
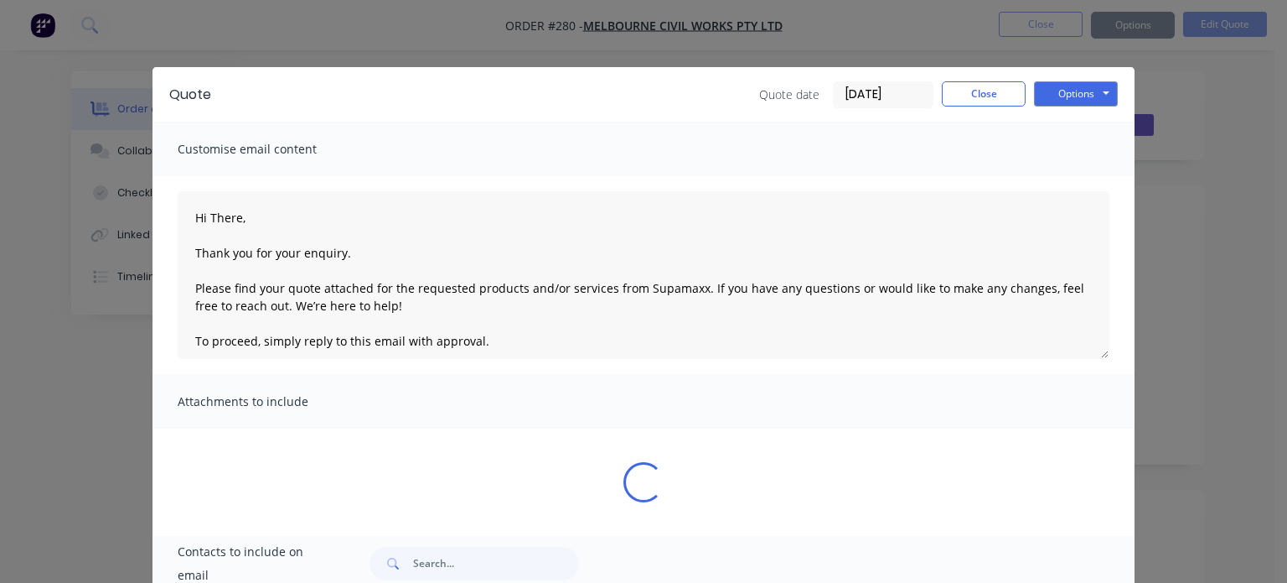
type textarea "Hi There, Thank you for your enquiry. Please find your quote attached for the r…"
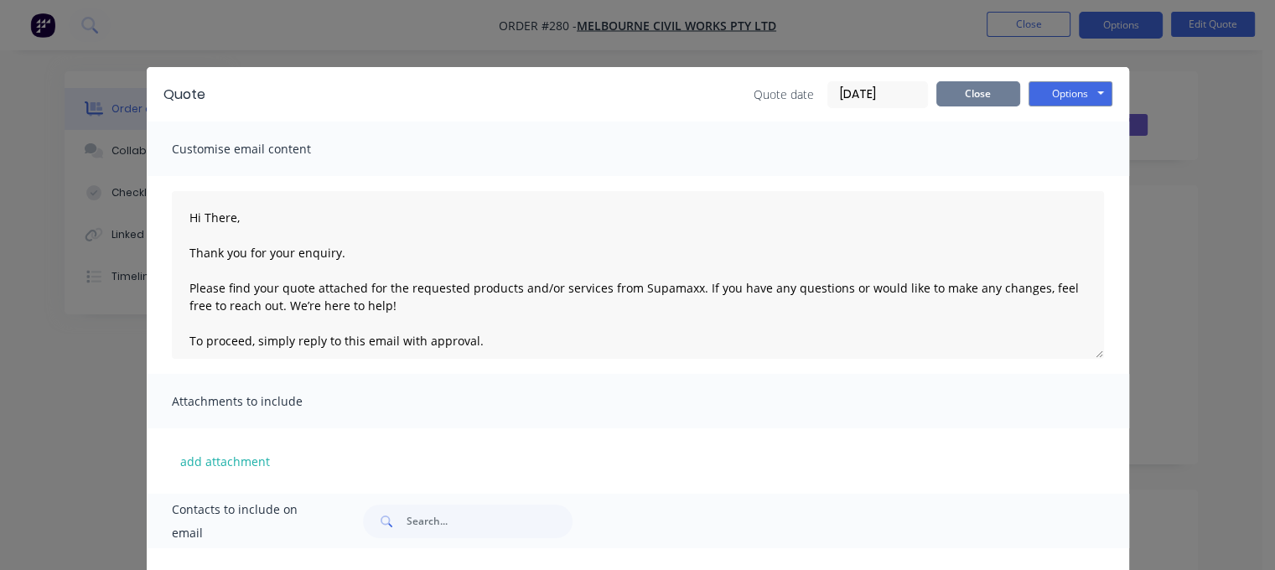
click at [971, 86] on button "Close" at bounding box center [978, 93] width 84 height 25
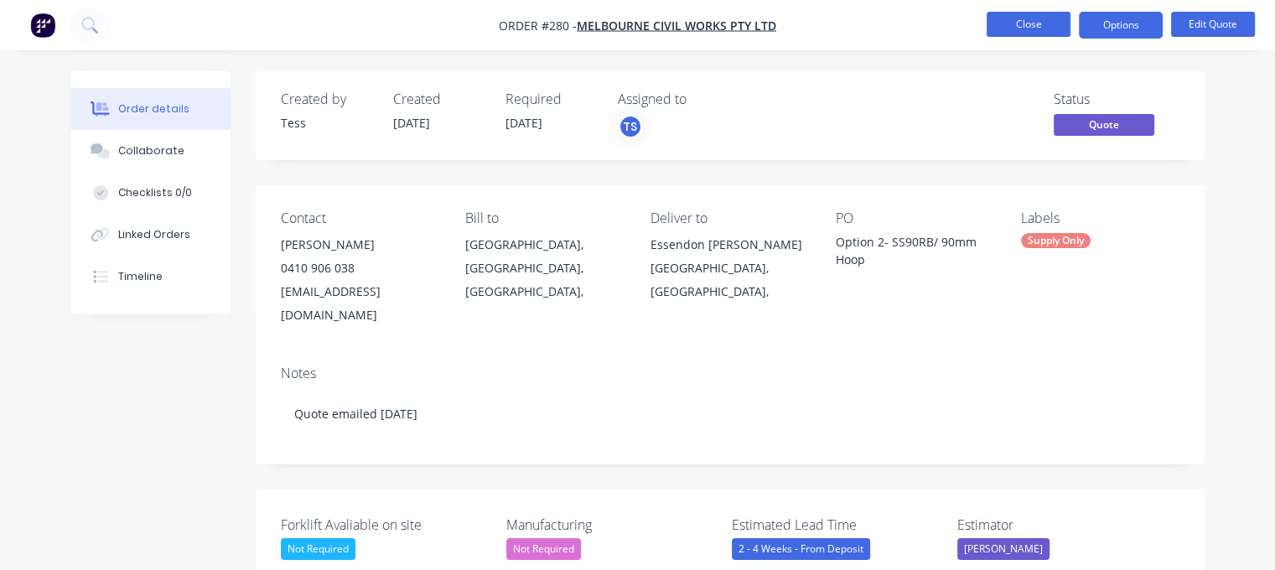
click at [1027, 31] on button "Close" at bounding box center [1028, 24] width 84 height 25
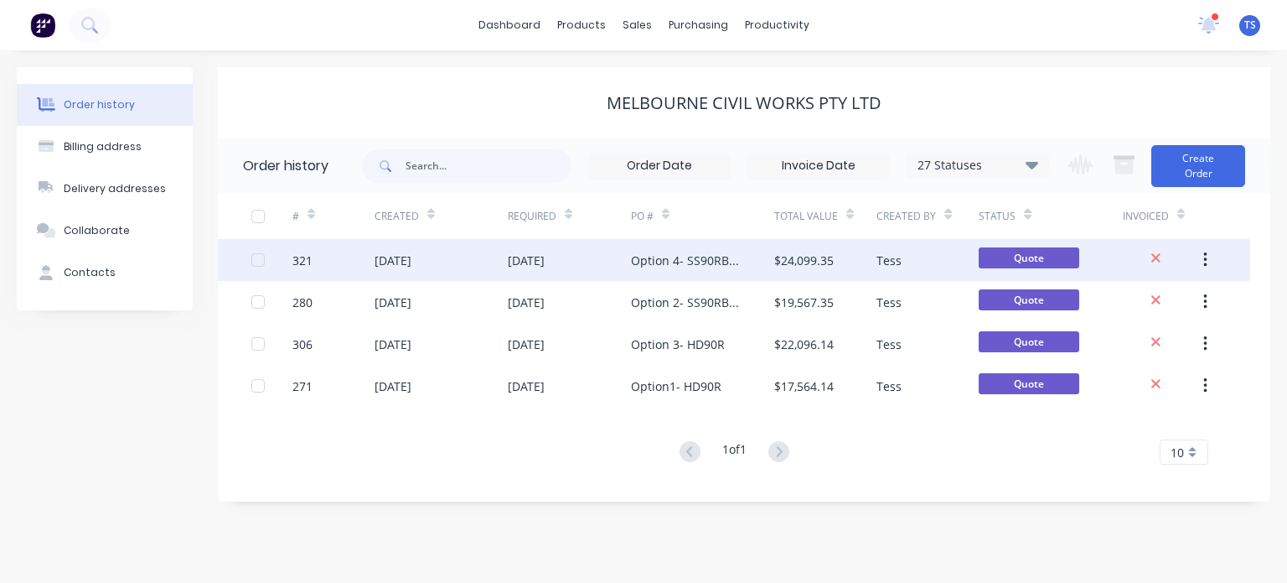
click at [594, 267] on div "[DATE]" at bounding box center [569, 260] width 123 height 42
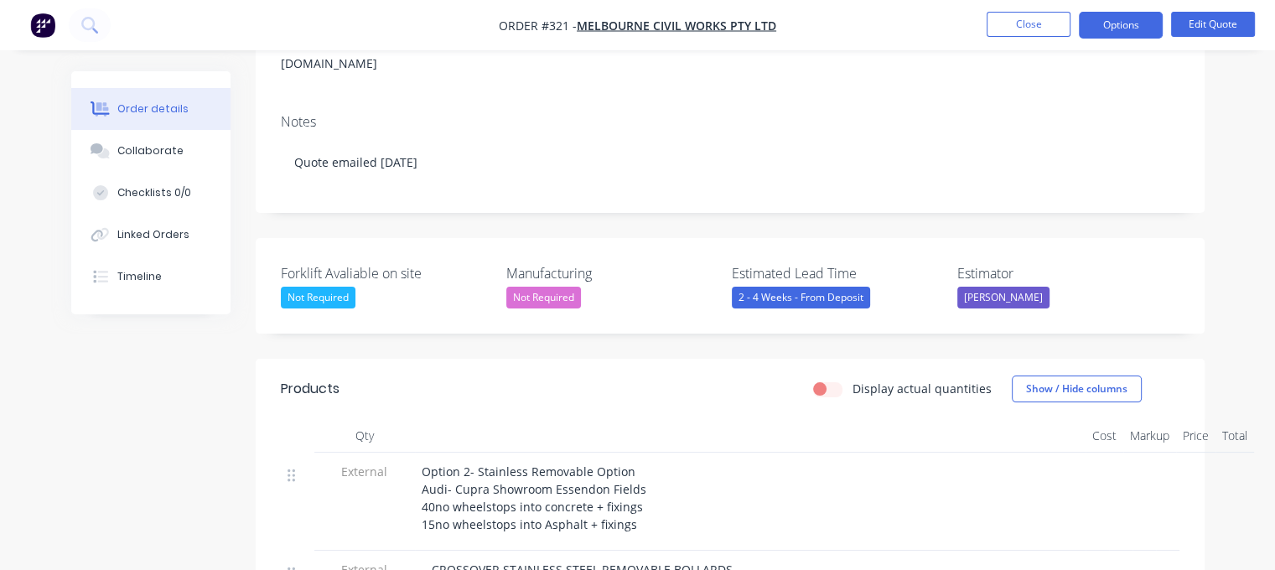
scroll to position [503, 0]
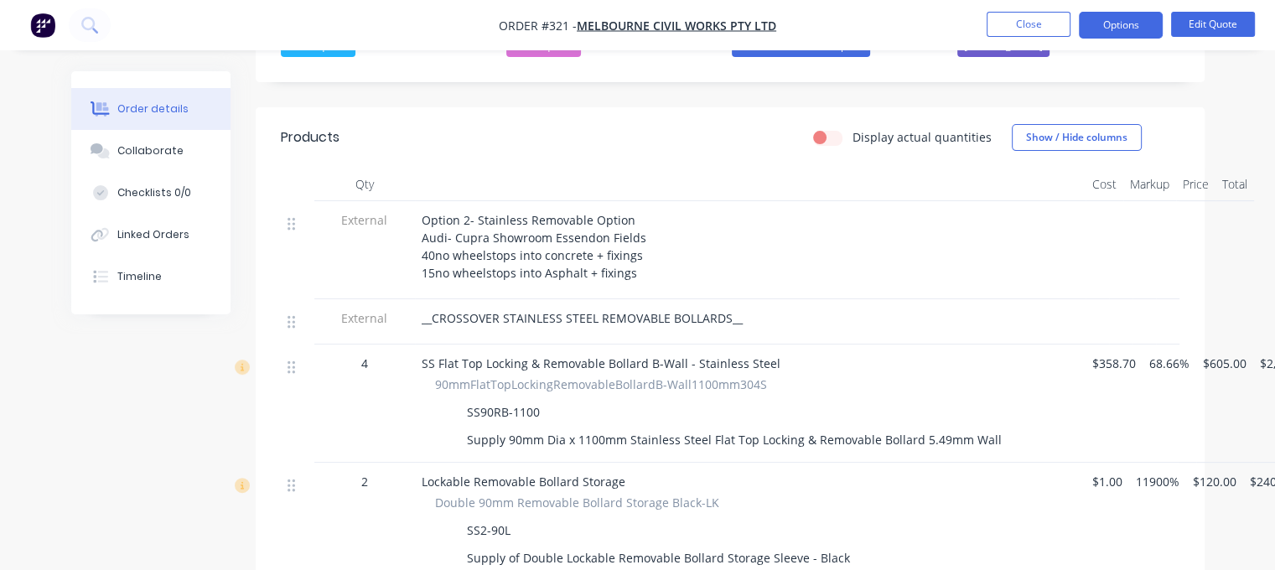
click at [631, 211] on div "Option 2- Stainless Removable Option Audi- Cupra Showroom Essendon Fields 40no …" at bounding box center [750, 246] width 657 height 70
click at [1209, 23] on button "Edit Quote" at bounding box center [1213, 24] width 84 height 25
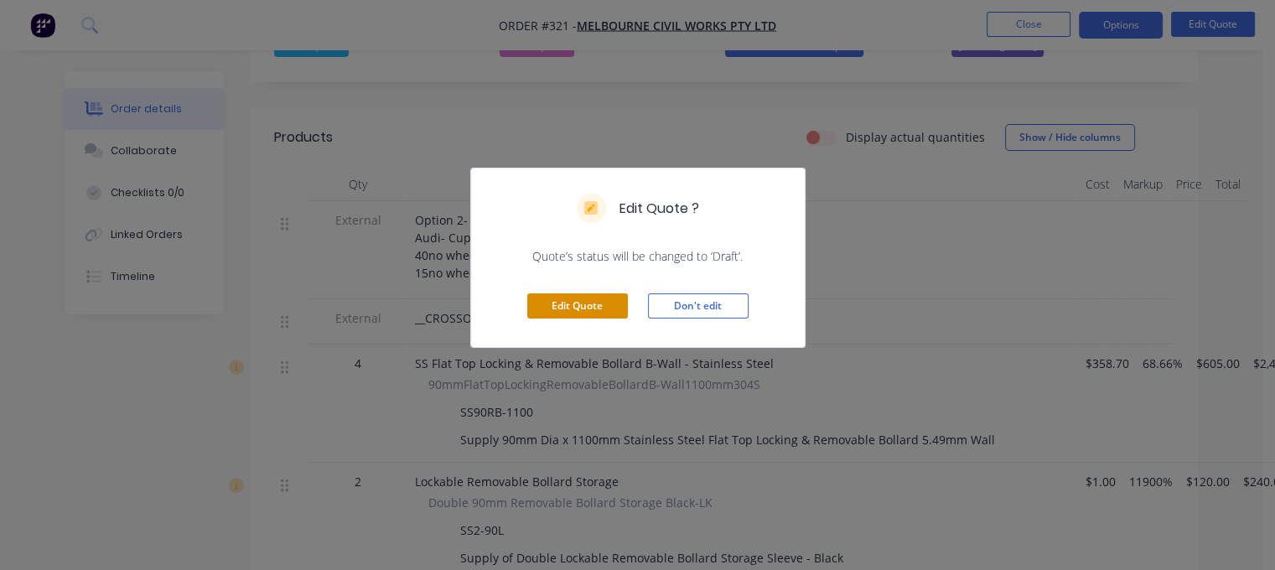
click at [548, 304] on button "Edit Quote" at bounding box center [577, 305] width 101 height 25
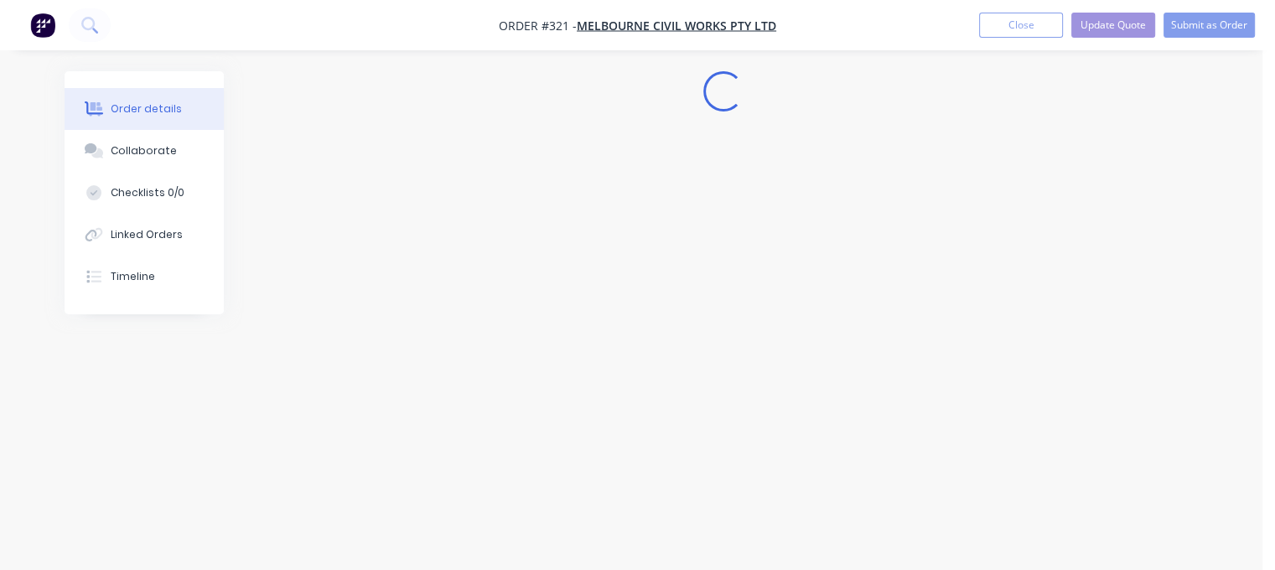
scroll to position [0, 0]
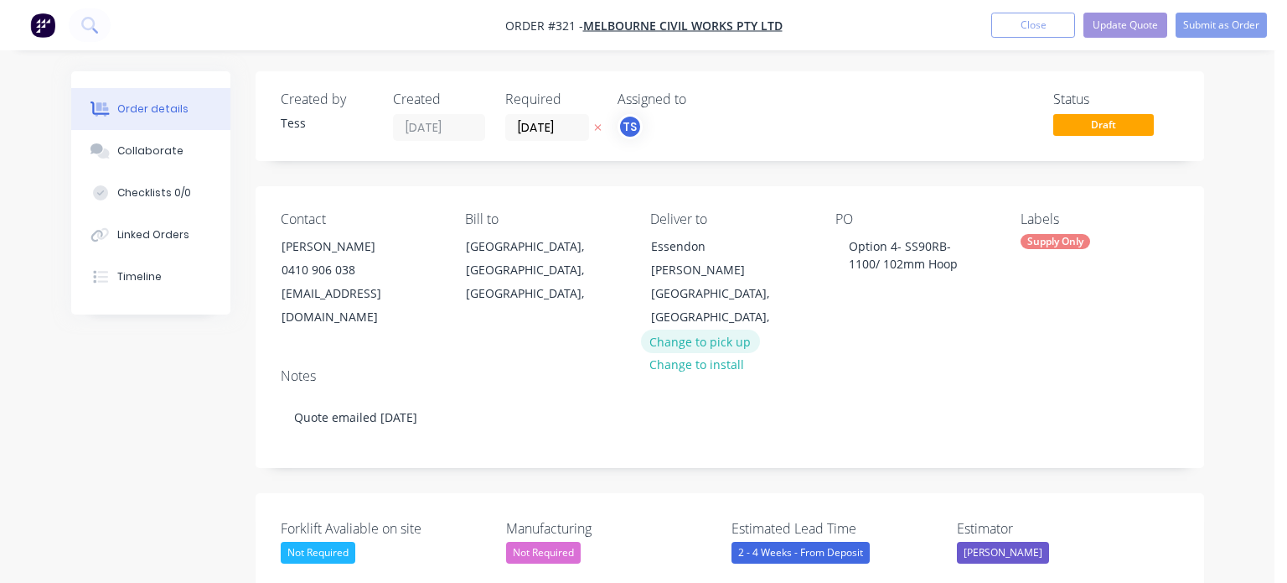
type input "$358.70"
type input "68.66"
type input "$605.00"
type input "$2,420.00"
type input "$1.00"
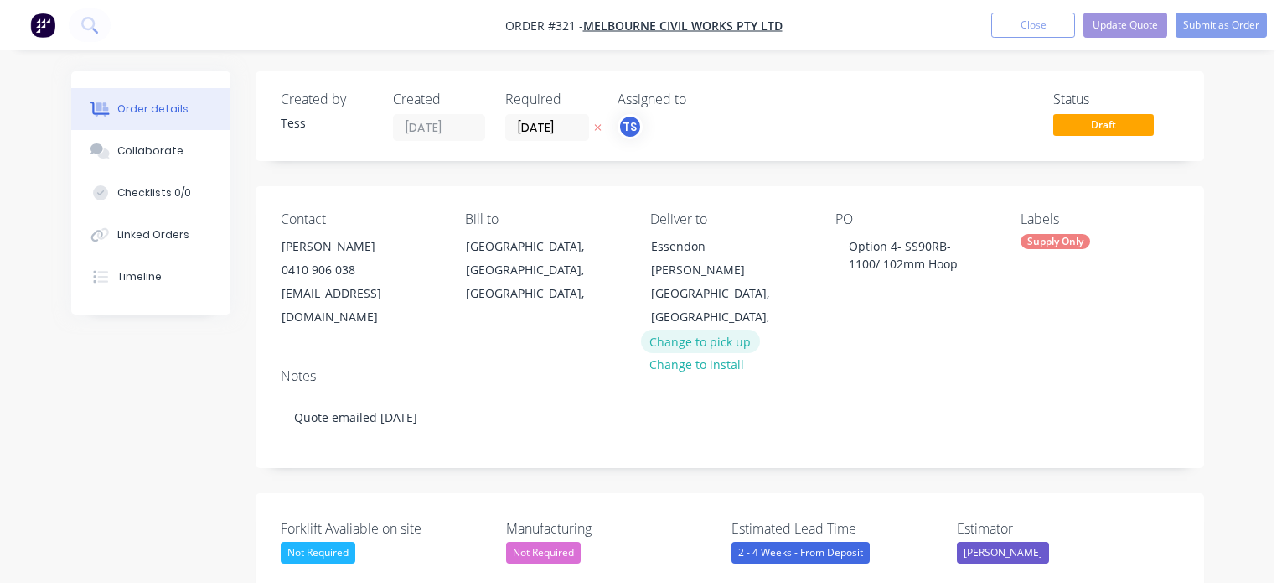
type input "11900"
type input "$120.00"
type input "$240.00"
type input "$1.00"
type input "1900"
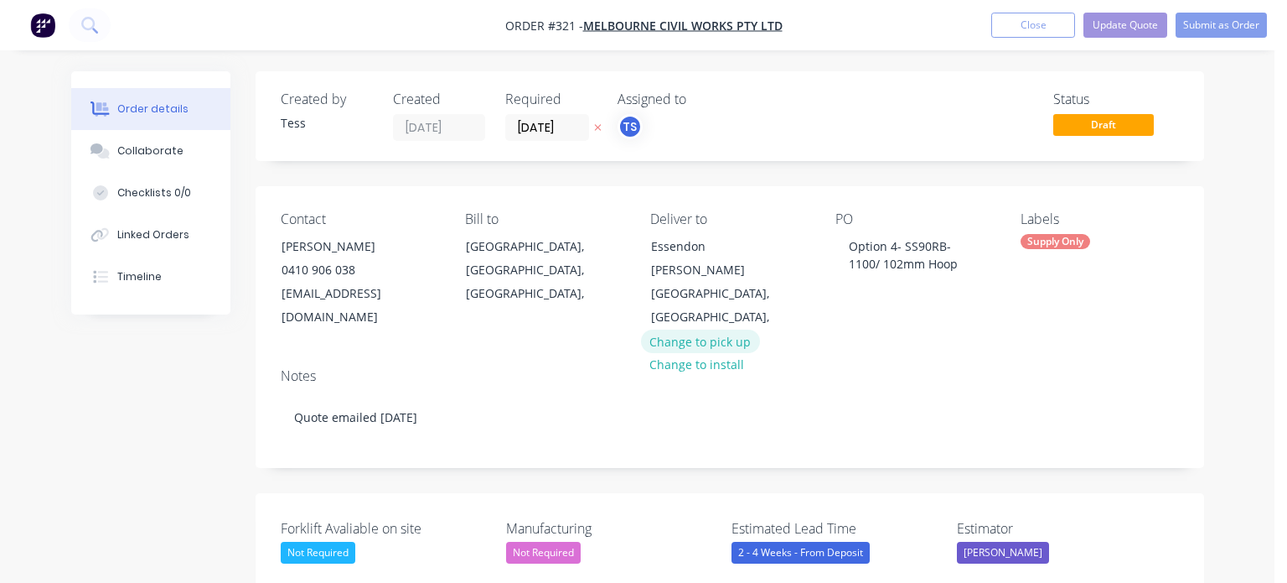
type input "$20.00"
type input "$80.00"
type input "$158.4703"
type input "101.93"
type input "$319.9991"
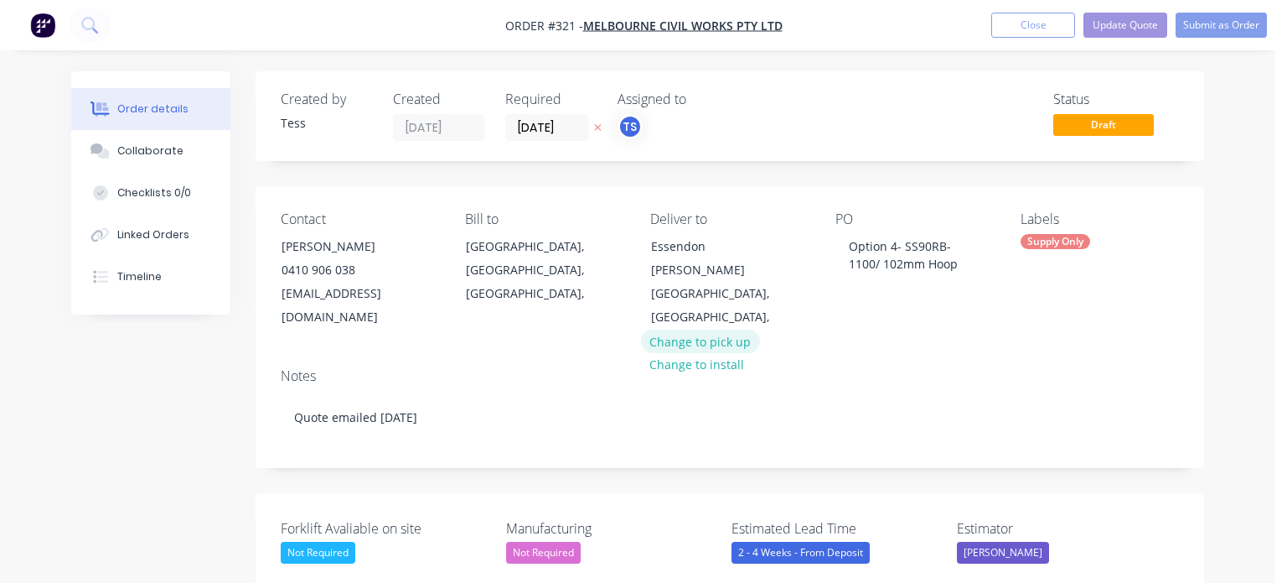
type input "$320.00"
type input "$207.14"
type input "49.66"
type input "$310.00"
type input "$620.00"
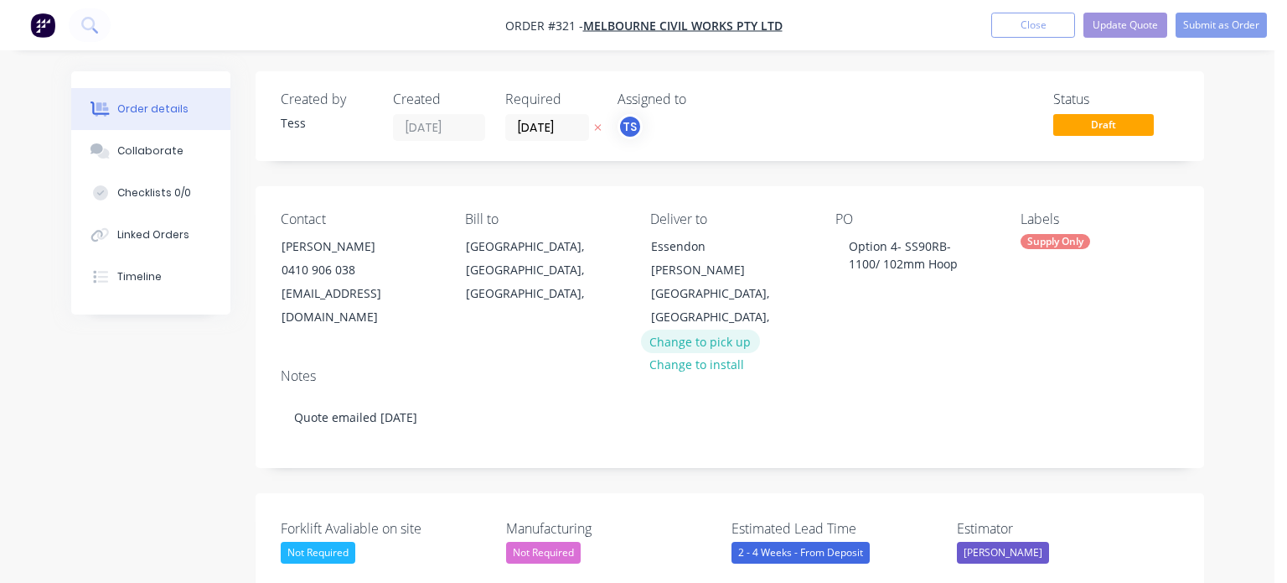
type input "$22.00"
type input "59.09"
type input "$35.00"
type input "$105.00"
type input "$21.00"
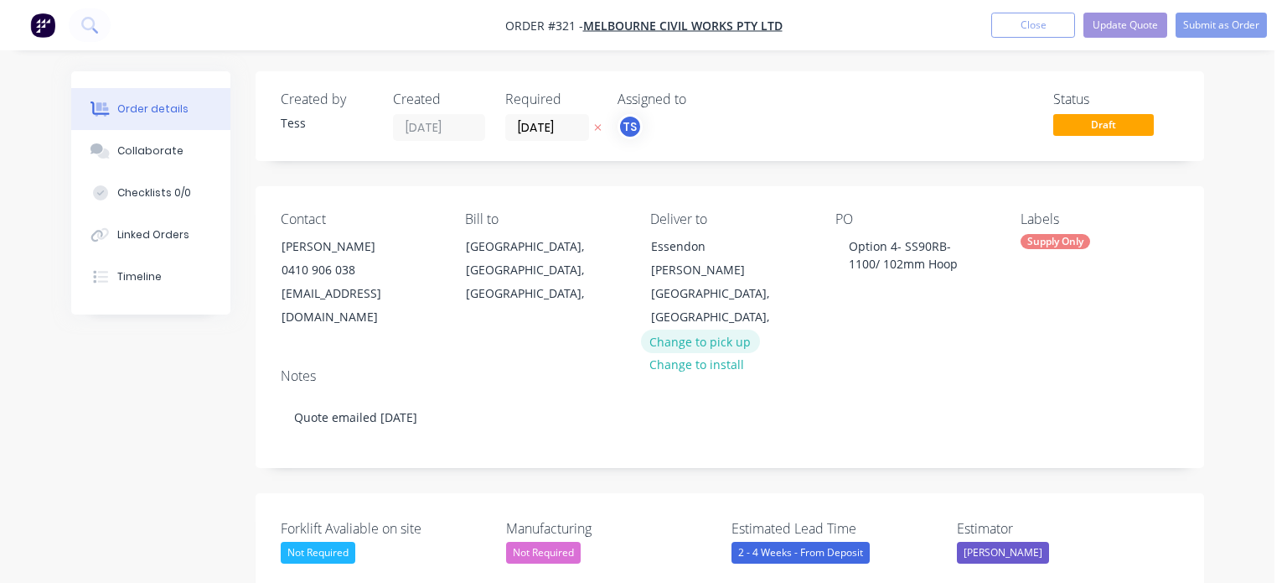
type input "184.76"
type input "$59.80"
type input "$3,289.00"
type input "$2.97"
type input "38.05"
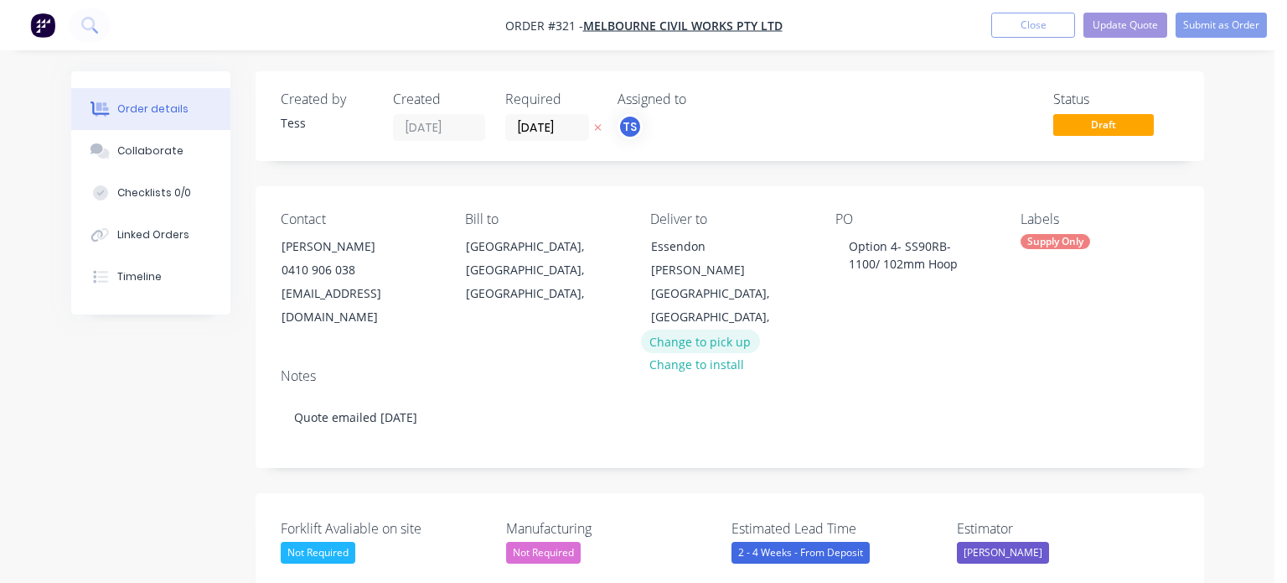
type input "$4.10"
type input "$184.50"
type input "$123.1382"
type input "103.02"
type input "$250.00"
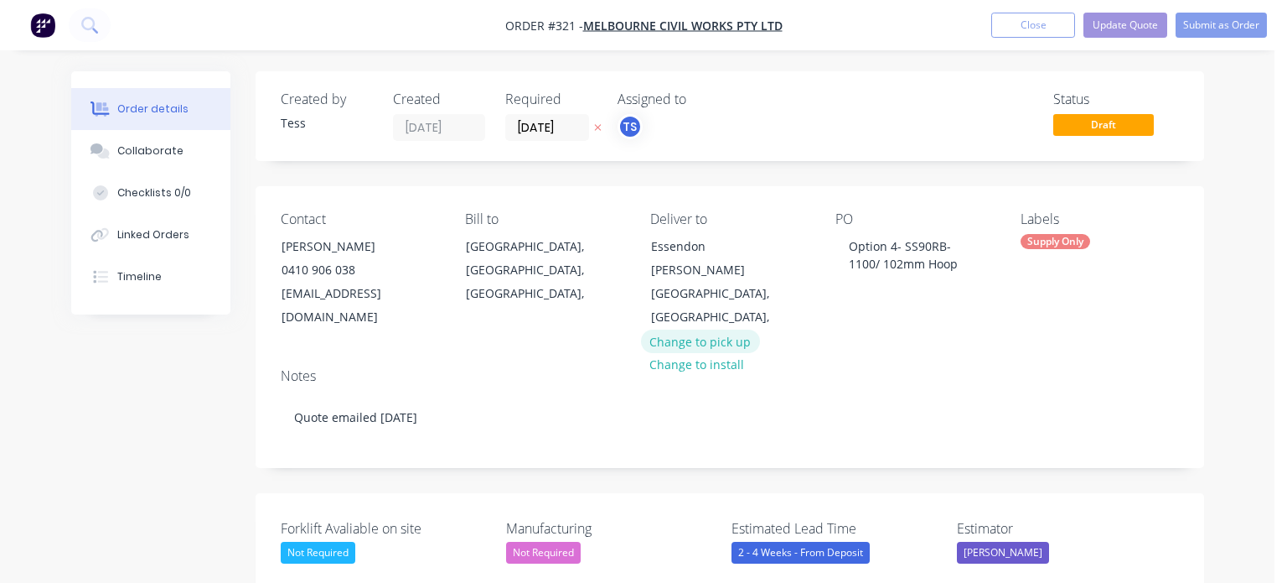
type input "$500.00"
type input "$1.00"
type input "2400"
type input "$25.00"
type input "$50.00"
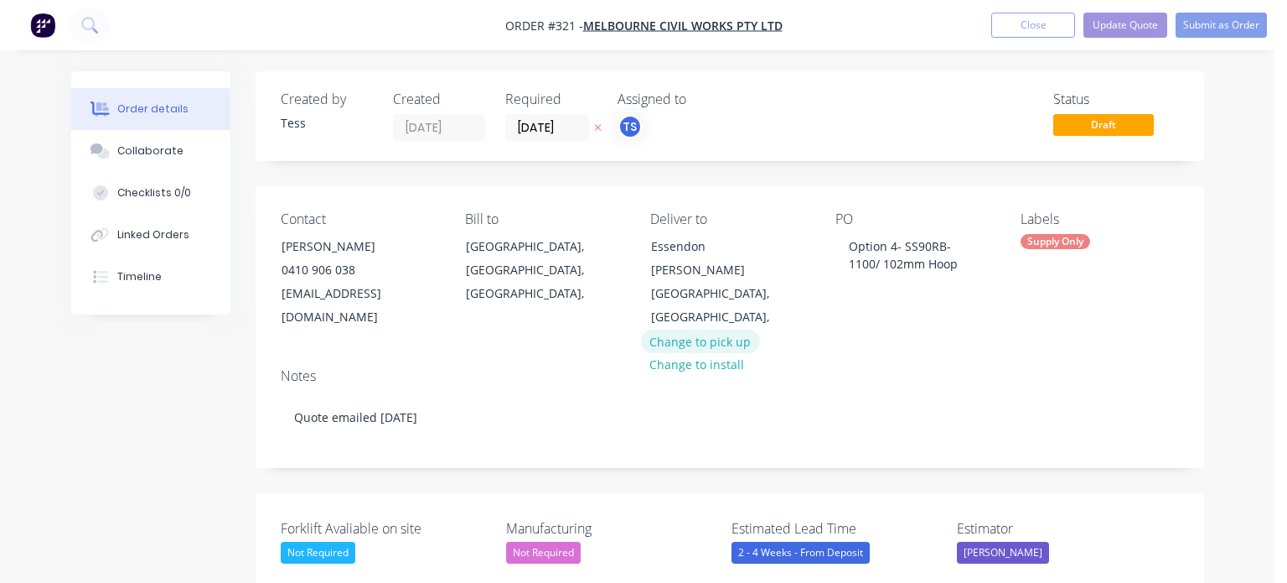
type input "$531.00"
type input "54.43"
type input "$820.00"
type input "$10,660.00"
type input "$561.00"
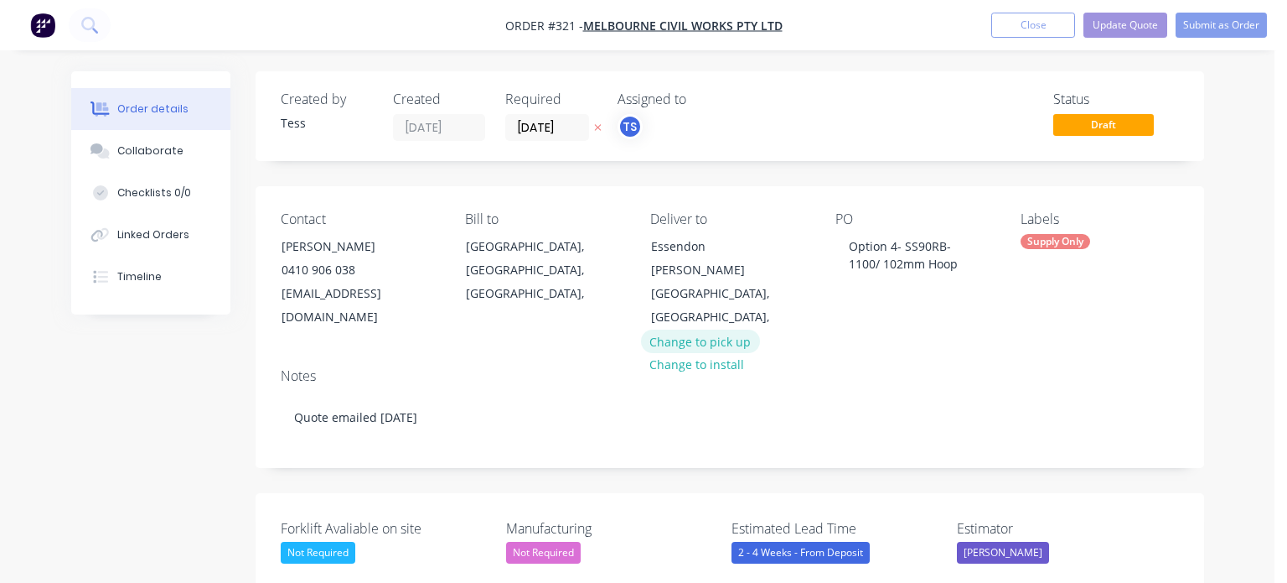
type input "53.3"
type input "$860.00"
type input "$3,440.00"
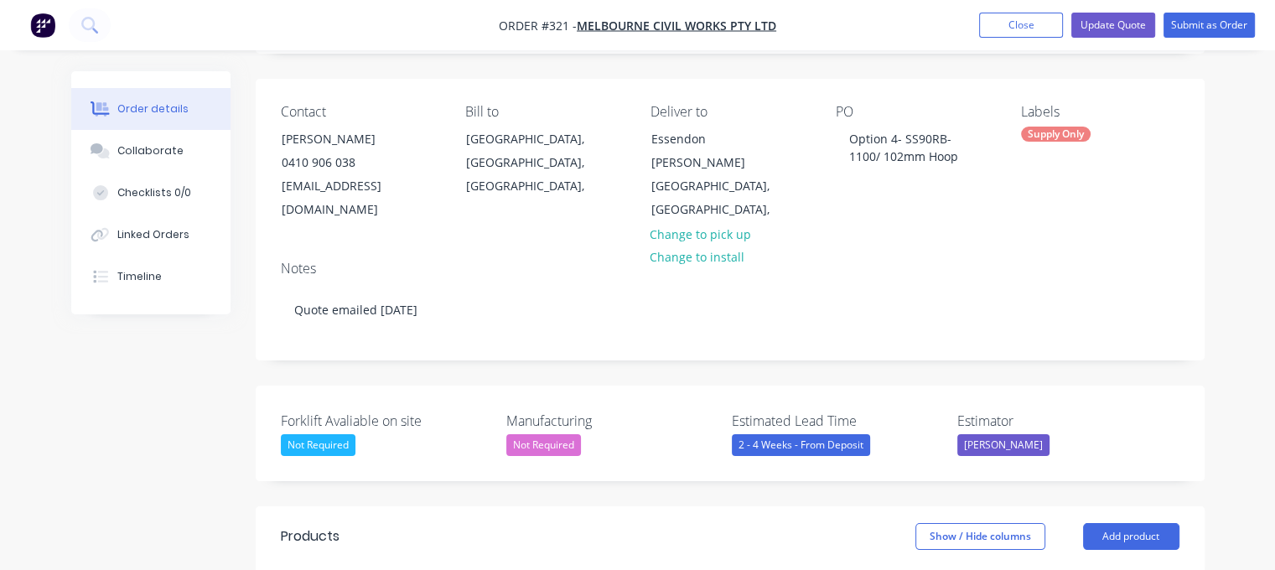
scroll to position [335, 0]
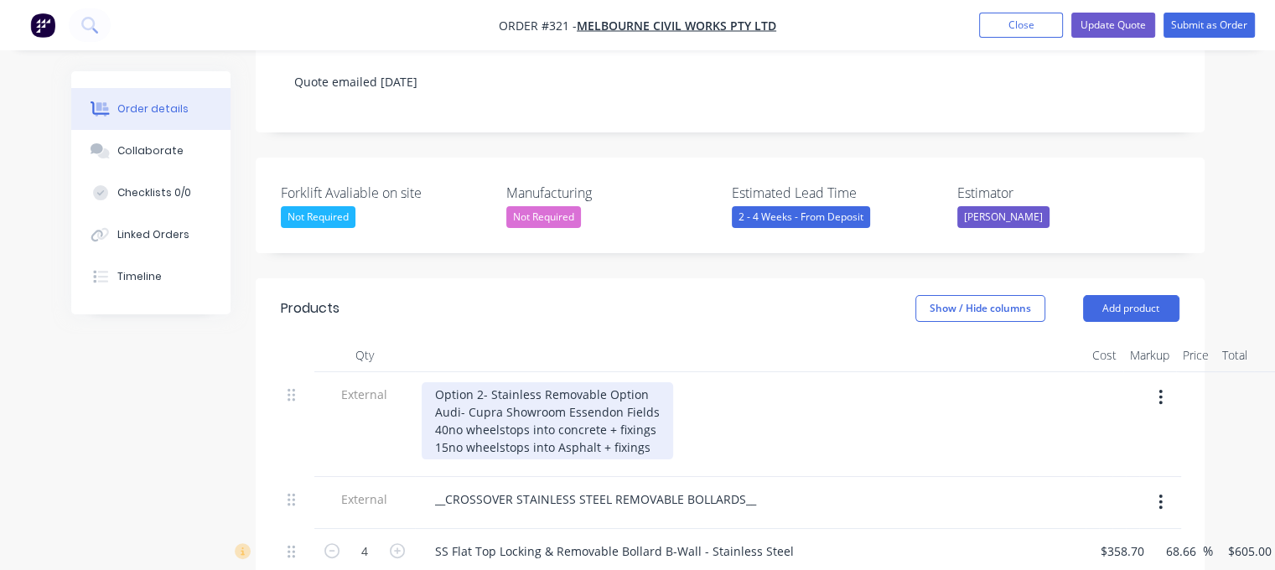
click at [644, 382] on div "Option 2- Stainless Removable Option Audi- Cupra Showroom Essendon Fields 40no …" at bounding box center [547, 420] width 251 height 77
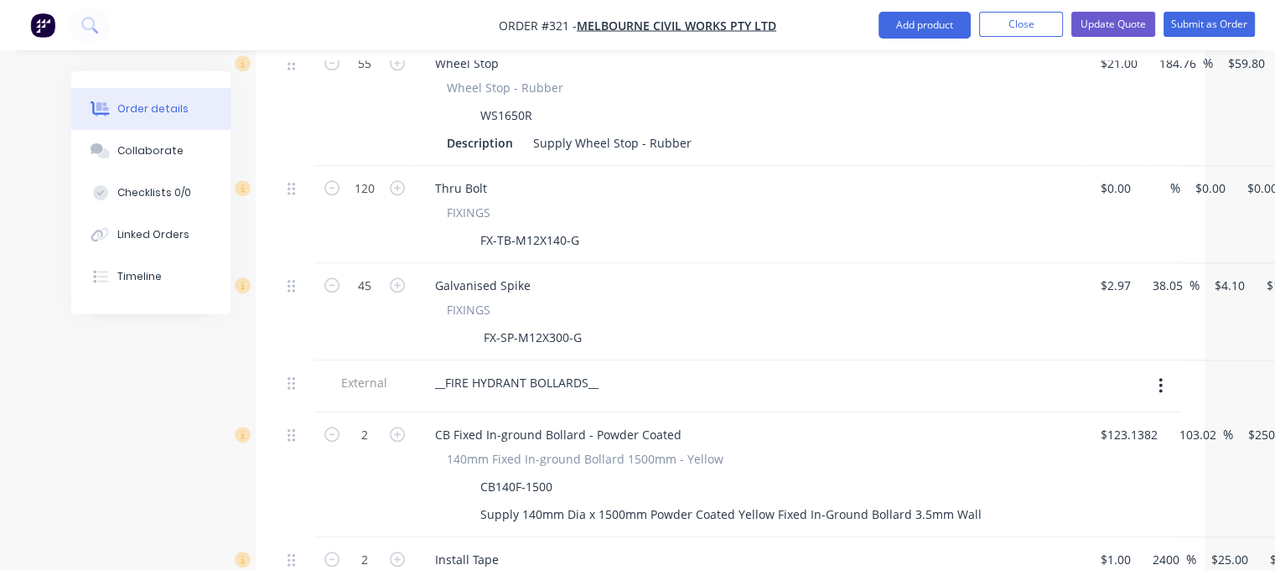
scroll to position [2012, 0]
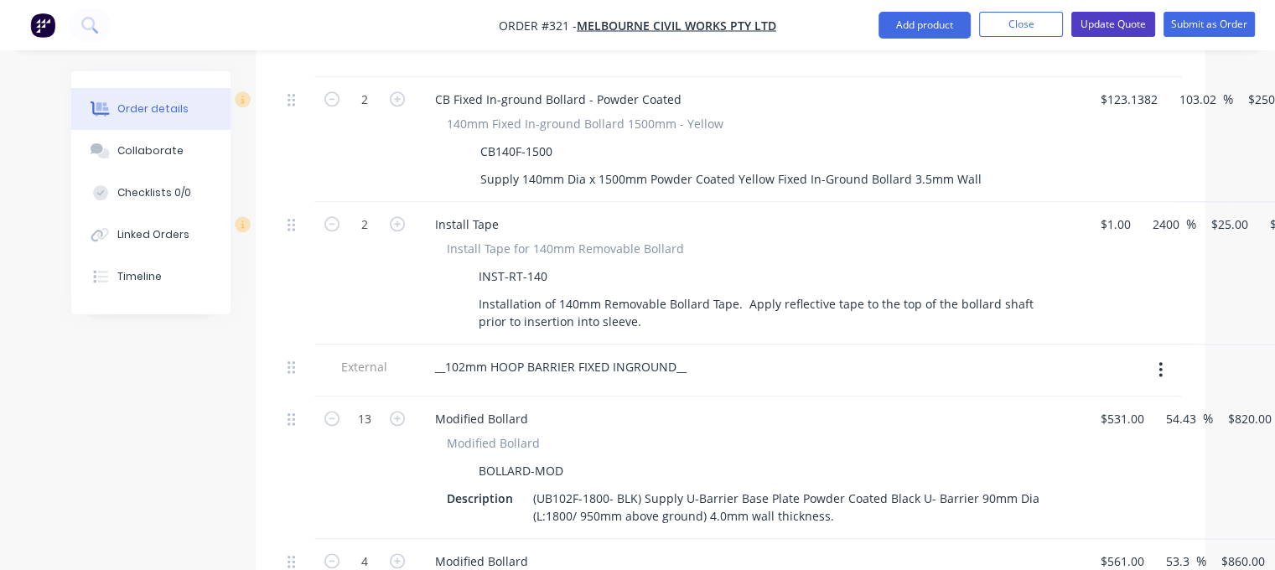
click at [1140, 23] on button "Update Quote" at bounding box center [1113, 24] width 84 height 25
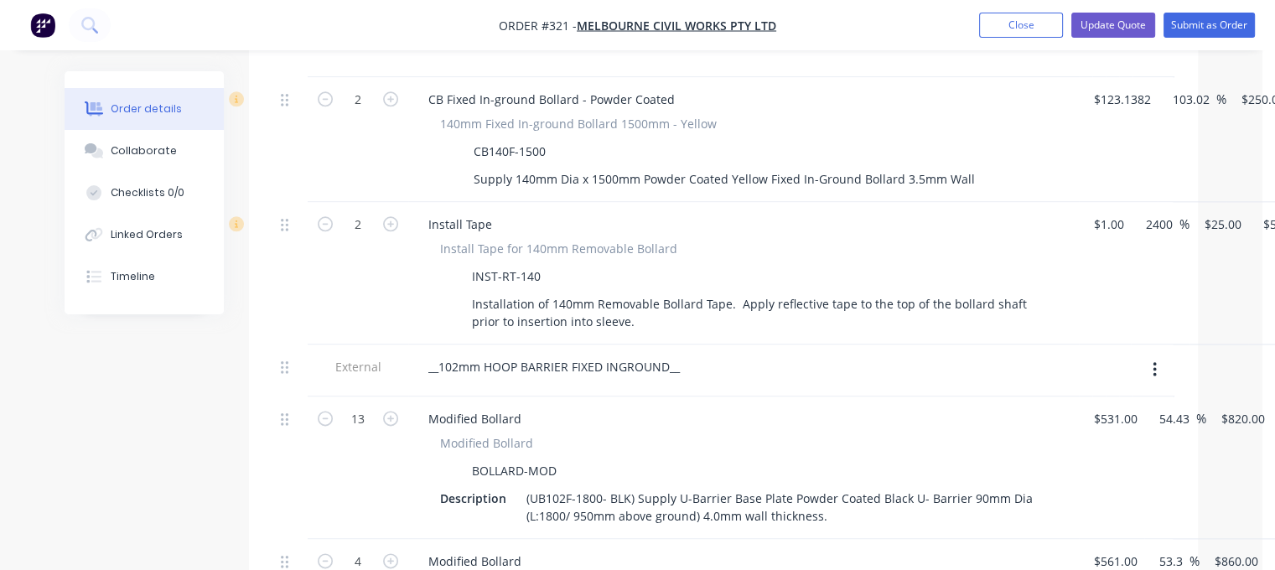
scroll to position [0, 0]
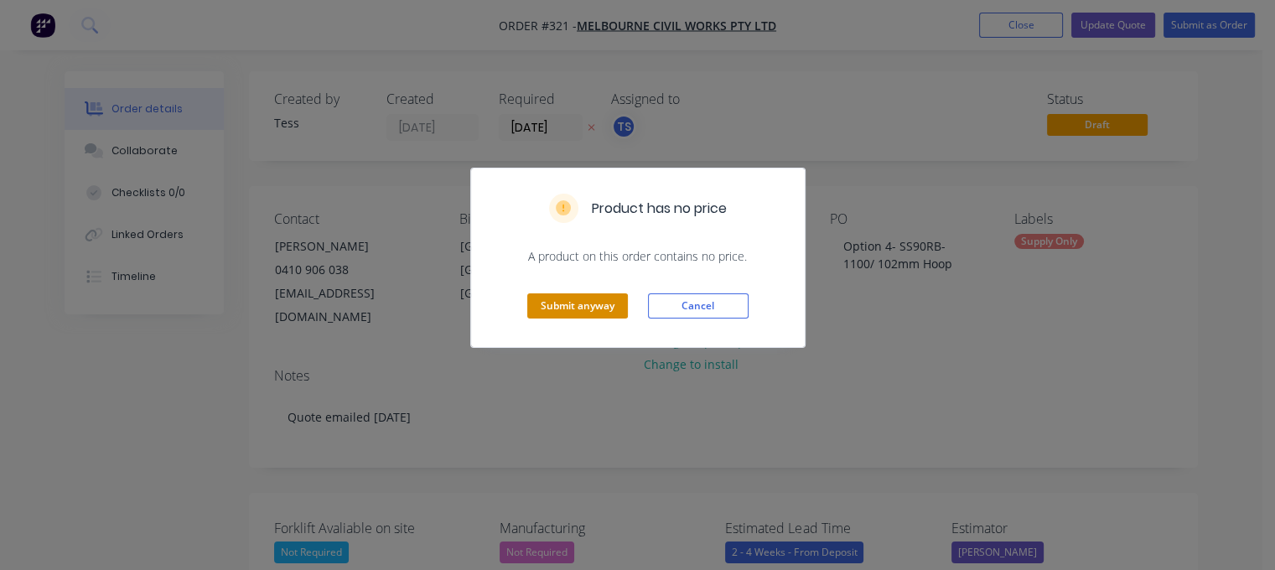
click at [557, 305] on button "Submit anyway" at bounding box center [577, 305] width 101 height 25
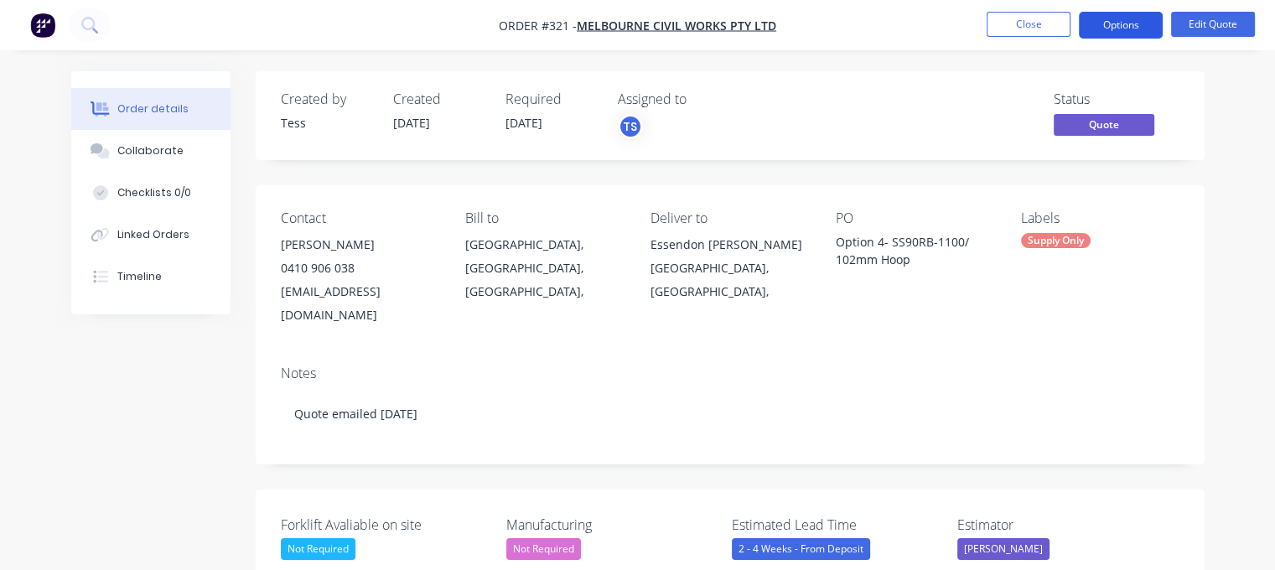
click at [1134, 16] on button "Options" at bounding box center [1121, 25] width 84 height 27
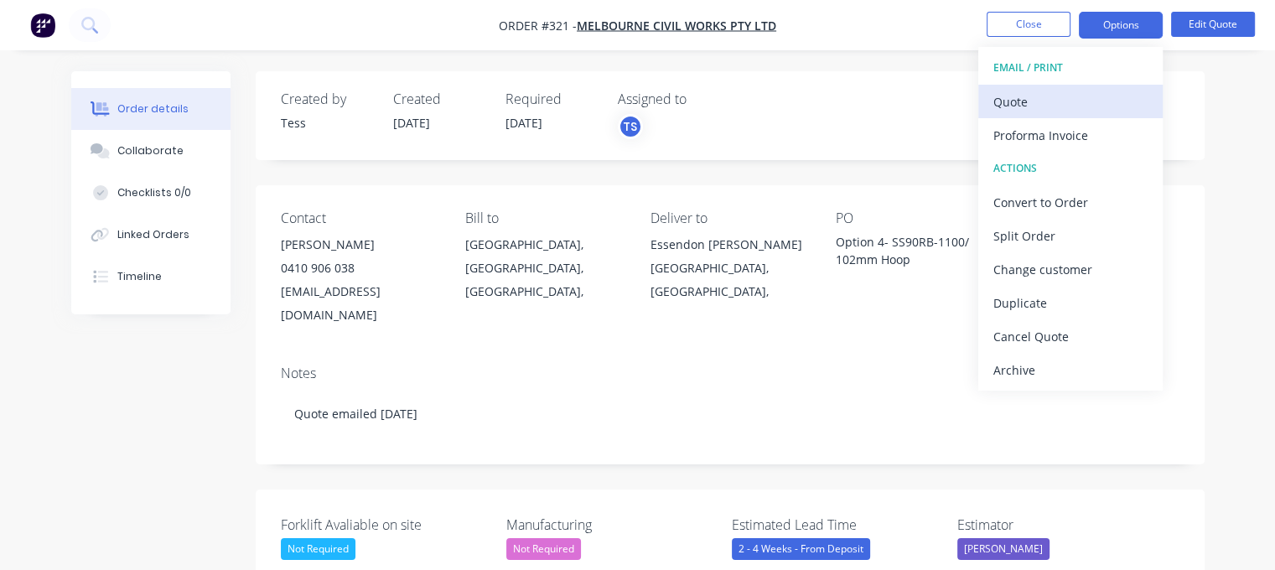
click at [1052, 104] on div "Quote" at bounding box center [1070, 102] width 154 height 24
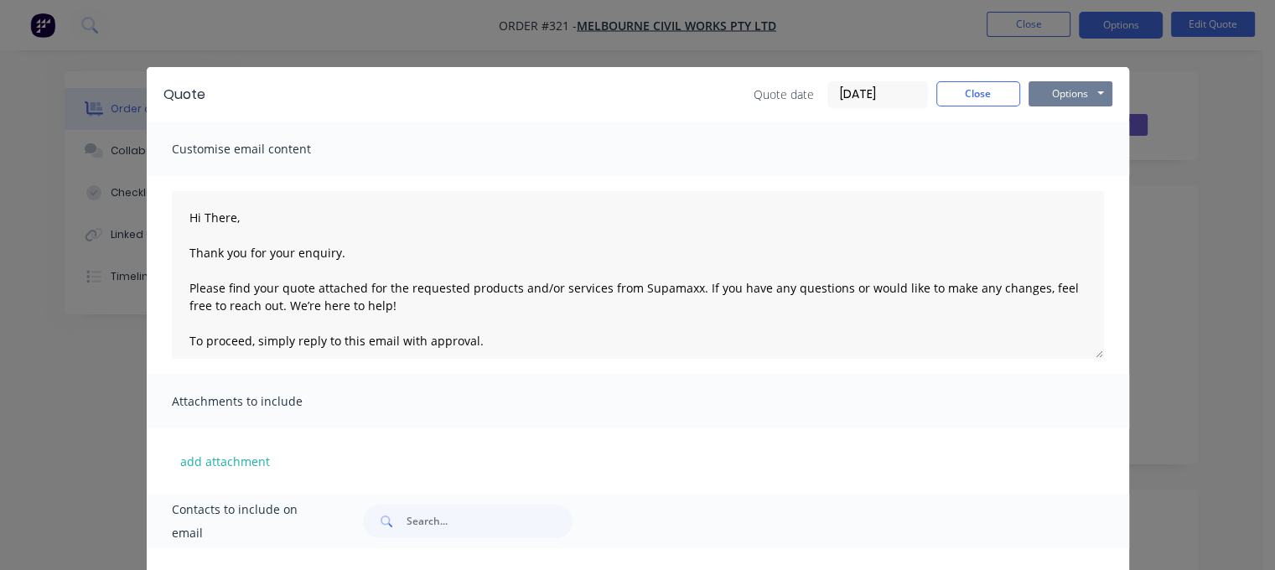
click at [1076, 90] on button "Options" at bounding box center [1070, 93] width 84 height 25
click at [1086, 124] on button "Preview" at bounding box center [1081, 124] width 107 height 28
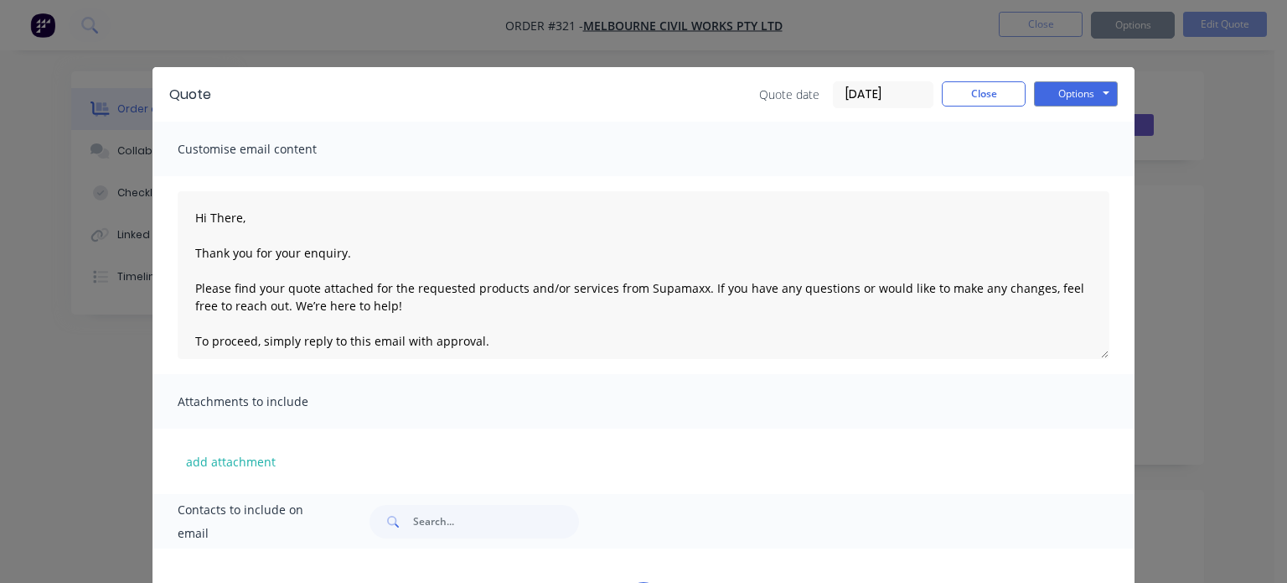
type textarea "Hi There, Thank you for your enquiry. Please find your quote attached for the r…"
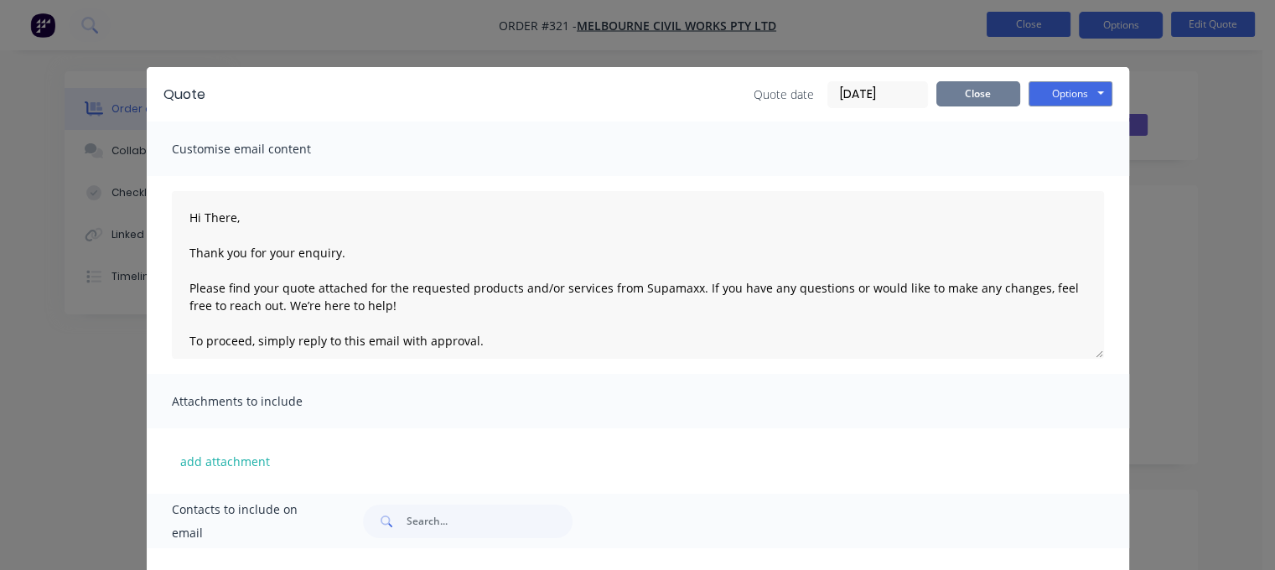
click at [996, 90] on button "Close" at bounding box center [978, 93] width 84 height 25
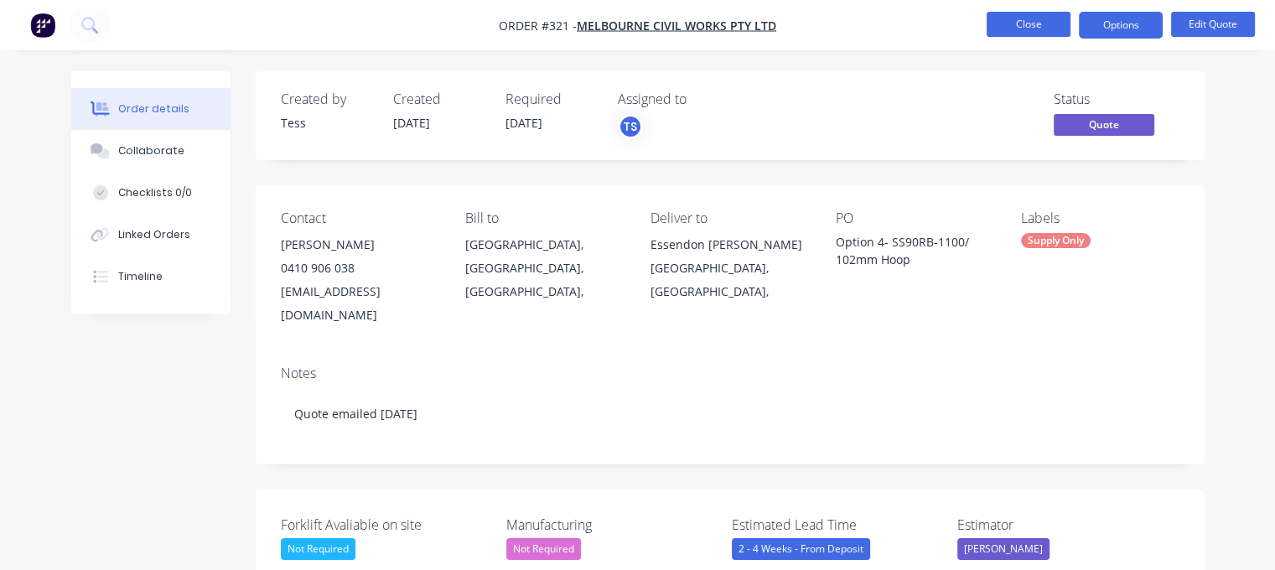
click at [1027, 21] on button "Close" at bounding box center [1028, 24] width 84 height 25
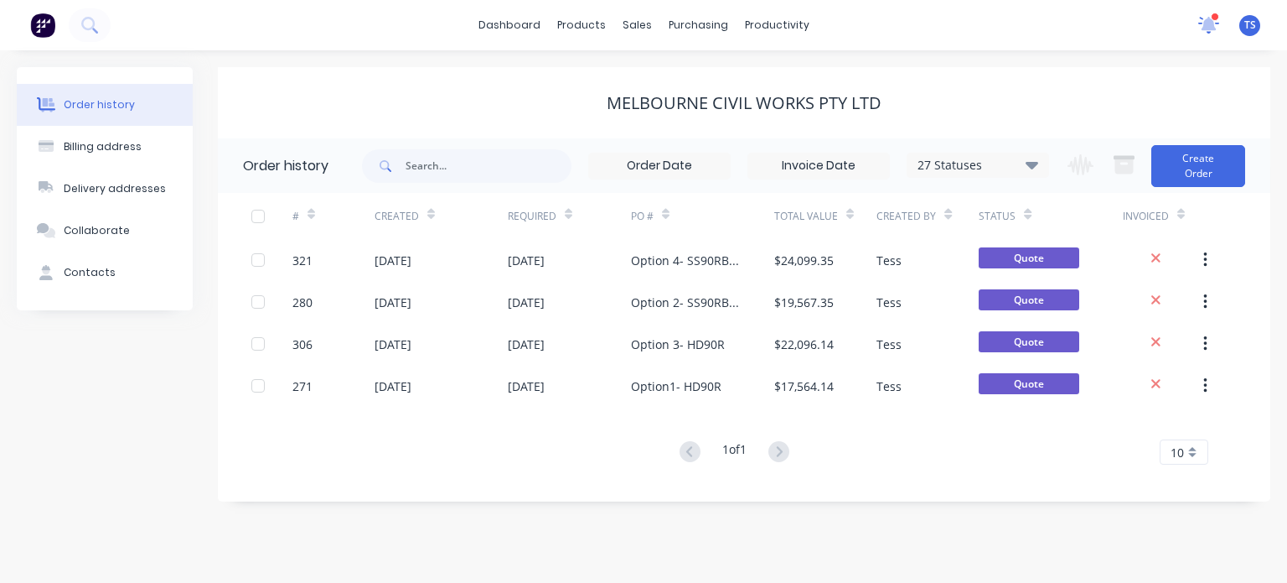
click at [1215, 21] on icon at bounding box center [1210, 25] width 22 height 18
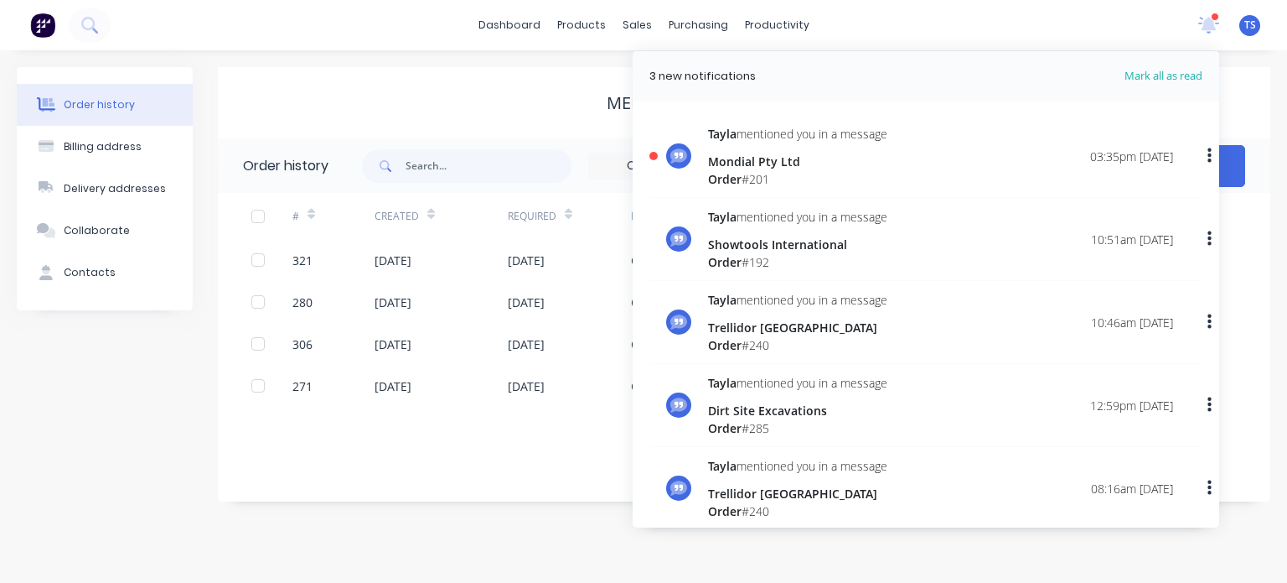
click at [793, 160] on div "Mondial Pty Ltd" at bounding box center [797, 162] width 179 height 18
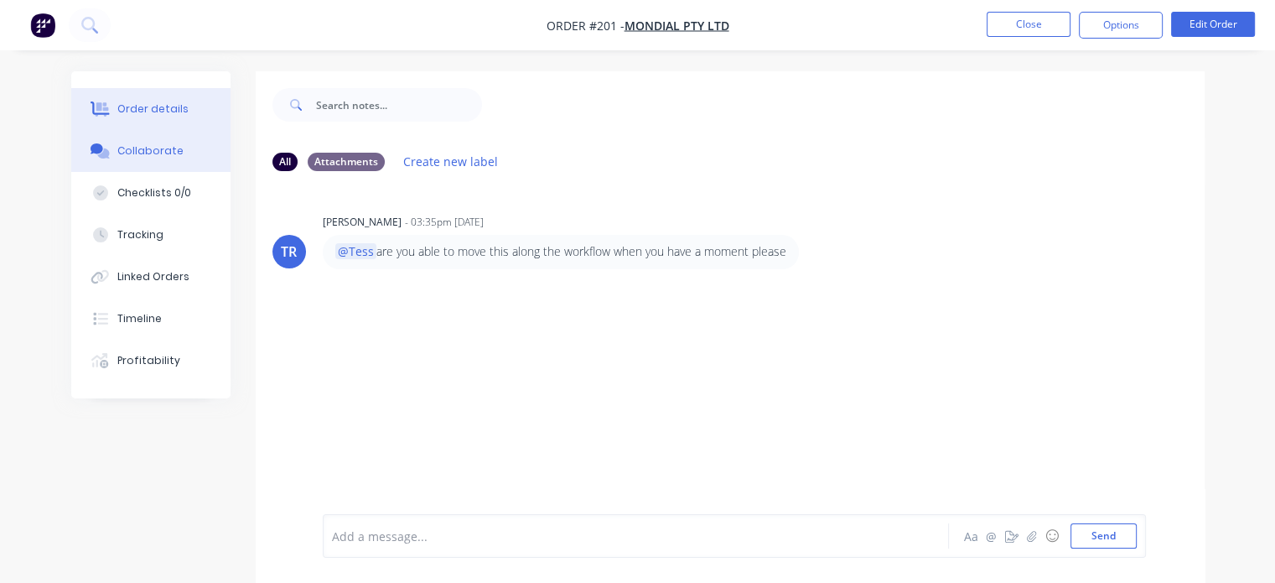
click at [158, 117] on button "Order details" at bounding box center [150, 109] width 159 height 42
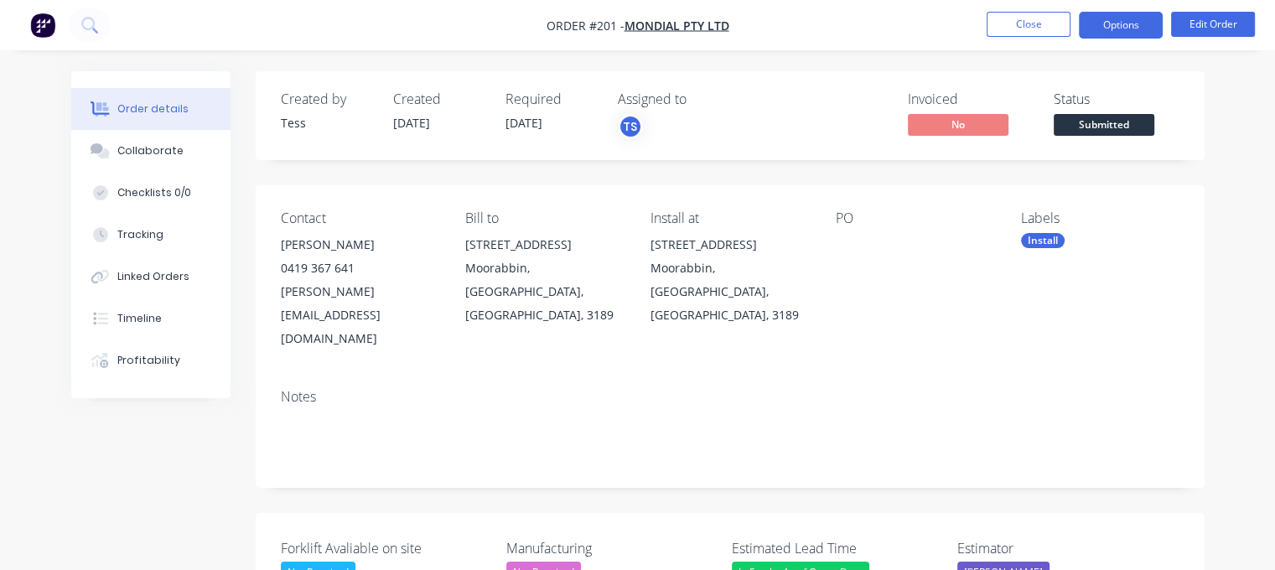
click at [1138, 21] on button "Options" at bounding box center [1121, 25] width 84 height 27
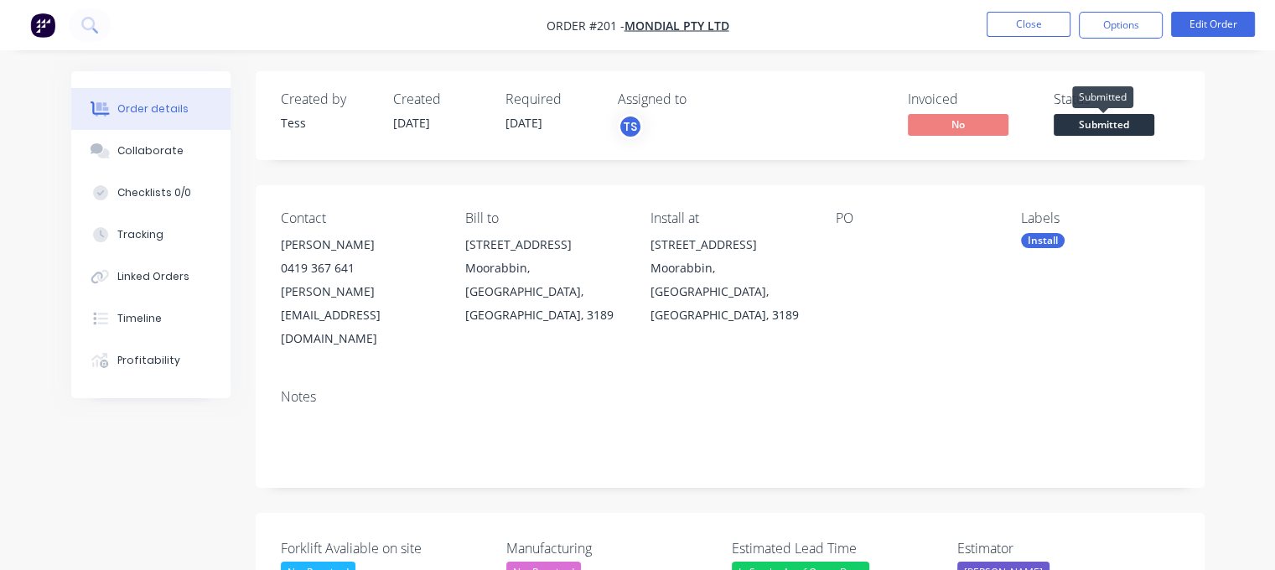
click at [1113, 124] on span "Submitted" at bounding box center [1104, 124] width 101 height 21
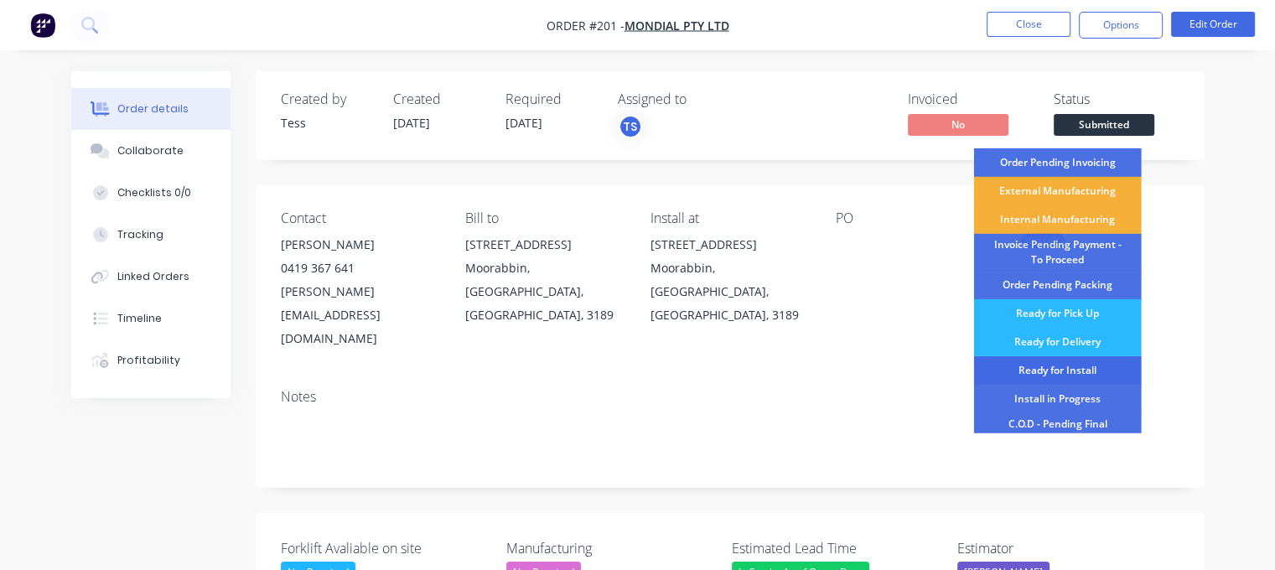
click at [1056, 368] on div "Ready for Install" at bounding box center [1058, 370] width 168 height 28
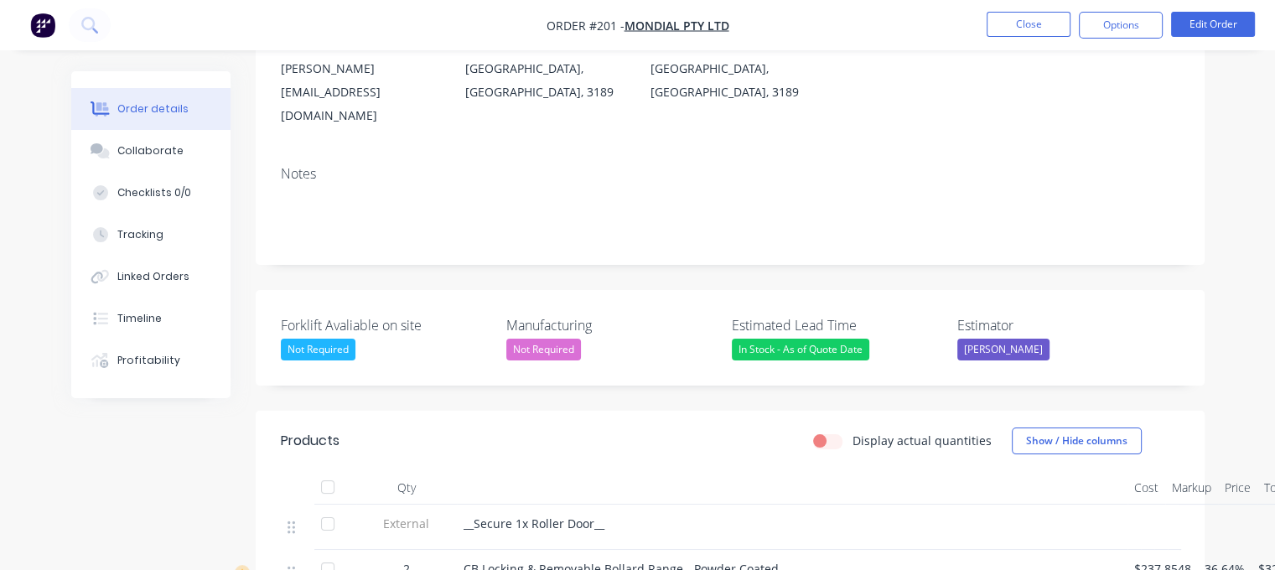
scroll to position [251, 0]
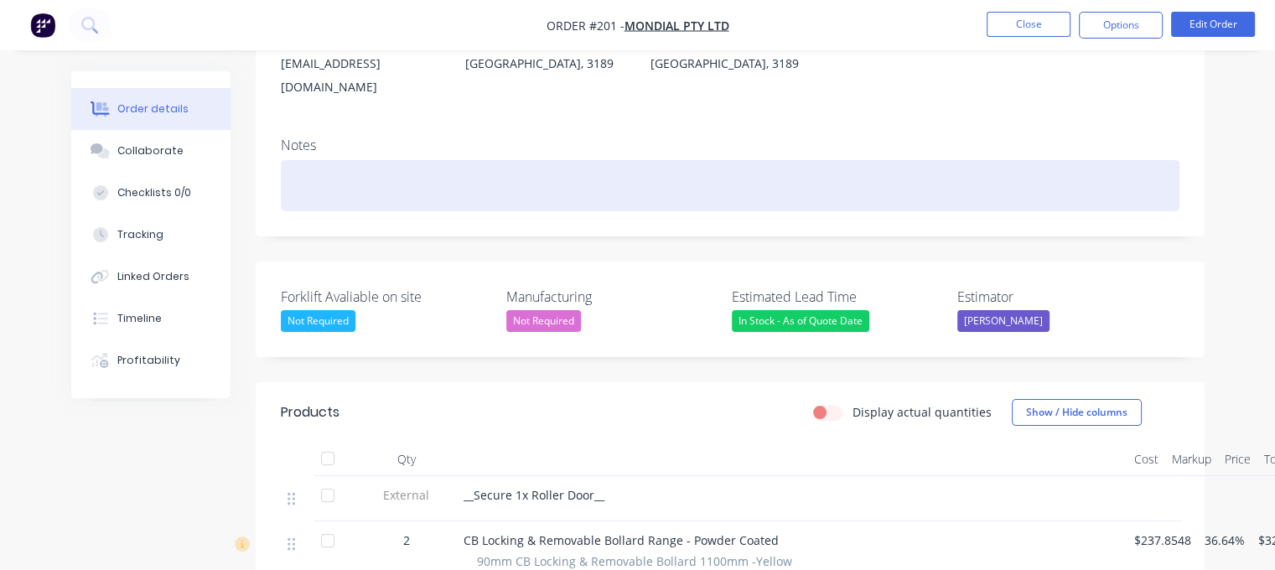
click at [339, 160] on div at bounding box center [730, 185] width 898 height 51
click at [491, 160] on div "Please take a doubler storage stand They are to decide on day." at bounding box center [730, 185] width 898 height 51
click at [406, 165] on div "Please take a doubler storage stand- They are to decide on day." at bounding box center [730, 185] width 898 height 51
click at [412, 160] on div "Please take a doubler storage stand- They are to decide on day." at bounding box center [730, 185] width 898 height 51
click at [769, 177] on div "Please take a double storage stand- They are to decide on day." at bounding box center [730, 185] width 898 height 51
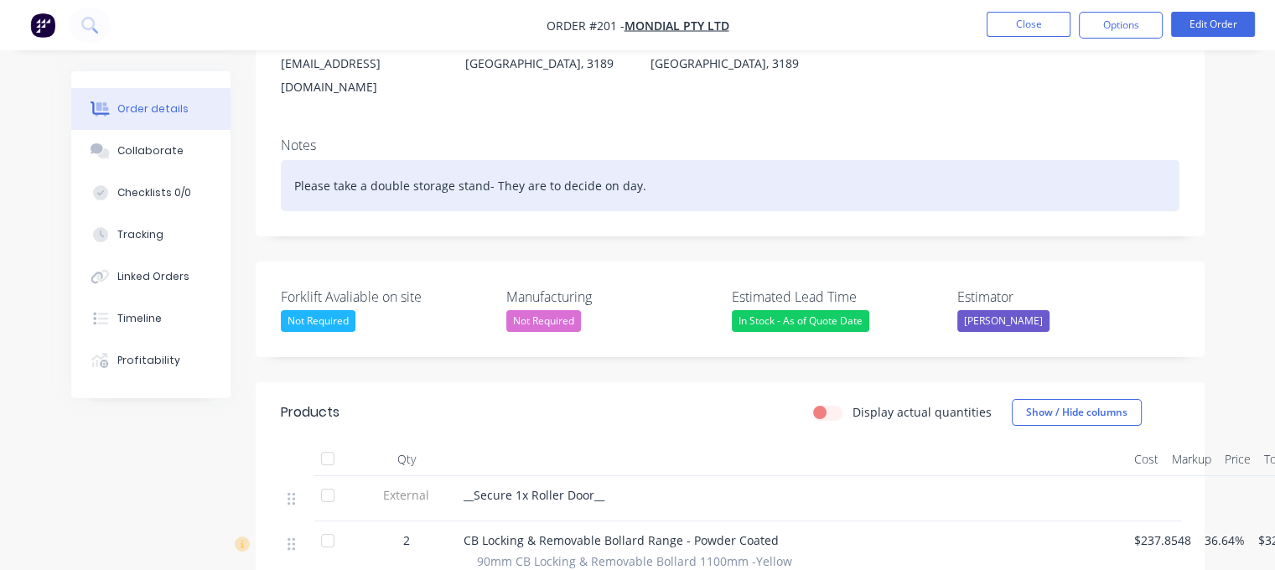
click at [486, 162] on div "Please take a double storage stand- They are to decide on day." at bounding box center [730, 185] width 898 height 51
click at [758, 177] on div "Please take a double storage stand (non locking). They are to decide on day." at bounding box center [730, 185] width 898 height 51
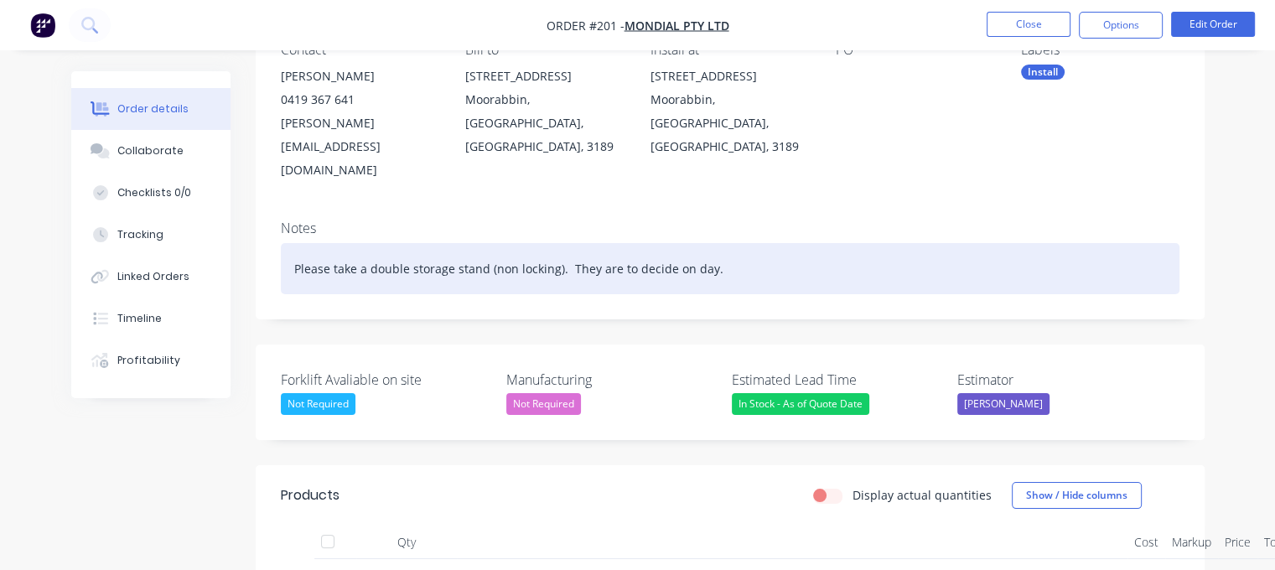
scroll to position [168, 0]
click at [742, 251] on div "Please take a double storage stand (non locking). They are to decide on day." at bounding box center [730, 269] width 898 height 51
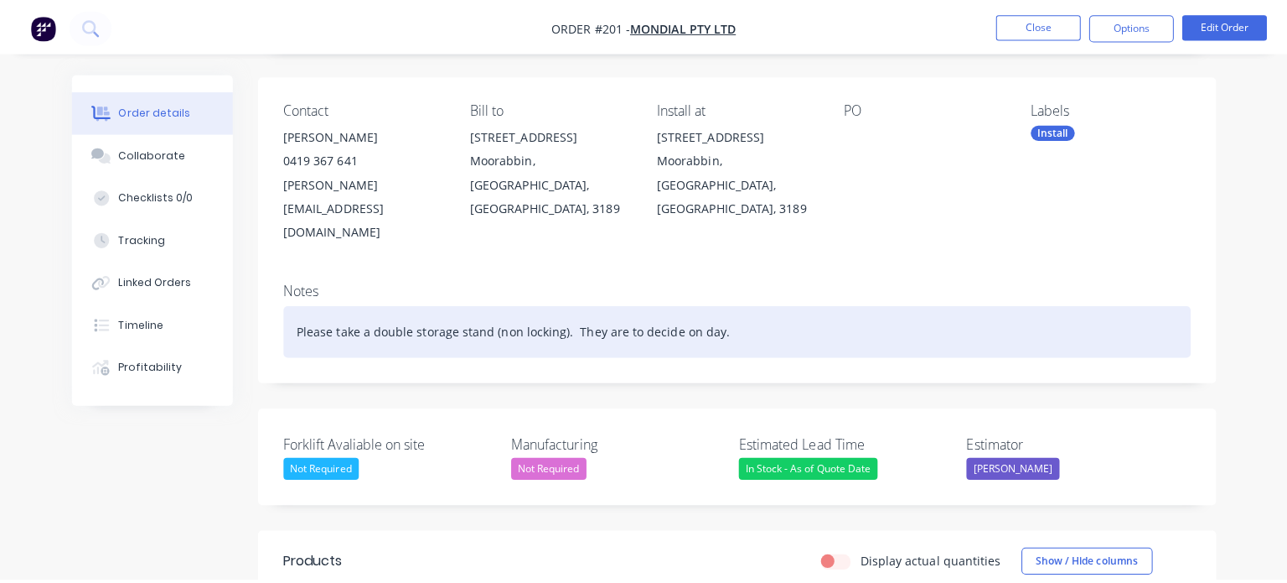
scroll to position [0, 0]
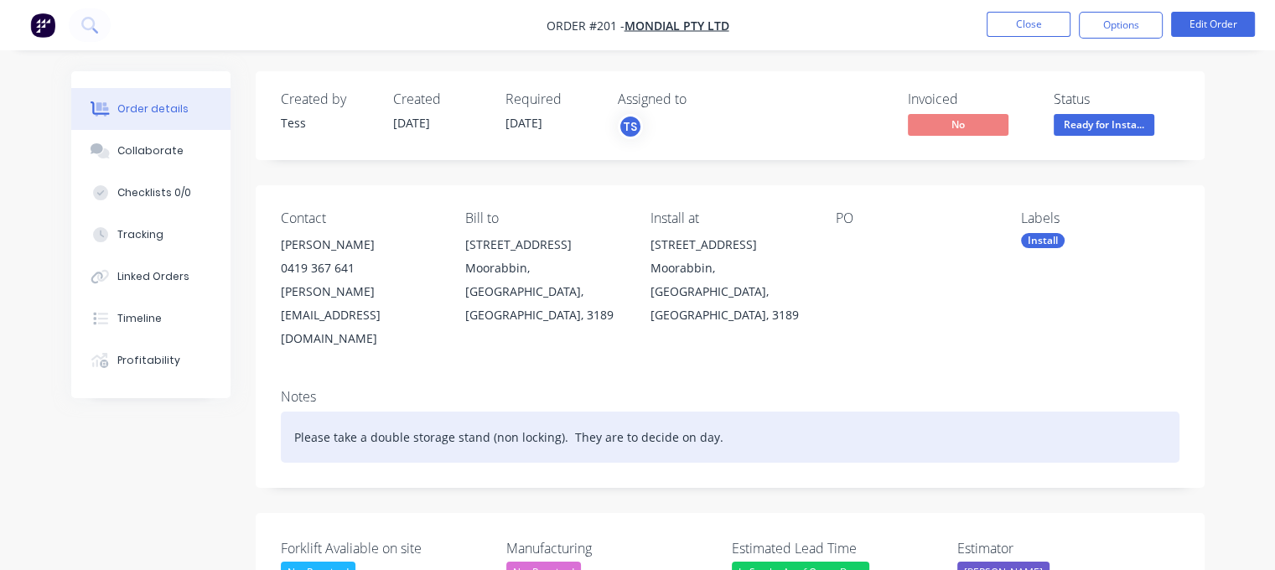
click at [769, 422] on div "Please take a double storage stand (non locking). They are to decide on day." at bounding box center [730, 437] width 898 height 51
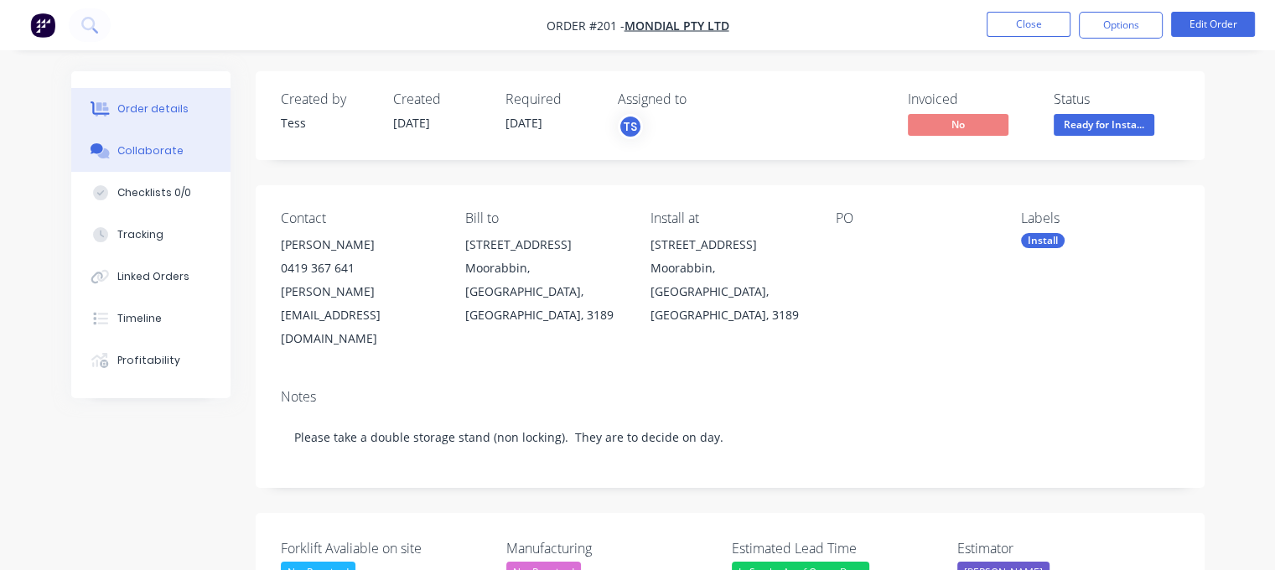
click at [150, 153] on div "Collaborate" at bounding box center [150, 150] width 66 height 15
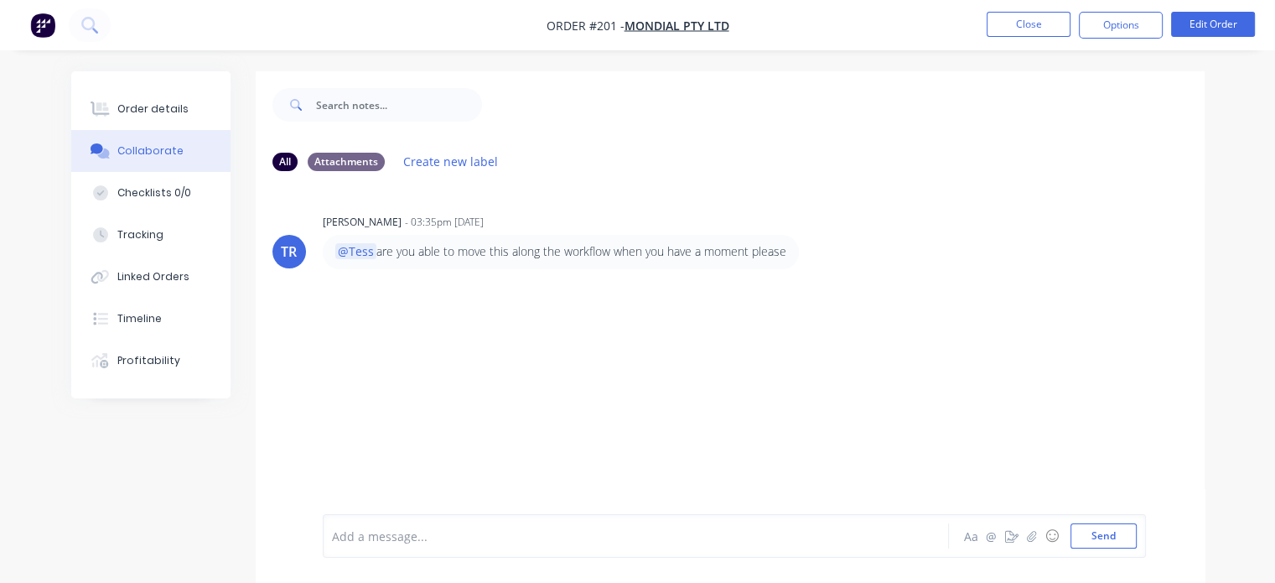
click at [398, 527] on div at bounding box center [634, 536] width 603 height 18
click at [1093, 536] on button "Send" at bounding box center [1103, 535] width 66 height 25
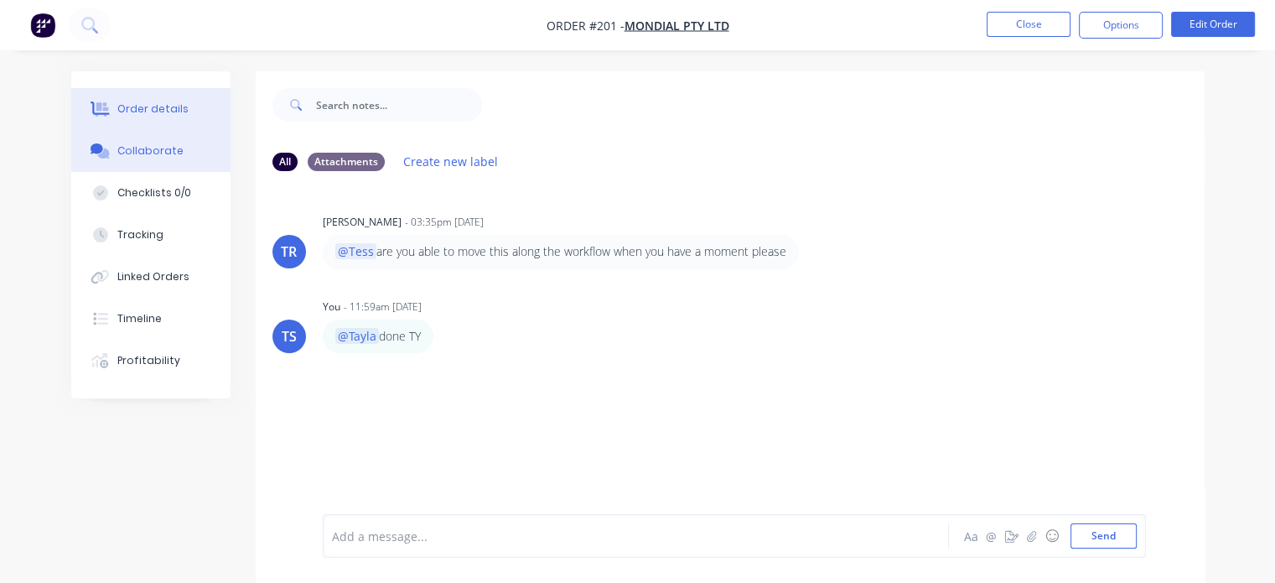
click at [151, 118] on button "Order details" at bounding box center [150, 109] width 159 height 42
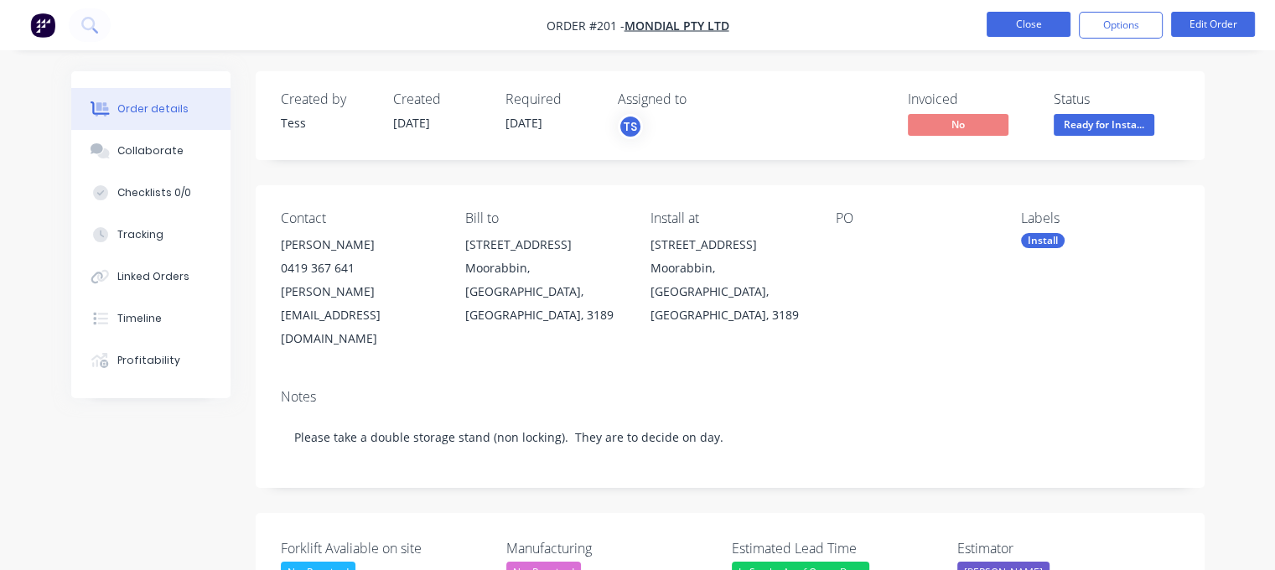
click at [1014, 19] on button "Close" at bounding box center [1028, 24] width 84 height 25
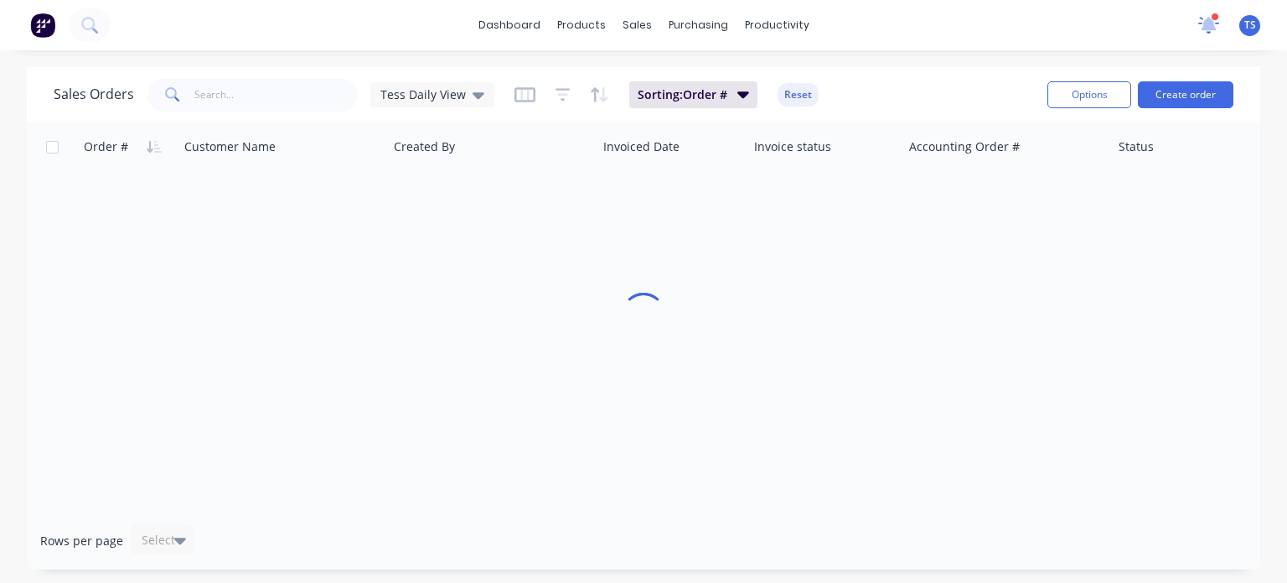
click at [1207, 26] on icon at bounding box center [1209, 23] width 15 height 13
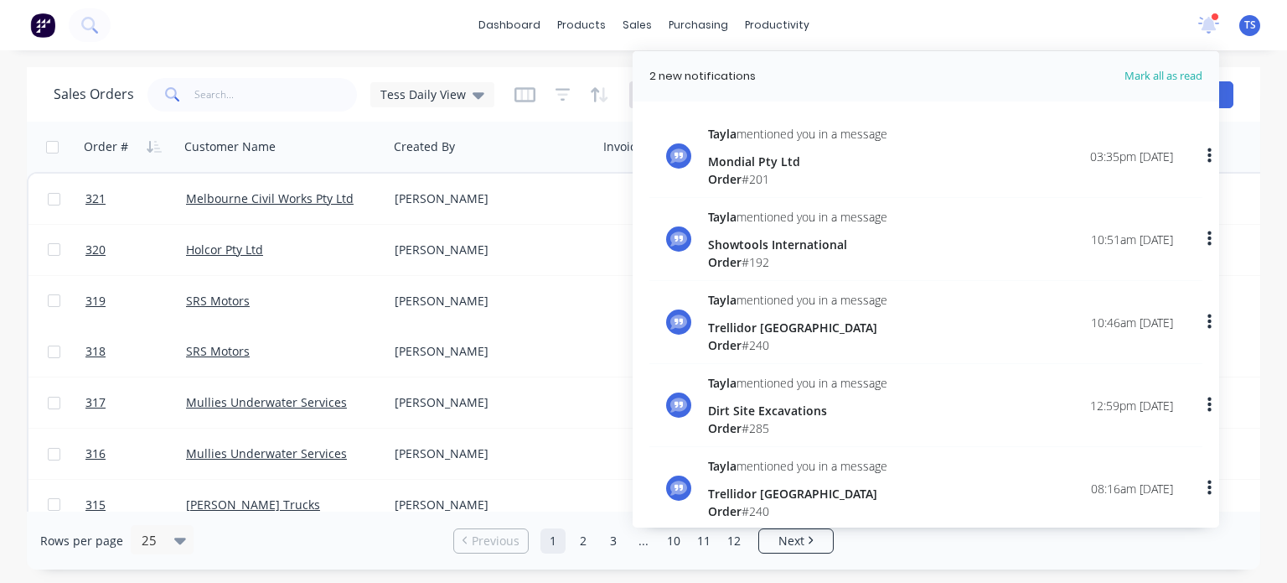
click at [963, 26] on div "dashboard products sales purchasing productivity dashboard products Product Cat…" at bounding box center [643, 25] width 1287 height 50
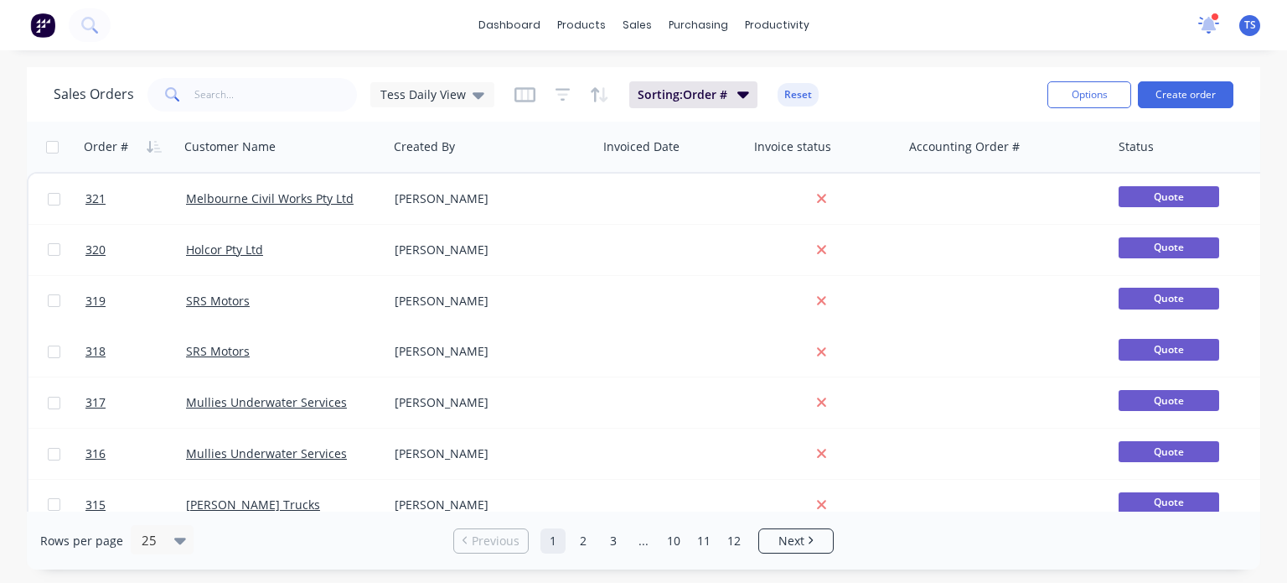
click at [1200, 21] on icon at bounding box center [1210, 25] width 22 height 18
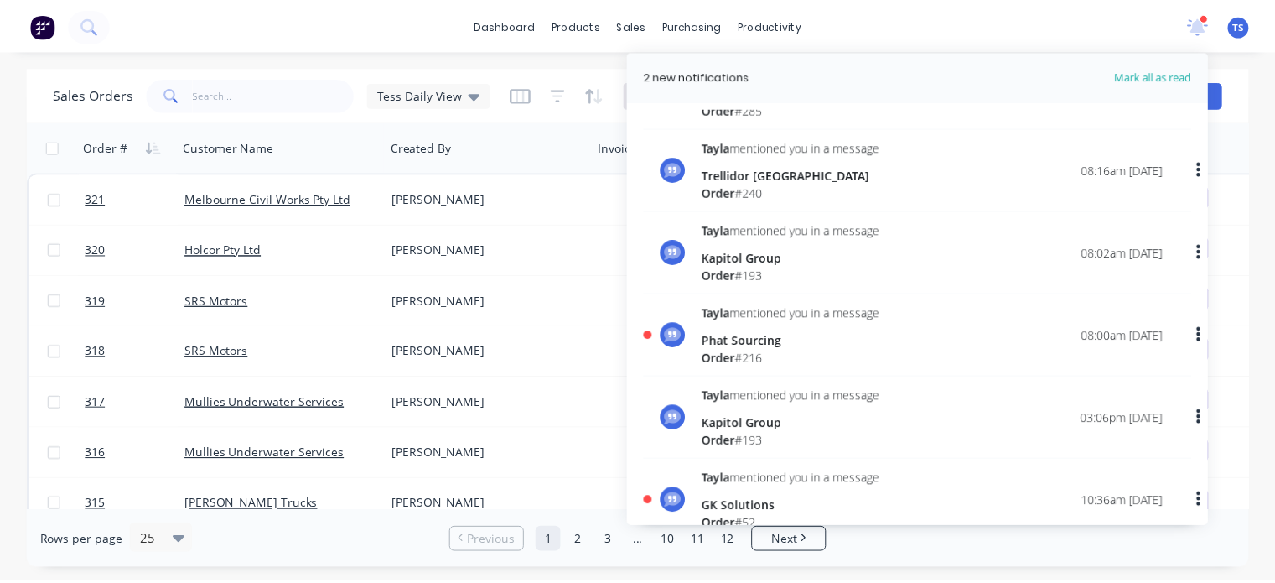
scroll to position [335, 0]
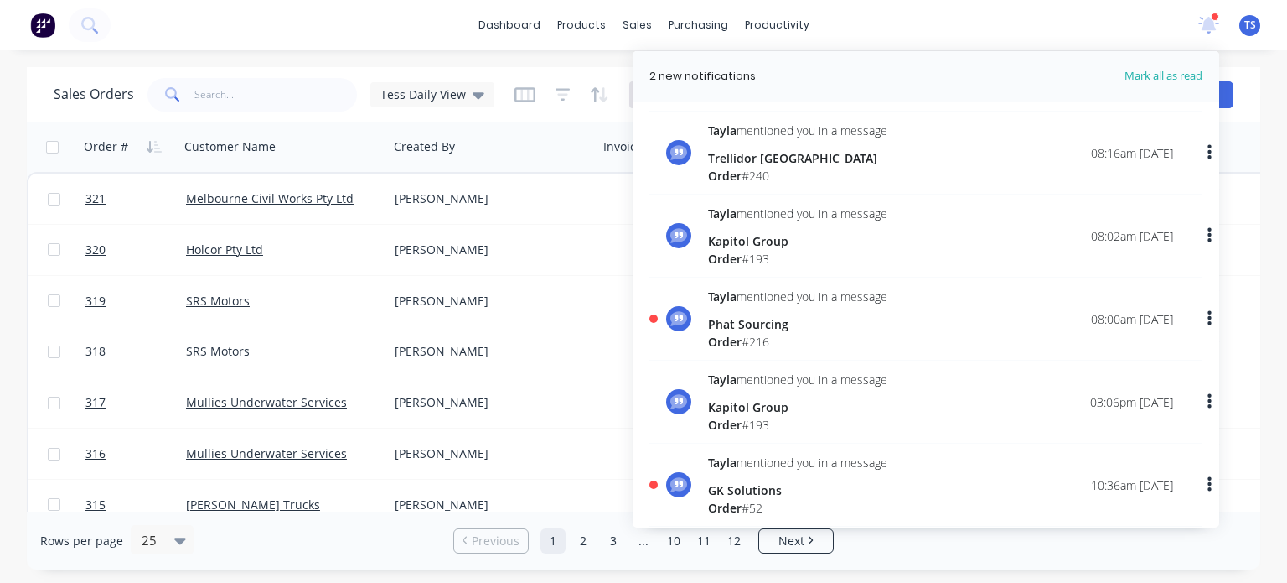
click at [764, 318] on div "Phat Sourcing" at bounding box center [797, 324] width 179 height 18
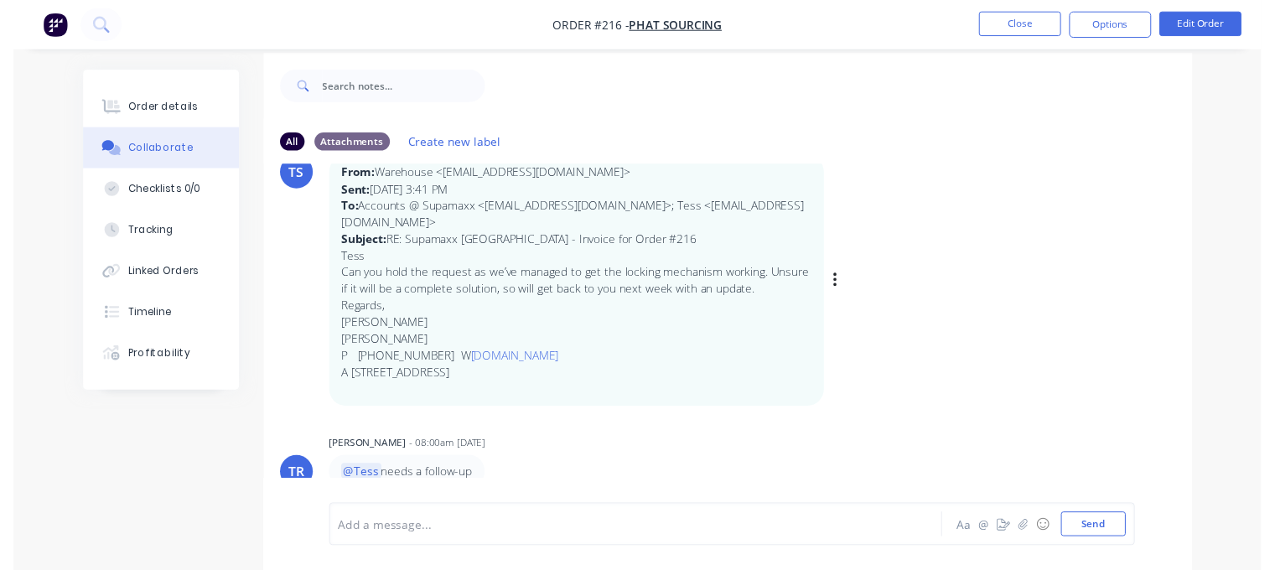
scroll to position [24, 0]
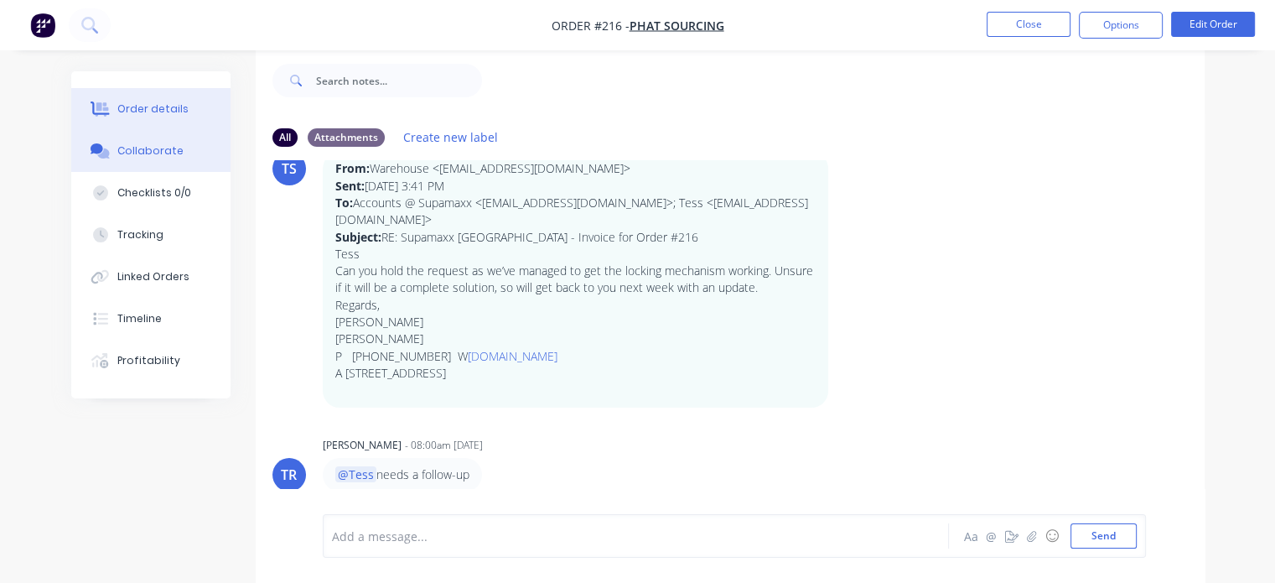
click at [127, 114] on div "Order details" at bounding box center [152, 108] width 71 height 15
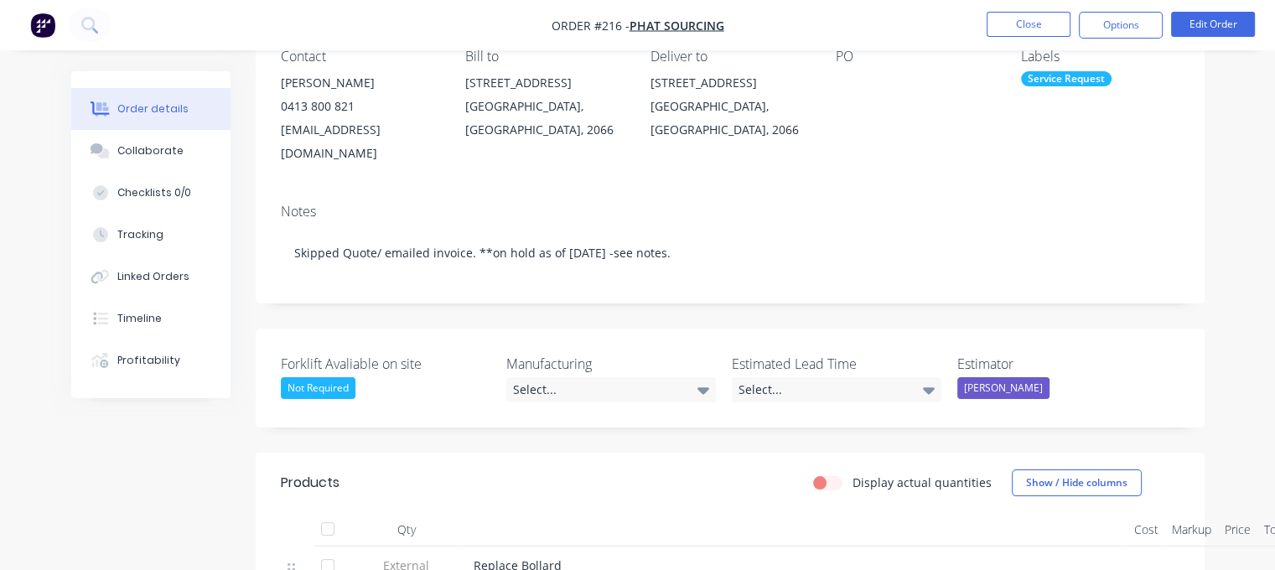
scroll to position [192, 0]
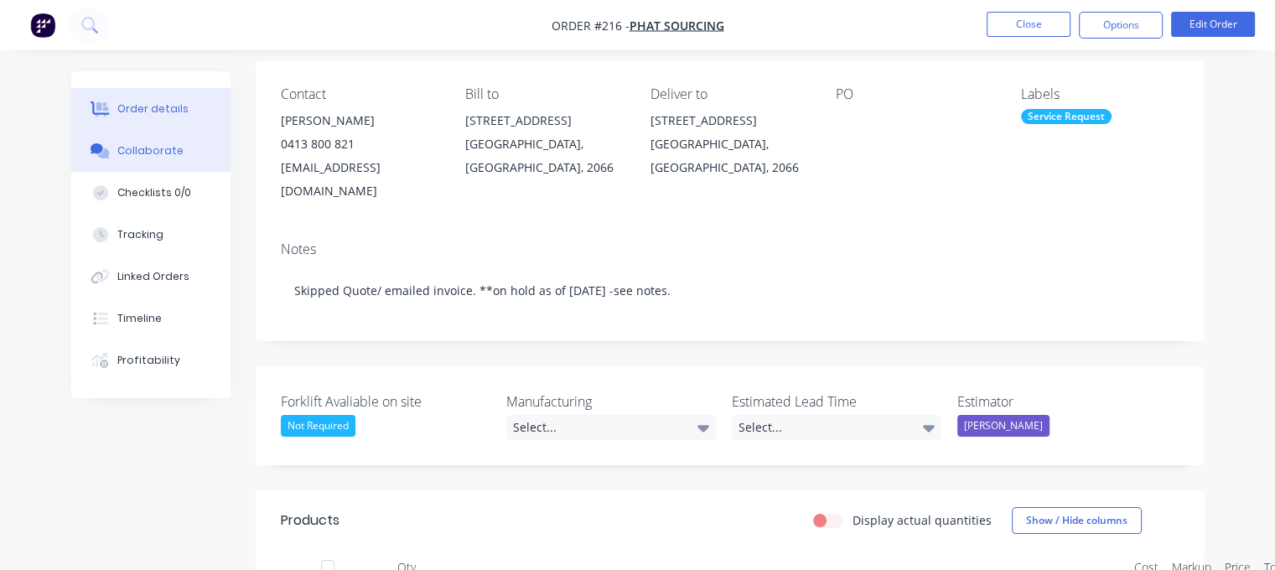
click at [149, 157] on div "Collaborate" at bounding box center [150, 150] width 66 height 15
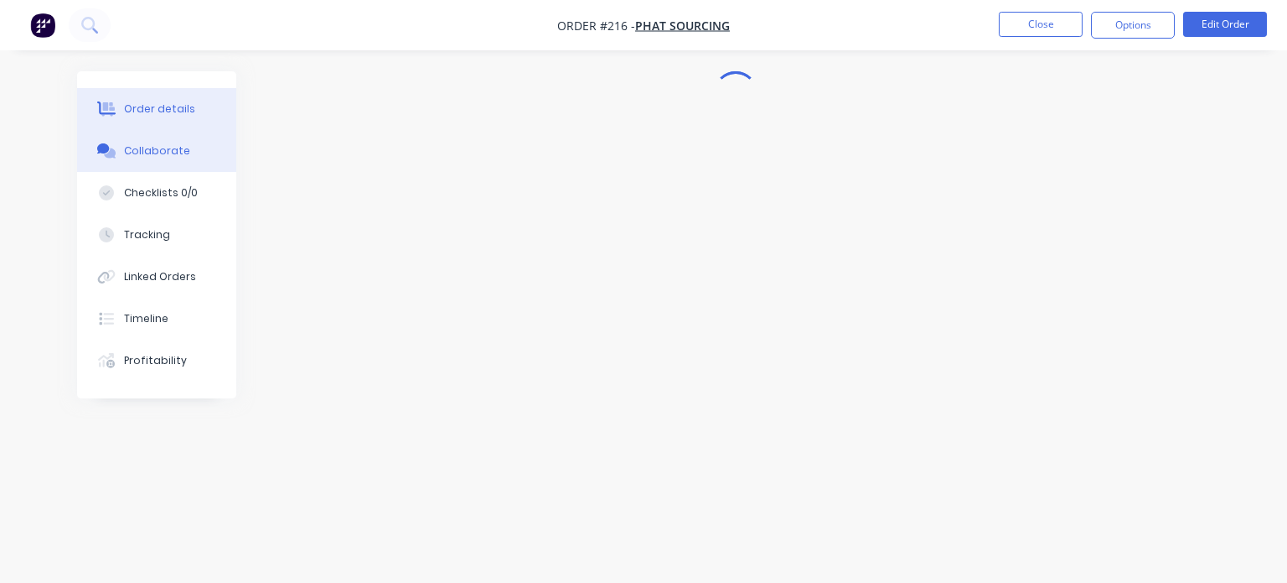
click at [143, 116] on div "Order details" at bounding box center [159, 108] width 71 height 15
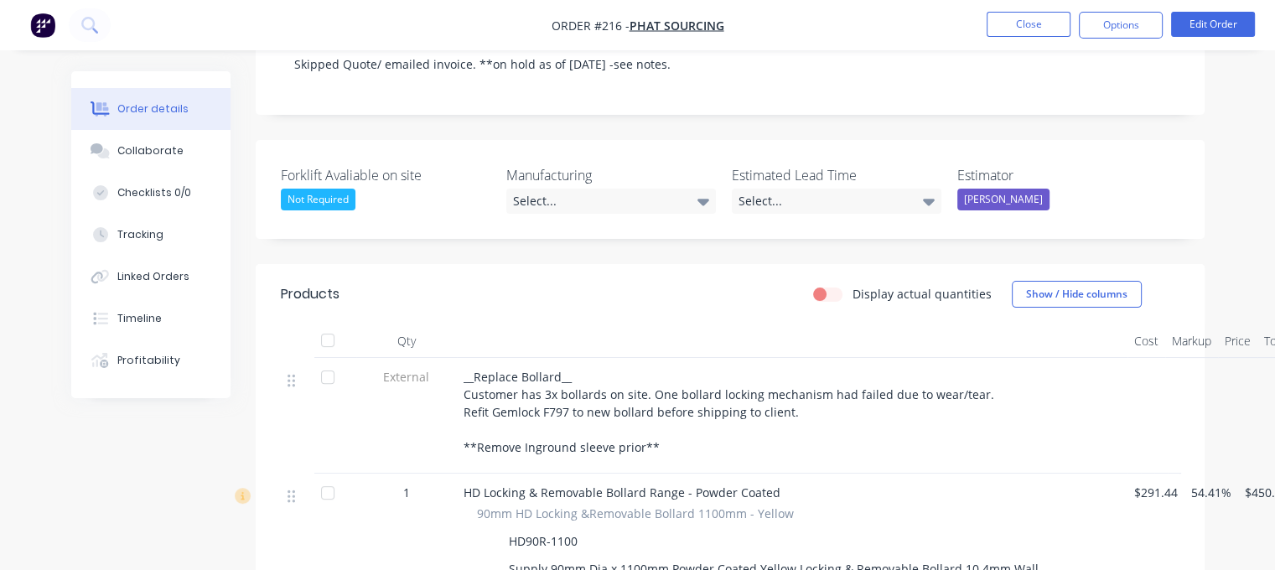
scroll to position [419, 0]
click at [159, 150] on div "Collaborate" at bounding box center [150, 150] width 66 height 15
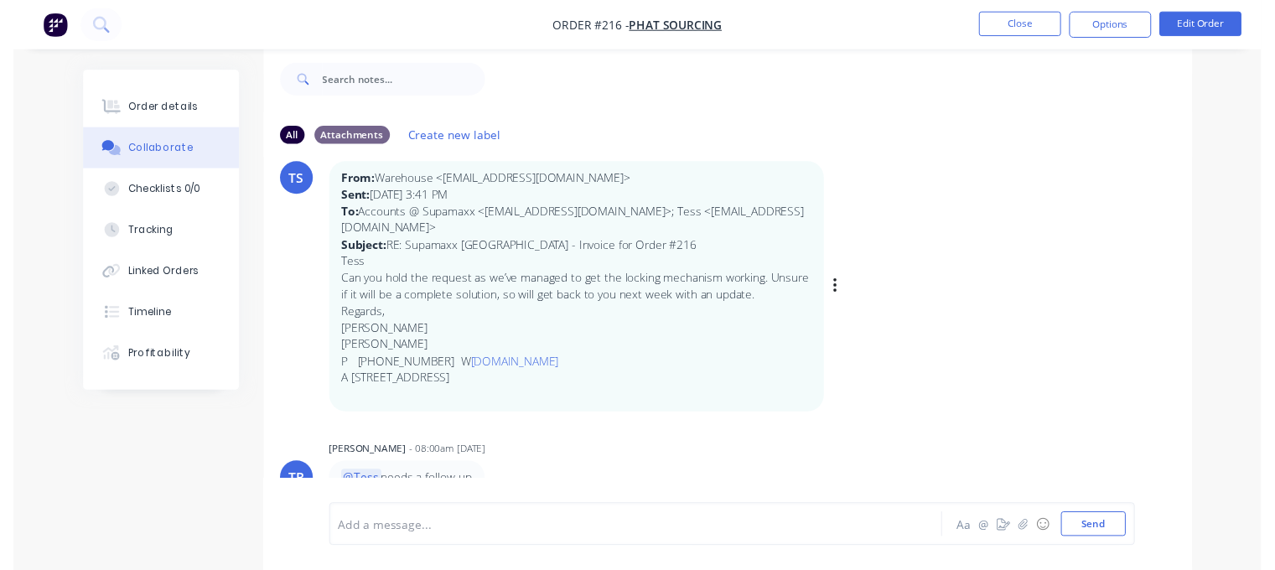
scroll to position [235, 0]
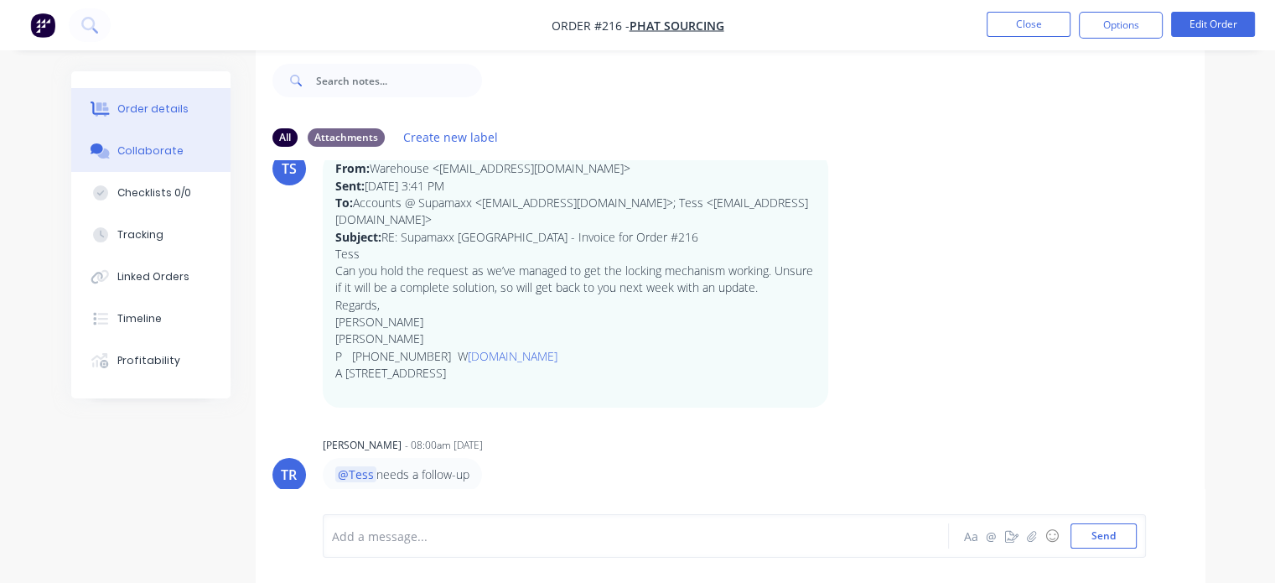
click at [141, 110] on div "Order details" at bounding box center [152, 108] width 71 height 15
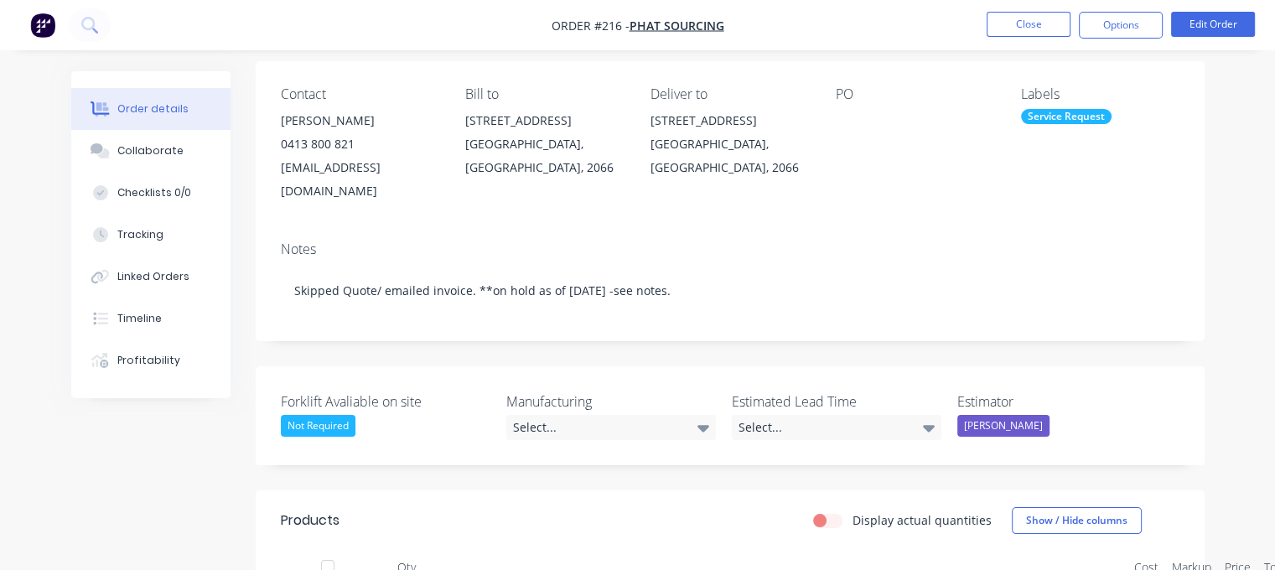
scroll to position [443, 0]
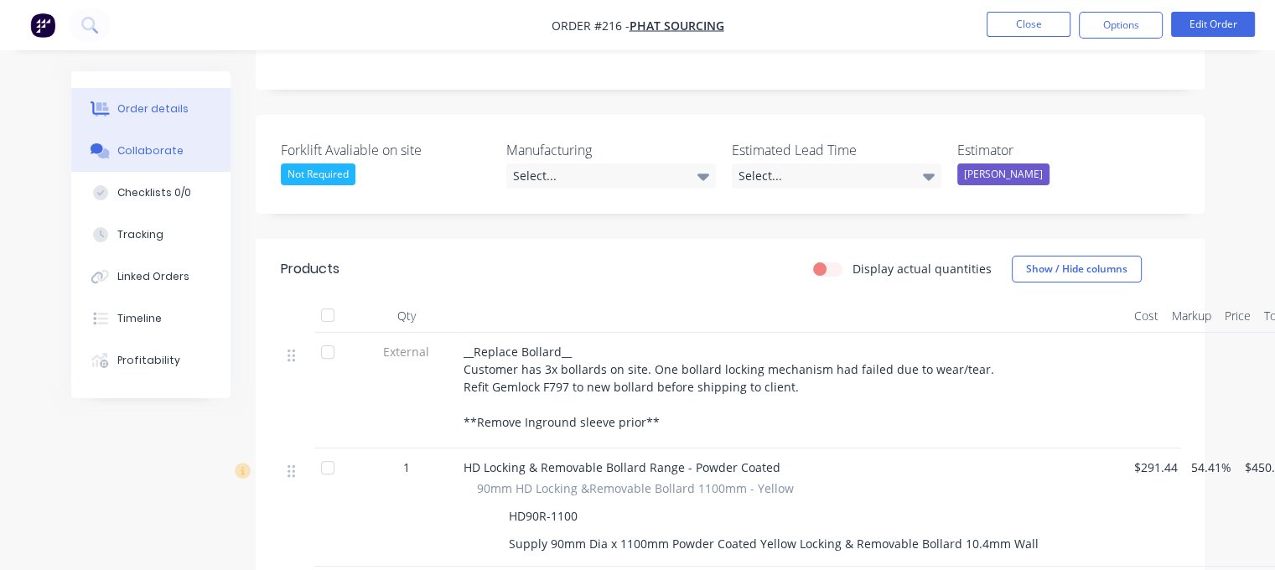
click at [143, 148] on div "Collaborate" at bounding box center [150, 150] width 66 height 15
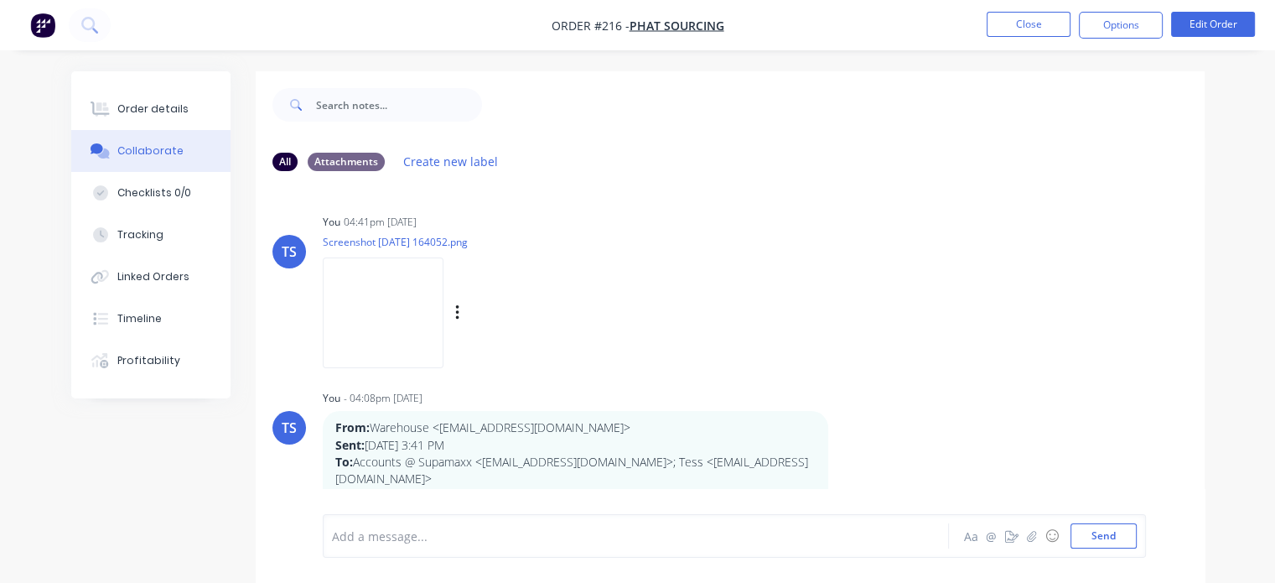
scroll to position [235, 0]
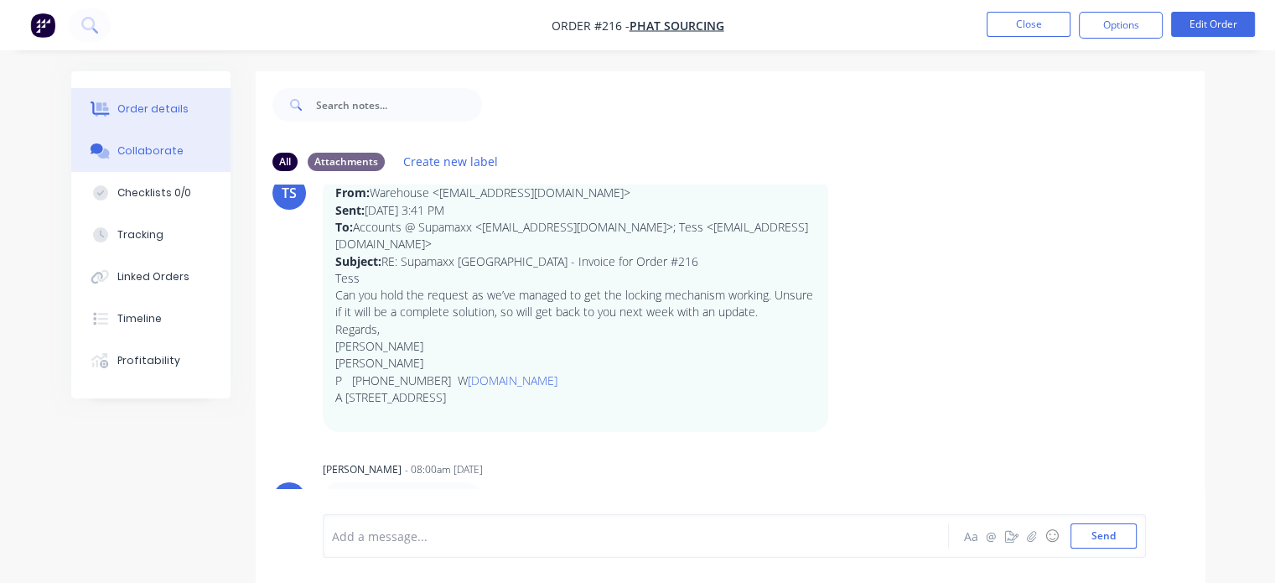
click at [137, 109] on div "Order details" at bounding box center [152, 108] width 71 height 15
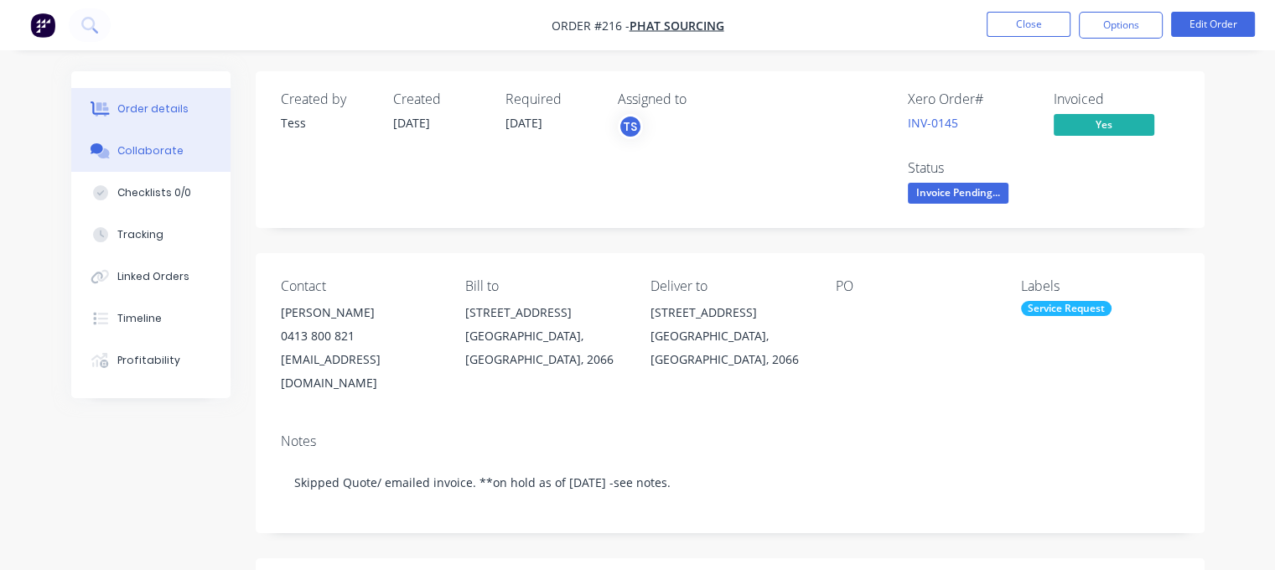
drag, startPoint x: 146, startPoint y: 147, endPoint x: 164, endPoint y: 147, distance: 18.4
click at [146, 147] on div "Collaborate" at bounding box center [150, 150] width 66 height 15
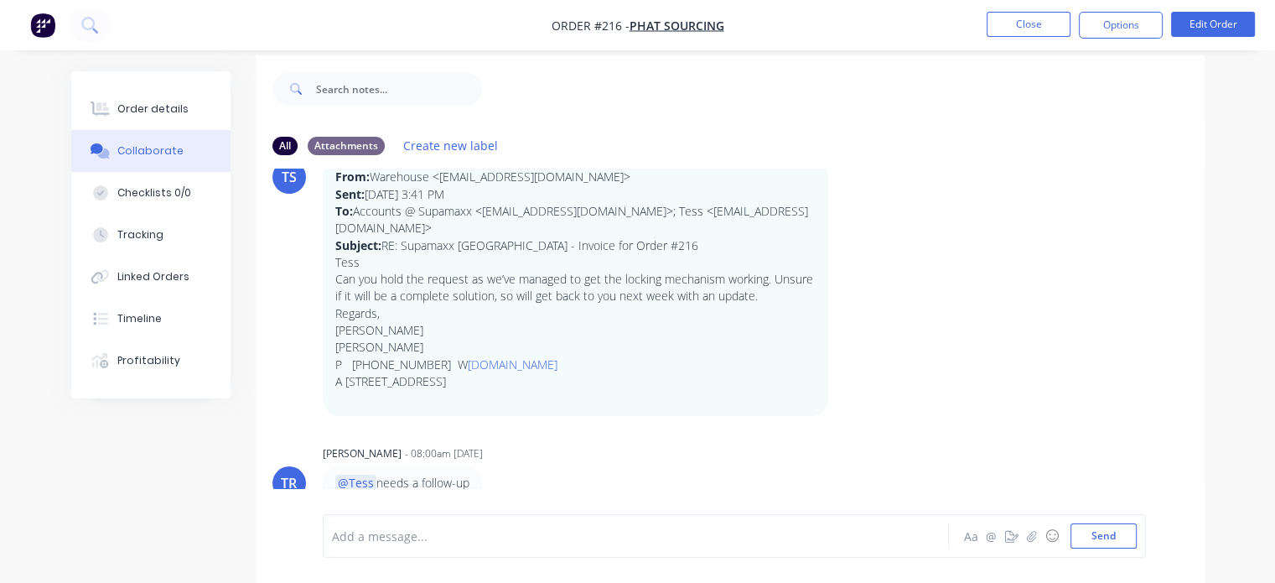
scroll to position [24, 0]
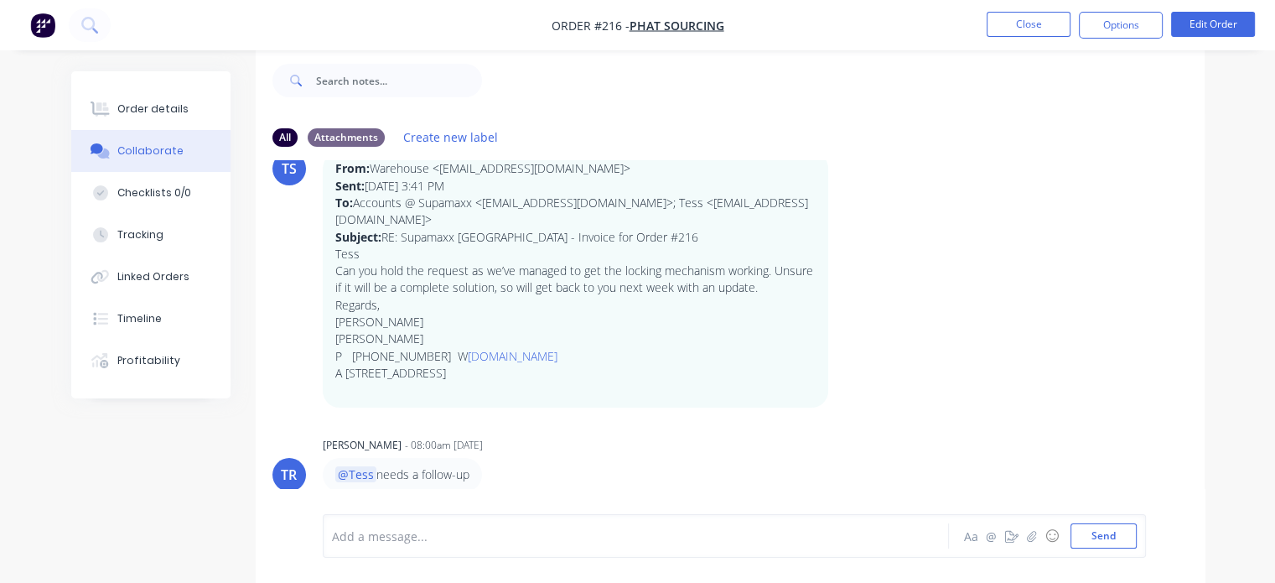
click at [391, 536] on div at bounding box center [634, 536] width 603 height 18
click at [1097, 532] on button "Send" at bounding box center [1103, 535] width 66 height 25
click at [1029, 29] on button "Close" at bounding box center [1028, 24] width 84 height 25
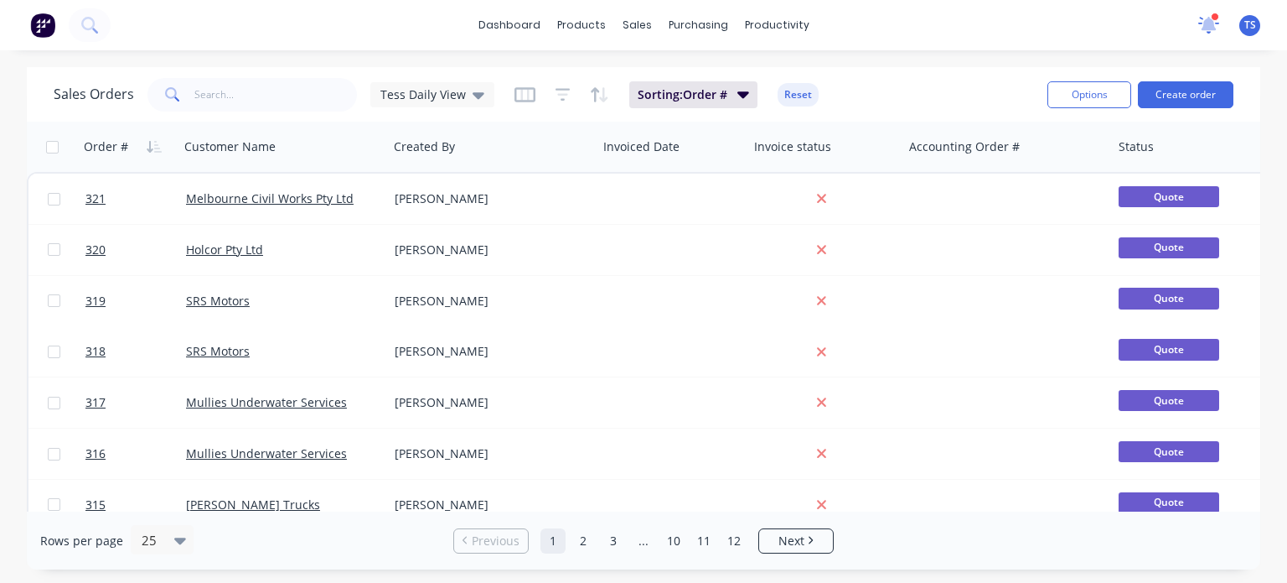
click at [1210, 20] on icon at bounding box center [1209, 23] width 15 height 14
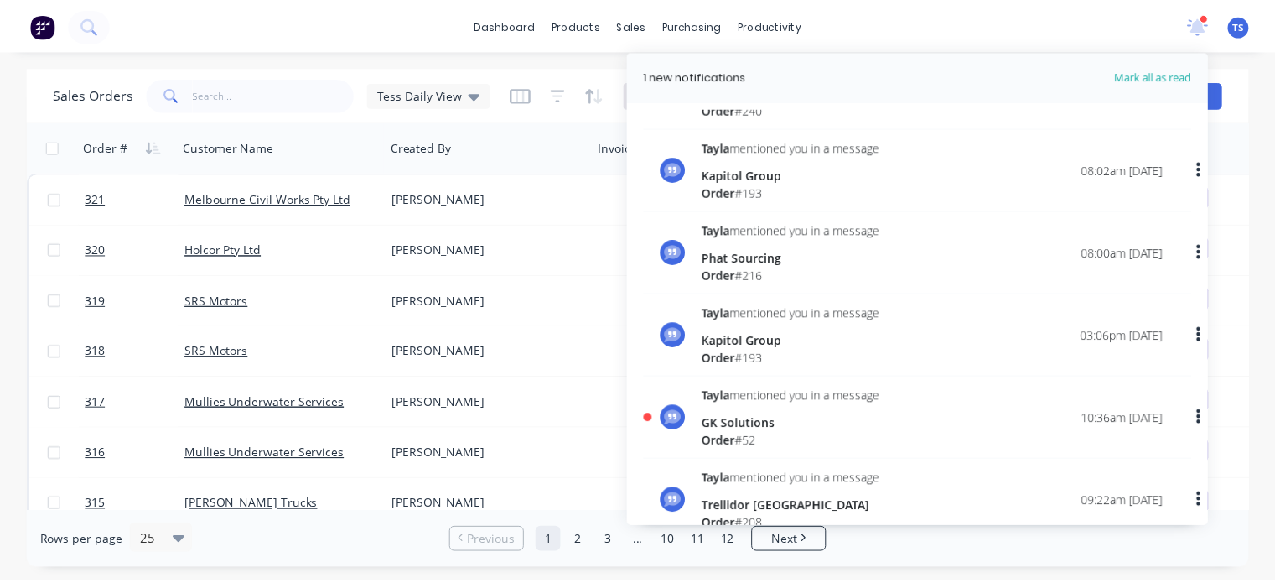
scroll to position [419, 0]
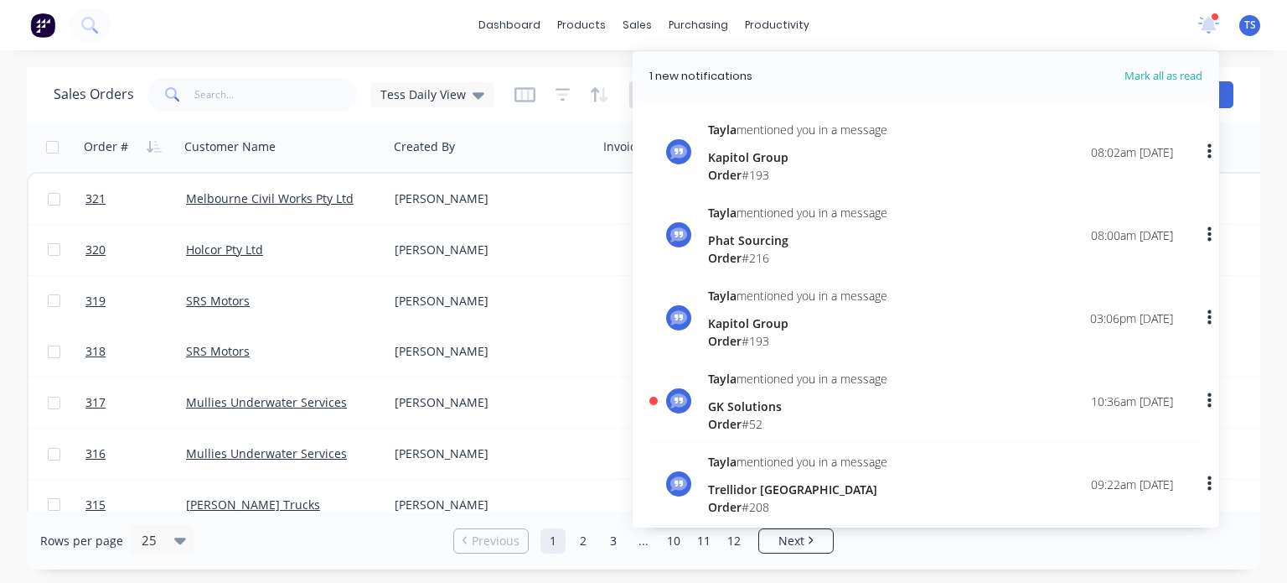
click at [760, 410] on div "GK Solutions" at bounding box center [797, 406] width 179 height 18
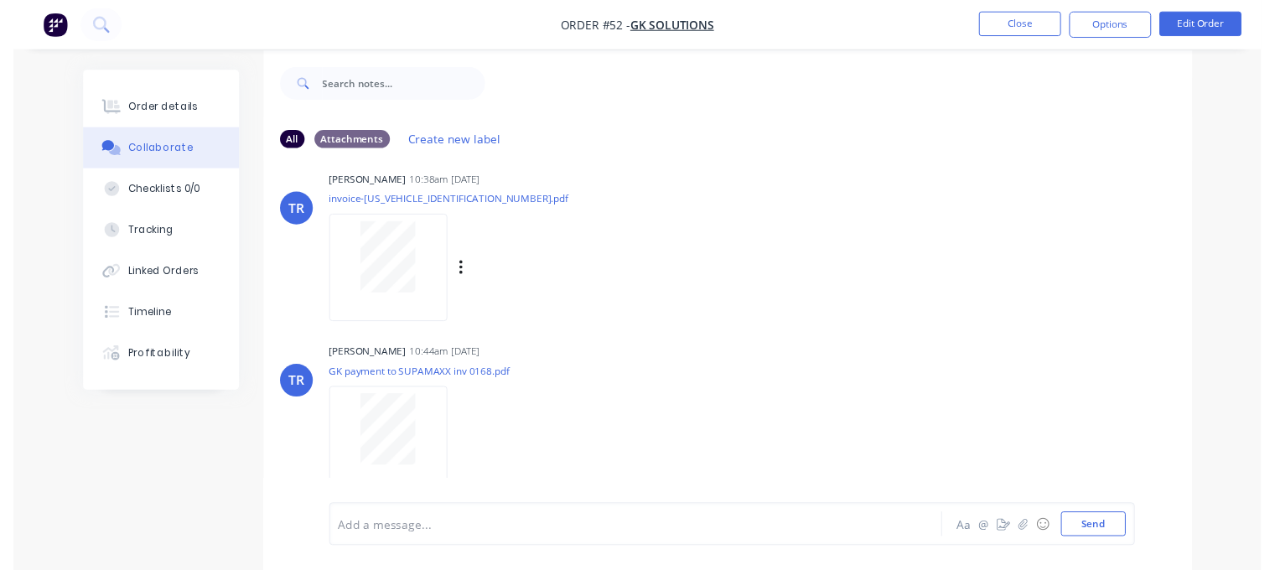
scroll to position [24, 0]
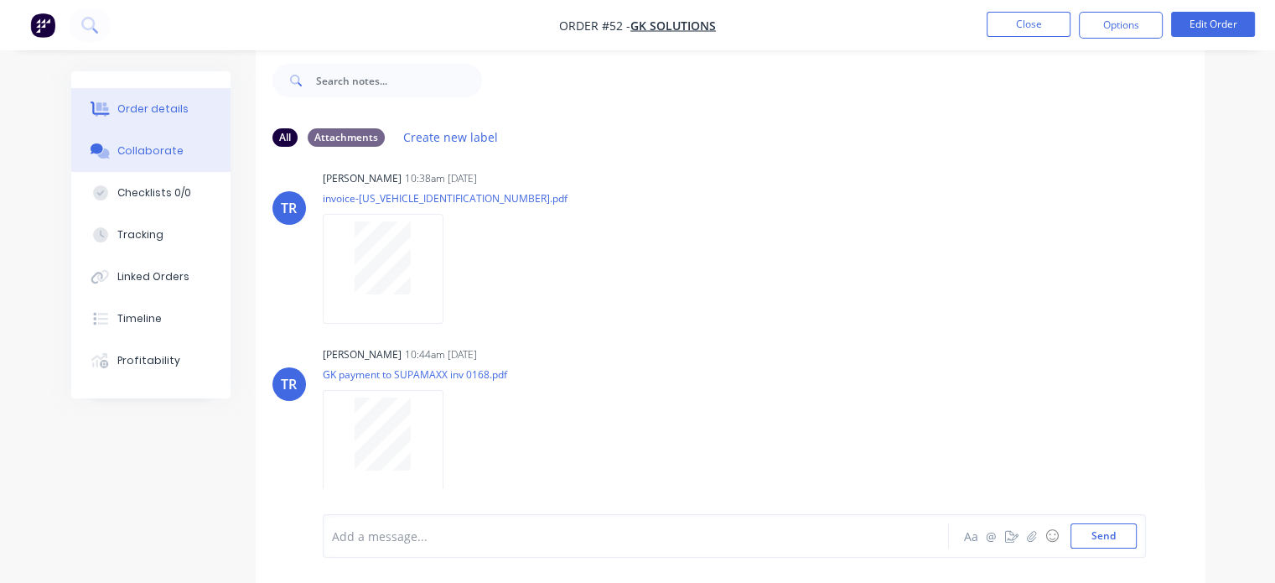
click at [108, 114] on icon at bounding box center [100, 107] width 19 height 13
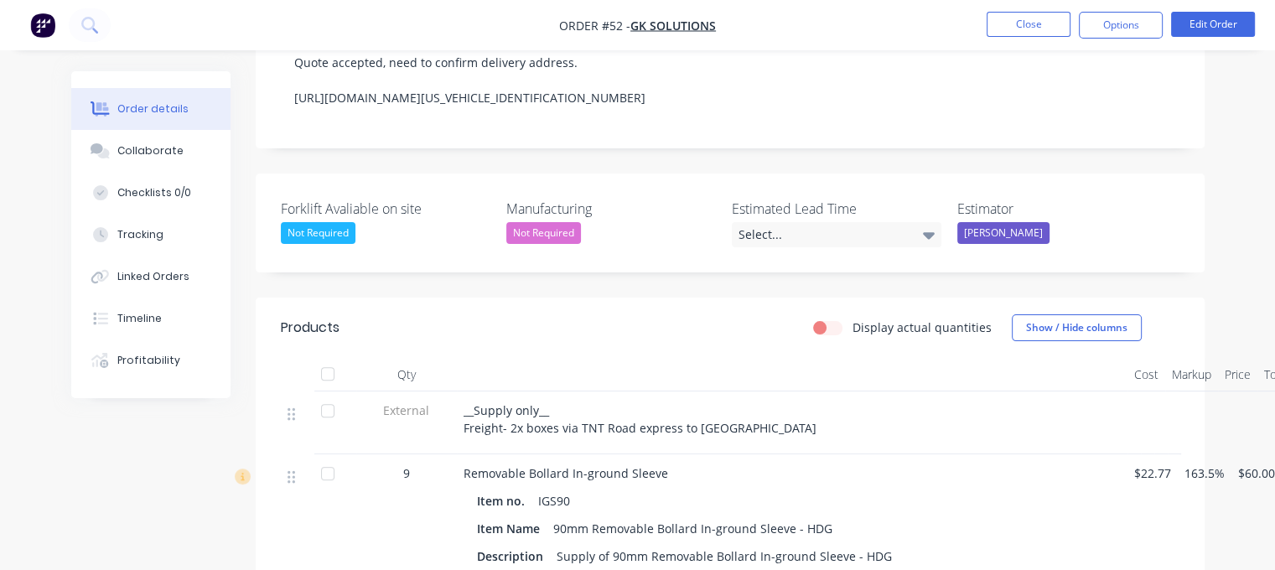
scroll to position [24, 0]
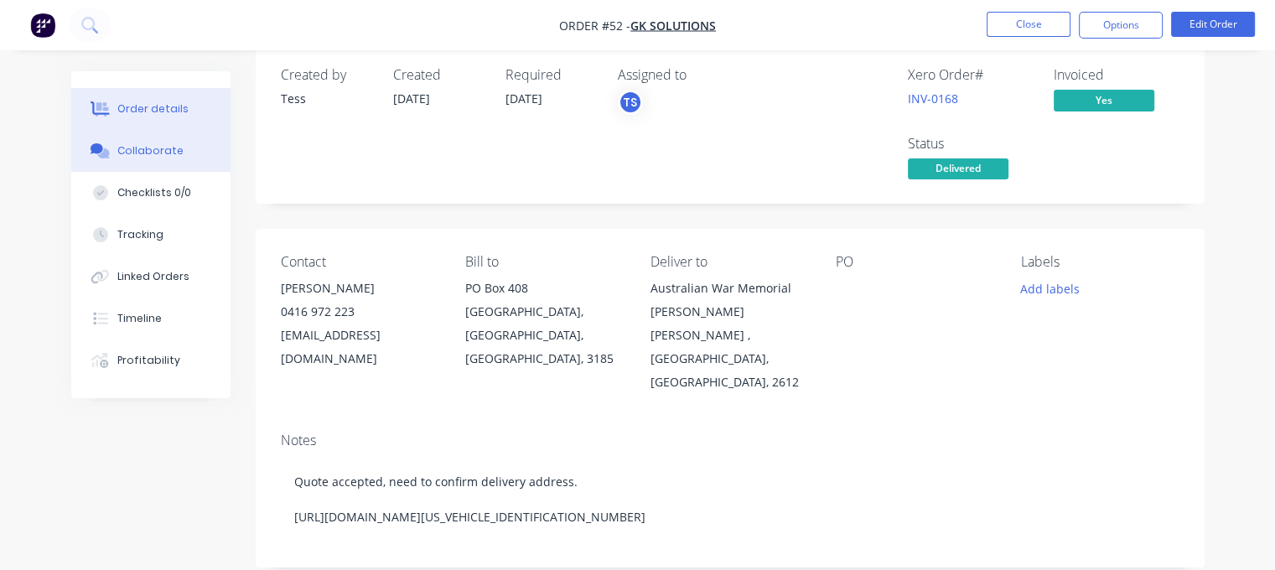
drag, startPoint x: 144, startPoint y: 158, endPoint x: 153, endPoint y: 165, distance: 11.4
click at [144, 158] on button "Collaborate" at bounding box center [150, 151] width 159 height 42
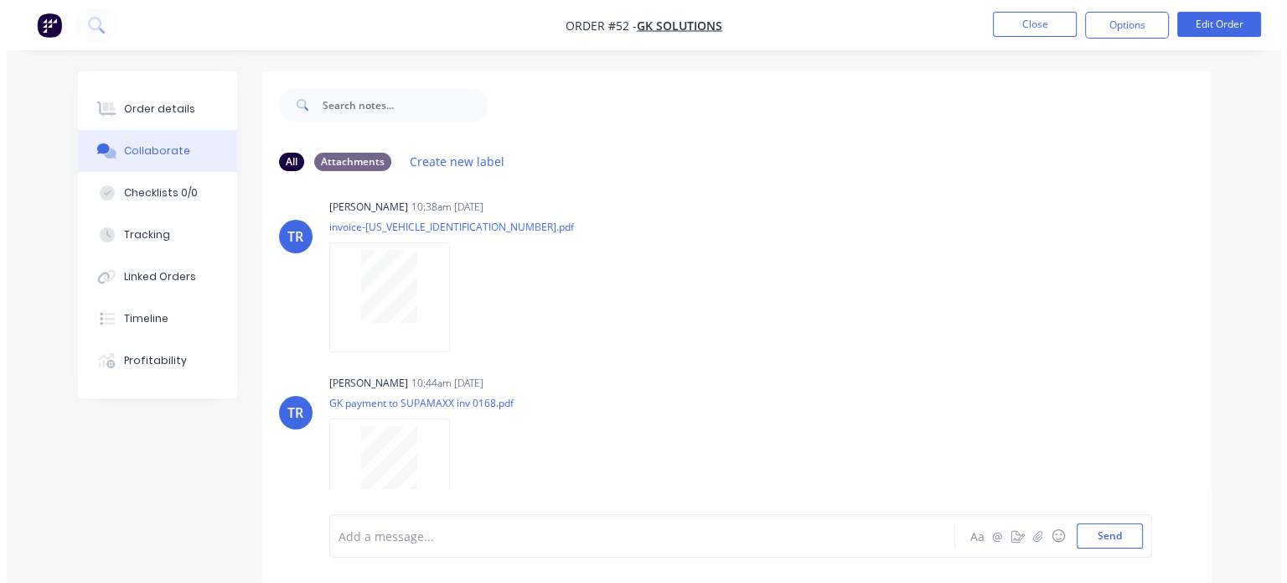
scroll to position [675, 0]
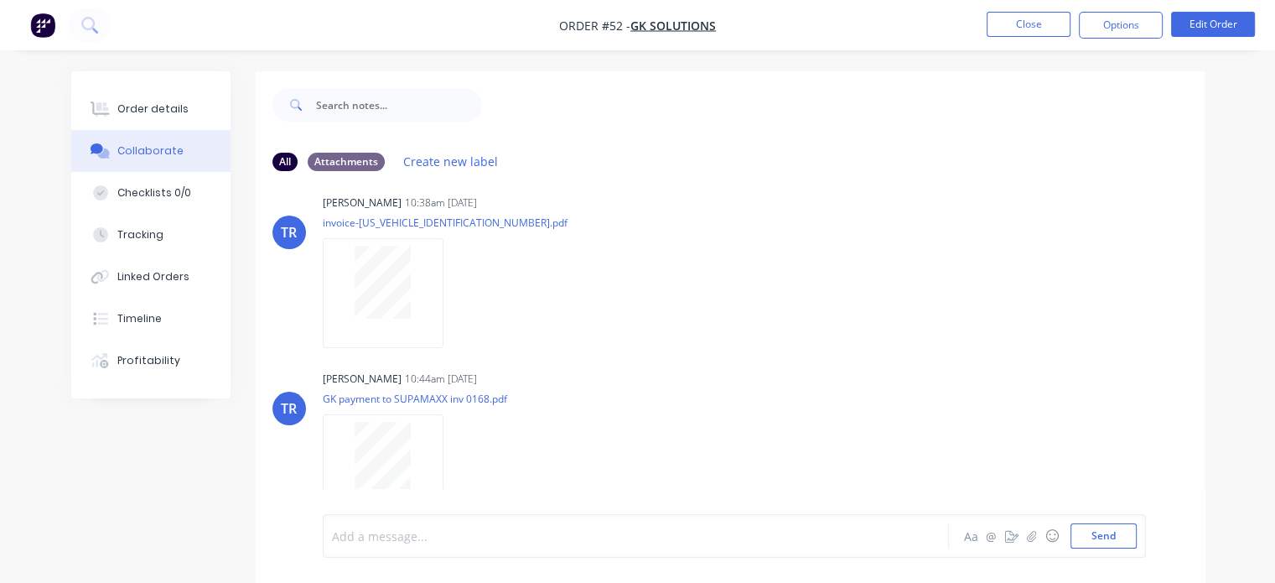
click at [359, 536] on div at bounding box center [634, 536] width 603 height 18
click at [453, 531] on span "good recieved on site." at bounding box center [439, 536] width 123 height 16
click at [459, 532] on span "good recieved on site." at bounding box center [439, 536] width 123 height 16
click at [406, 536] on span "good received on site." at bounding box center [439, 536] width 123 height 16
click at [657, 527] on div "@Tayla goods received on site." at bounding box center [634, 536] width 603 height 18
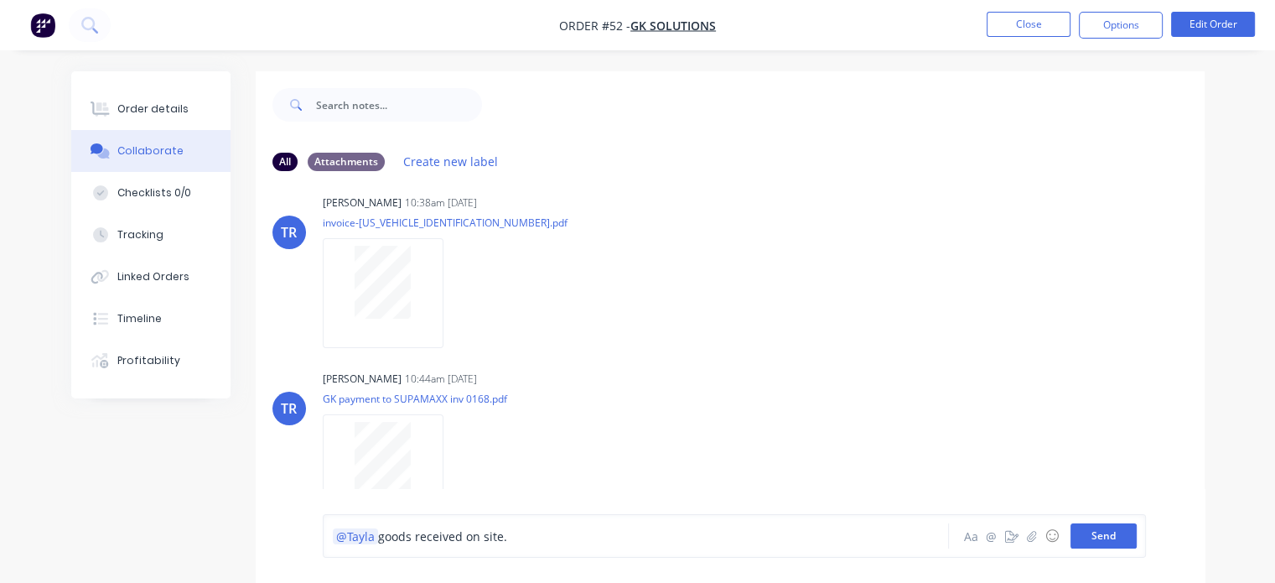
click at [1098, 538] on button "Send" at bounding box center [1103, 535] width 66 height 25
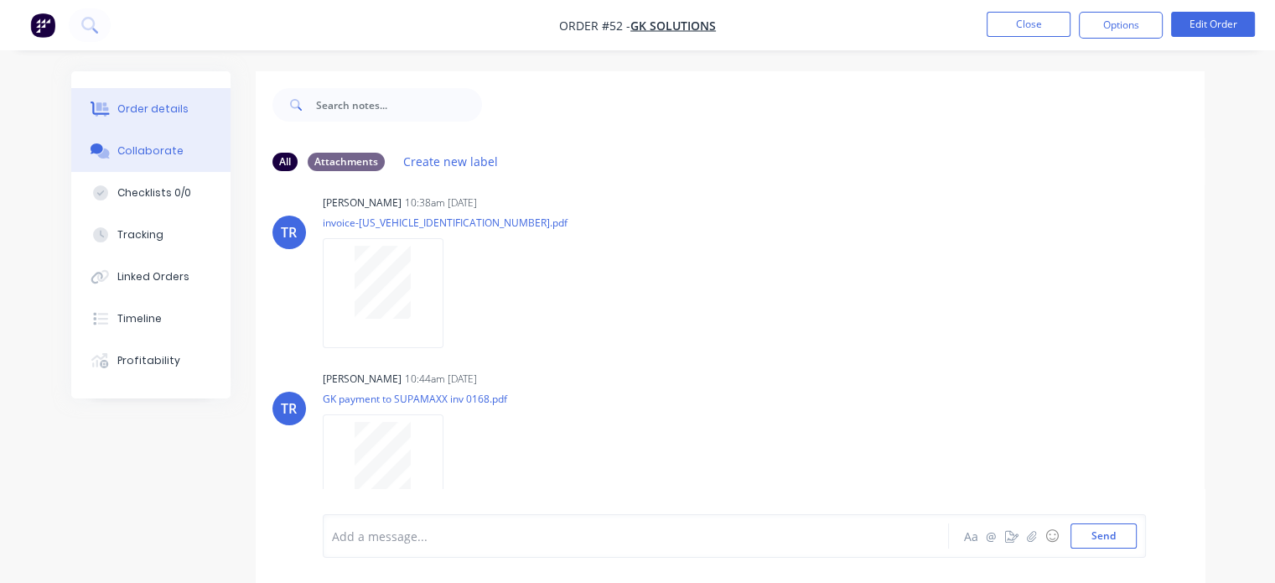
click at [127, 118] on button "Order details" at bounding box center [150, 109] width 159 height 42
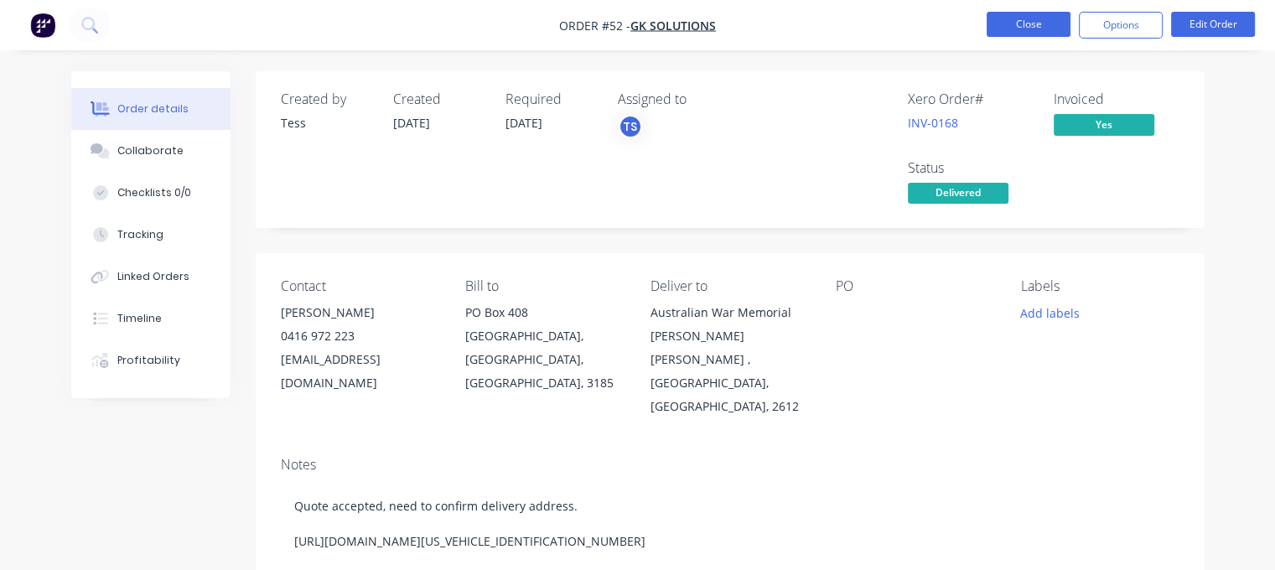
click at [1049, 19] on button "Close" at bounding box center [1028, 24] width 84 height 25
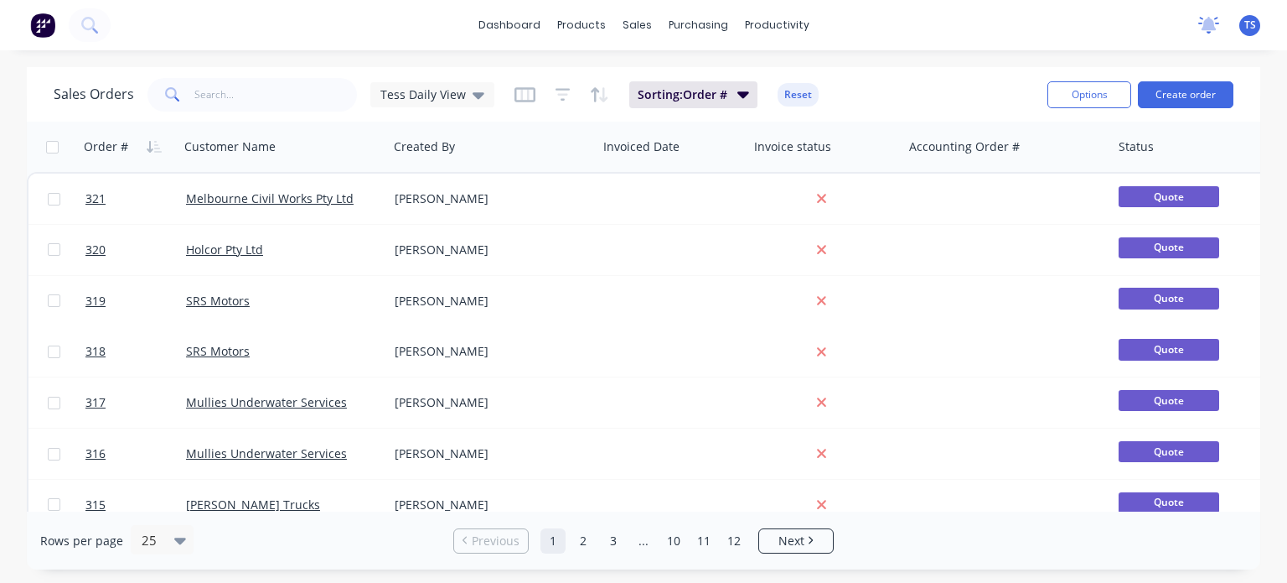
click at [1207, 26] on icon at bounding box center [1209, 23] width 15 height 13
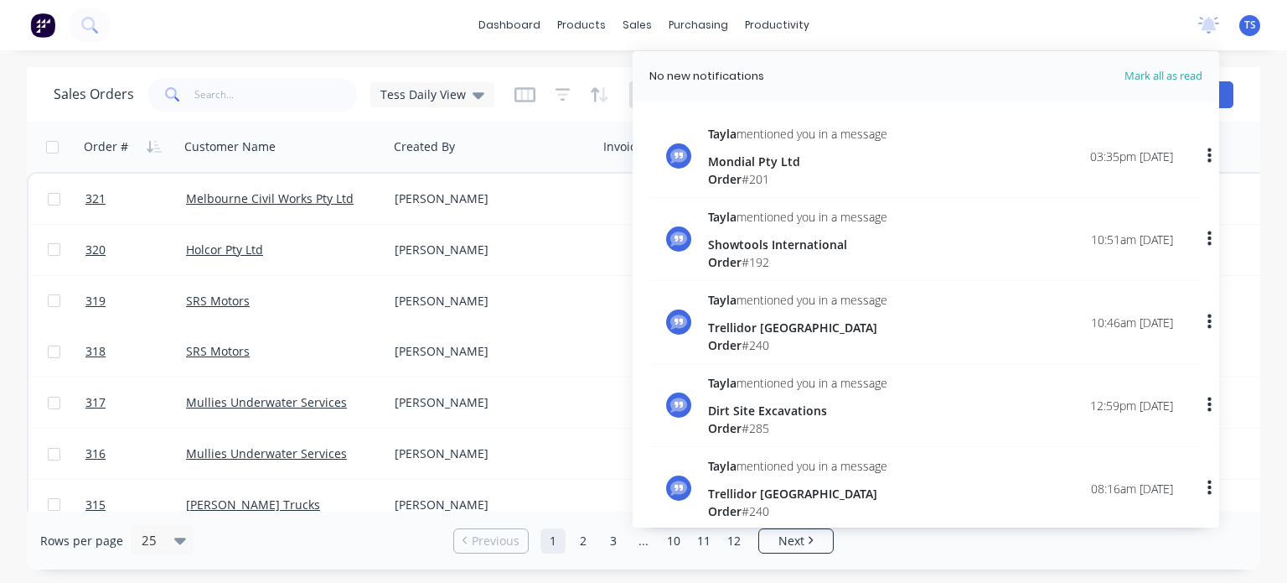
click at [439, 57] on div "dashboard products sales purchasing productivity dashboard products Product Cat…" at bounding box center [643, 291] width 1287 height 583
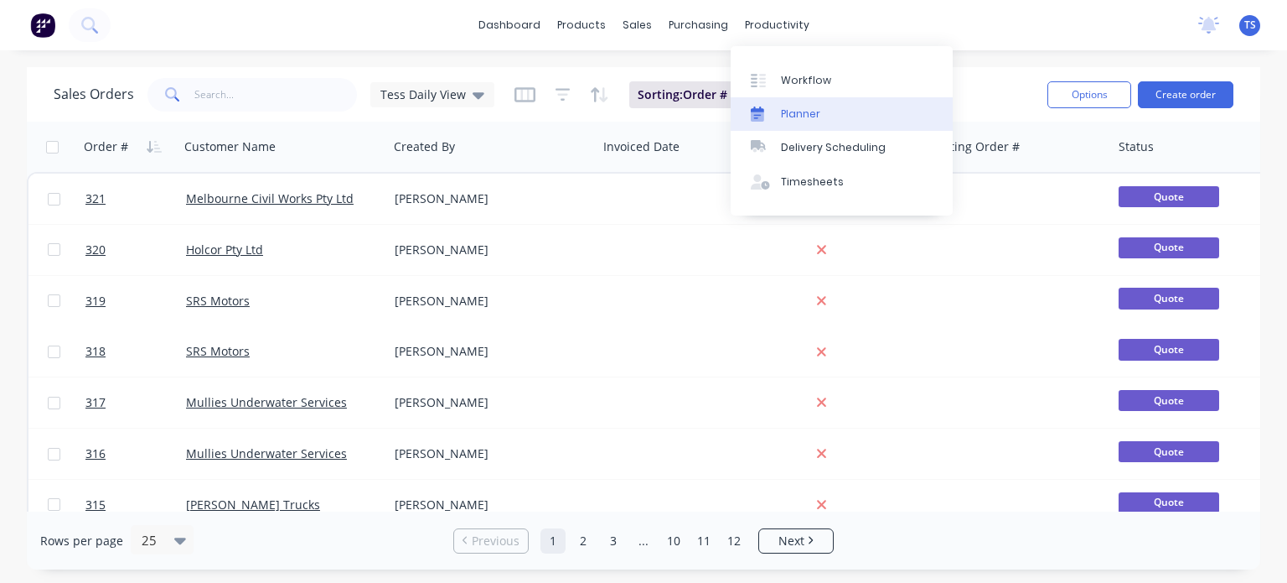
click at [784, 115] on div "Planner" at bounding box center [800, 113] width 39 height 15
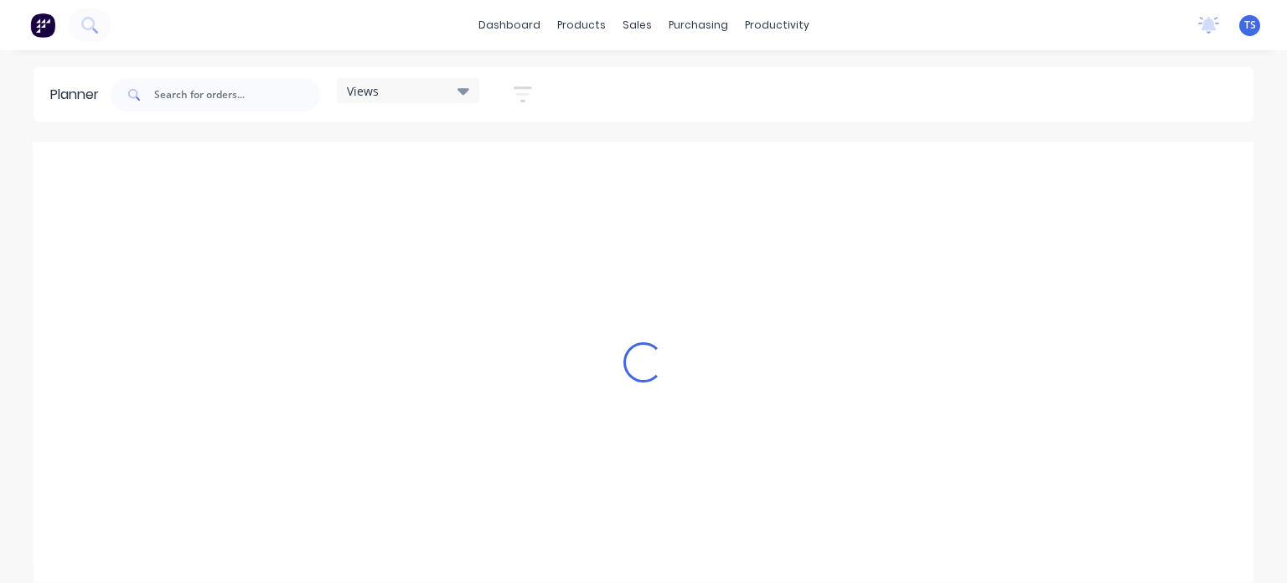
scroll to position [0, 1364]
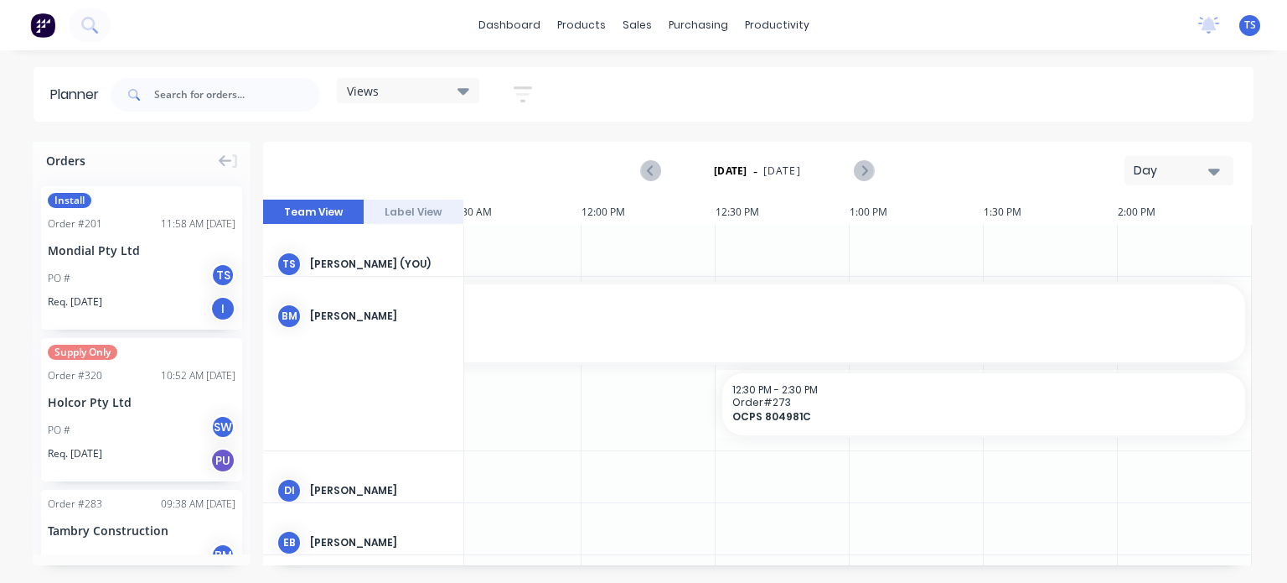
click at [1212, 163] on icon "button" at bounding box center [1215, 171] width 12 height 18
click at [1133, 283] on div "Month" at bounding box center [1149, 283] width 166 height 34
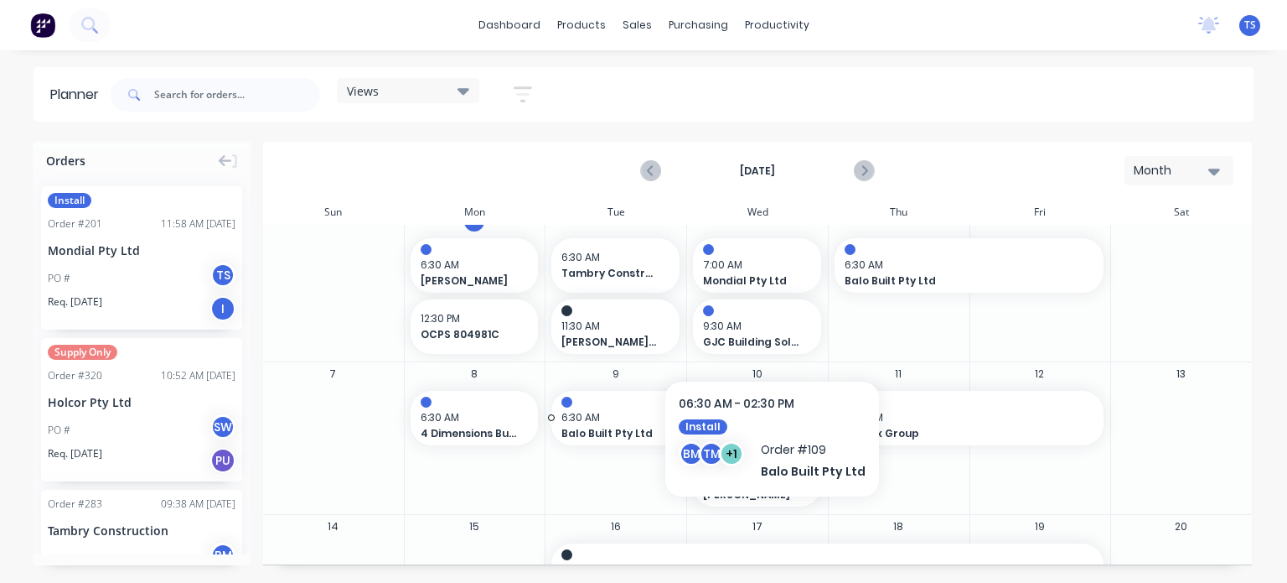
scroll to position [0, 0]
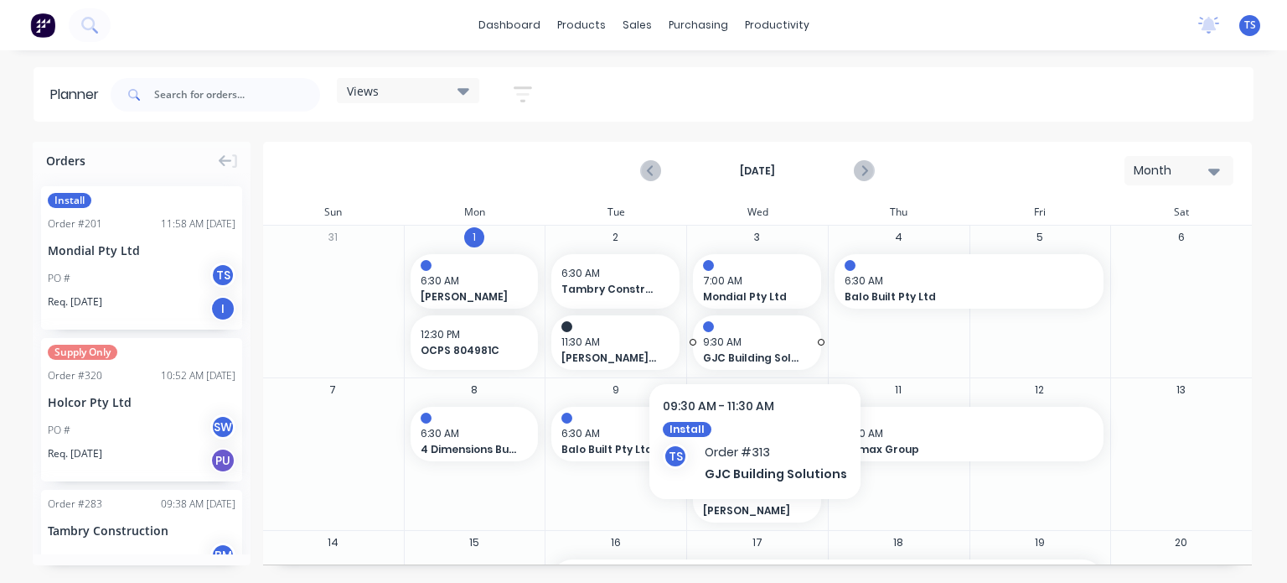
click at [746, 335] on span "9:30 AM" at bounding box center [753, 341] width 100 height 15
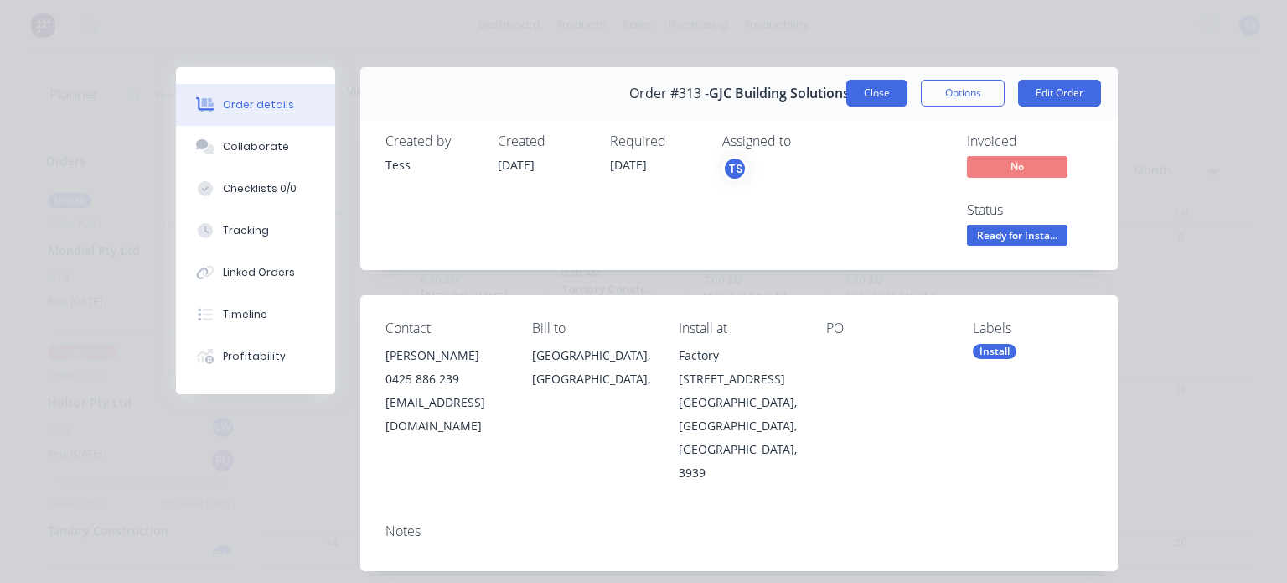
click at [869, 96] on button "Close" at bounding box center [877, 93] width 61 height 27
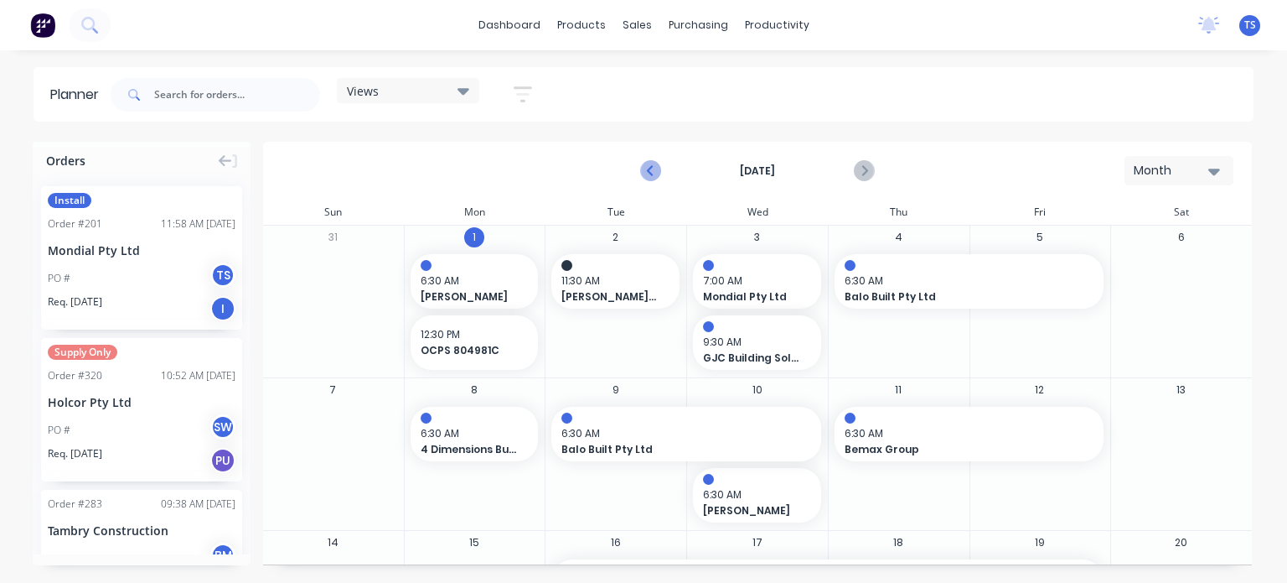
click at [655, 171] on icon "Previous page" at bounding box center [651, 171] width 20 height 20
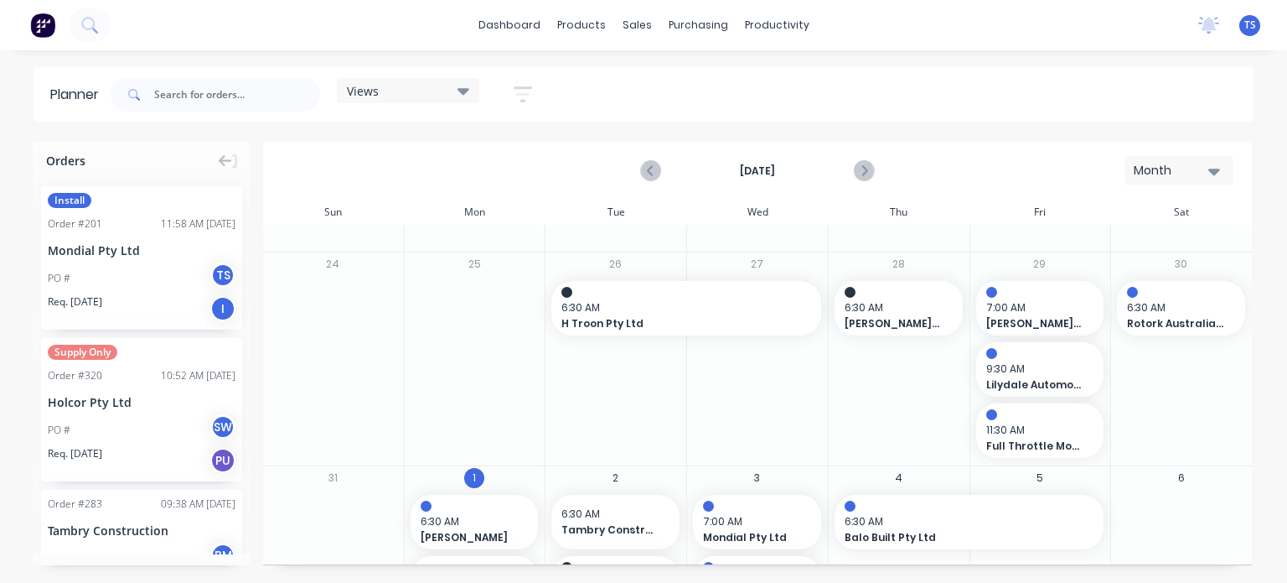
scroll to position [587, 0]
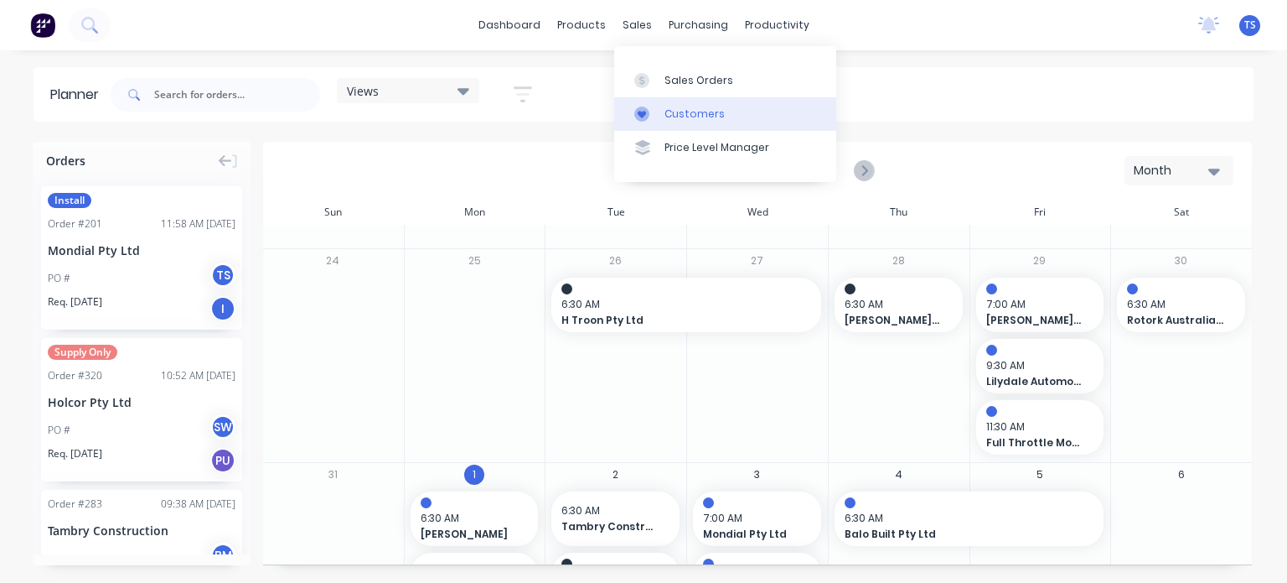
click at [676, 104] on link "Customers" at bounding box center [725, 114] width 222 height 34
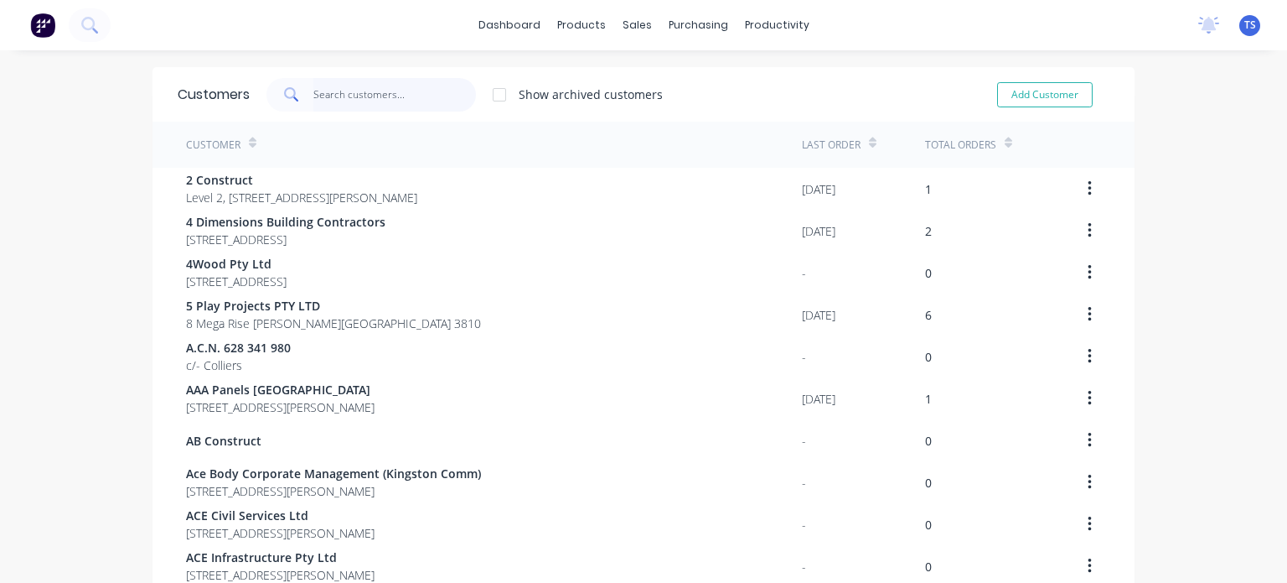
click at [371, 93] on input "text" at bounding box center [394, 95] width 163 height 34
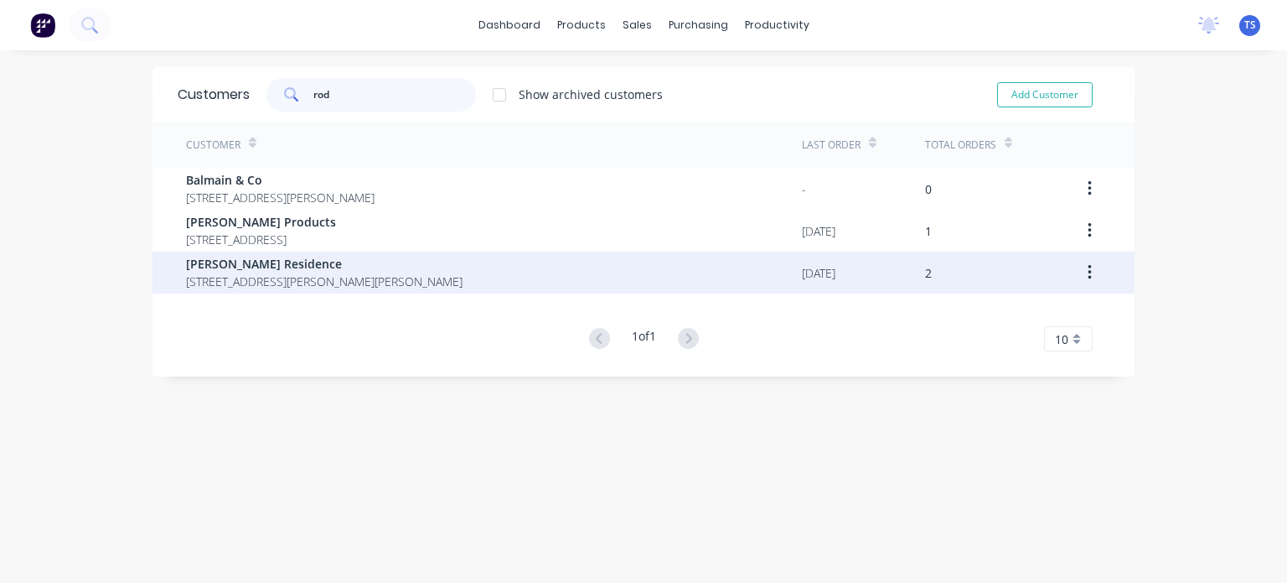
type input "rod"
click at [259, 274] on span "[STREET_ADDRESS][PERSON_NAME][PERSON_NAME]" at bounding box center [324, 281] width 277 height 18
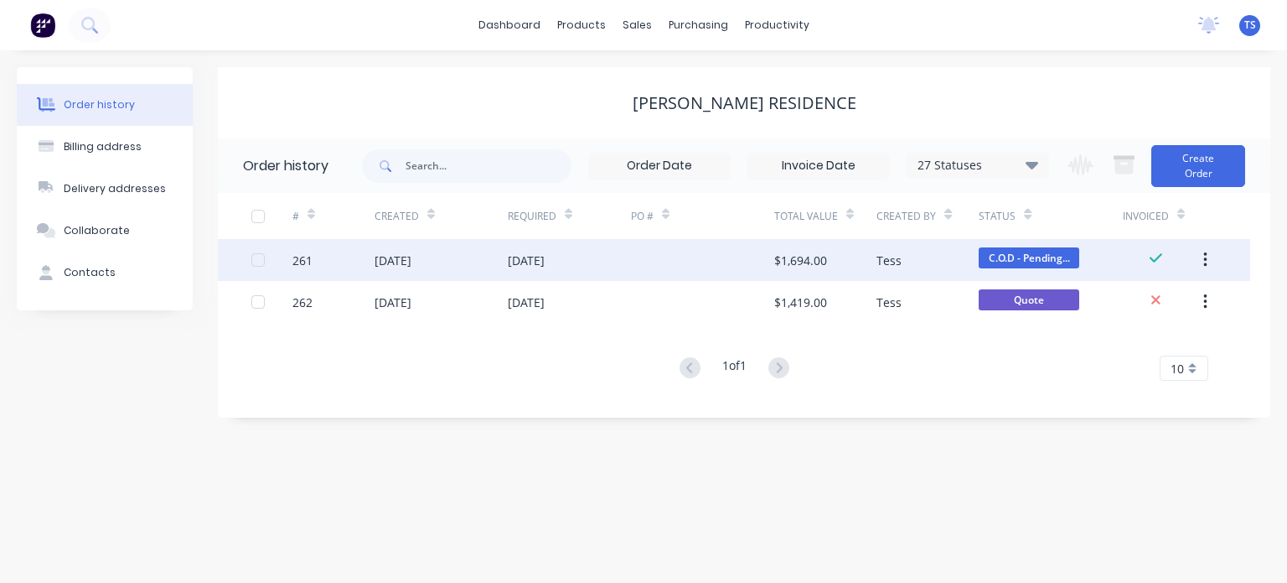
click at [684, 258] on div at bounding box center [702, 260] width 143 height 42
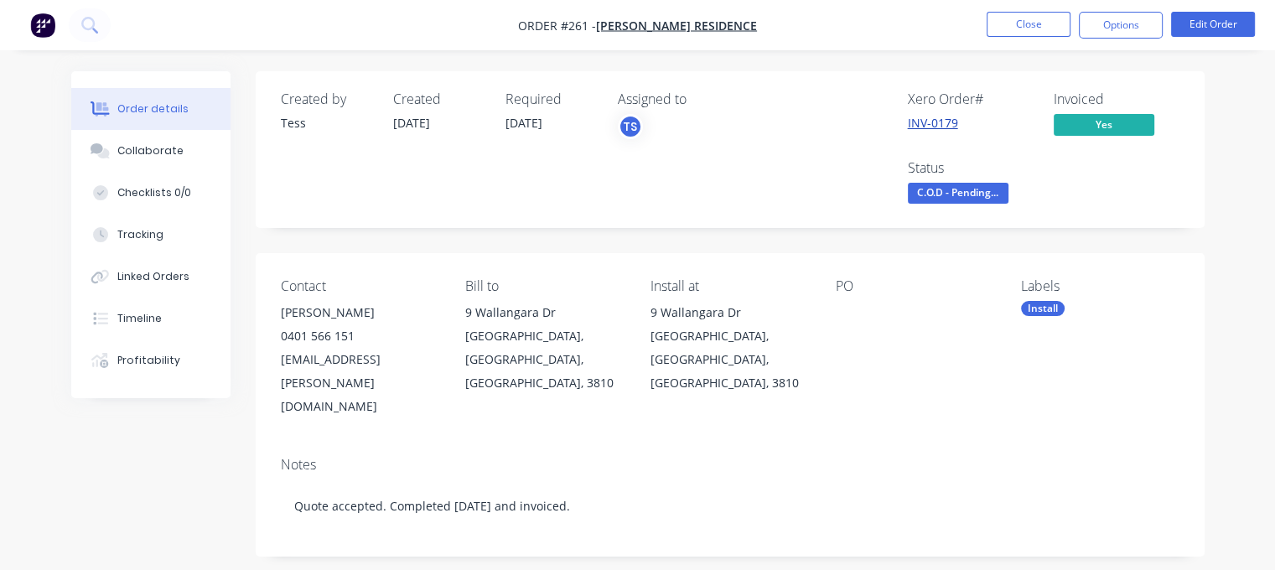
click at [938, 128] on link "INV-0179" at bounding box center [933, 123] width 50 height 16
click at [1021, 17] on button "Close" at bounding box center [1028, 24] width 84 height 25
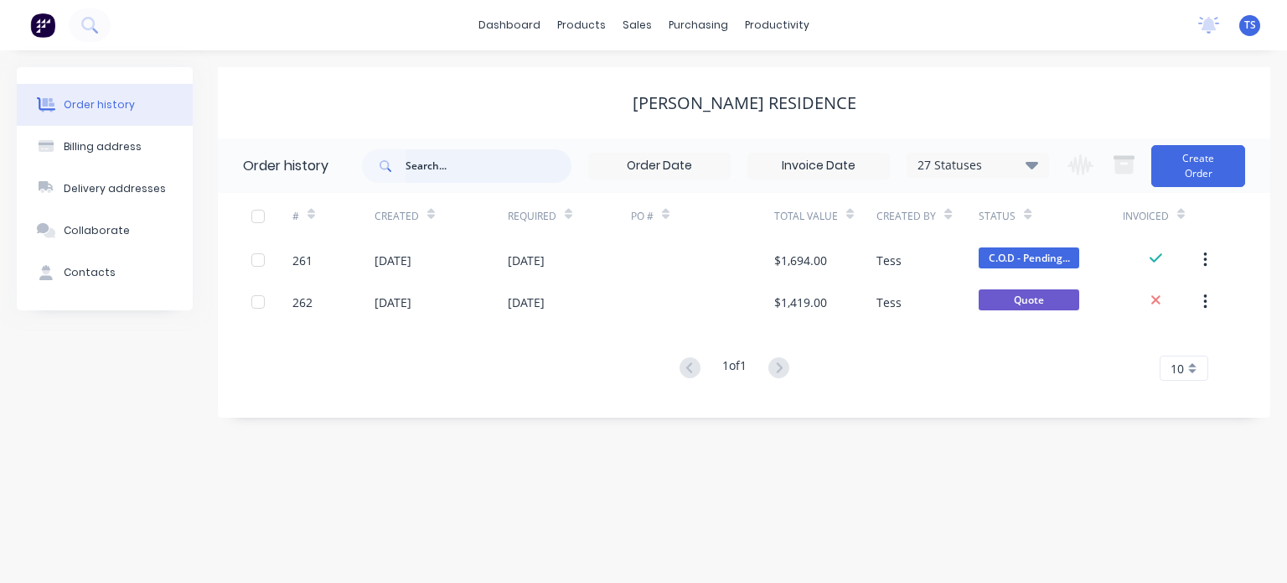
click at [495, 160] on input "text" at bounding box center [489, 166] width 166 height 34
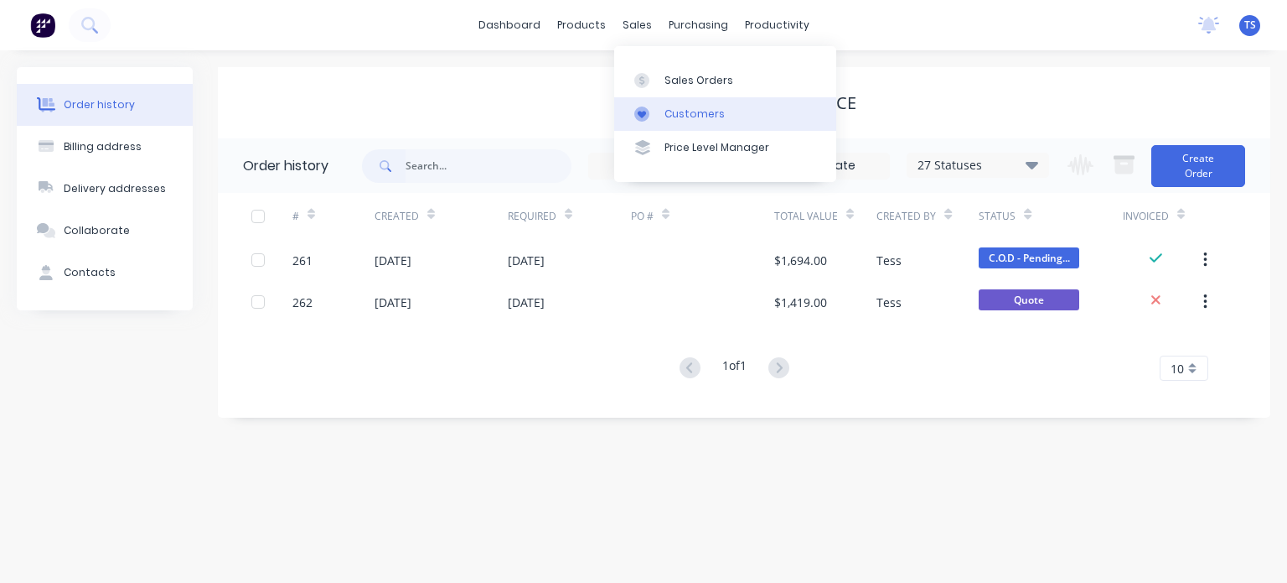
click at [665, 121] on div "Customers" at bounding box center [695, 113] width 60 height 15
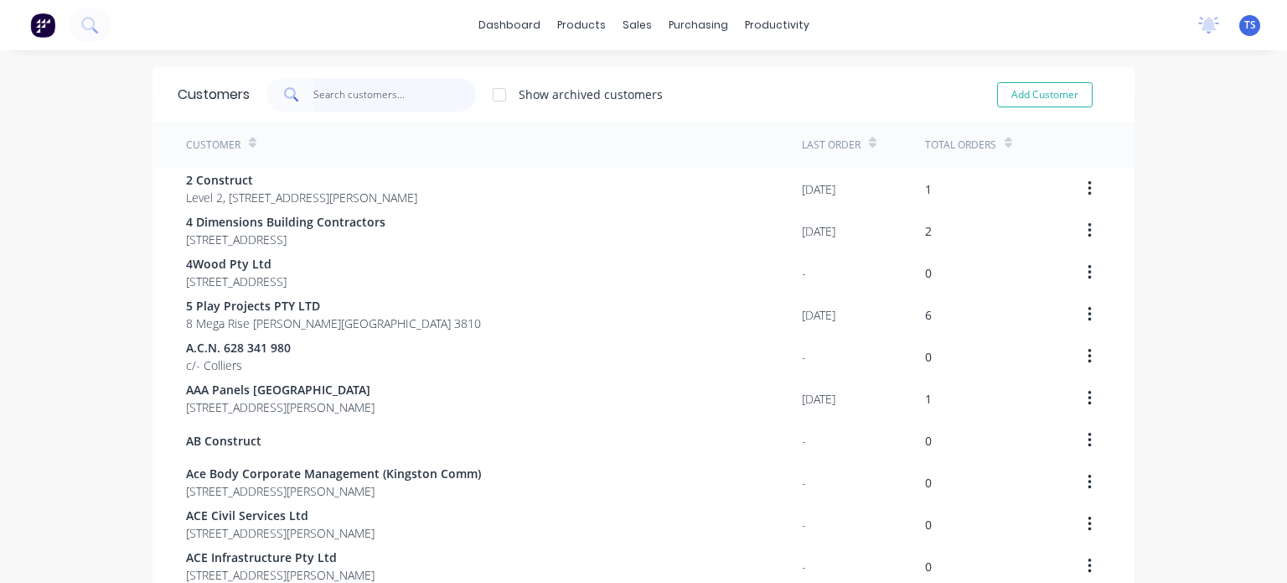
click at [412, 92] on input "text" at bounding box center [394, 95] width 163 height 34
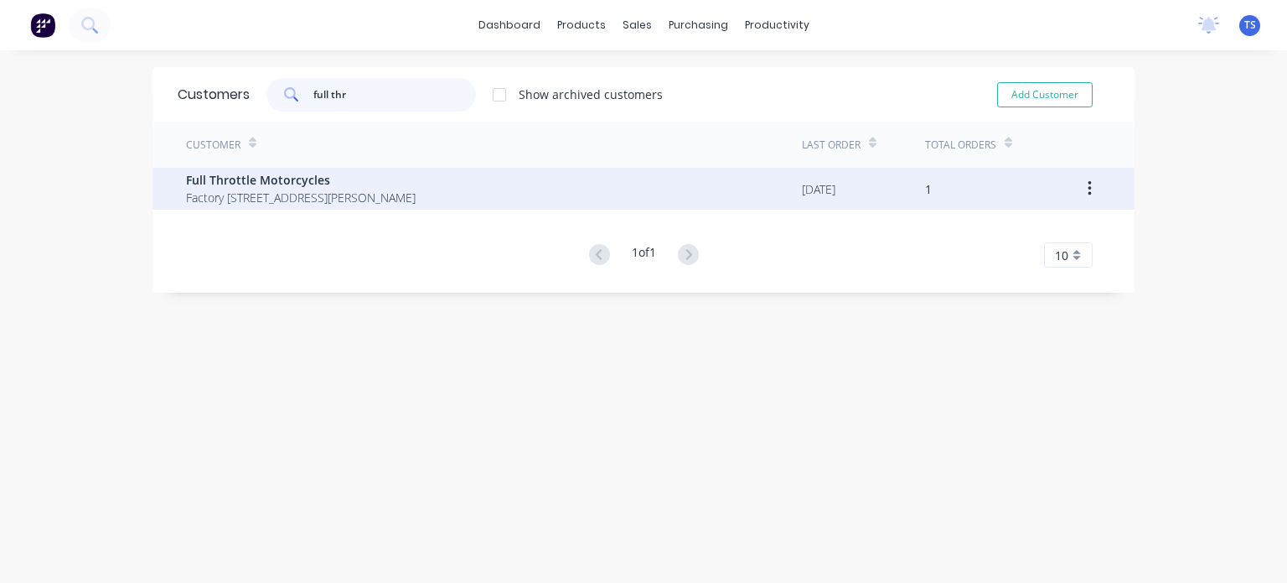
type input "full thr"
click at [416, 192] on span "Factory [STREET_ADDRESS][PERSON_NAME]" at bounding box center [301, 198] width 230 height 18
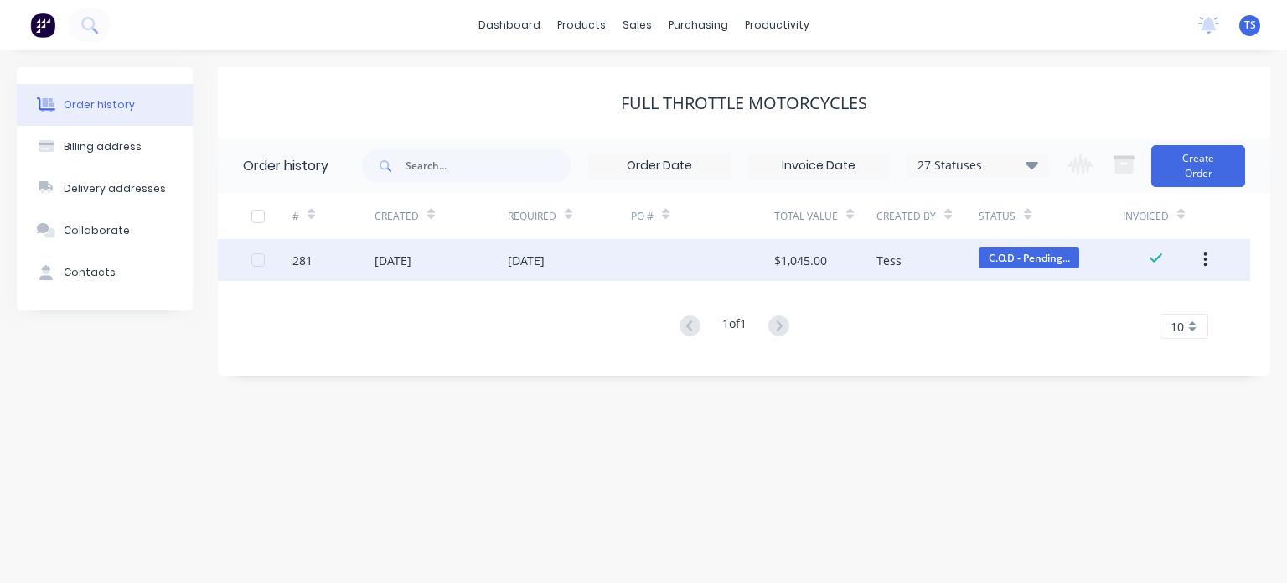
click at [764, 267] on div at bounding box center [702, 260] width 143 height 42
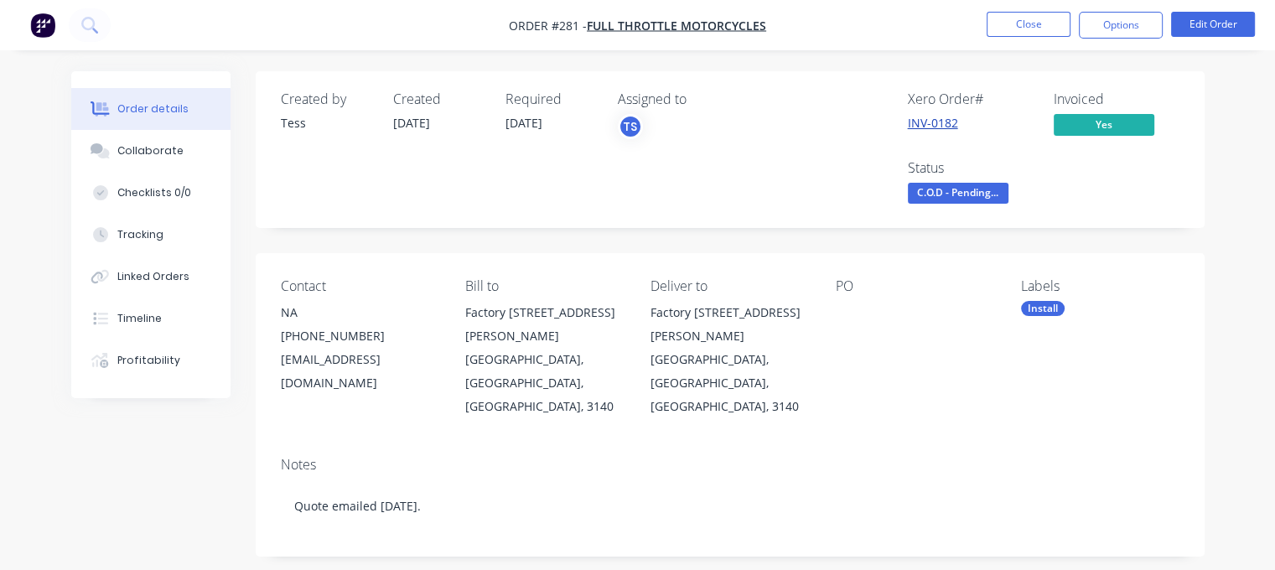
click at [950, 121] on link "INV-0182" at bounding box center [933, 123] width 50 height 16
click at [1023, 19] on button "Close" at bounding box center [1028, 24] width 84 height 25
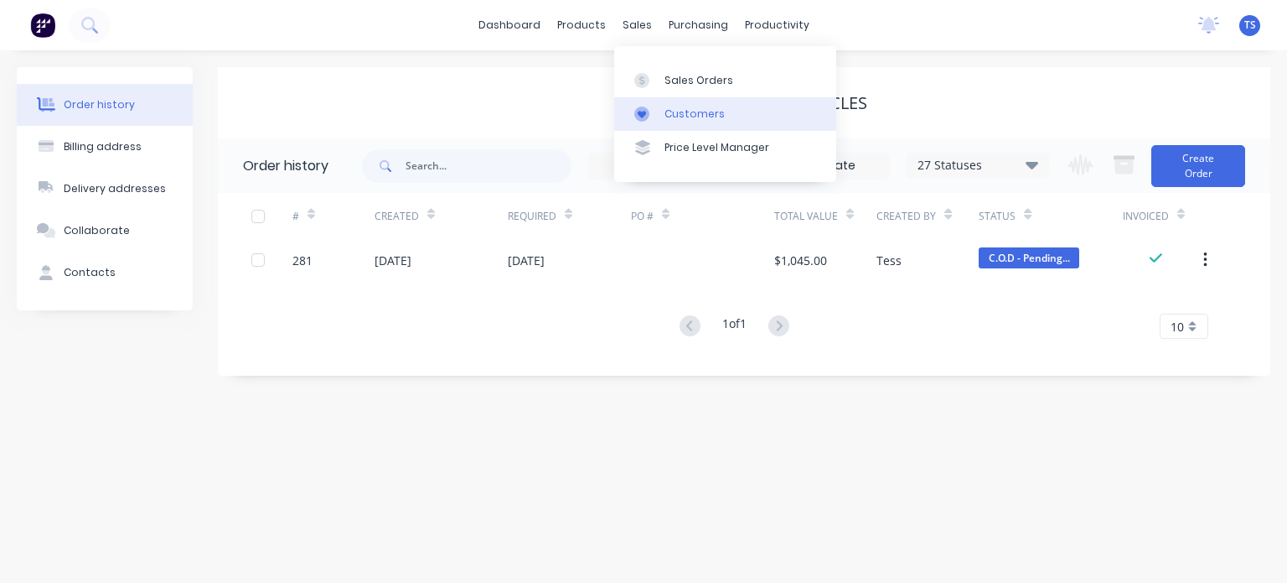
click at [677, 111] on div "Customers" at bounding box center [695, 113] width 60 height 15
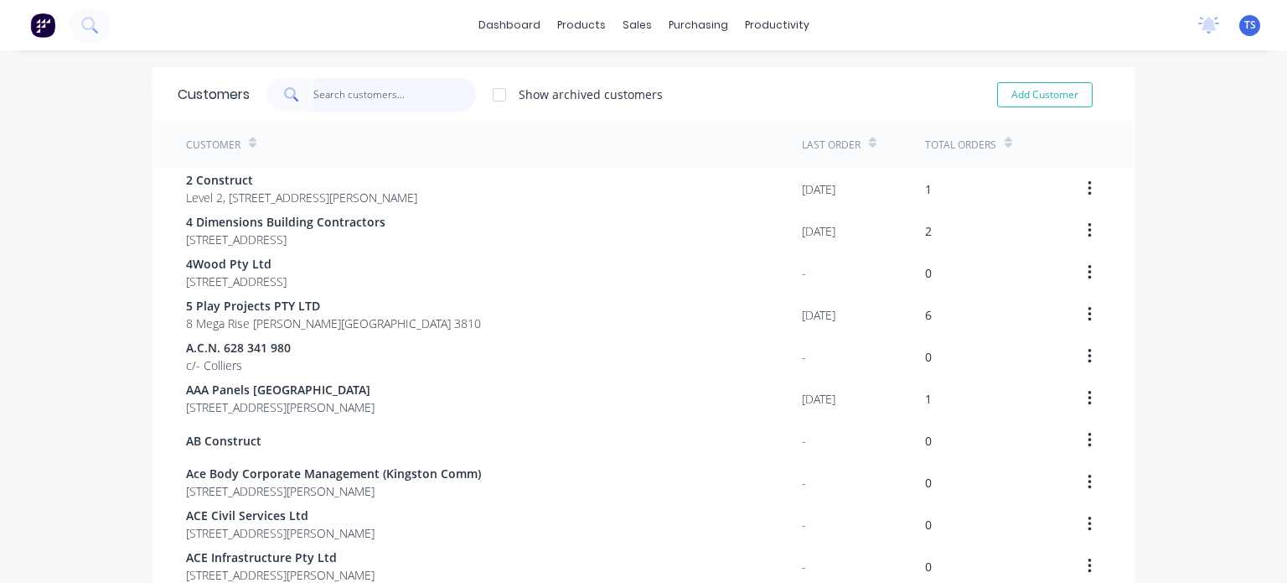
click at [436, 90] on input "text" at bounding box center [394, 95] width 163 height 34
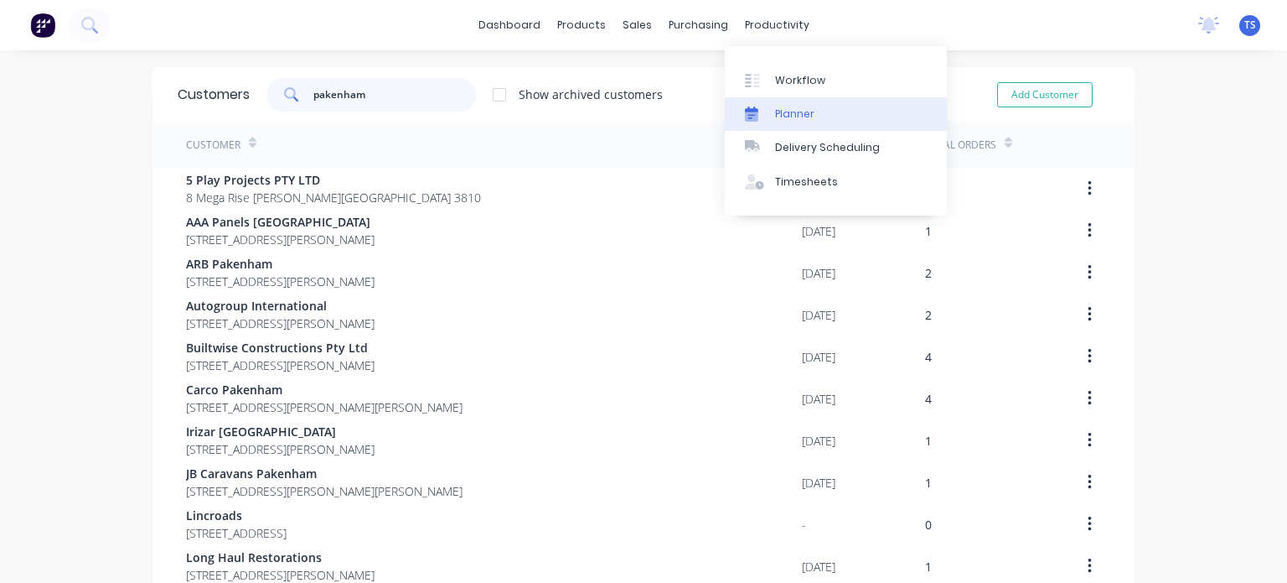
type input "pakenham"
click at [778, 109] on div "Planner" at bounding box center [794, 113] width 39 height 15
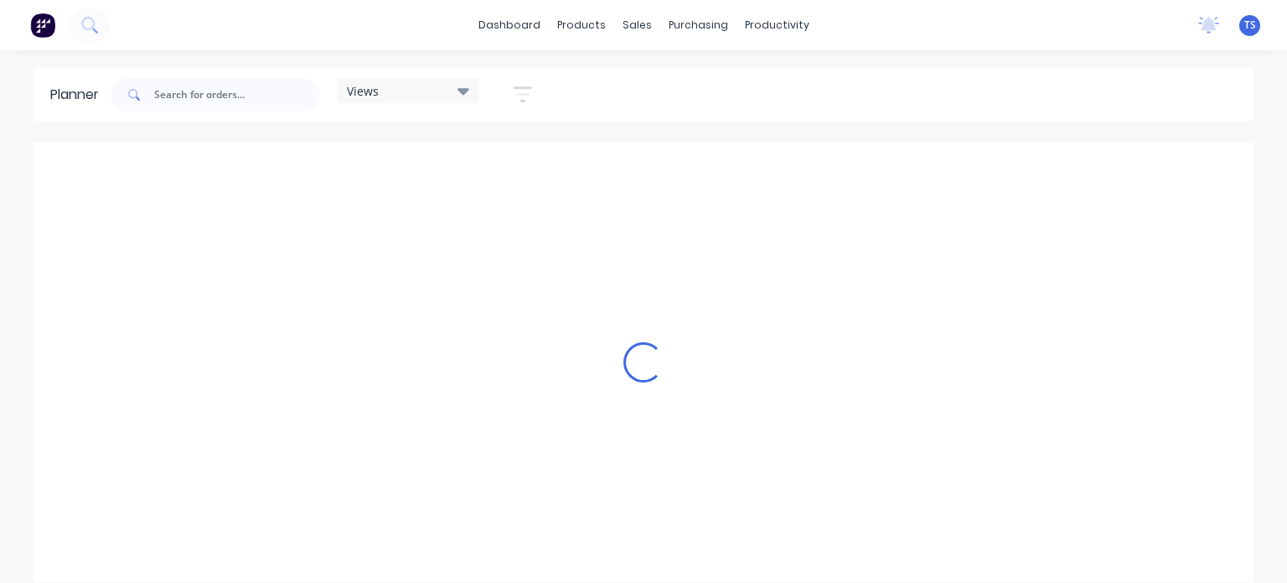
scroll to position [0, 1364]
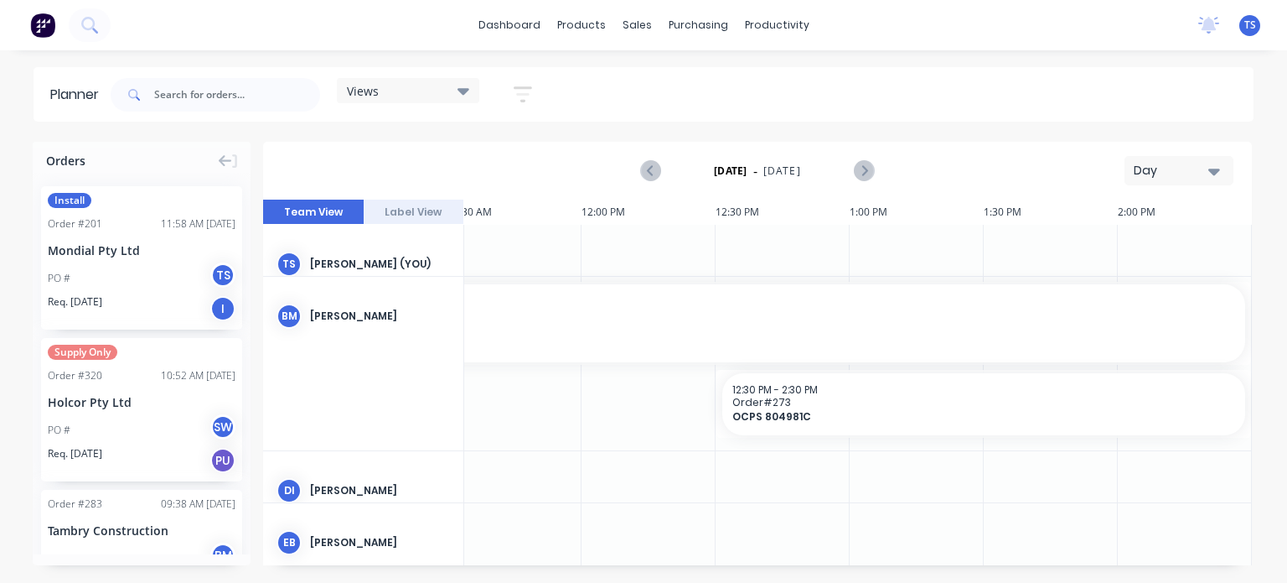
click at [1163, 160] on button "Day" at bounding box center [1179, 170] width 109 height 29
click at [1114, 287] on div "Month" at bounding box center [1149, 283] width 166 height 34
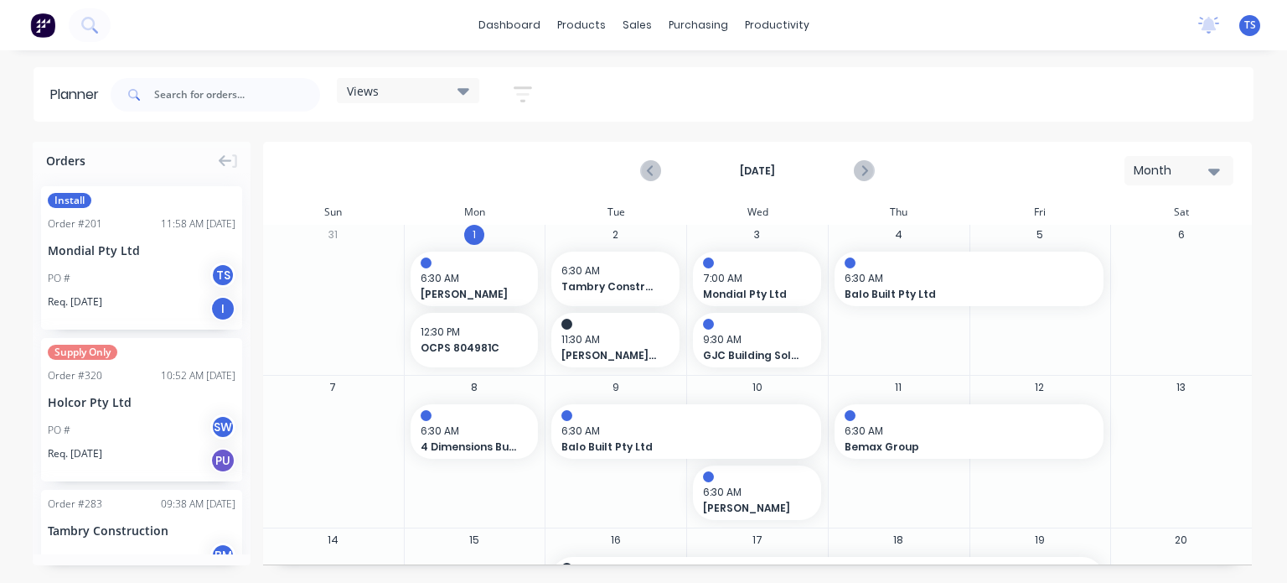
scroll to position [0, 0]
click at [1198, 174] on div "Month" at bounding box center [1172, 171] width 77 height 18
click at [1080, 149] on div "[DATE] Month Day Week Month" at bounding box center [758, 170] width 986 height 54
click at [655, 173] on icon "Previous page" at bounding box center [651, 171] width 20 height 20
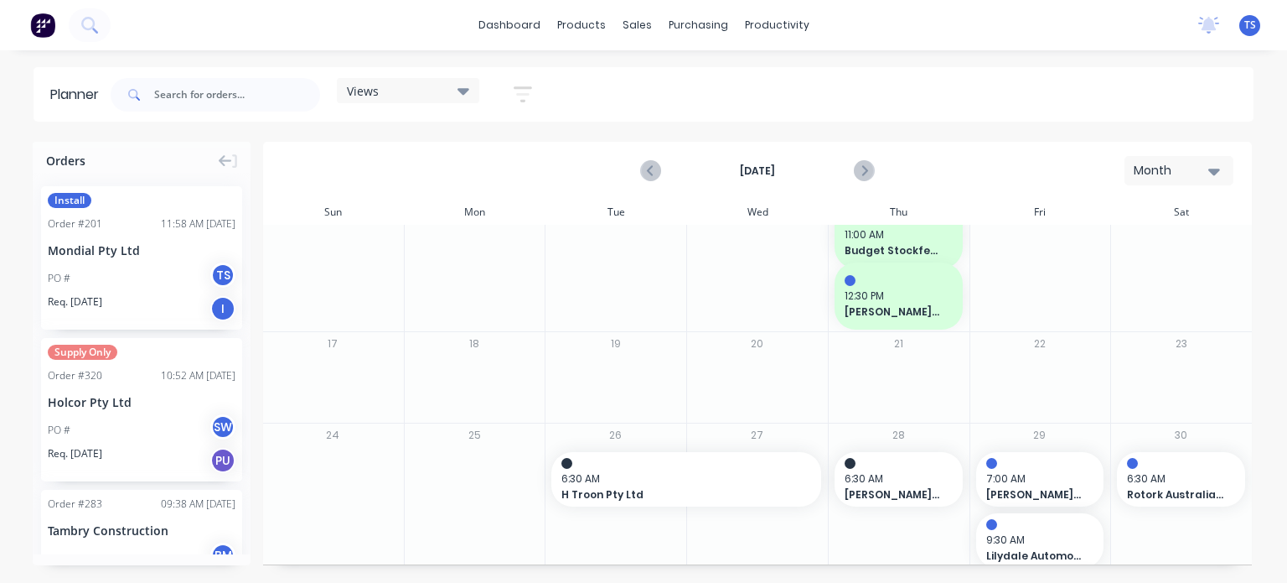
scroll to position [419, 0]
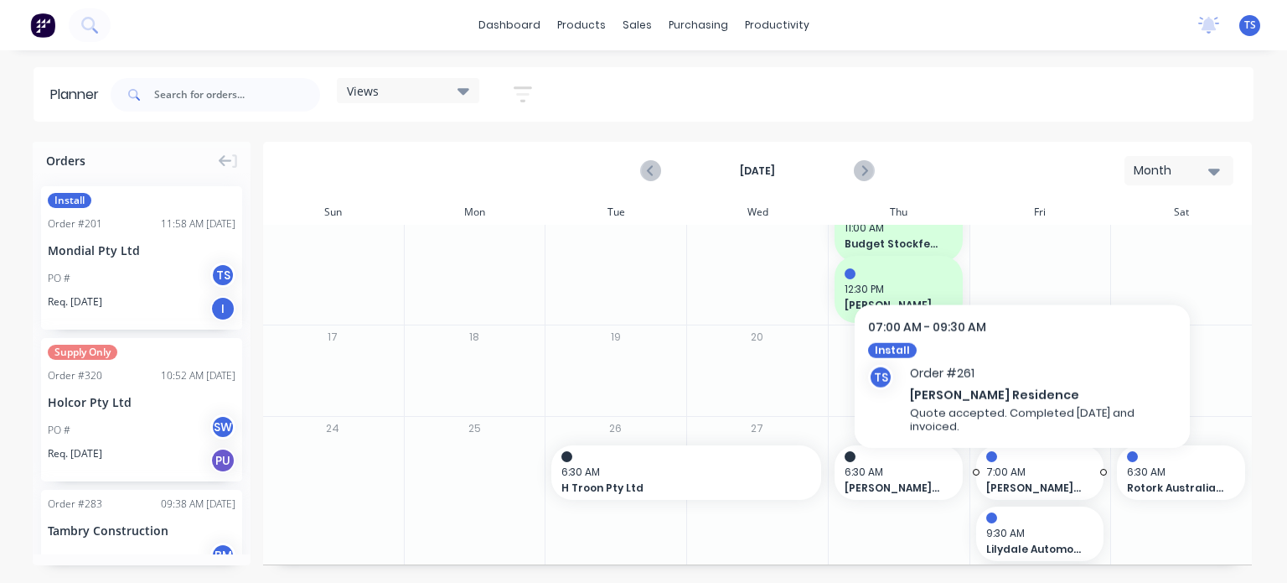
click at [1023, 474] on span "7:00 AM" at bounding box center [1036, 471] width 100 height 15
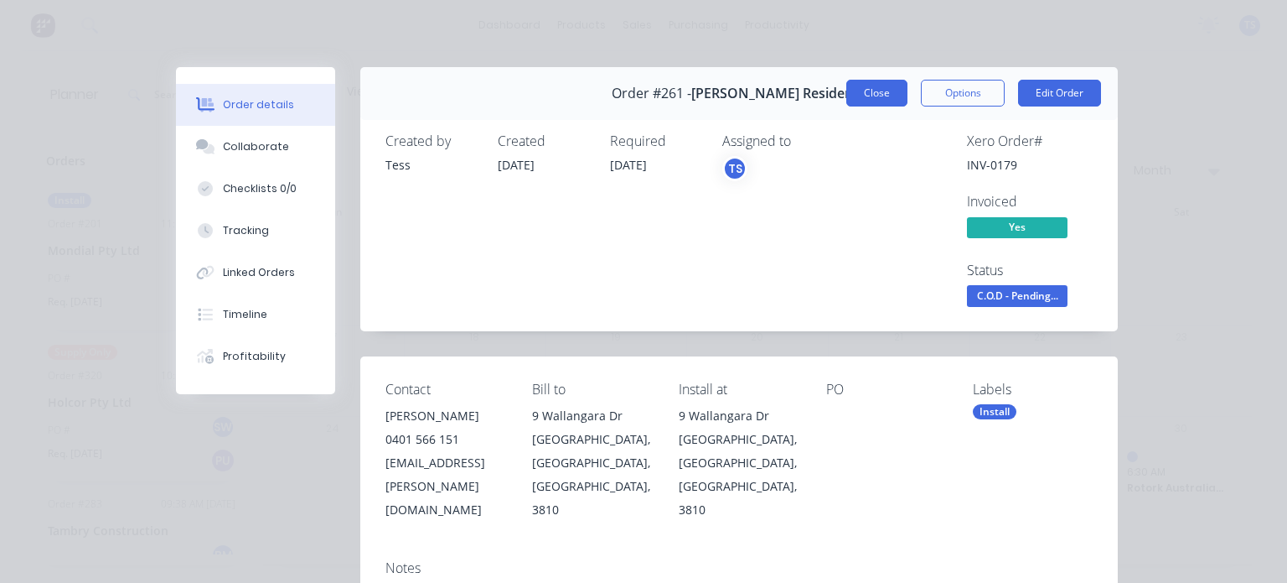
click at [881, 92] on button "Close" at bounding box center [877, 93] width 61 height 27
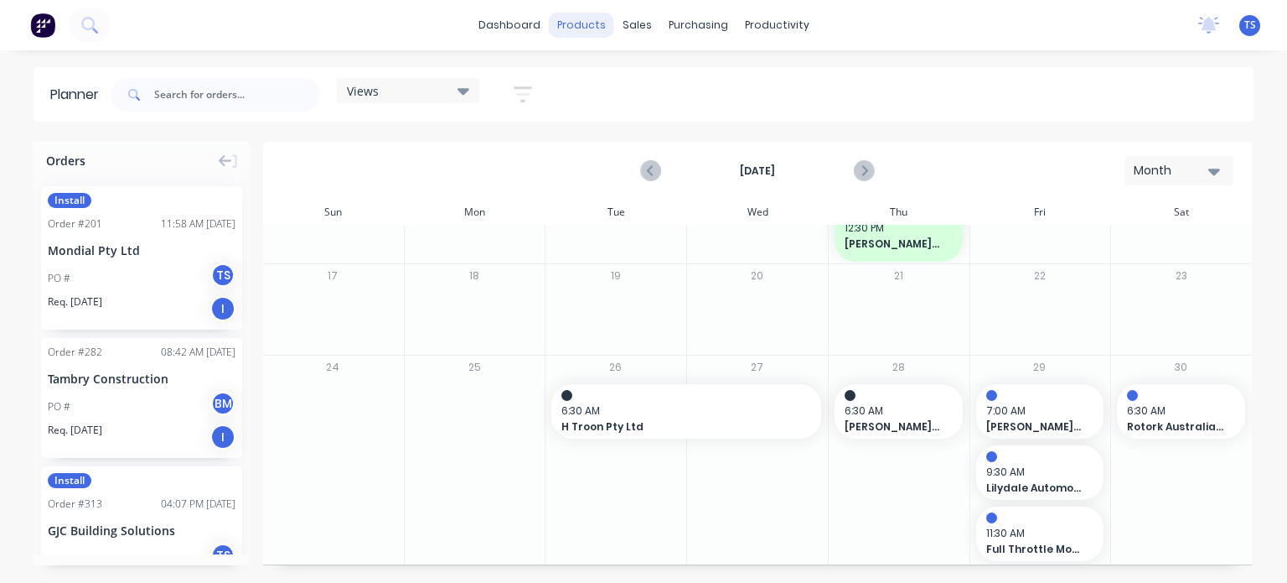
scroll to position [358, 0]
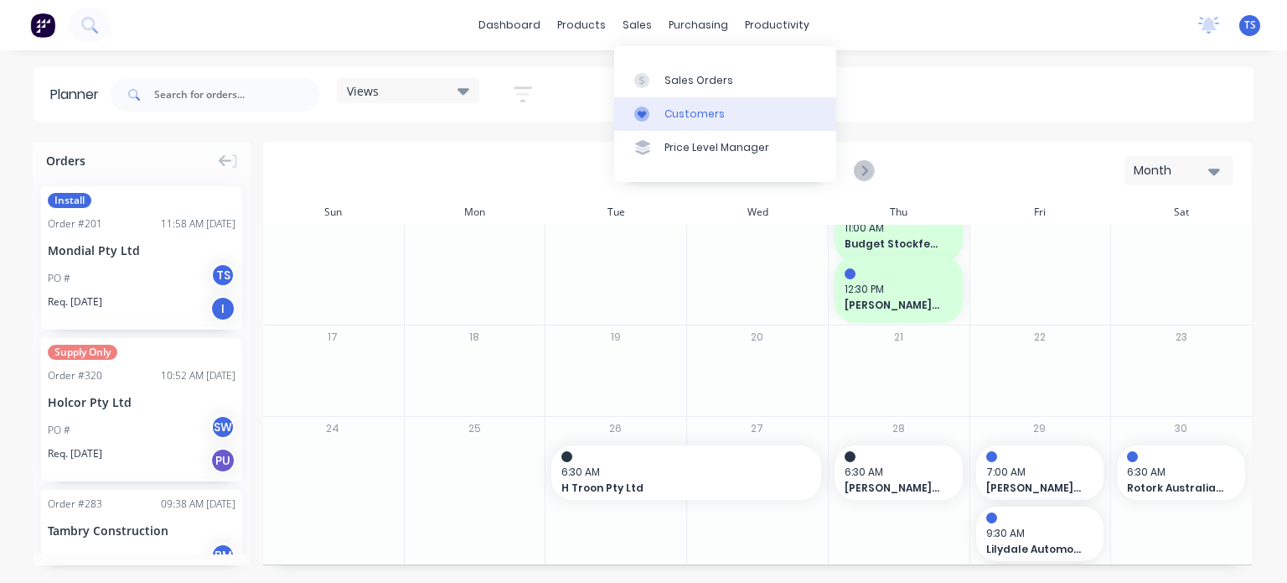
click at [650, 112] on div at bounding box center [646, 113] width 25 height 15
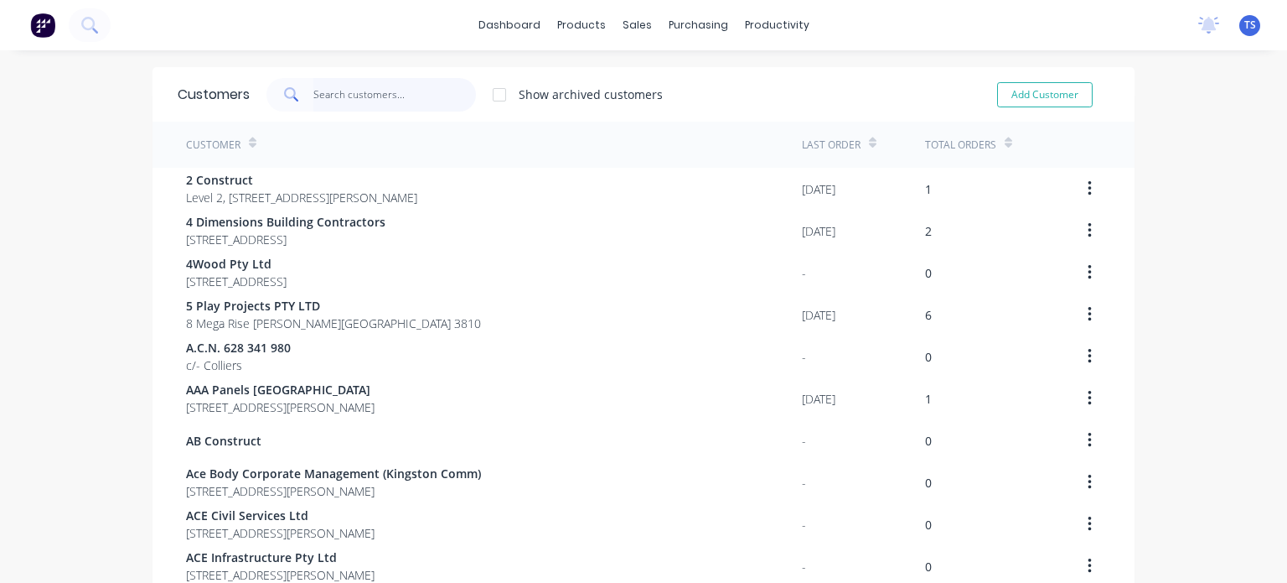
click at [345, 95] on input "text" at bounding box center [394, 95] width 163 height 34
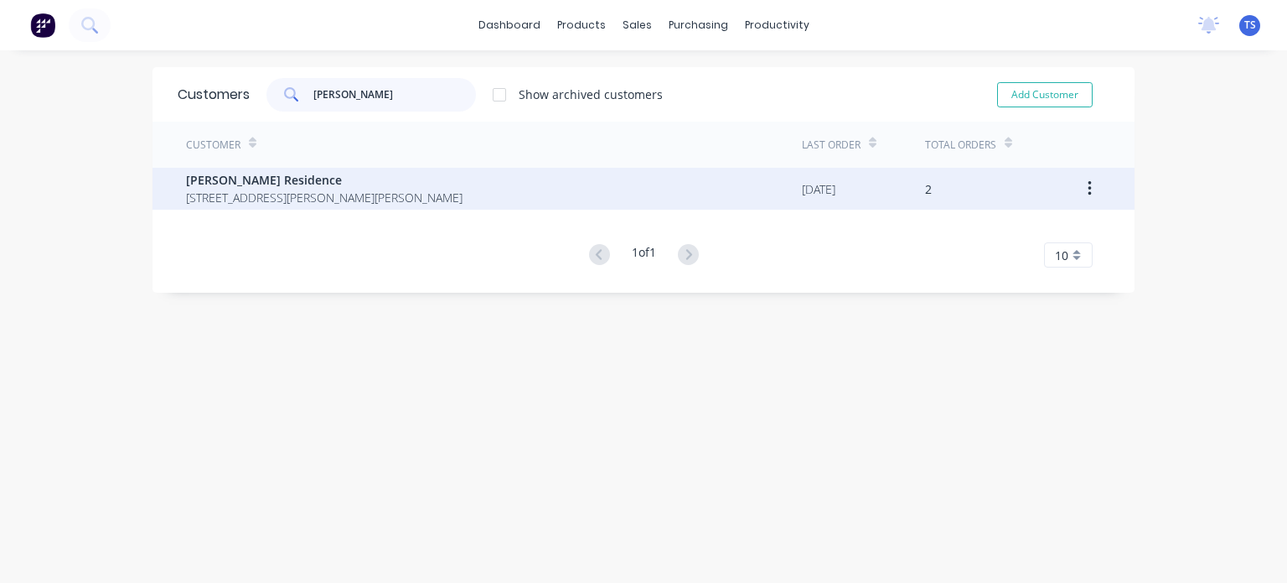
type input "[PERSON_NAME]"
click at [329, 197] on span "[STREET_ADDRESS][PERSON_NAME][PERSON_NAME]" at bounding box center [324, 198] width 277 height 18
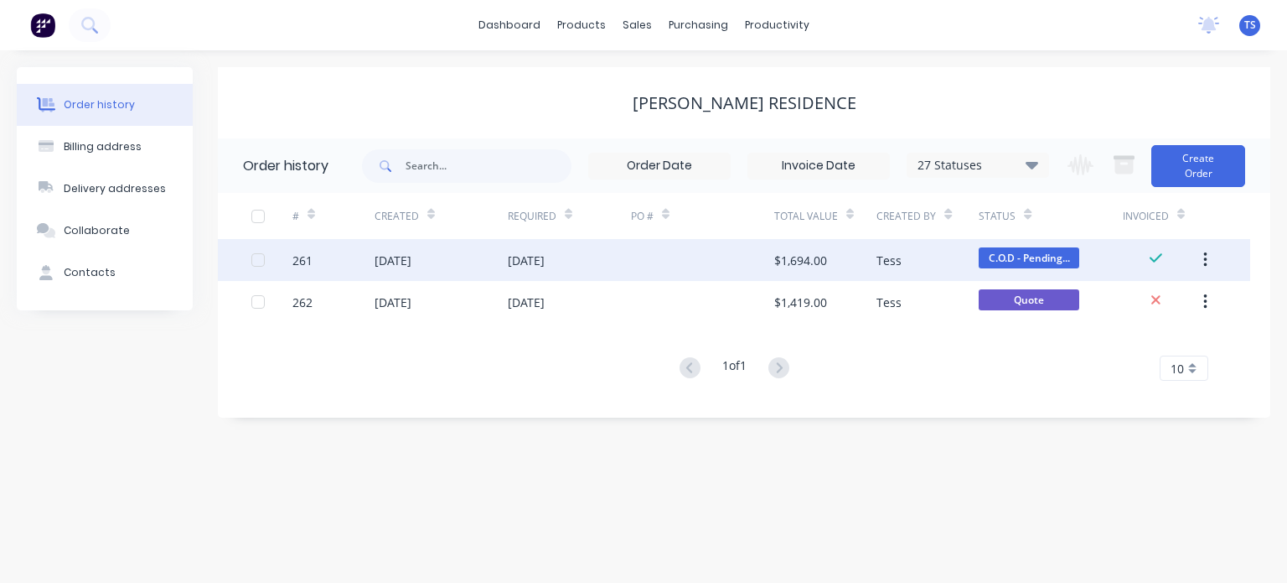
click at [872, 260] on div "$1,694.00" at bounding box center [825, 260] width 102 height 42
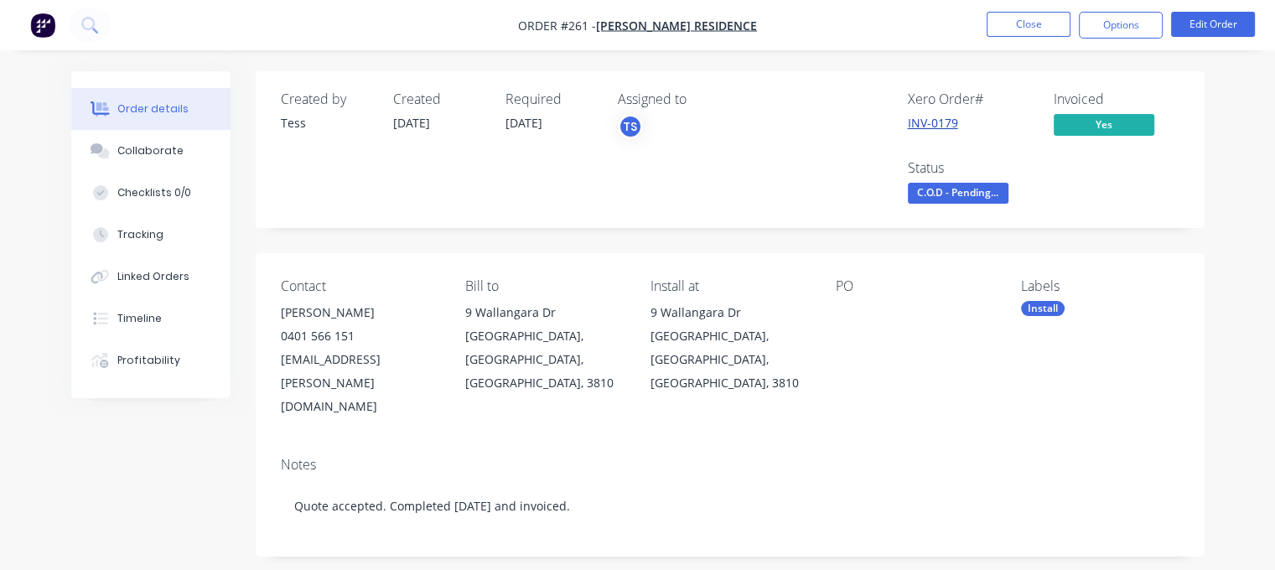
click at [945, 125] on link "INV-0179" at bounding box center [933, 123] width 50 height 16
click at [1028, 23] on button "Close" at bounding box center [1028, 24] width 84 height 25
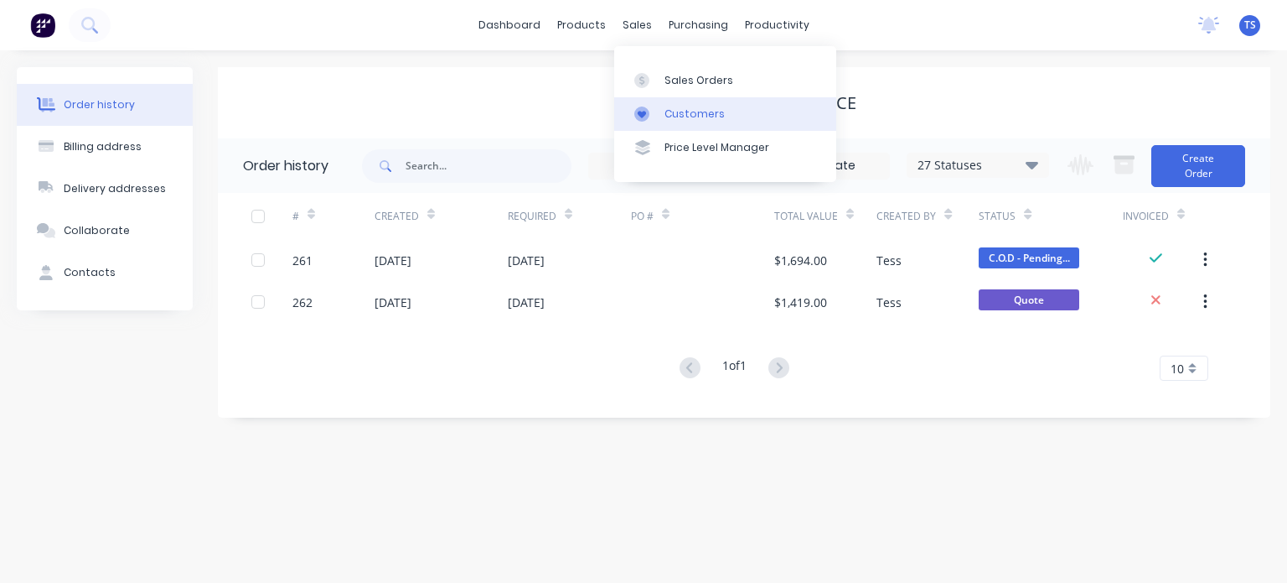
click at [683, 121] on div "Customers" at bounding box center [695, 113] width 60 height 15
